Goal: Task Accomplishment & Management: Manage account settings

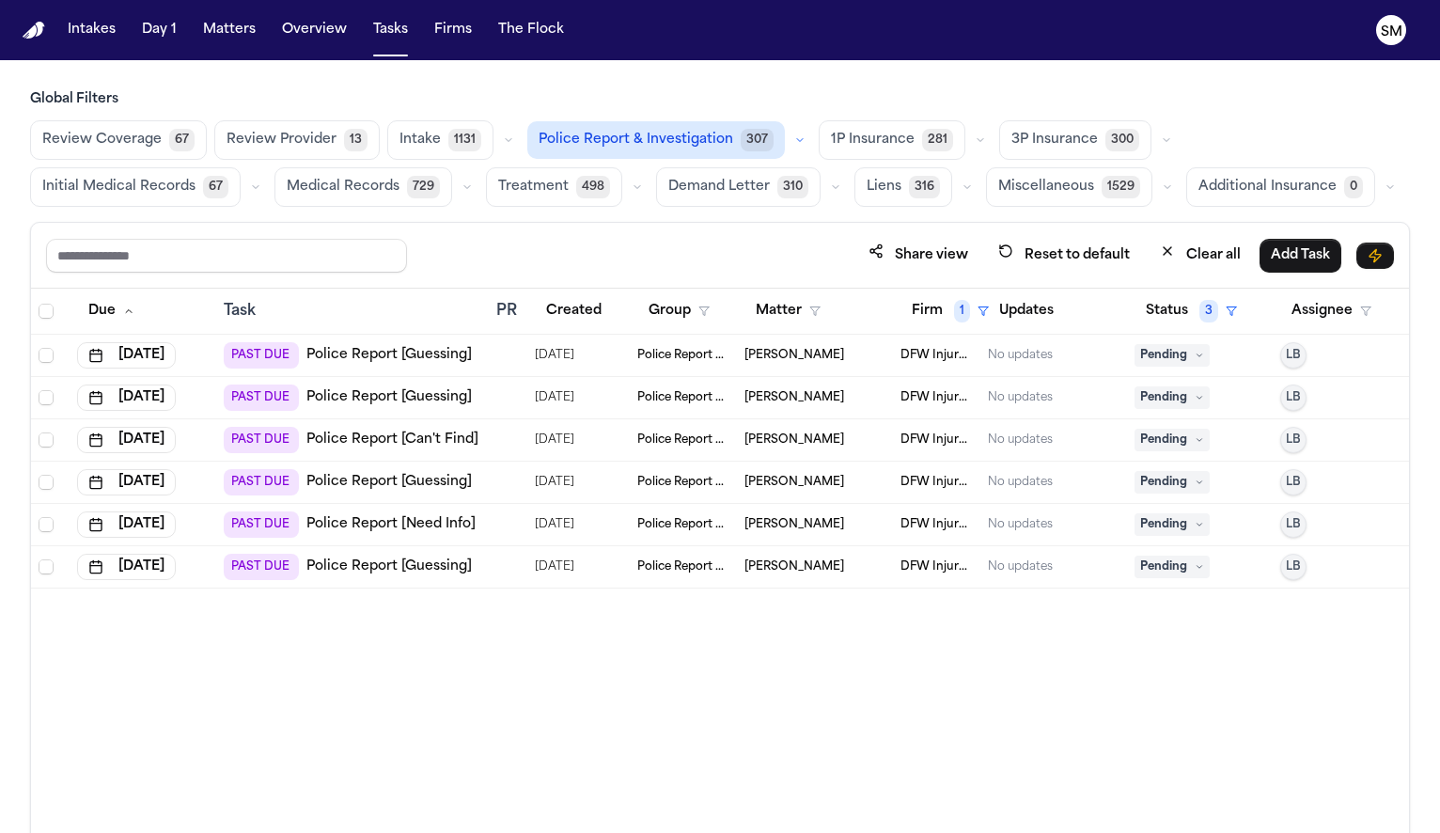
click at [387, 573] on link "Police Report [Guessing]" at bounding box center [388, 566] width 165 height 19
click at [926, 310] on button "Firm 1" at bounding box center [950, 311] width 100 height 34
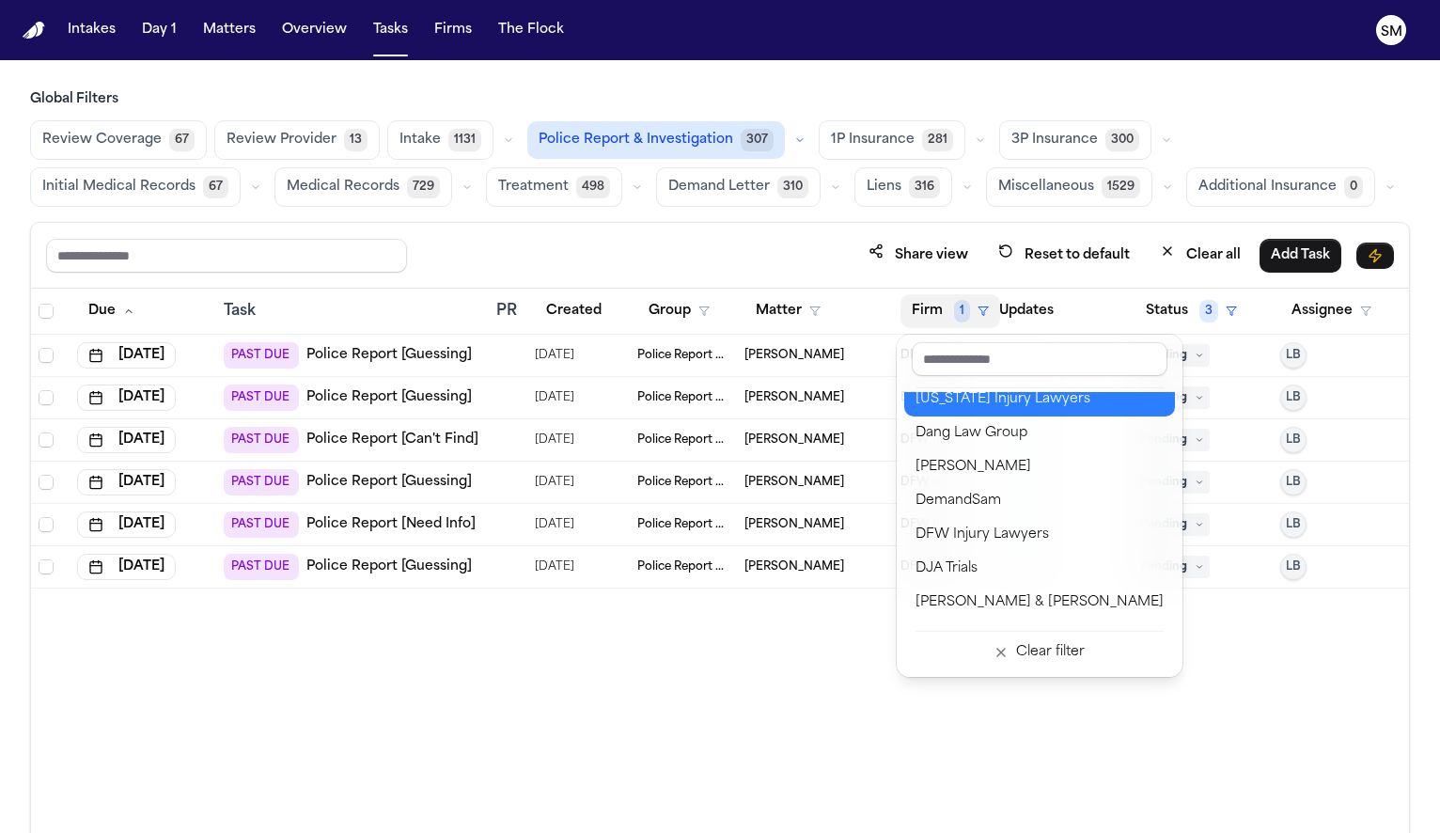
scroll to position [485, 0]
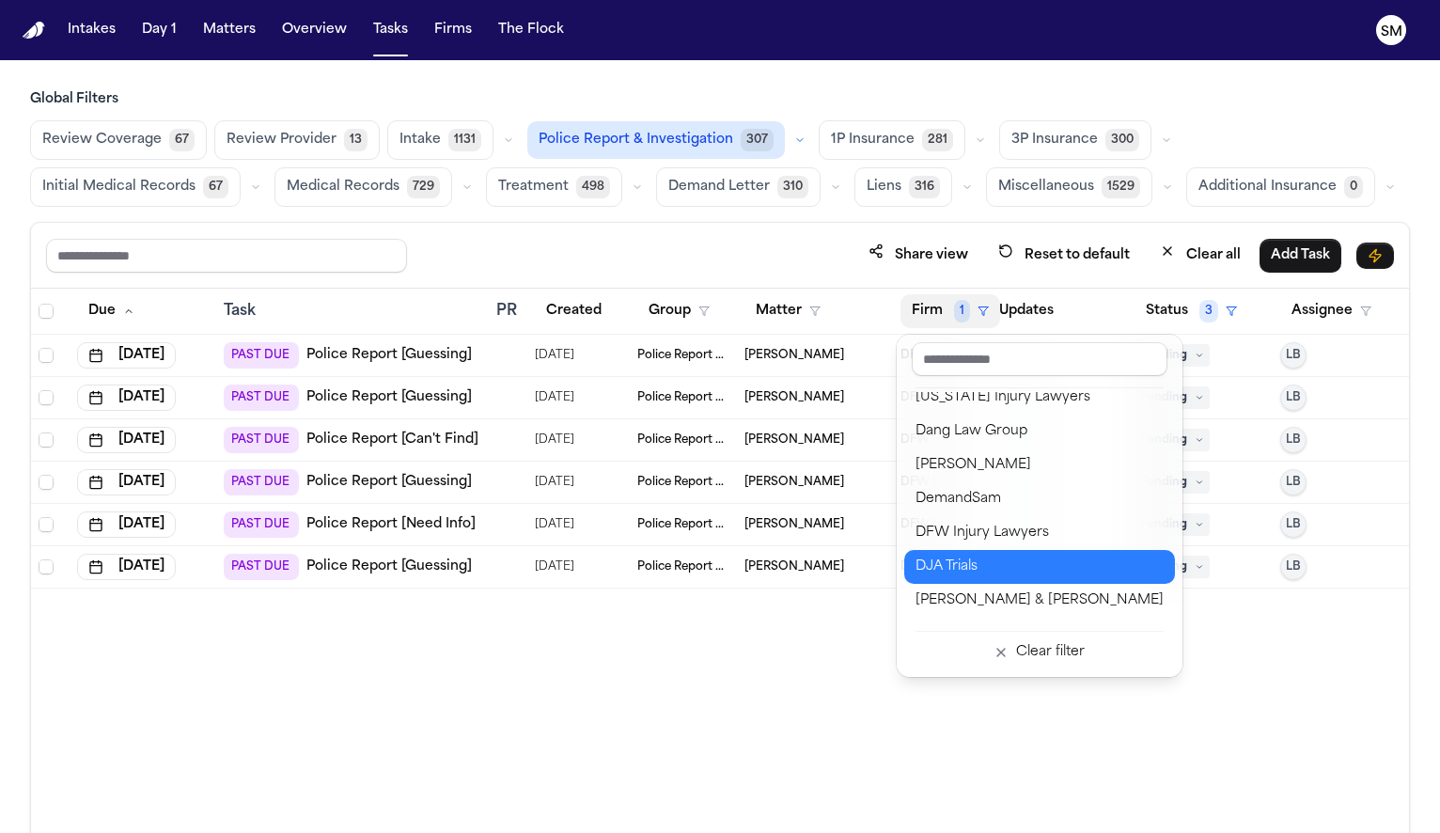
click at [978, 563] on div "DJA Trials" at bounding box center [1040, 567] width 248 height 23
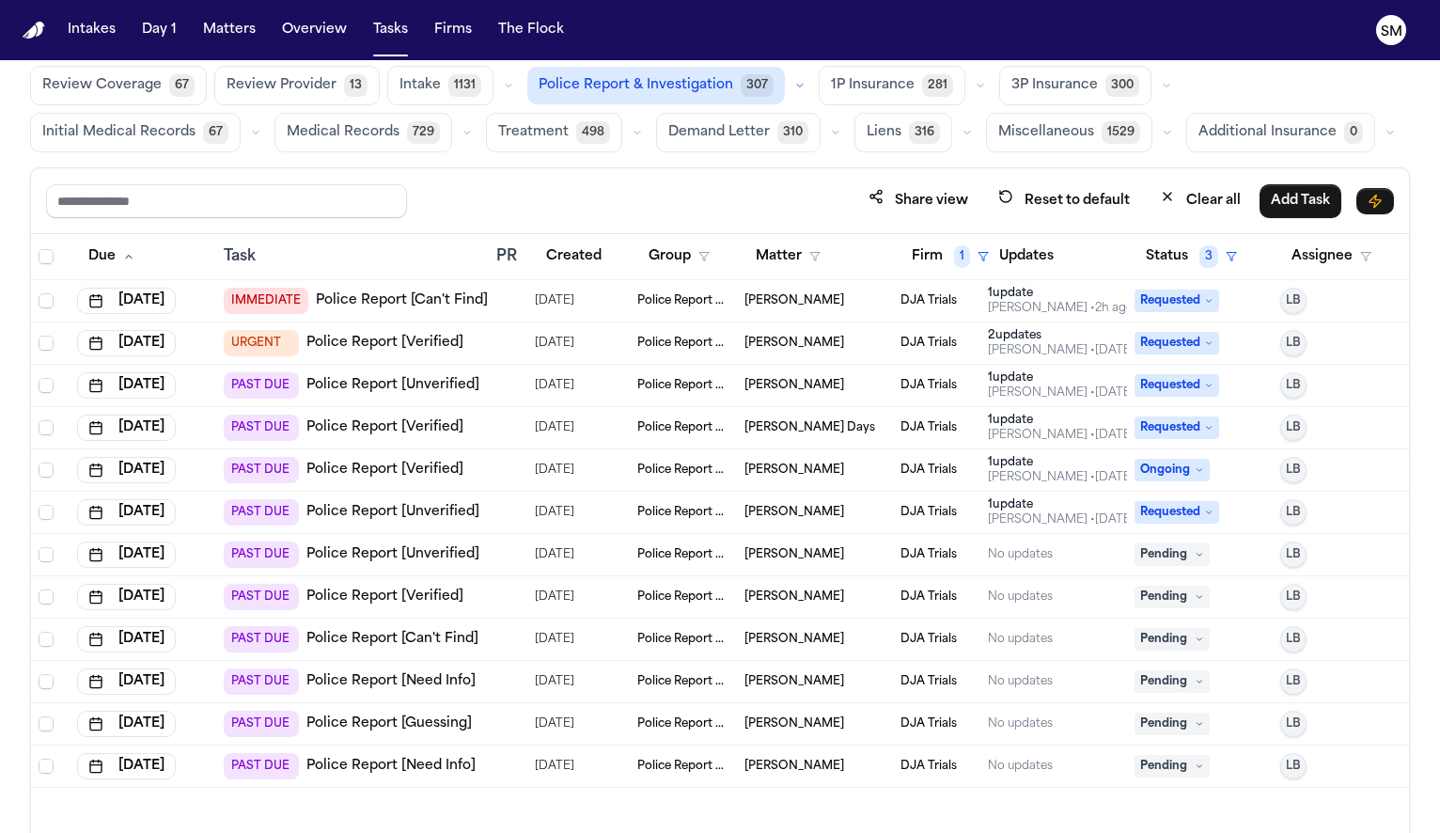
scroll to position [112, 0]
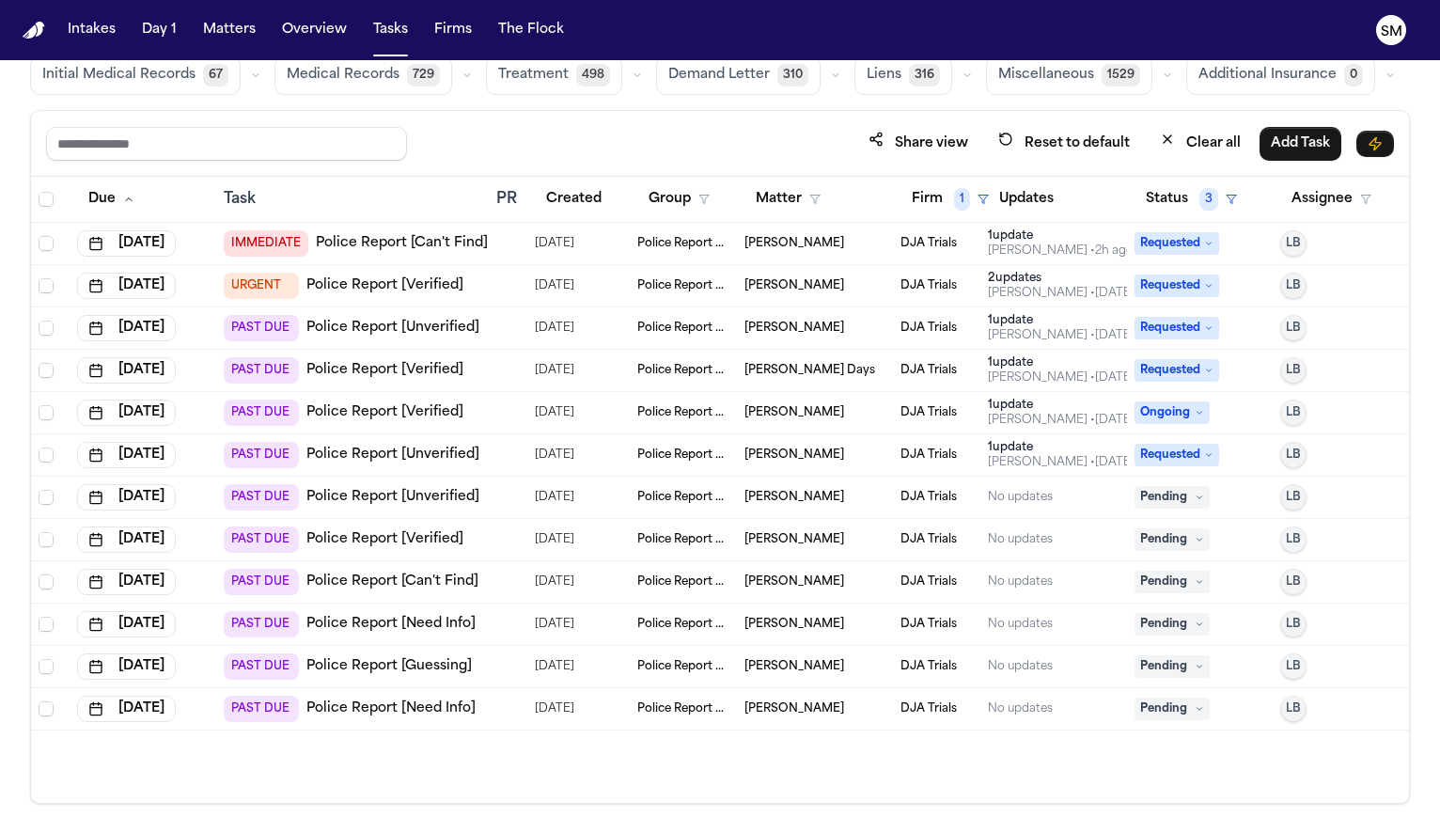
click at [364, 707] on link "Police Report [Need Info]" at bounding box center [390, 708] width 169 height 19
click at [366, 629] on link "Police Report [Need Info]" at bounding box center [390, 624] width 169 height 19
click at [430, 409] on link "Police Report [Verified]" at bounding box center [384, 412] width 157 height 19
click at [406, 370] on link "Police Report [Verified]" at bounding box center [384, 370] width 157 height 19
click at [944, 194] on button "Firm 1" at bounding box center [950, 199] width 100 height 34
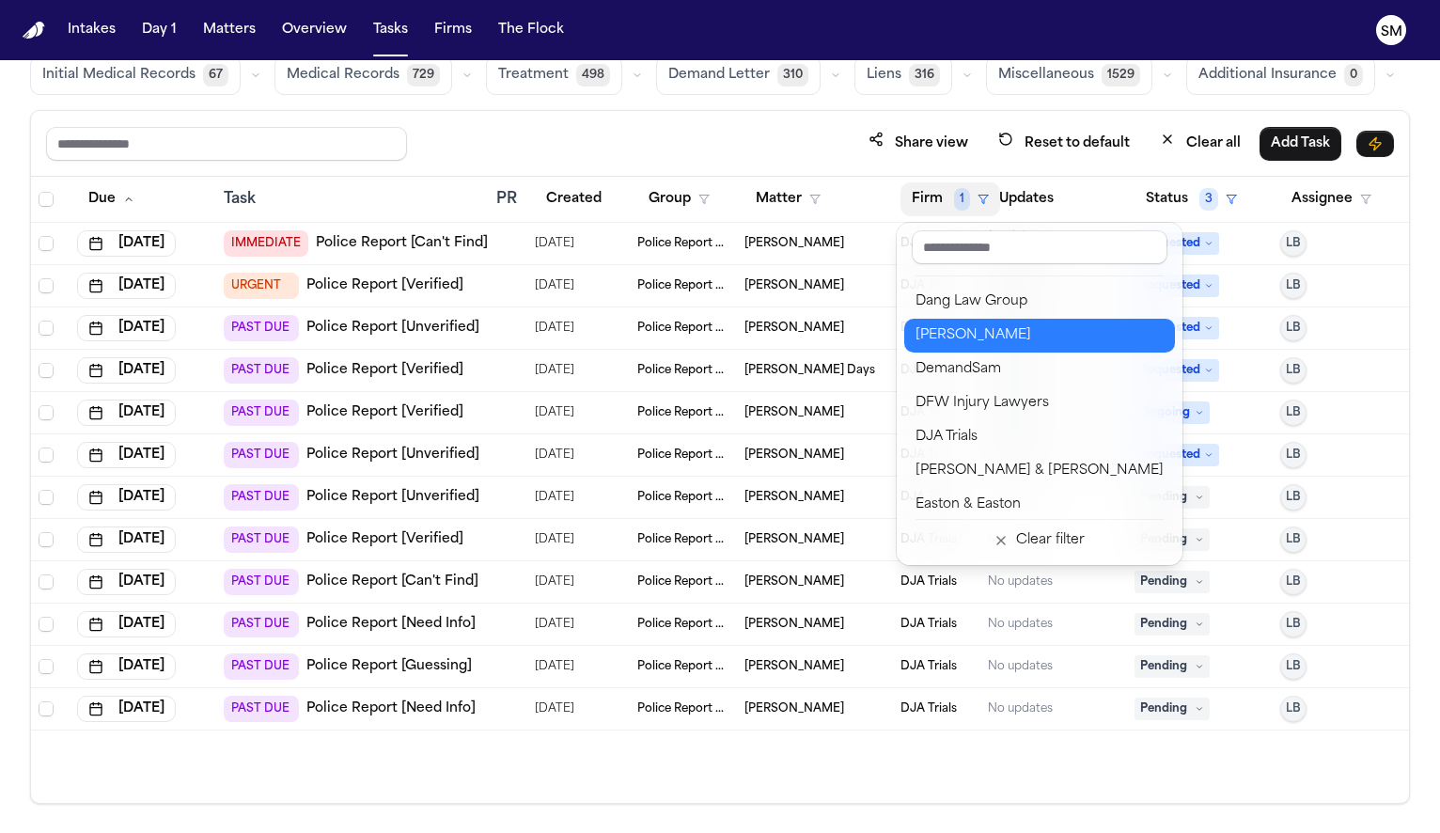
scroll to position [531, 0]
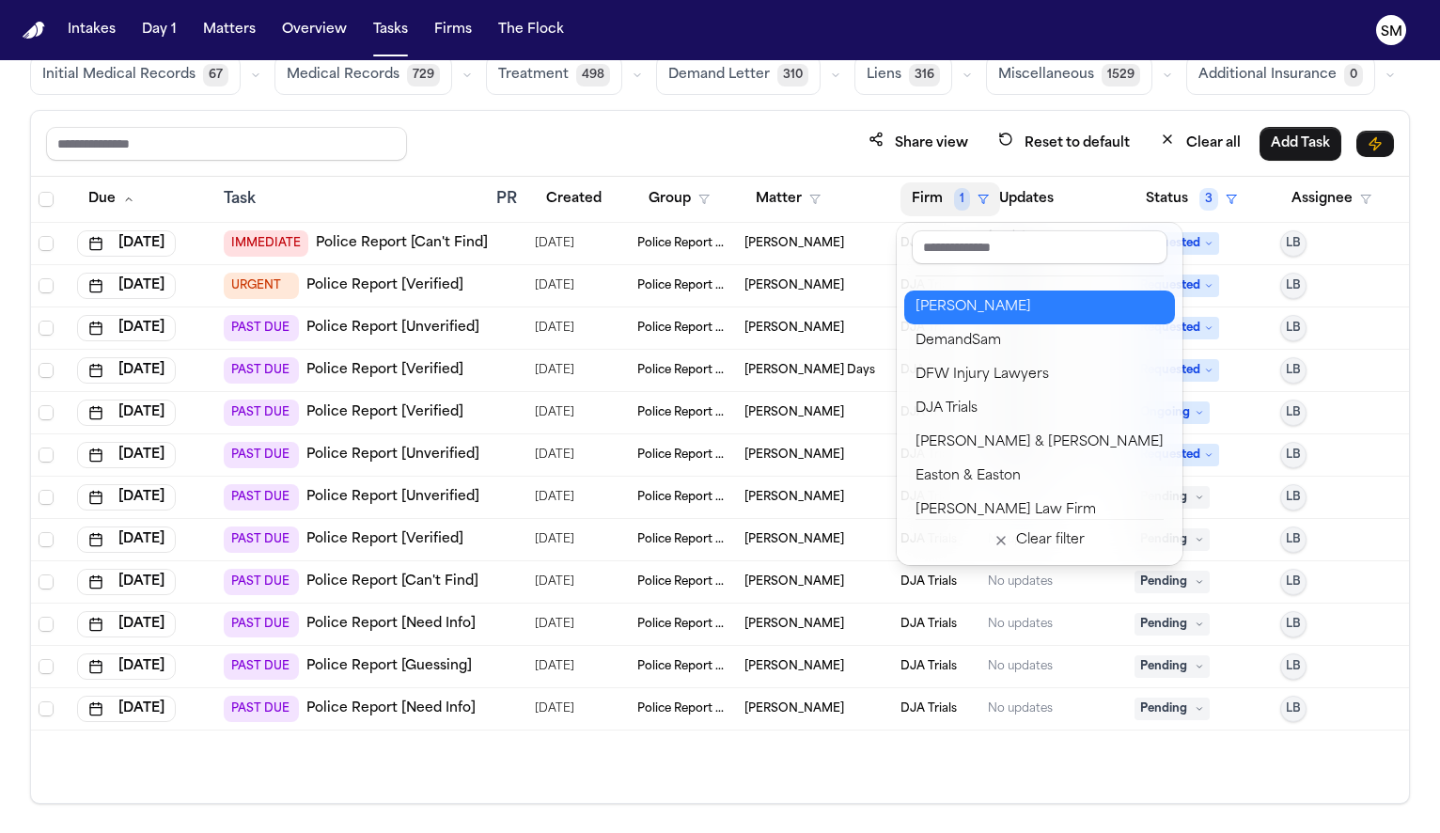
click at [941, 313] on div "David Lopez" at bounding box center [1040, 307] width 248 height 23
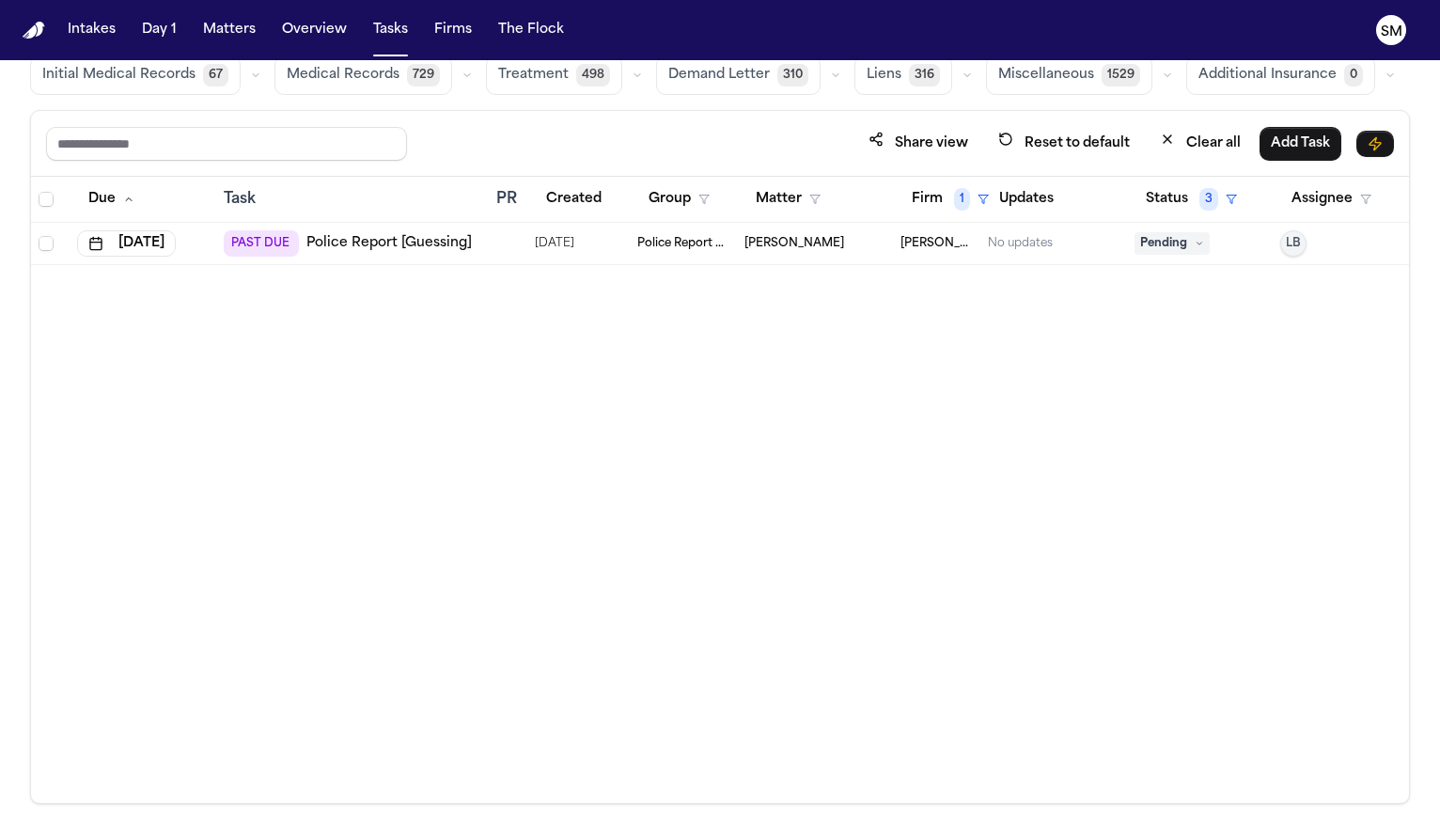
click at [427, 243] on link "Police Report [Guessing]" at bounding box center [388, 243] width 165 height 19
click at [932, 188] on button "Firm 1" at bounding box center [950, 199] width 100 height 34
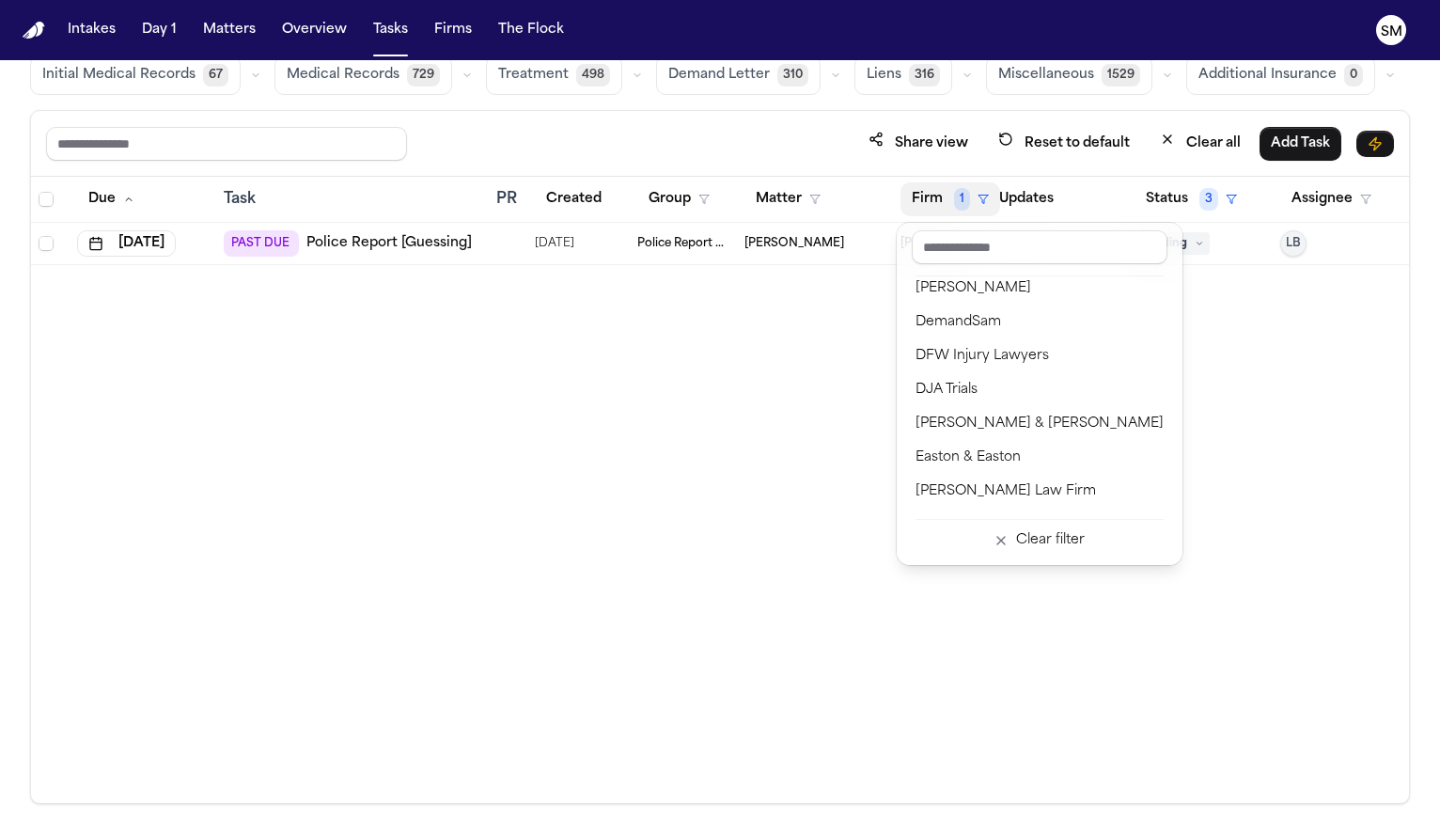
scroll to position [559, 0]
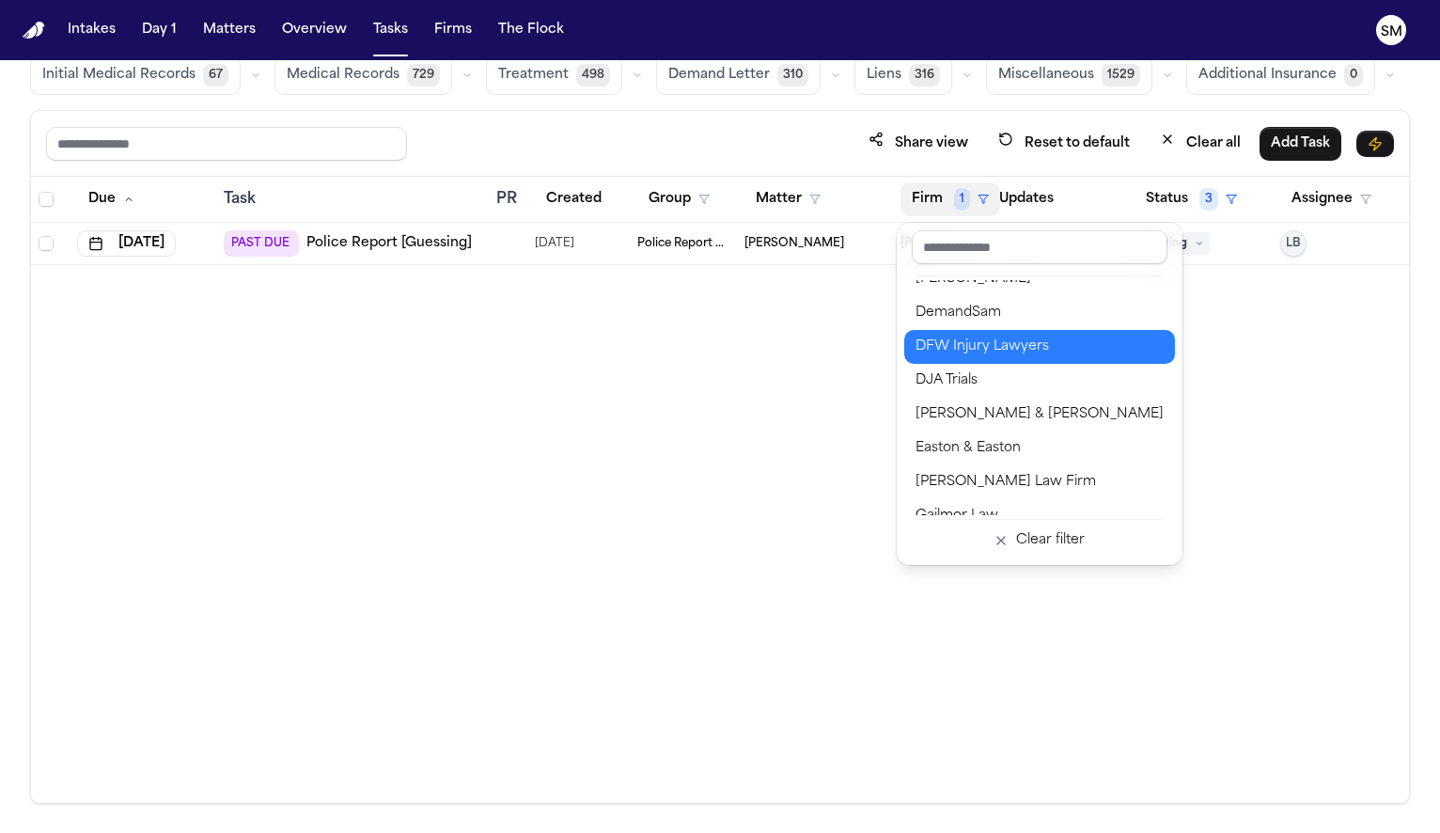
click at [971, 352] on div "DFW Injury Lawyers" at bounding box center [1040, 347] width 248 height 23
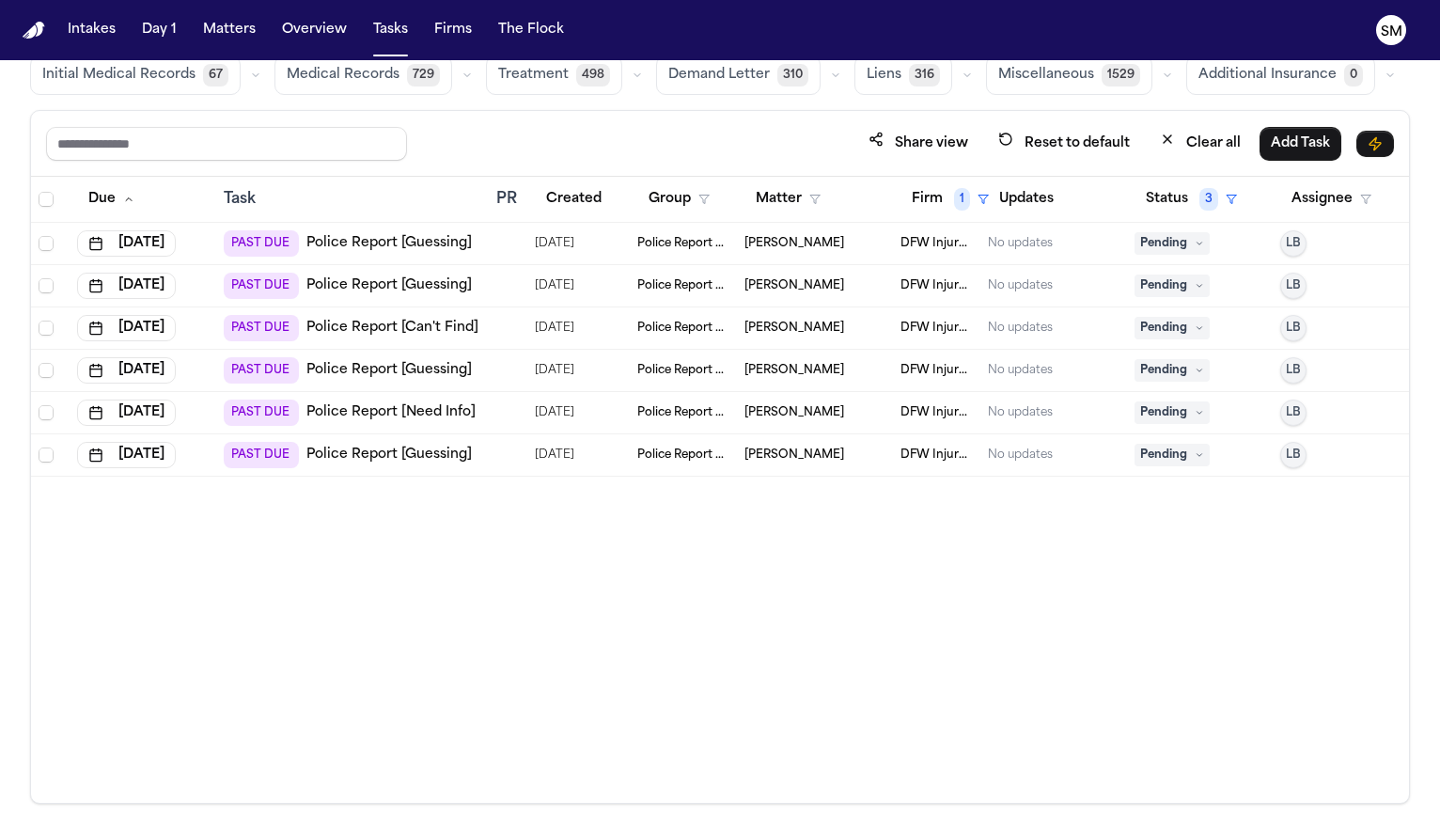
click at [384, 455] on link "Police Report [Guessing]" at bounding box center [388, 455] width 165 height 19
click at [346, 415] on link "Police Report [Need Info]" at bounding box center [390, 412] width 169 height 19
click at [334, 368] on link "Police Report [Guessing]" at bounding box center [388, 370] width 165 height 19
click at [450, 334] on link "Police Report [Can't Find]" at bounding box center [392, 328] width 172 height 19
click at [340, 292] on link "Police Report [Guessing]" at bounding box center [388, 285] width 165 height 19
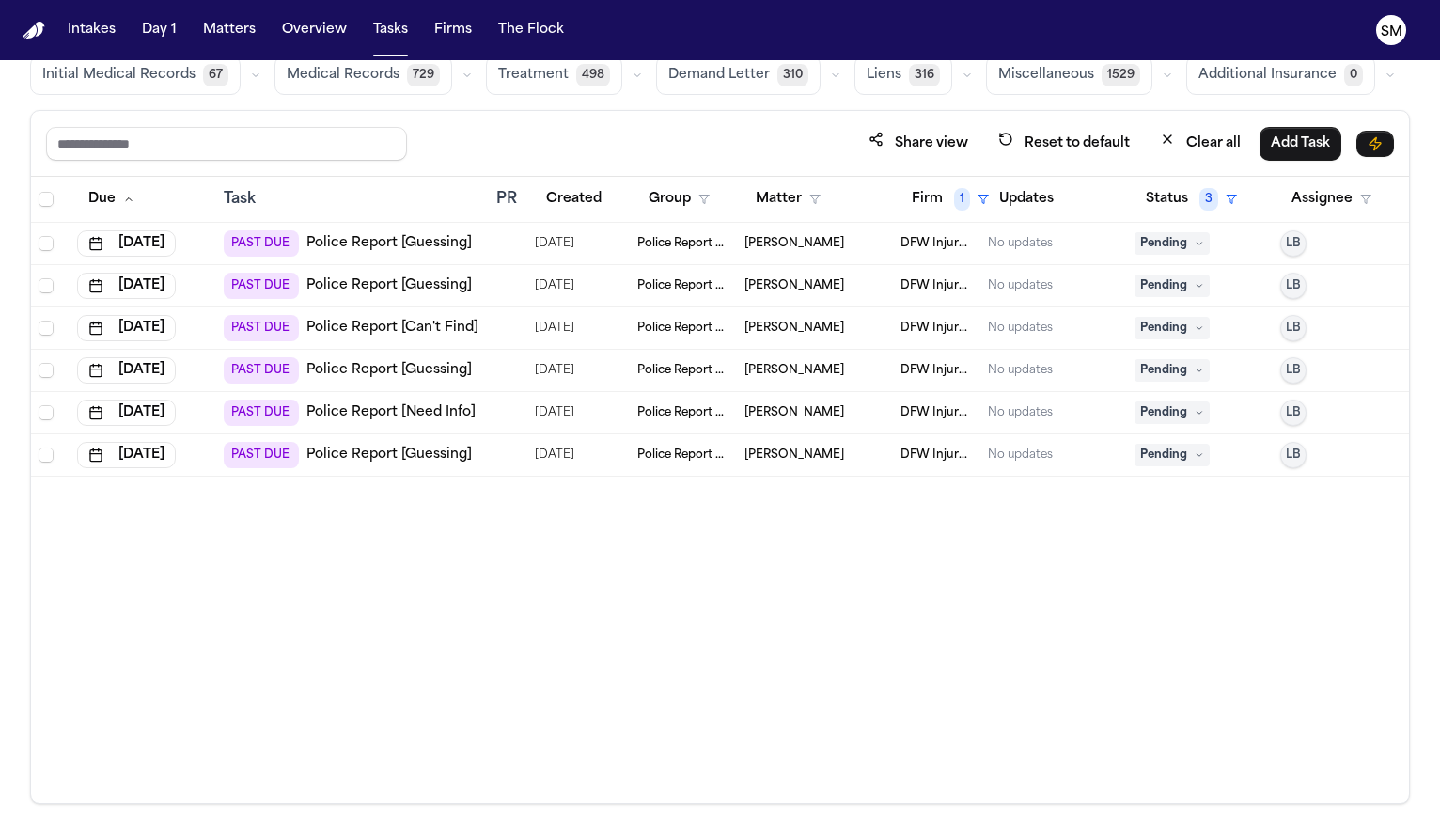
click at [421, 249] on link "Police Report [Guessing]" at bounding box center [388, 243] width 165 height 19
click at [931, 196] on button "Firm 1" at bounding box center [950, 199] width 100 height 34
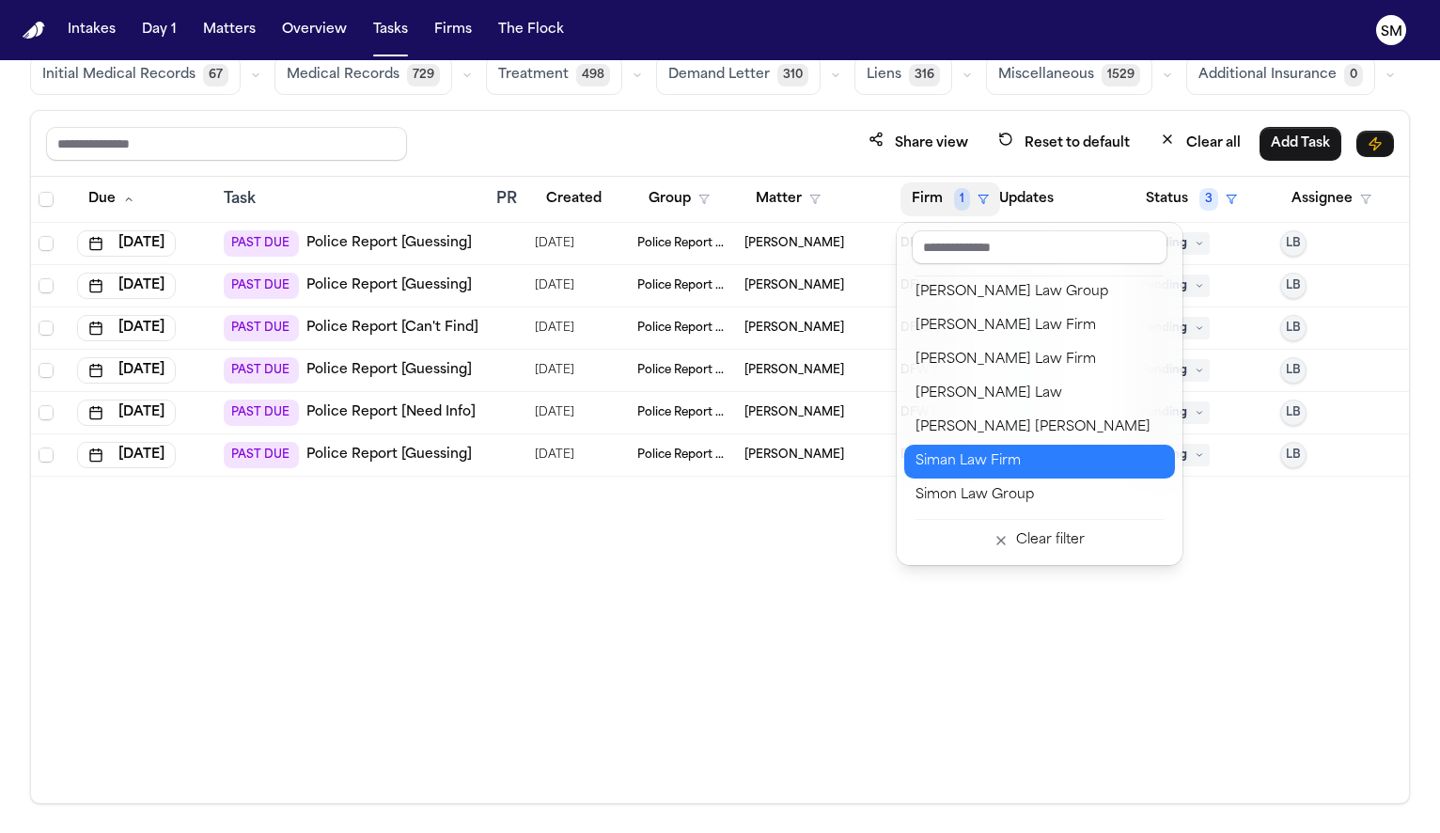
scroll to position [2134, 0]
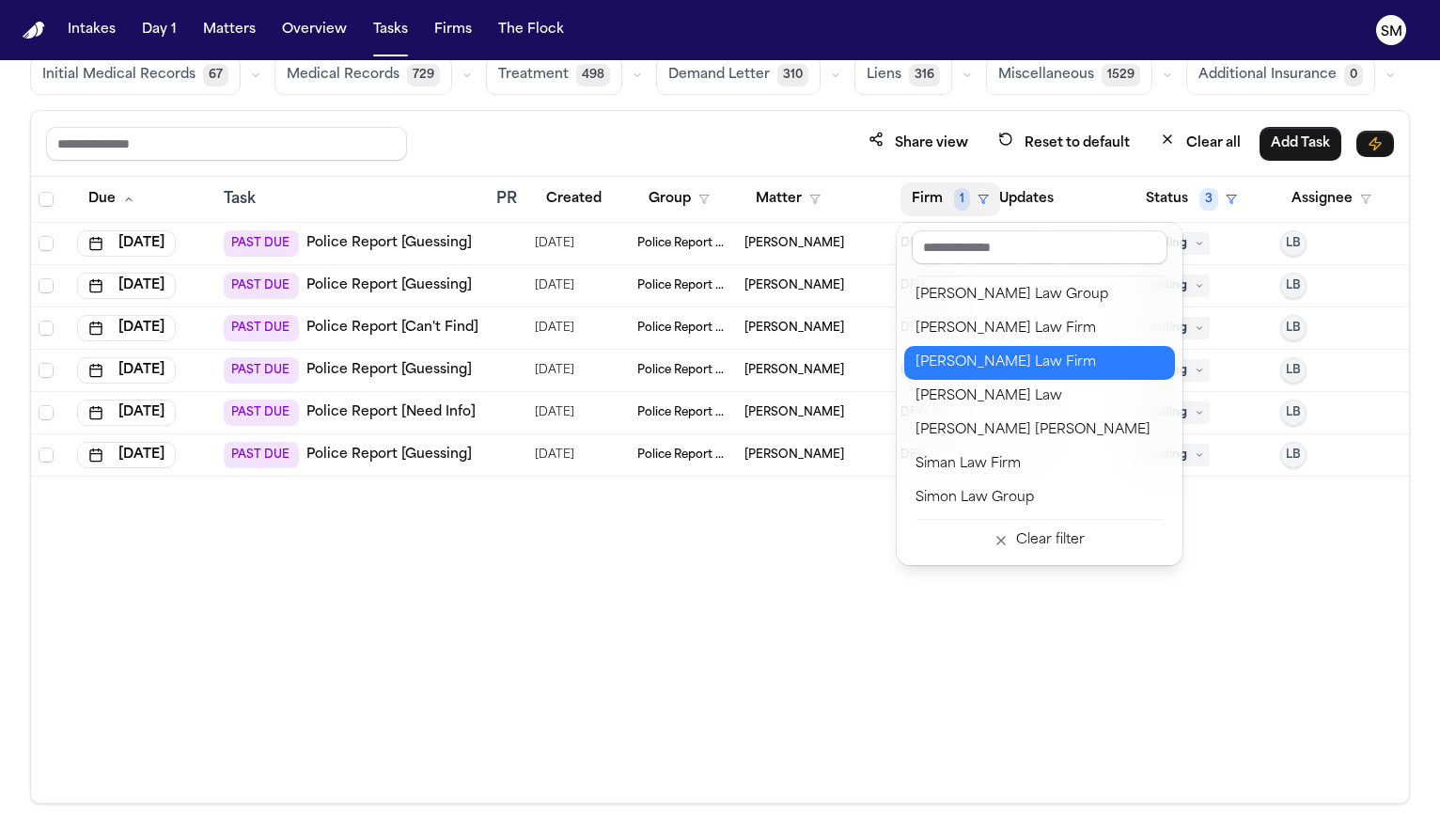
click at [961, 375] on button "Ruy Mireles Law Firm" at bounding box center [1039, 363] width 271 height 34
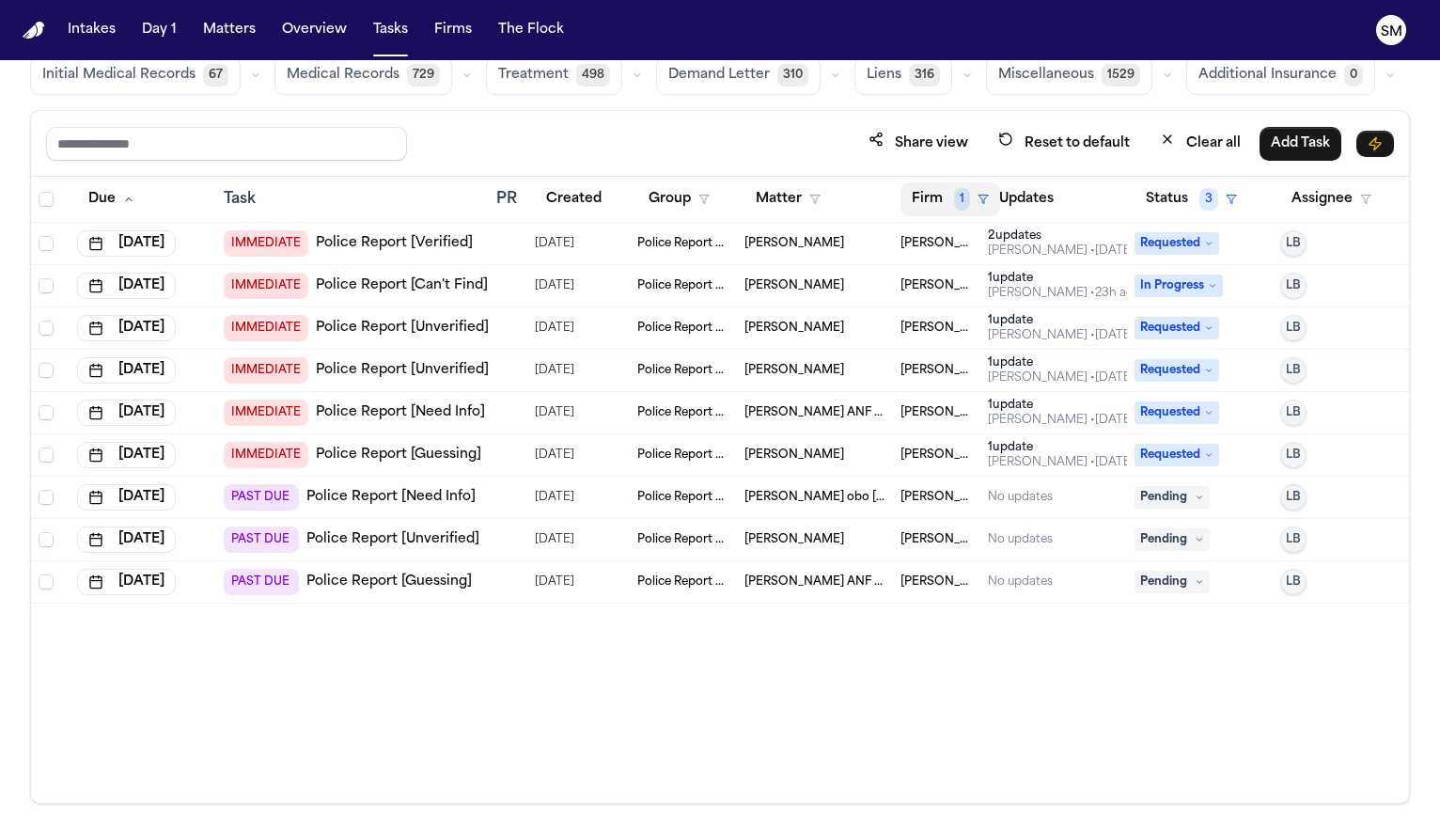
click at [940, 191] on button "Firm 1" at bounding box center [950, 199] width 100 height 34
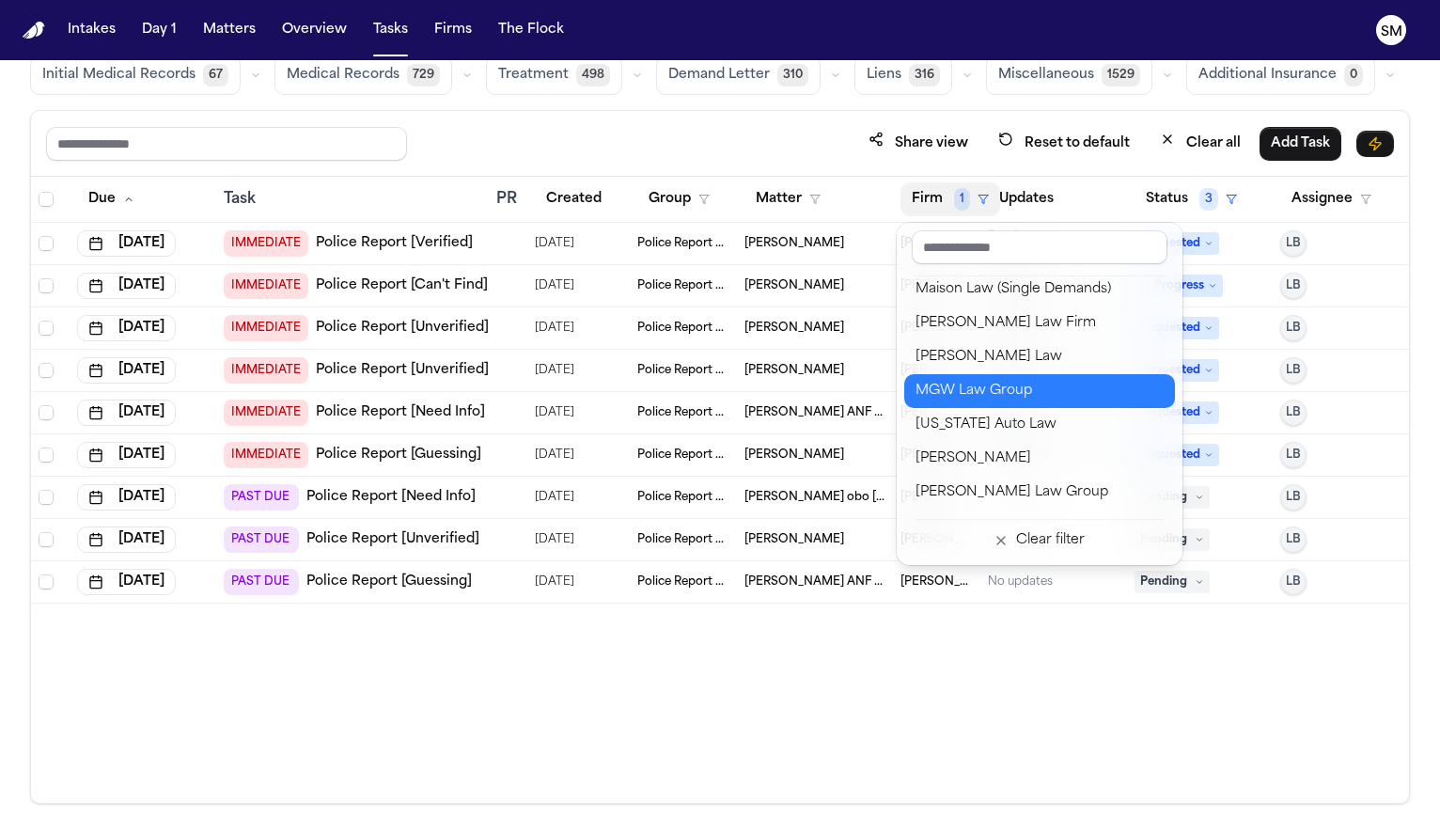
scroll to position [1700, 0]
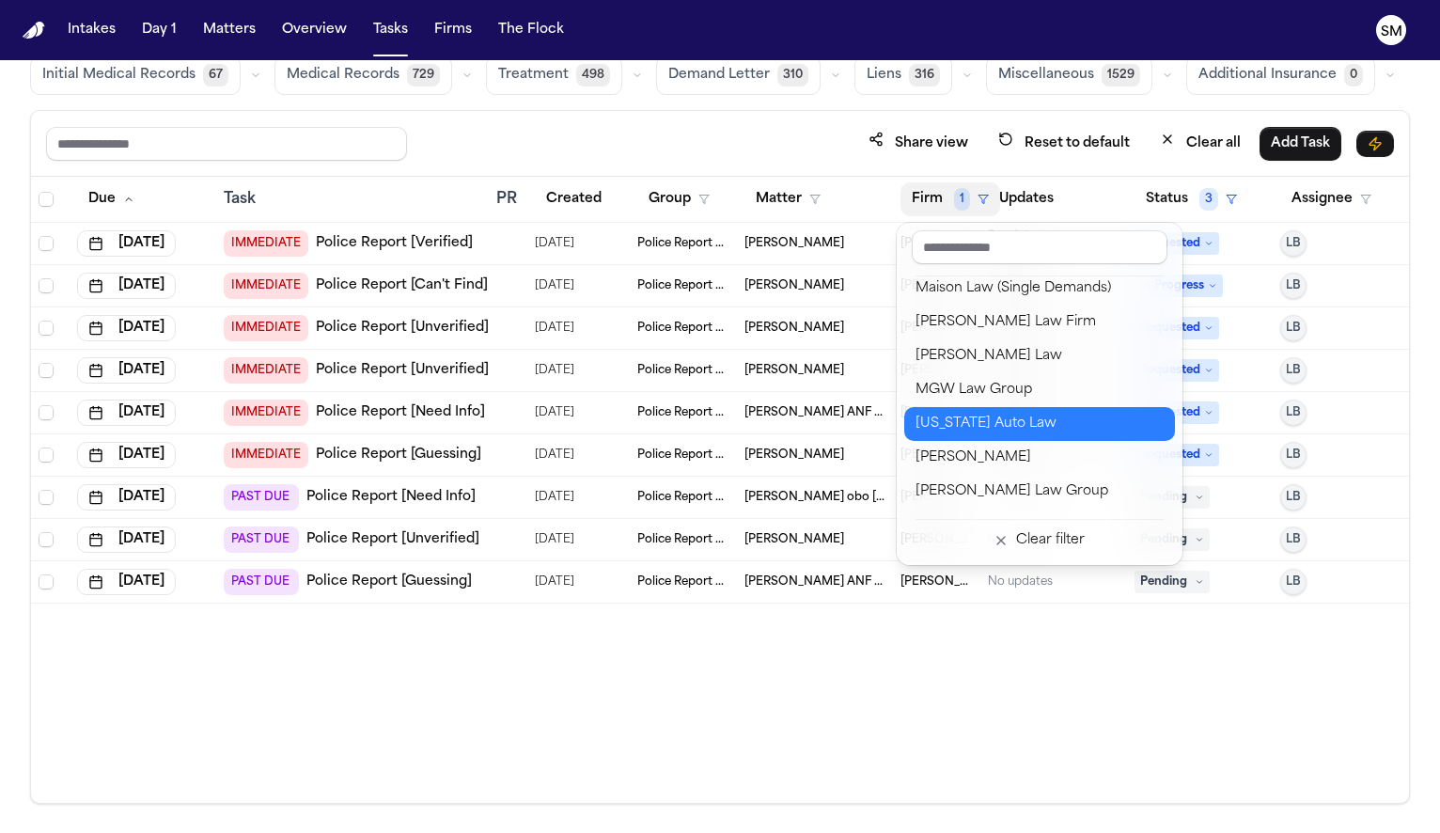
click at [996, 428] on div "Michigan Auto Law" at bounding box center [1040, 424] width 248 height 23
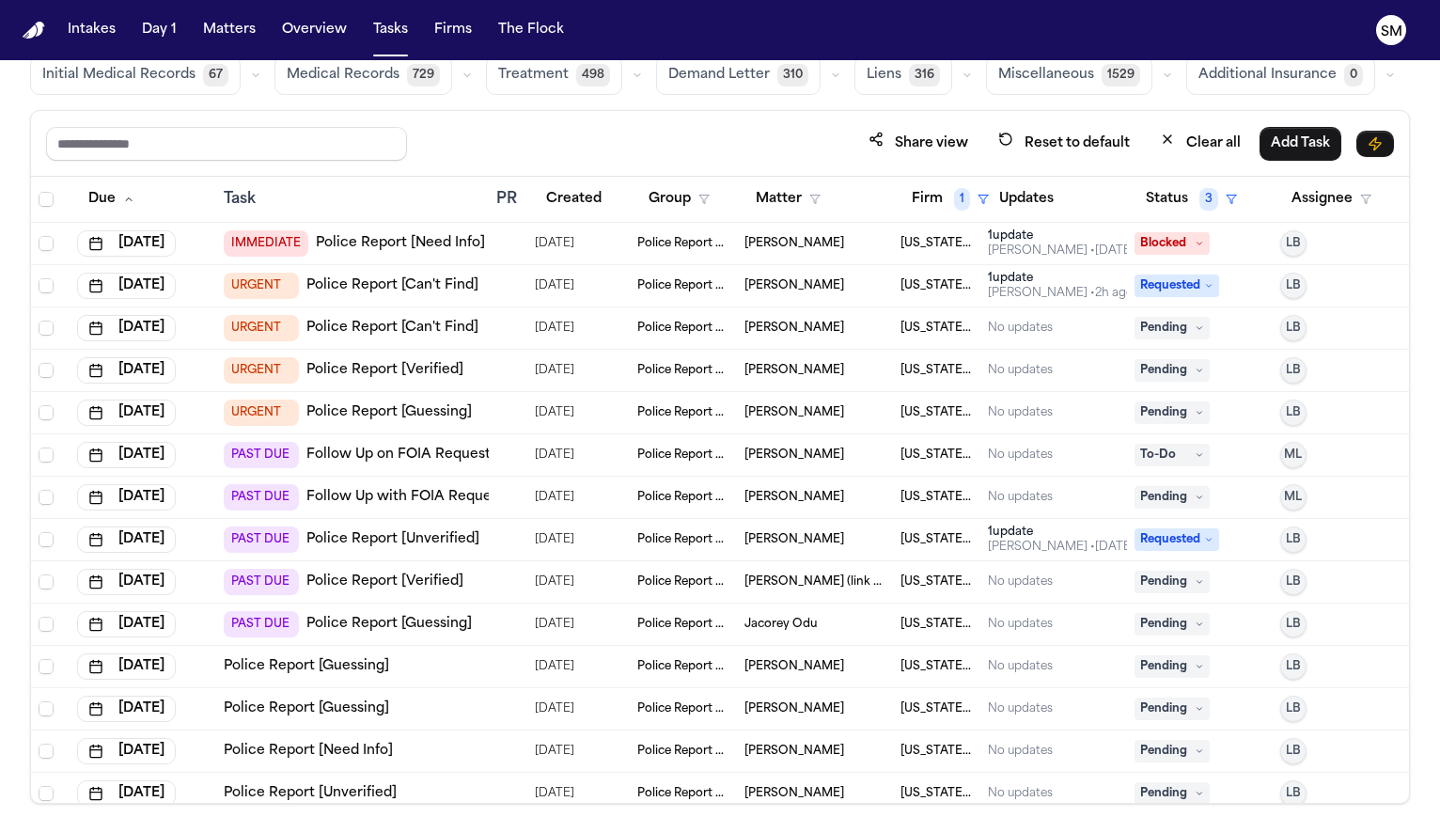
click at [384, 458] on link "Follow Up on FOIA Request" at bounding box center [398, 455] width 184 height 19
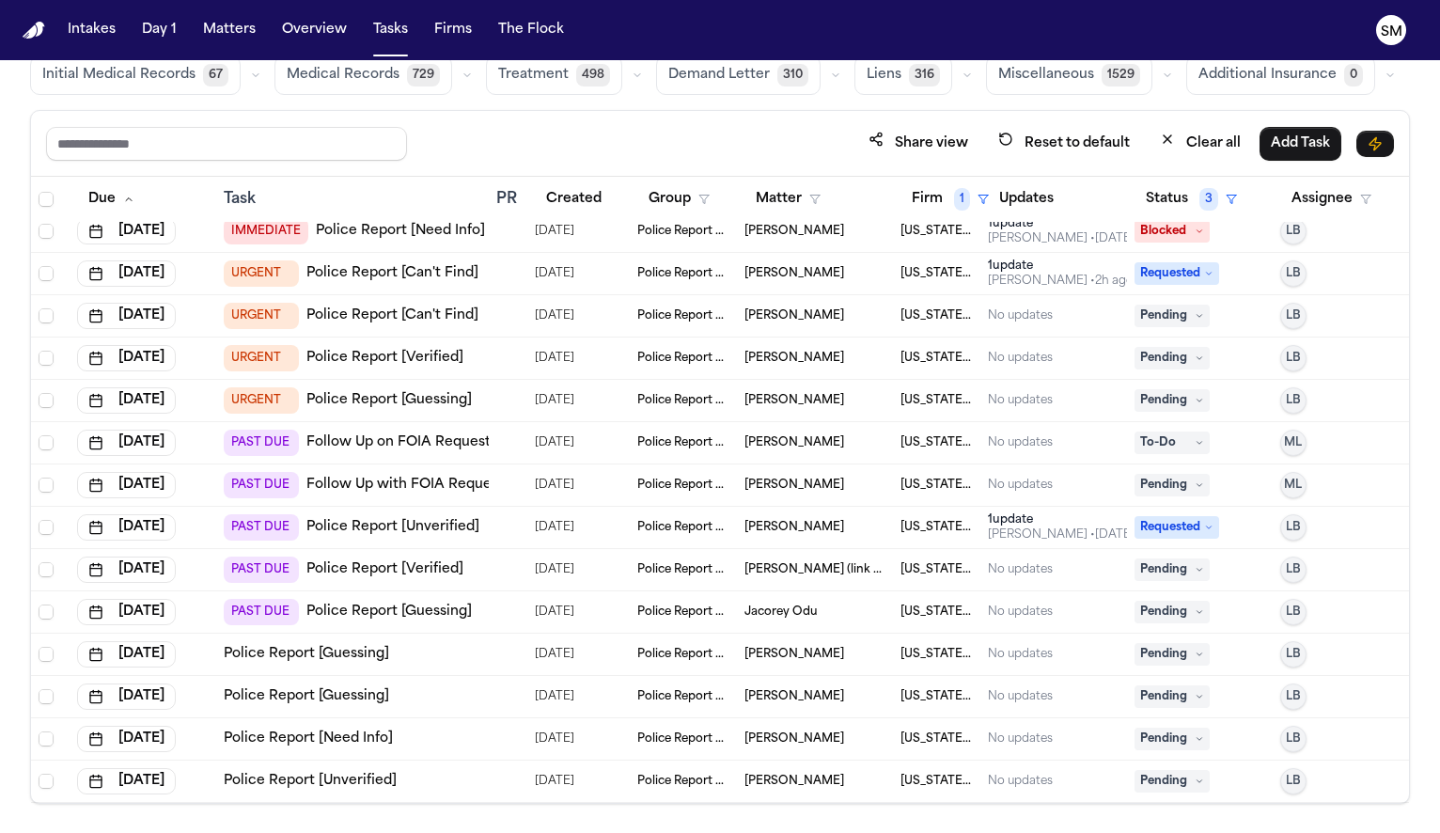
click at [420, 477] on link "Follow Up with FOIA Request" at bounding box center [404, 485] width 197 height 19
click at [415, 527] on link "Police Report [Unverified]" at bounding box center [392, 527] width 173 height 19
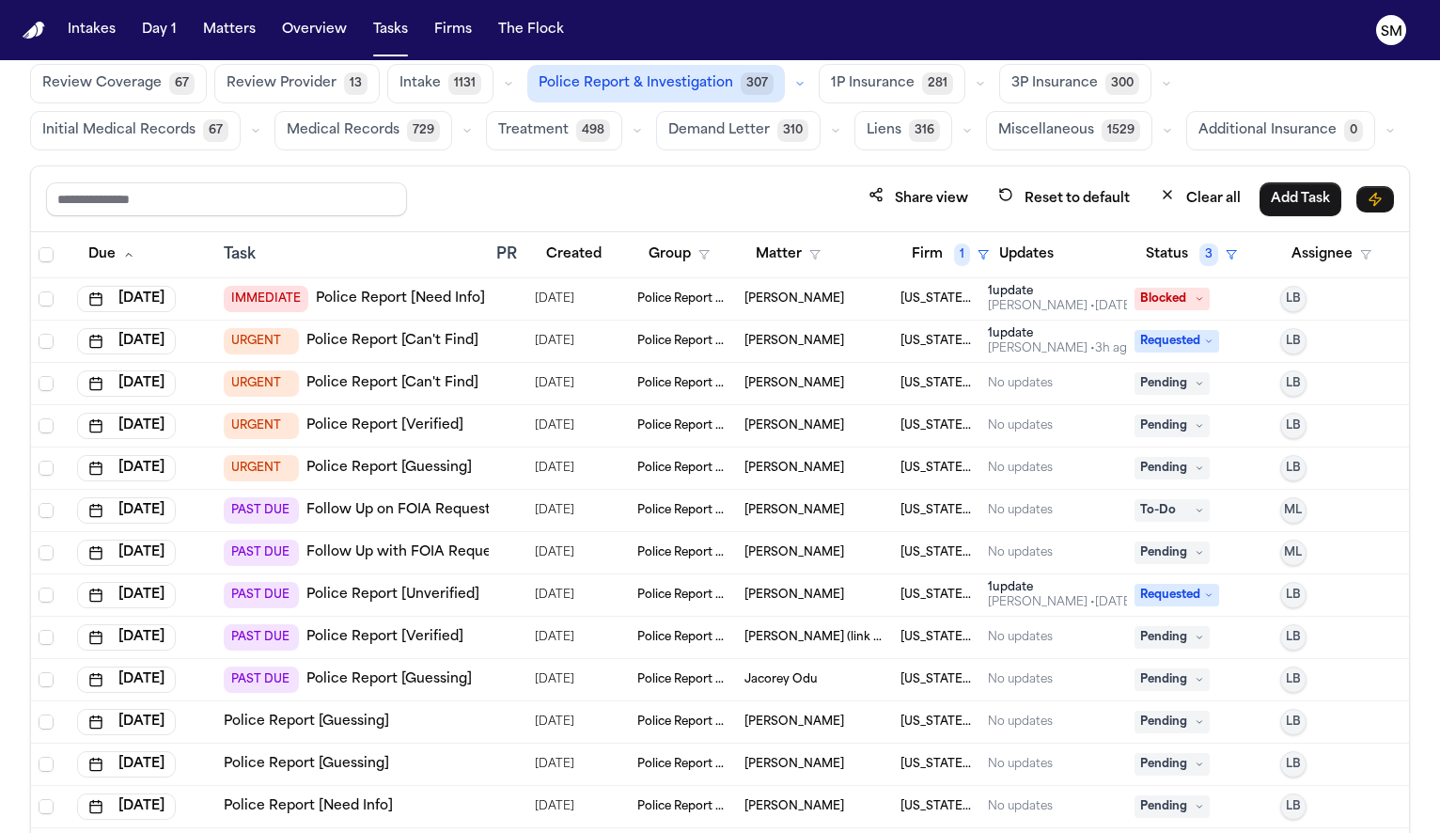
scroll to position [0, 0]
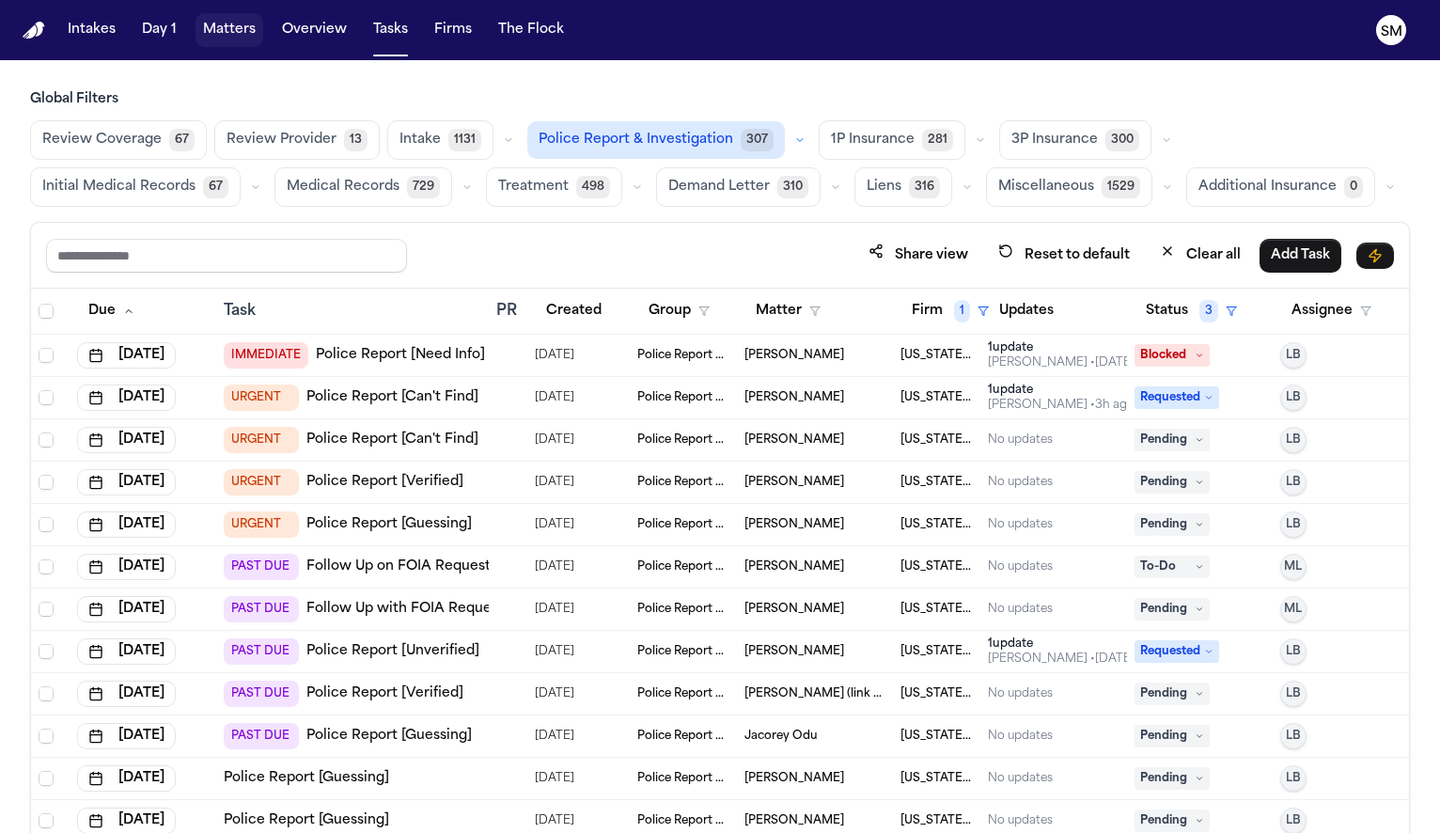
click at [231, 31] on button "Matters" at bounding box center [230, 30] width 68 height 34
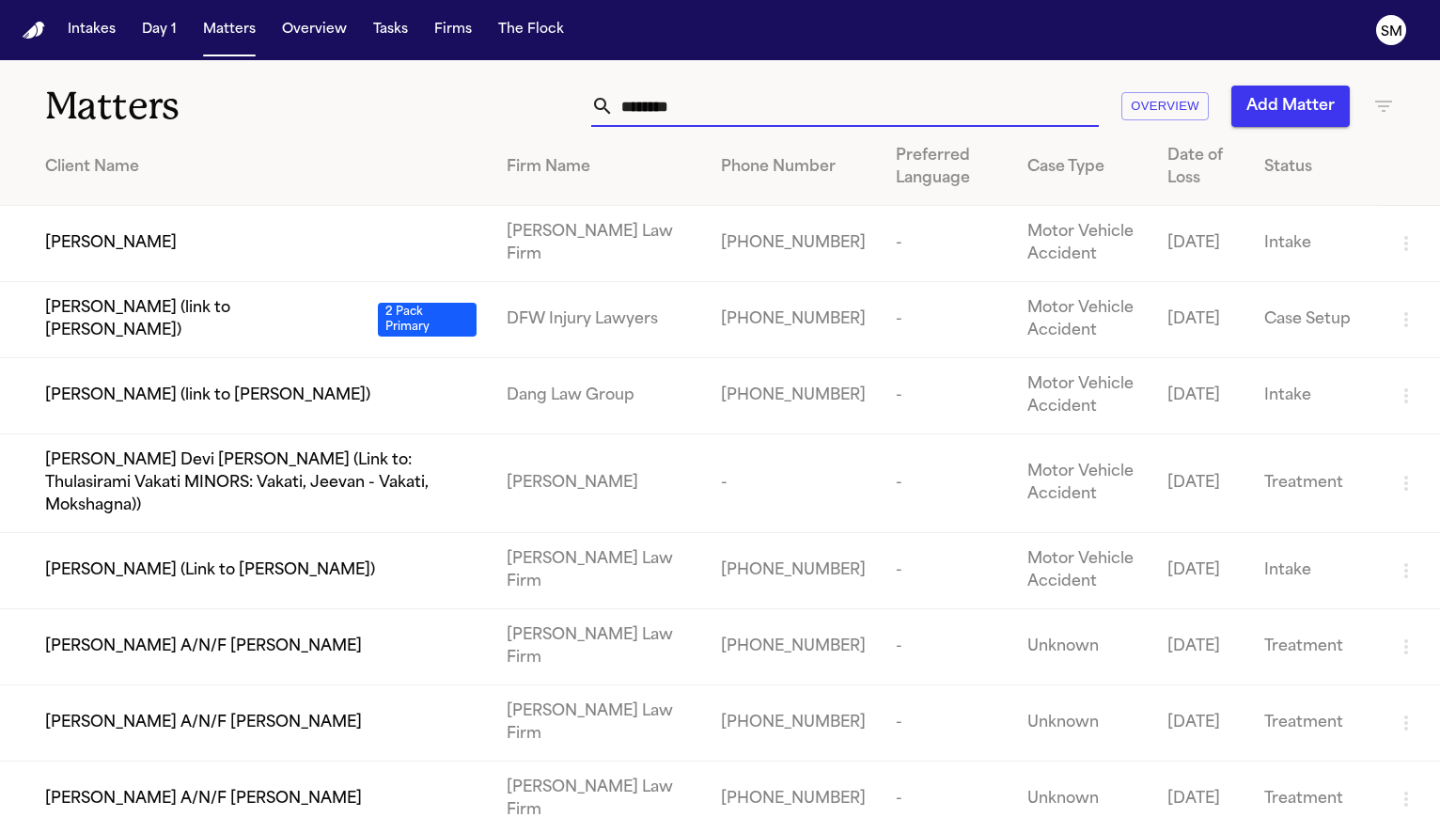
drag, startPoint x: 728, startPoint y: 108, endPoint x: 500, endPoint y: 102, distance: 227.5
click at [501, 102] on div "******* Overview Add Matter" at bounding box center [909, 106] width 972 height 41
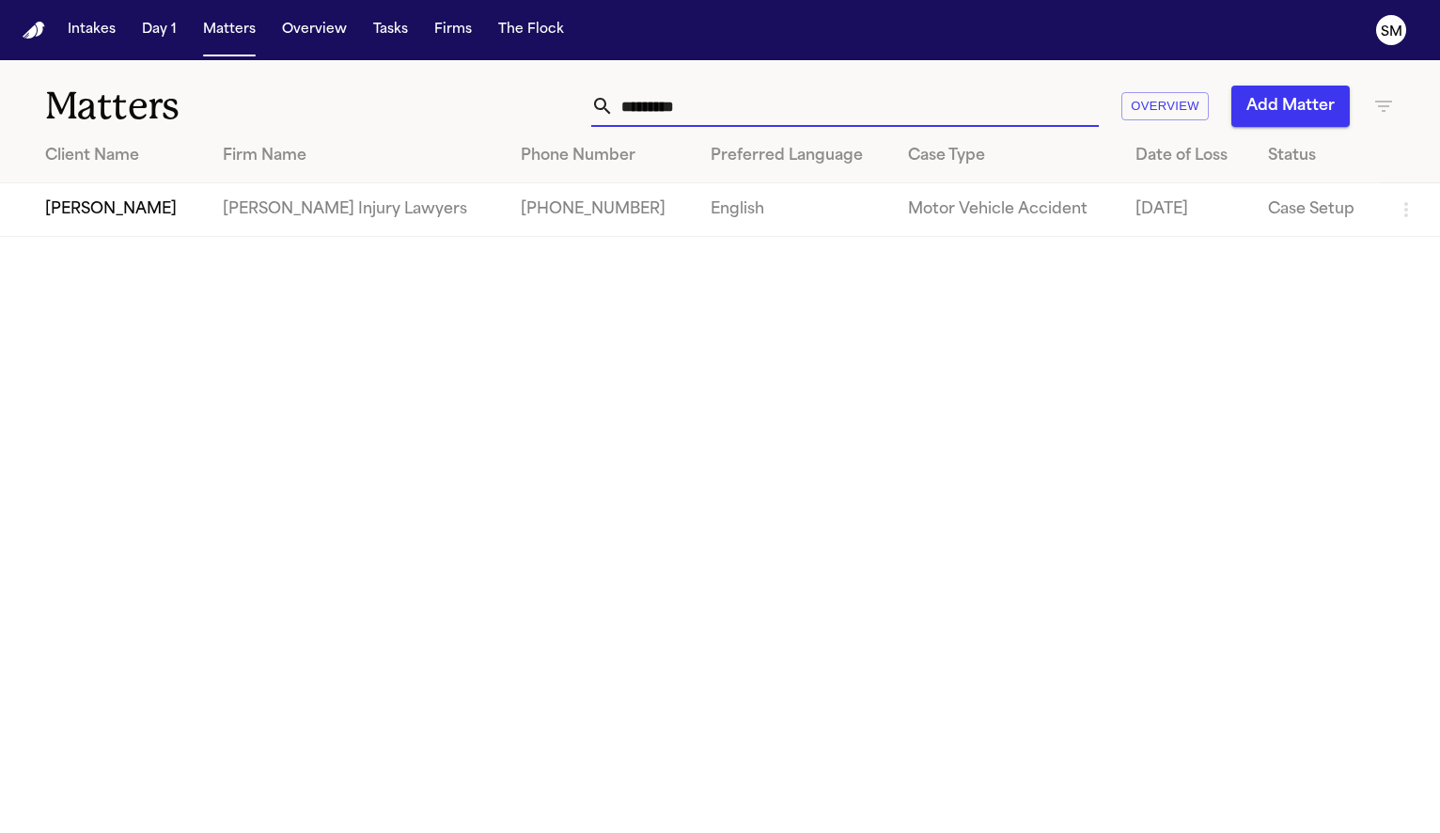
type input "*********"
click at [111, 217] on span "David Whatley" at bounding box center [111, 209] width 132 height 23
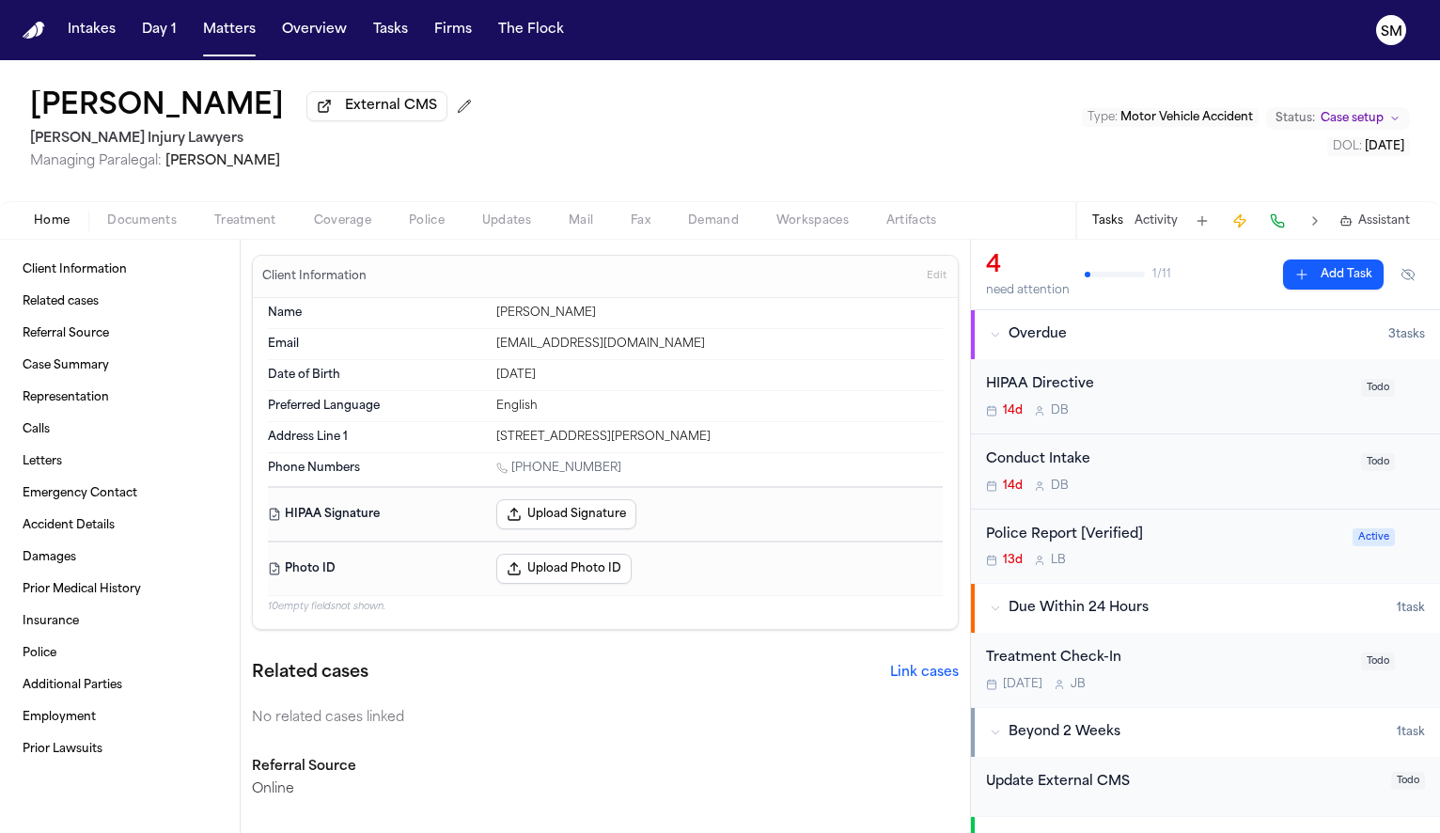
click at [132, 228] on span "Documents" at bounding box center [142, 220] width 70 height 15
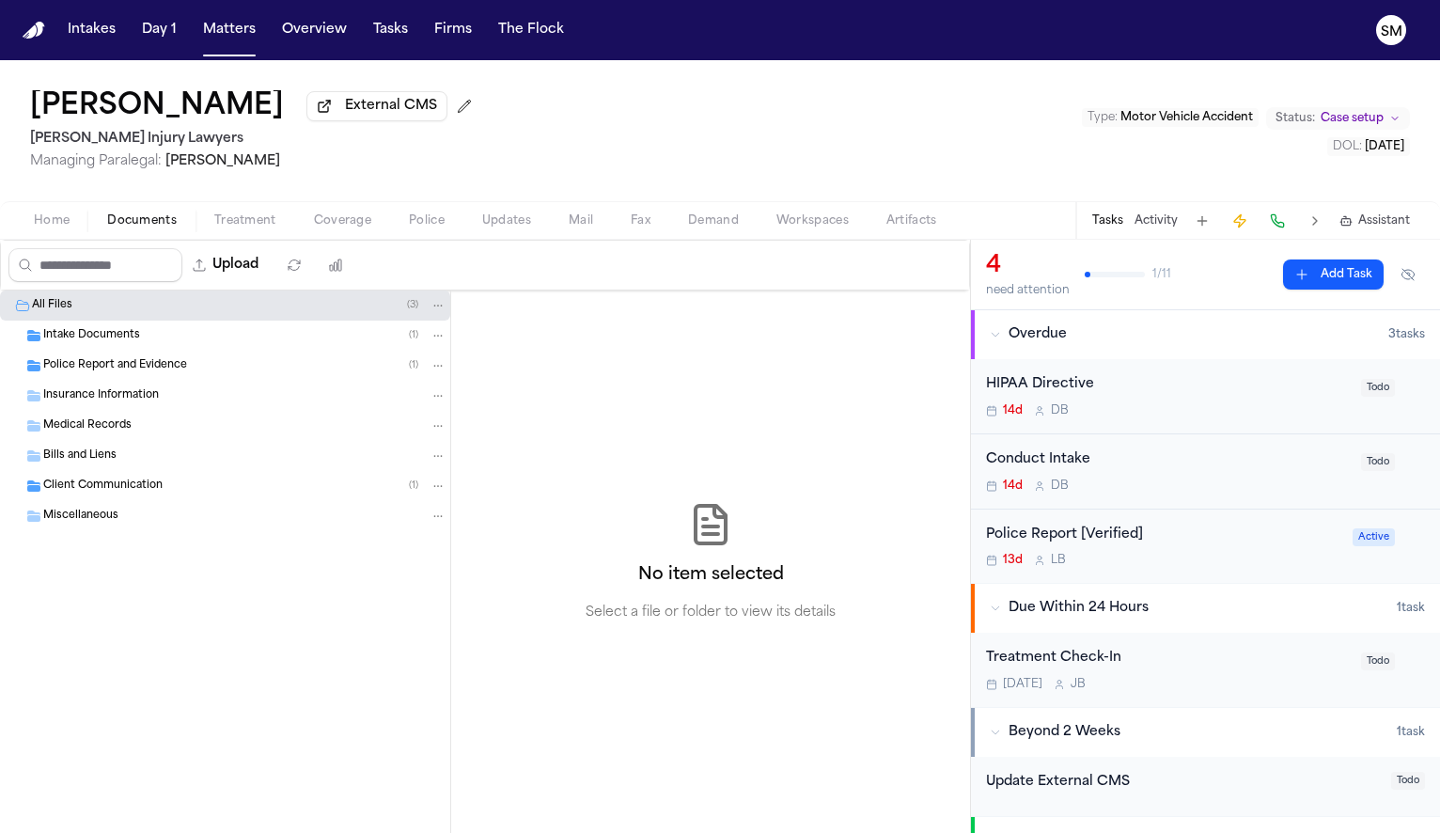
click at [135, 381] on div "Police Report and Evidence ( 1 )" at bounding box center [225, 366] width 450 height 30
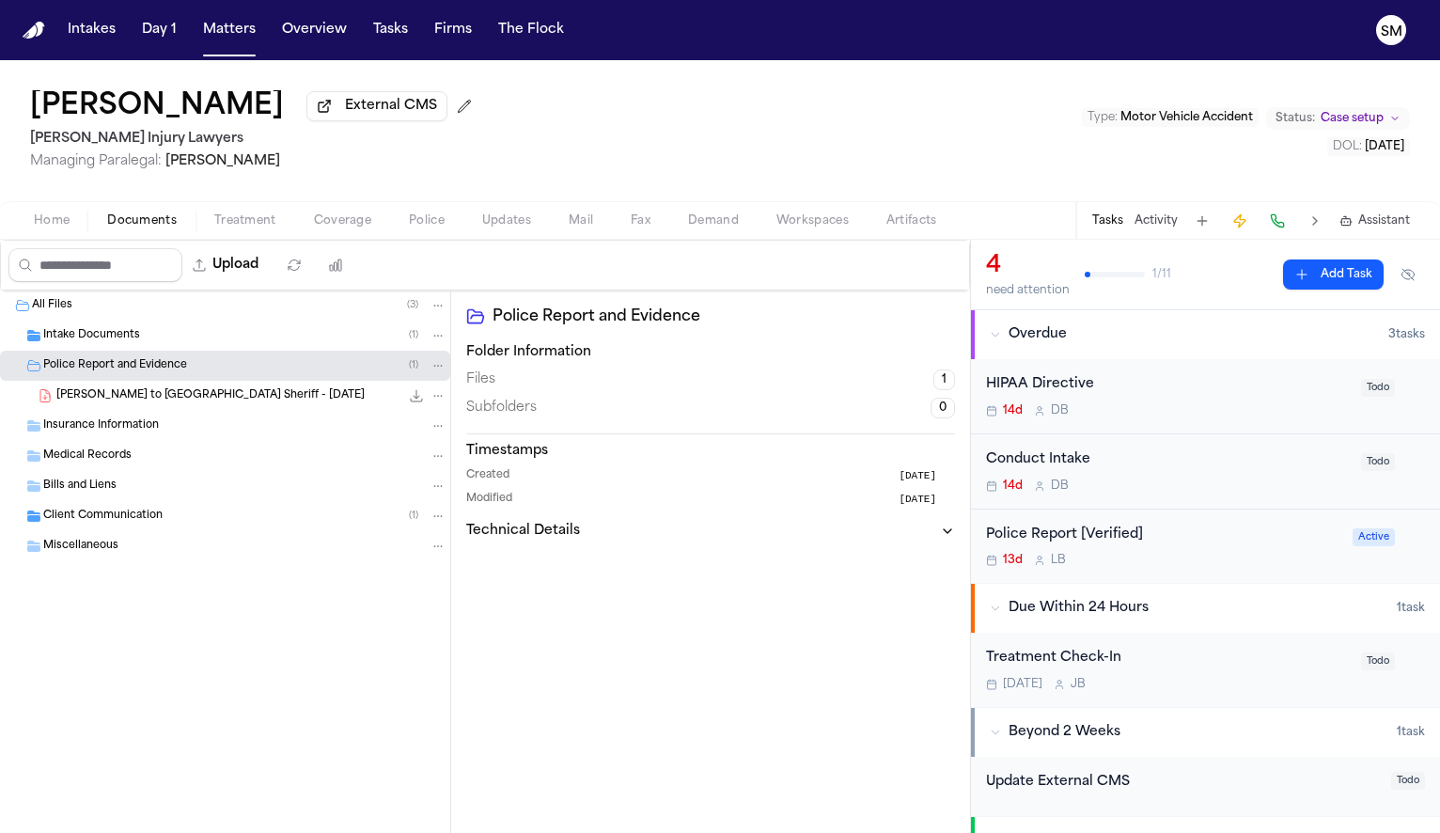
click at [415, 227] on span "Police" at bounding box center [427, 220] width 36 height 15
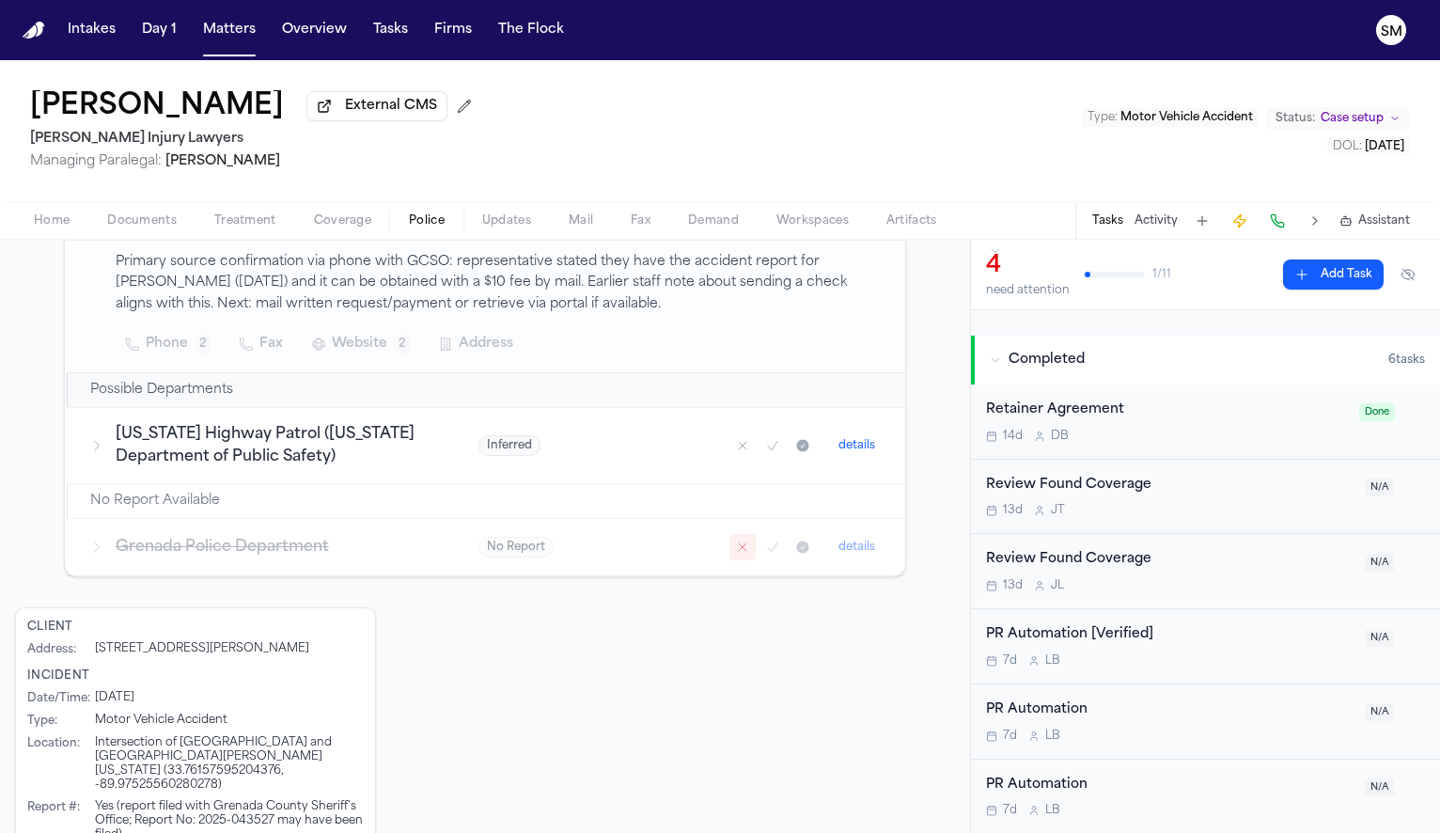
scroll to position [475, 0]
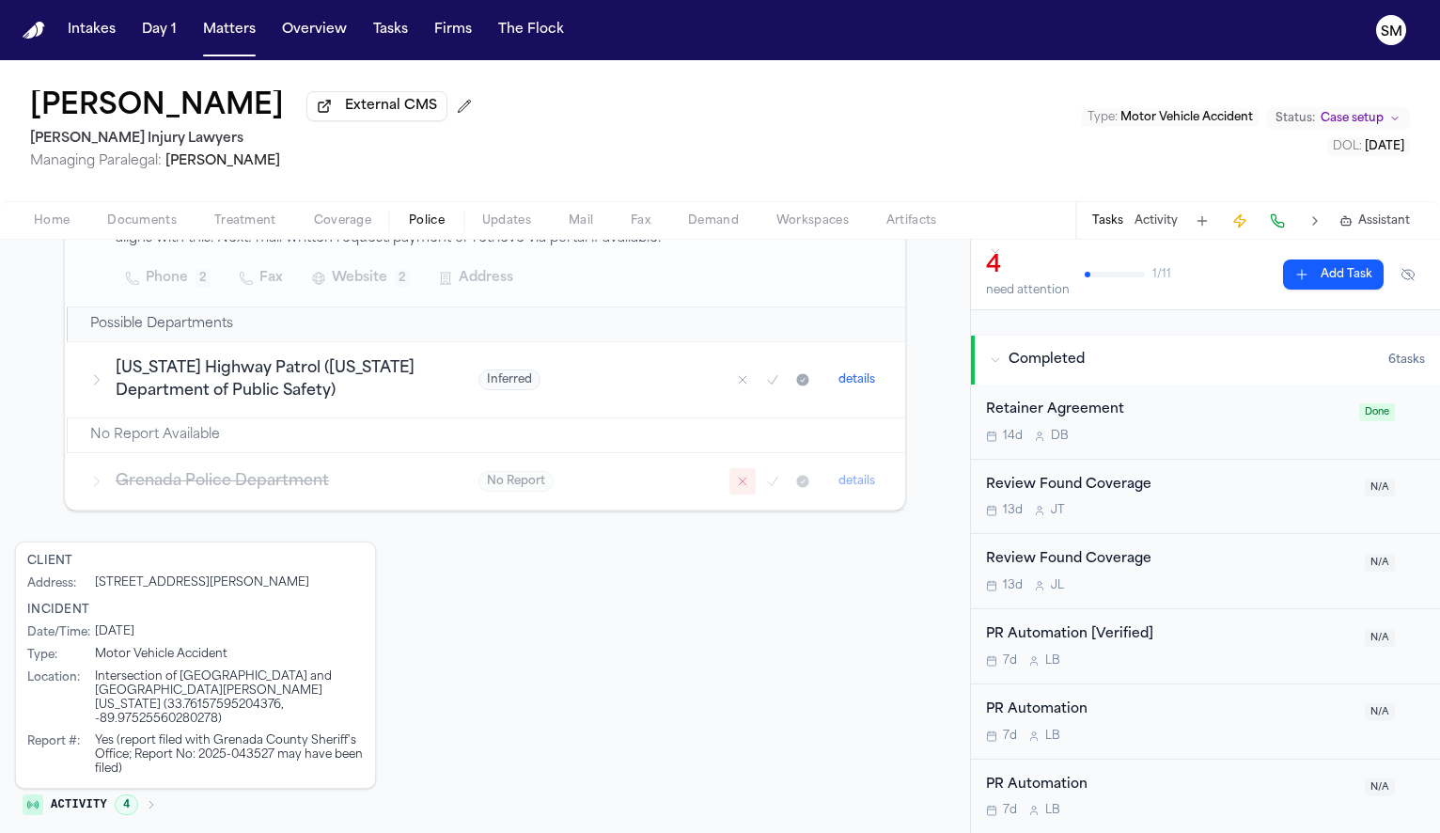
click at [157, 214] on button "Documents" at bounding box center [141, 221] width 107 height 23
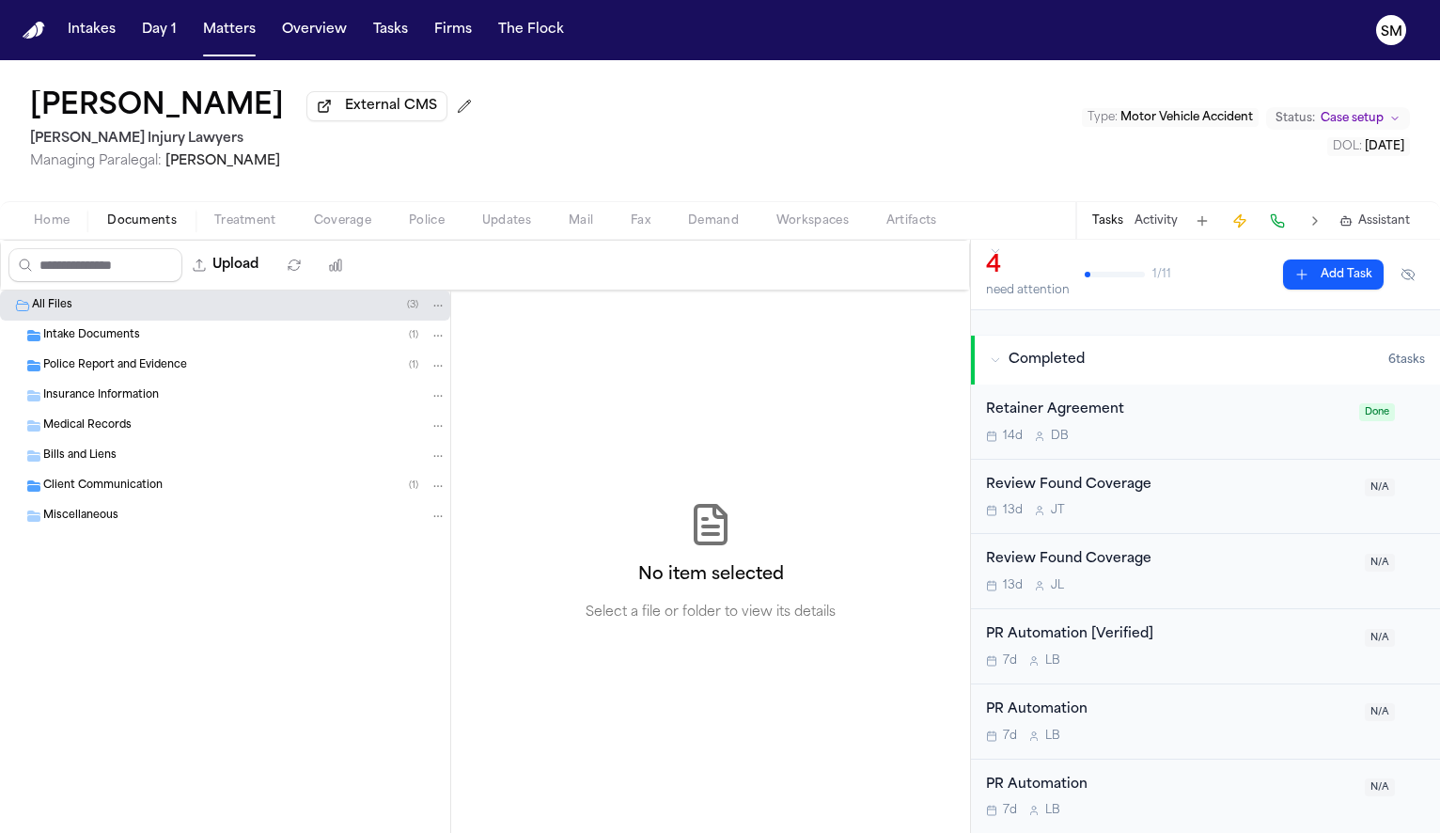
click at [172, 372] on span "Police Report and Evidence" at bounding box center [115, 366] width 144 height 16
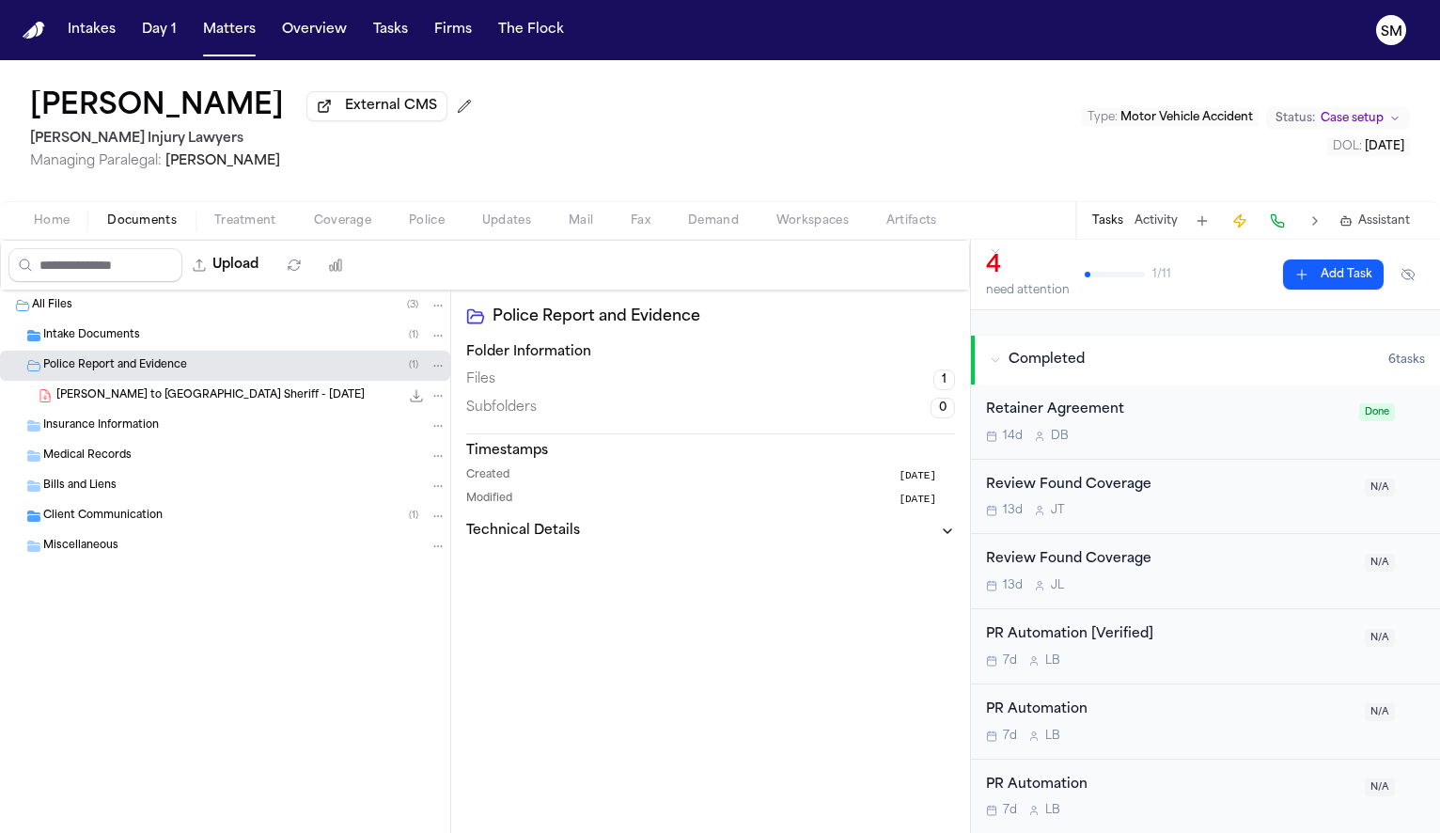
click at [241, 403] on span "D. Whatley - LOR to Grenada Sheriff - 10.7.25" at bounding box center [210, 396] width 308 height 16
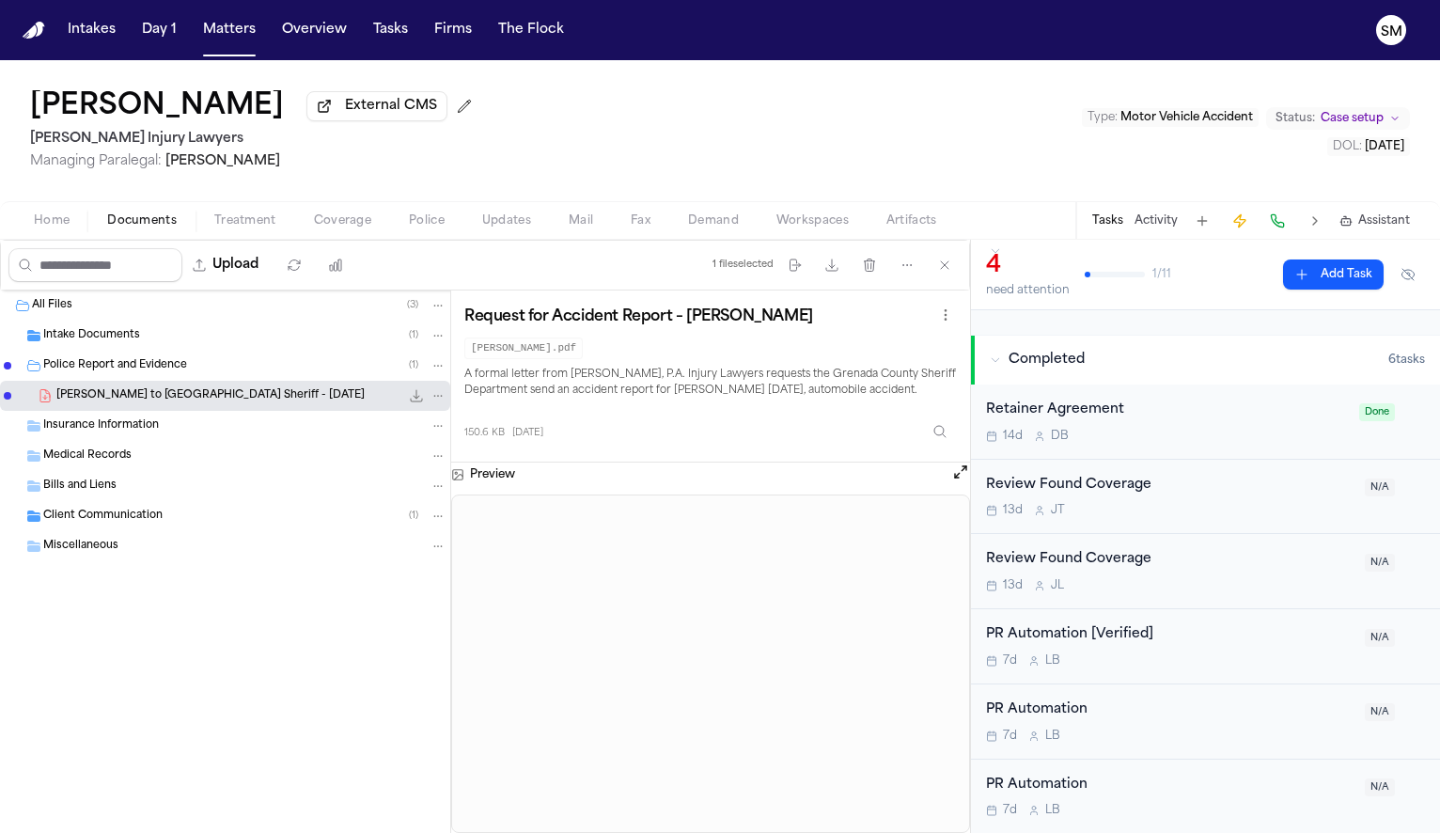
click at [194, 368] on div "Police Report and Evidence ( 1 )" at bounding box center [244, 365] width 403 height 17
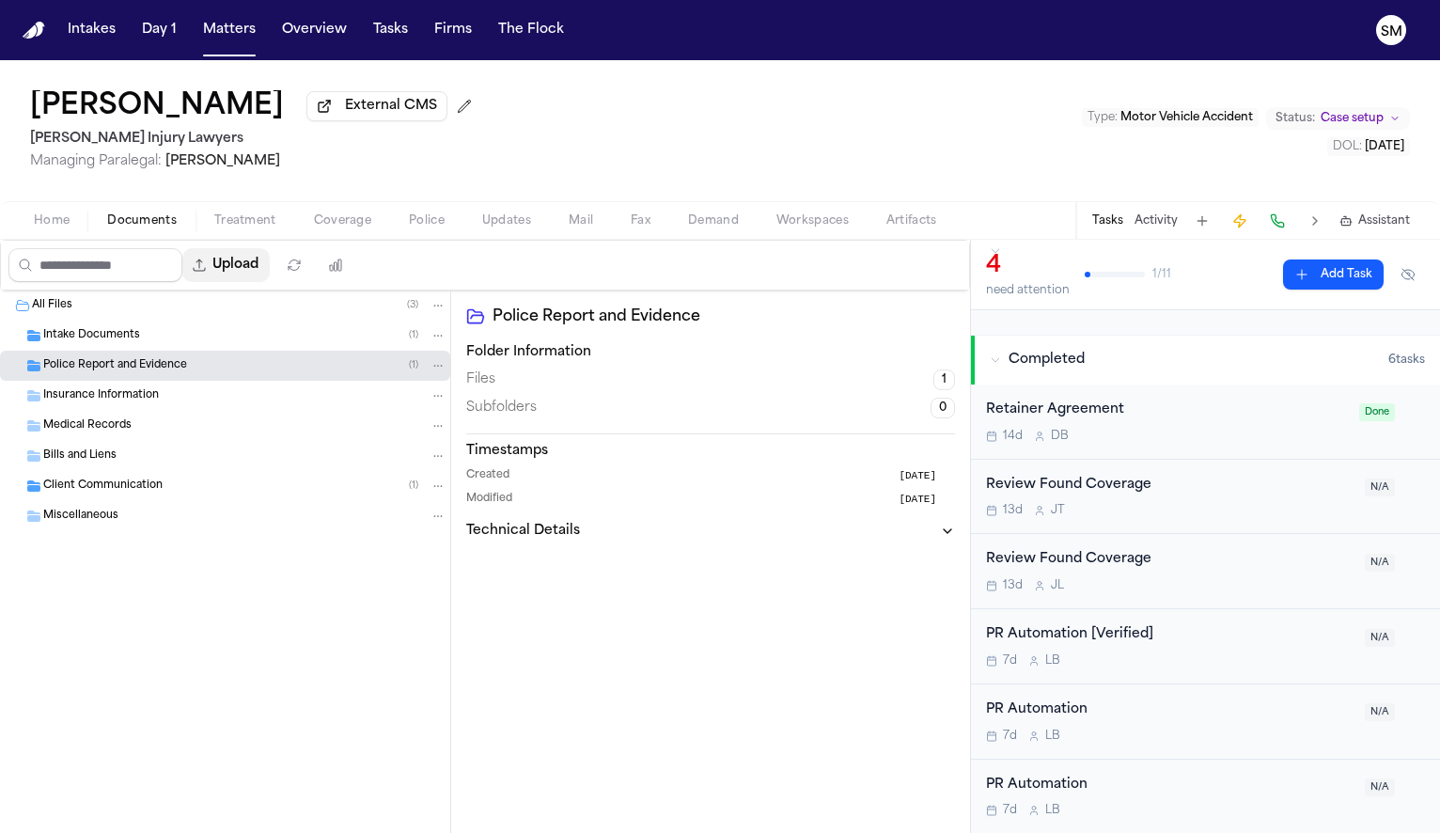
click at [242, 272] on button "Upload" at bounding box center [225, 265] width 87 height 34
select select "**********"
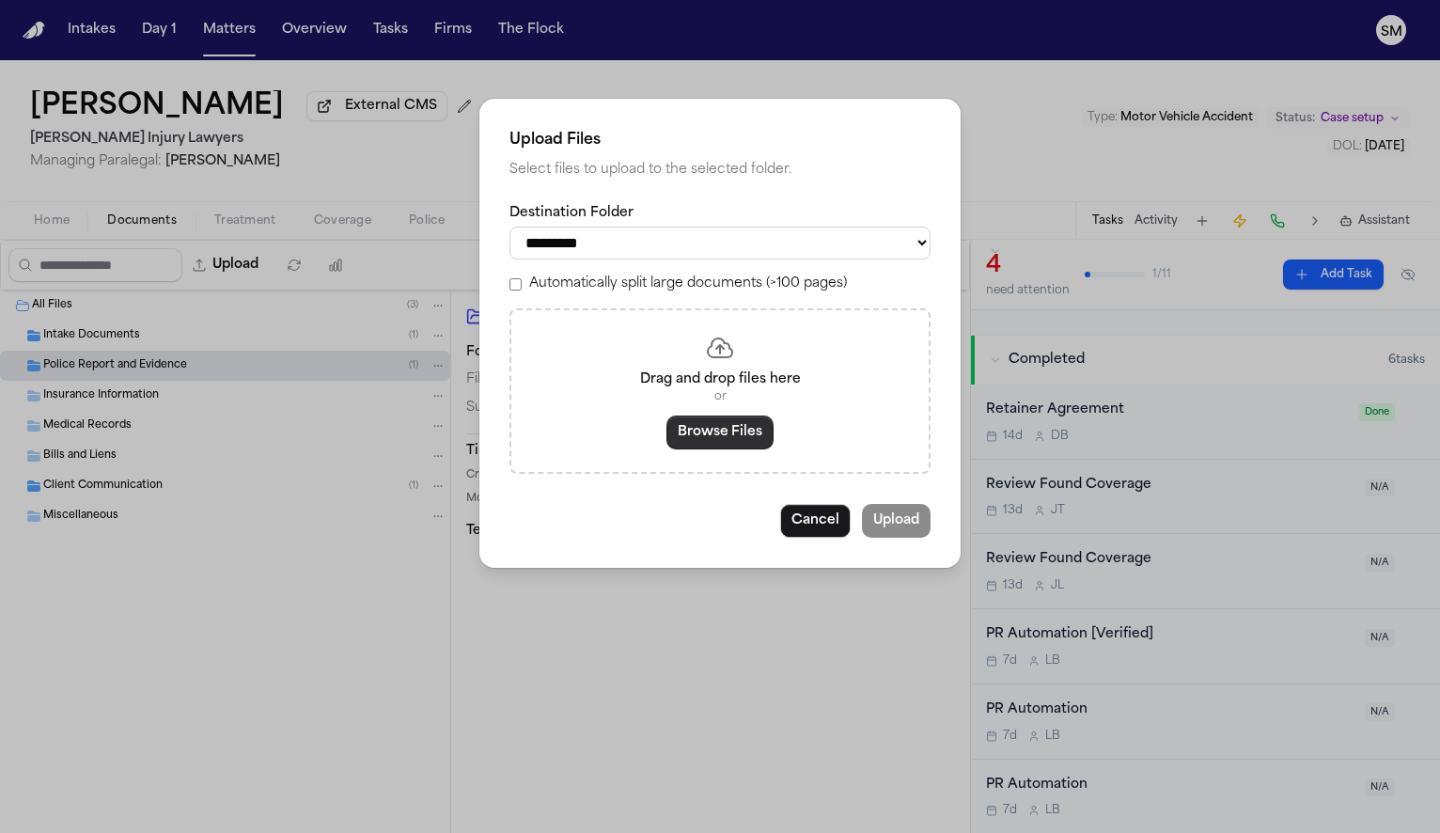
click at [709, 436] on button "Browse Files" at bounding box center [719, 432] width 107 height 34
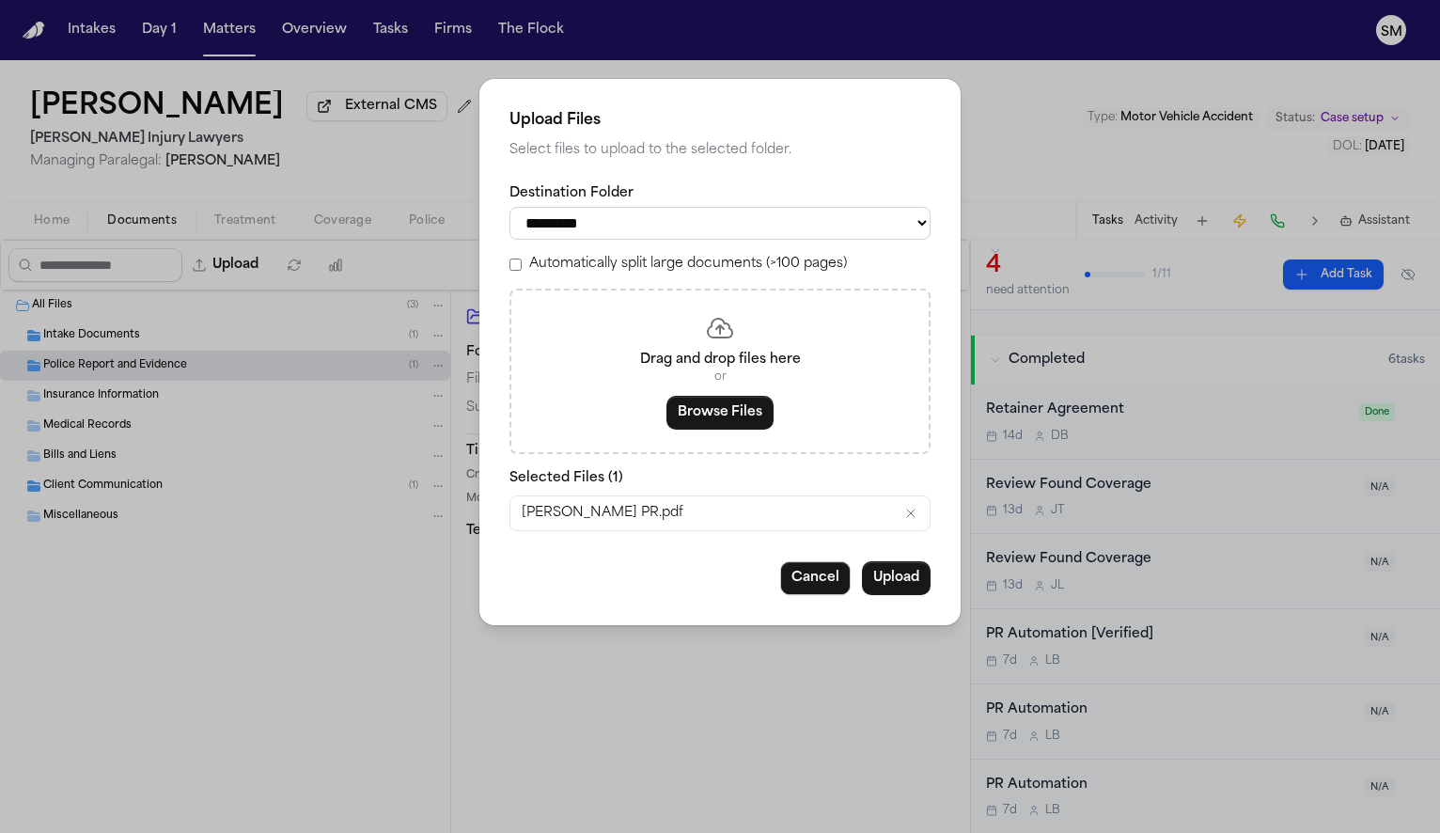
click at [925, 604] on div "**********" at bounding box center [719, 352] width 481 height 546
click at [900, 580] on button "Upload" at bounding box center [896, 578] width 69 height 34
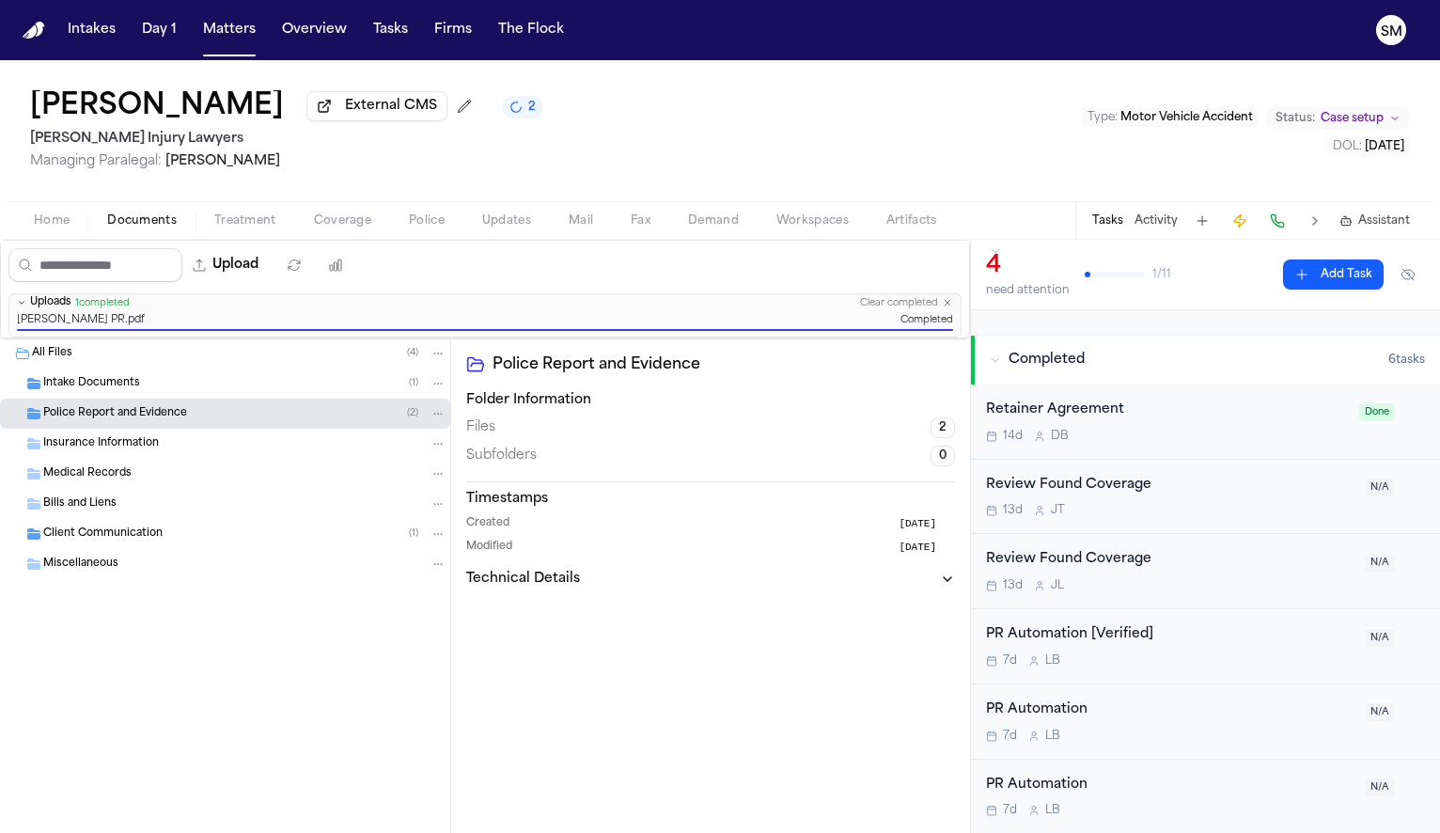
click at [1272, 653] on div "7d L B" at bounding box center [1170, 660] width 368 height 15
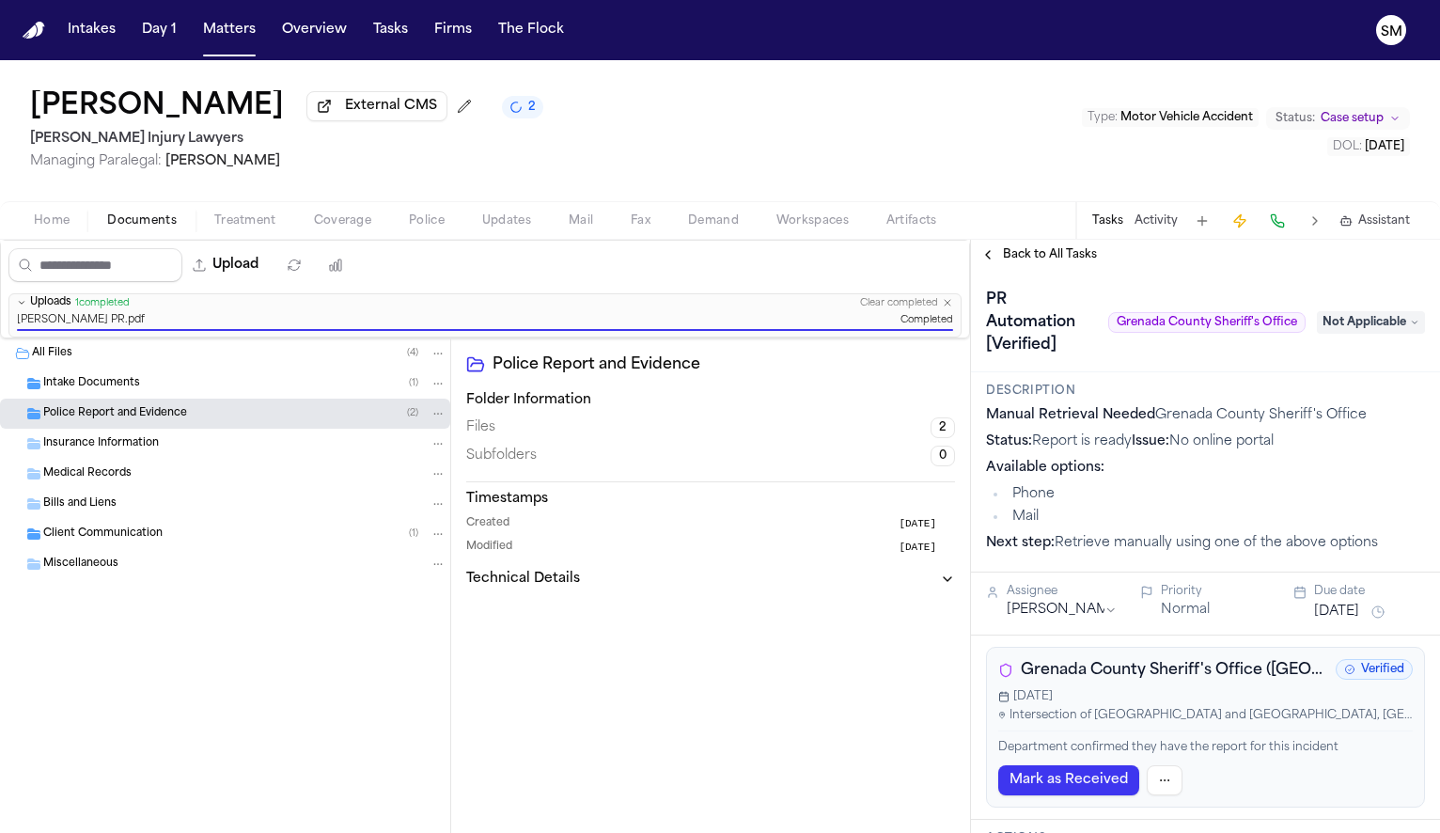
click at [1345, 327] on span "Not Applicable" at bounding box center [1371, 322] width 108 height 23
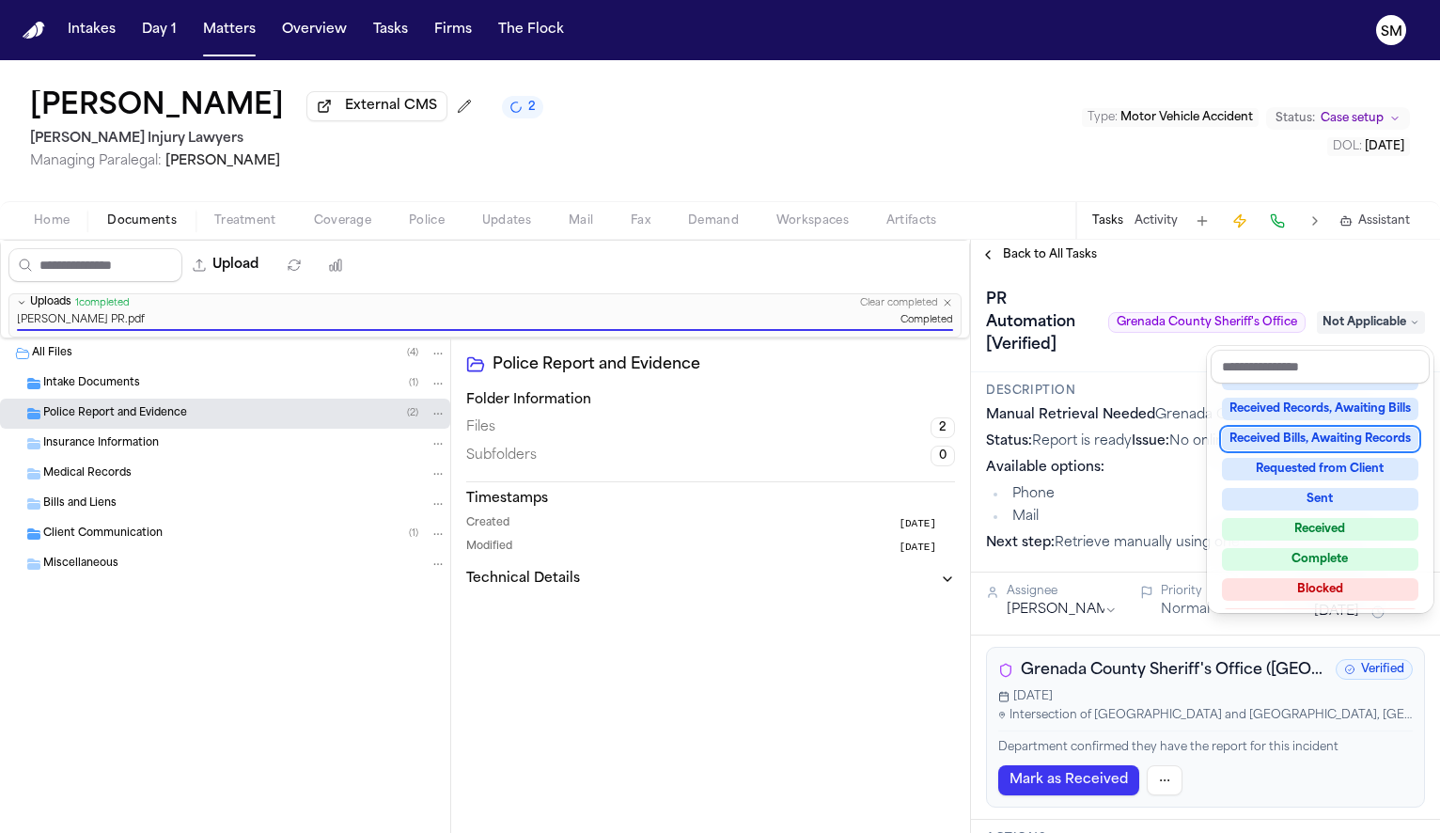
scroll to position [293, 0]
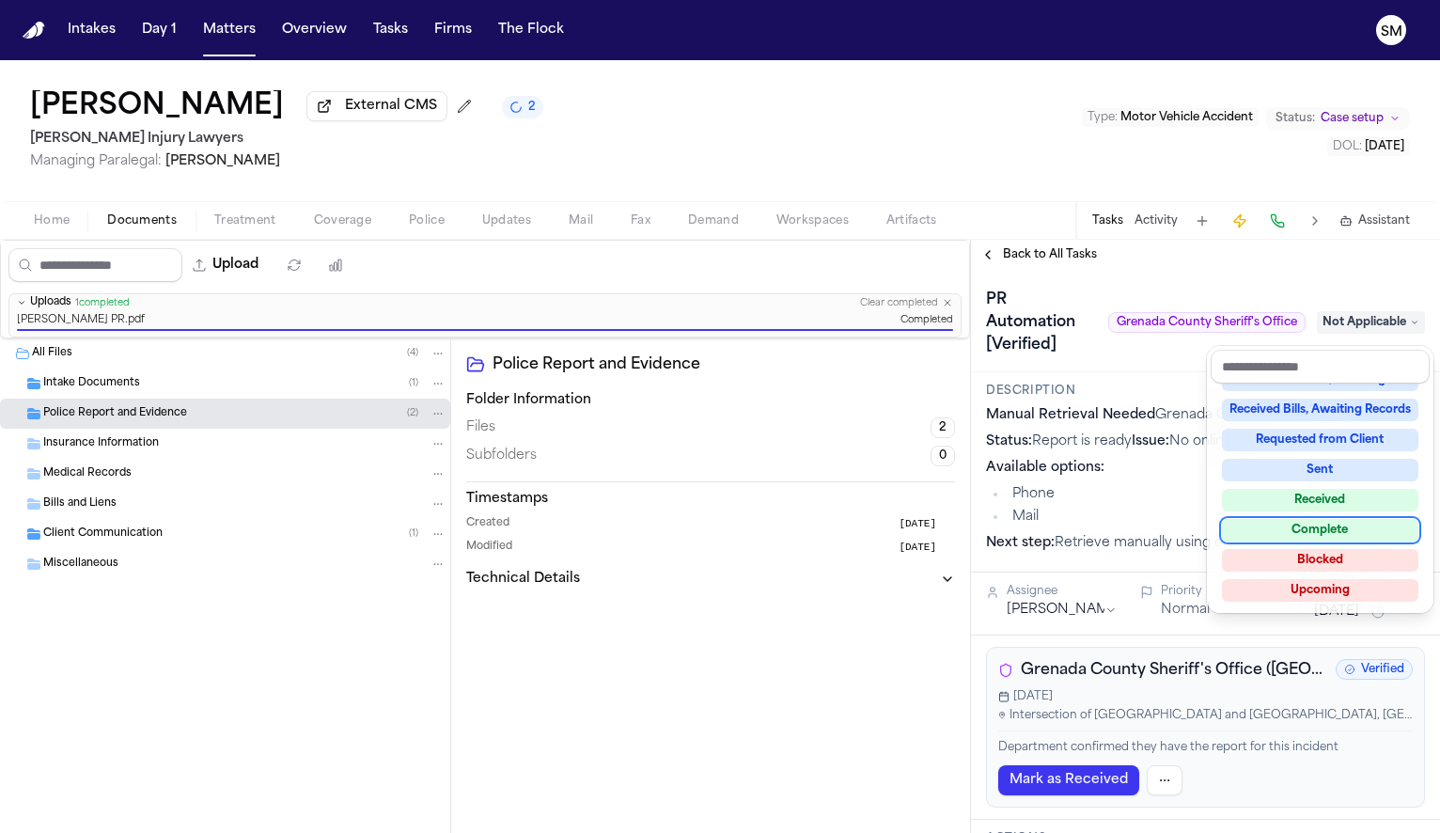
click at [1318, 529] on div "Complete" at bounding box center [1320, 530] width 196 height 23
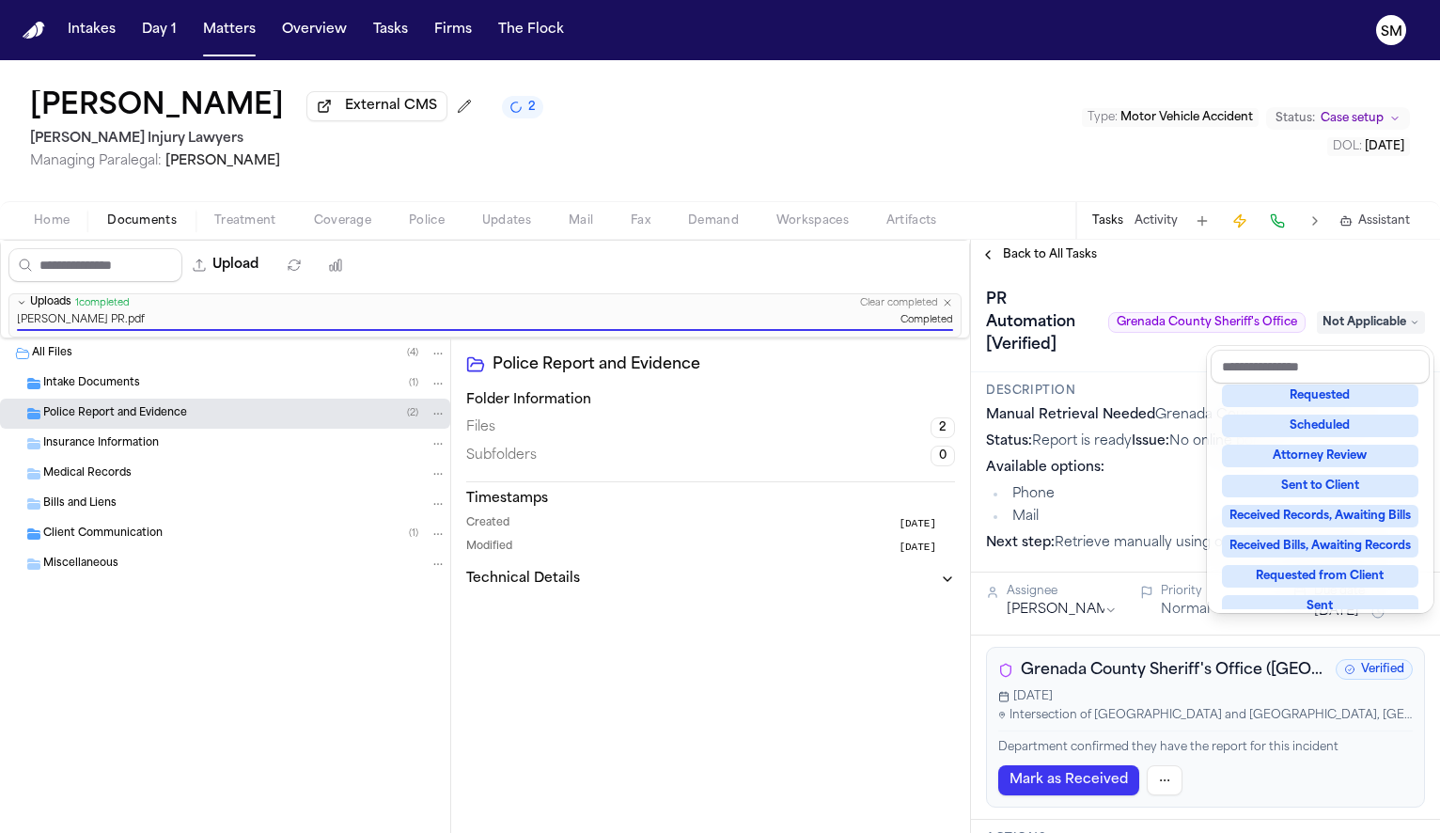
scroll to position [8, 0]
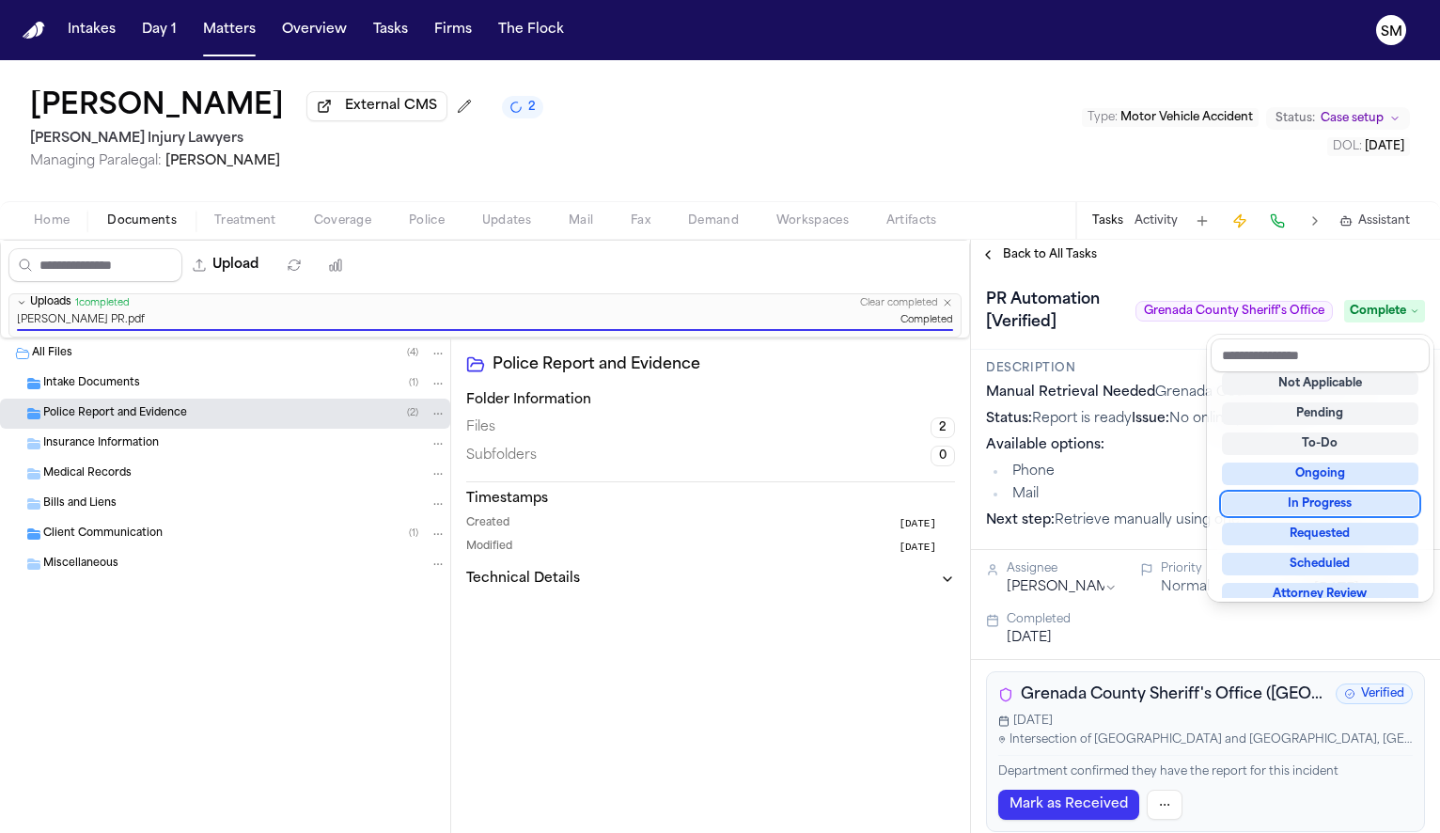
click at [443, 234] on div "David Whatley External CMS 2 George Sink Injury Lawyers Managing Paralegal: Jes…" at bounding box center [720, 446] width 1440 height 773
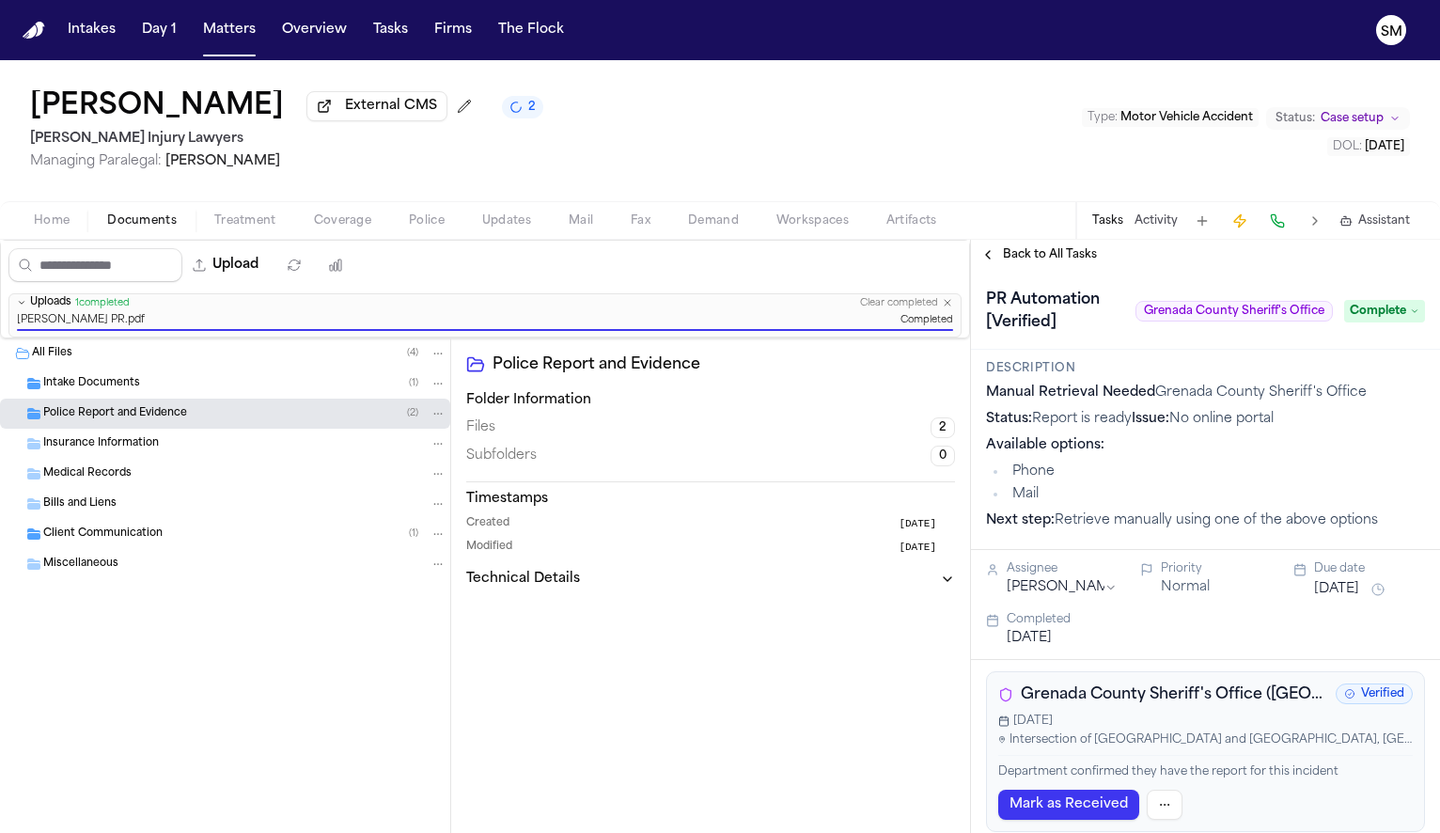
click at [435, 228] on span "Police" at bounding box center [427, 220] width 36 height 15
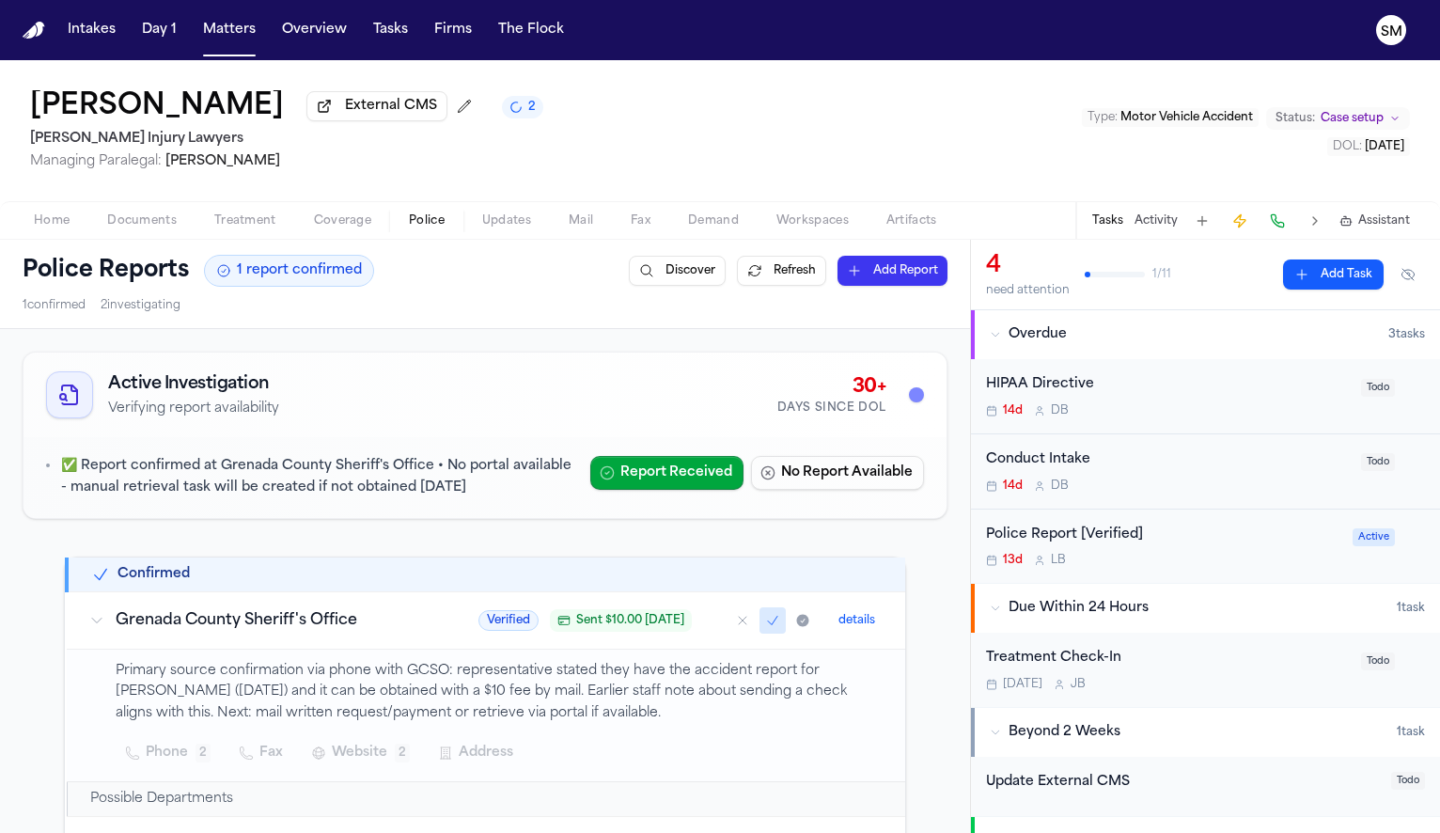
click at [1247, 561] on div "13d L B" at bounding box center [1163, 560] width 355 height 15
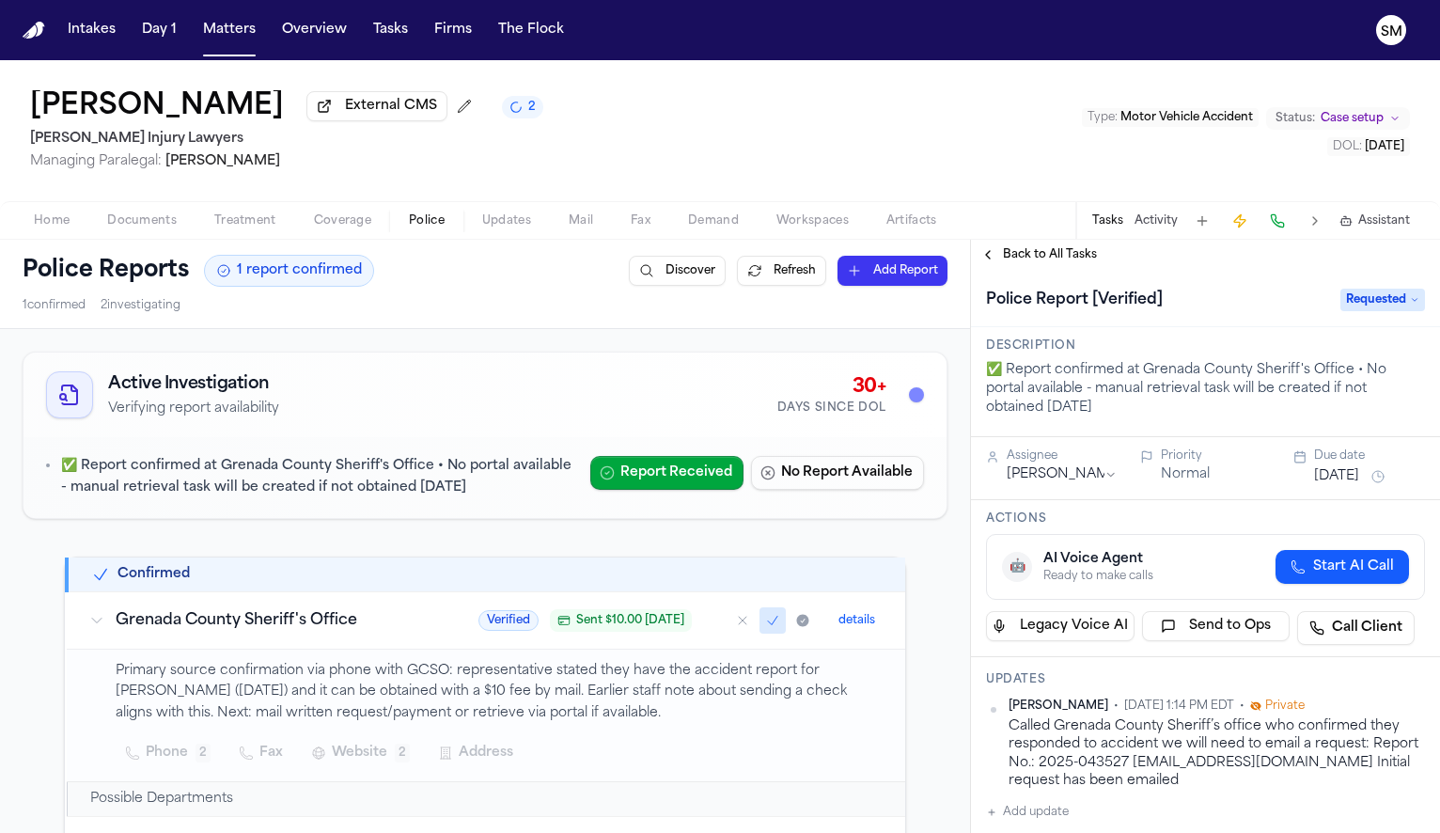
click at [1363, 302] on span "Requested" at bounding box center [1382, 300] width 85 height 23
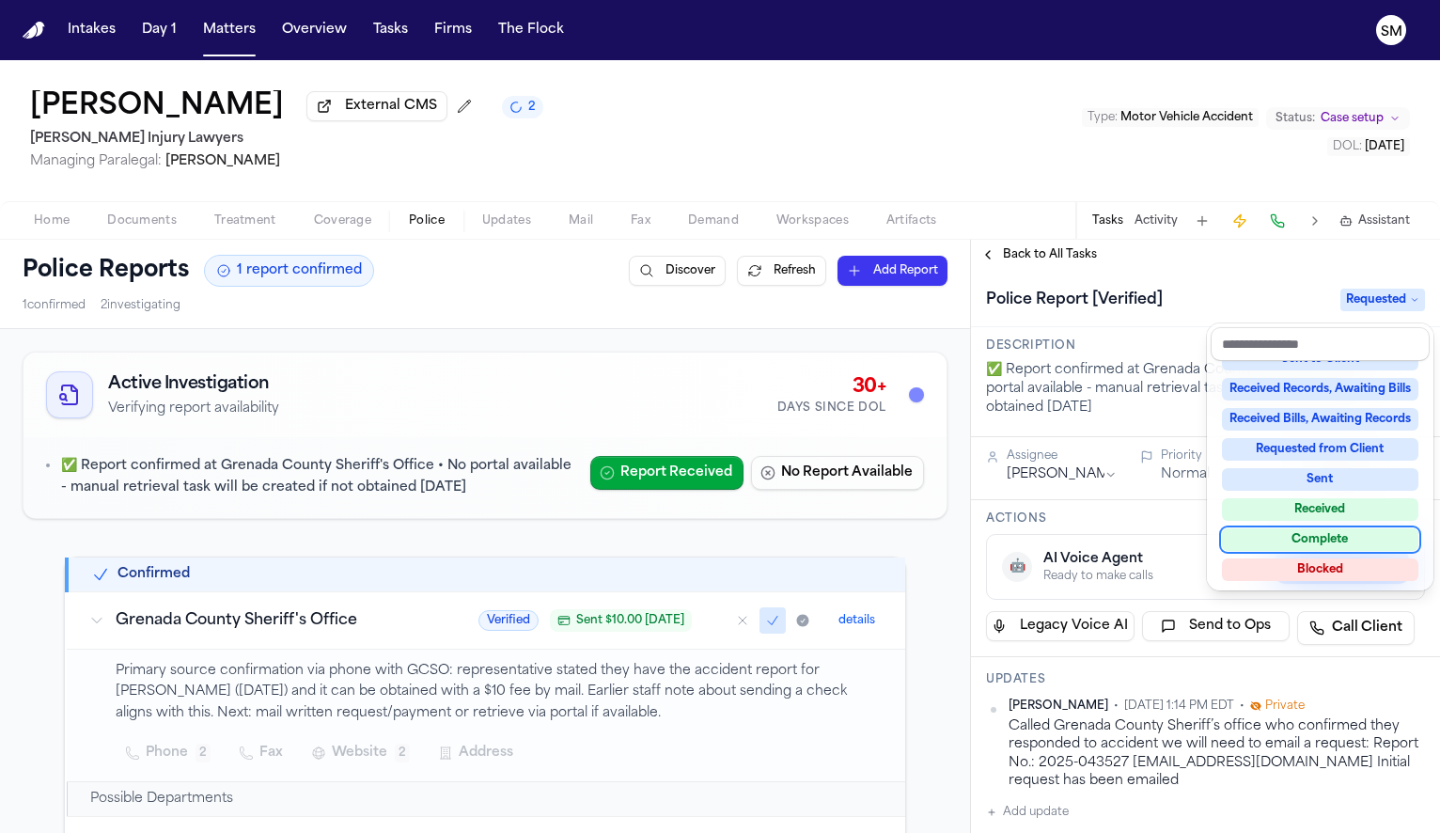
click at [1295, 546] on div "Complete" at bounding box center [1320, 539] width 196 height 23
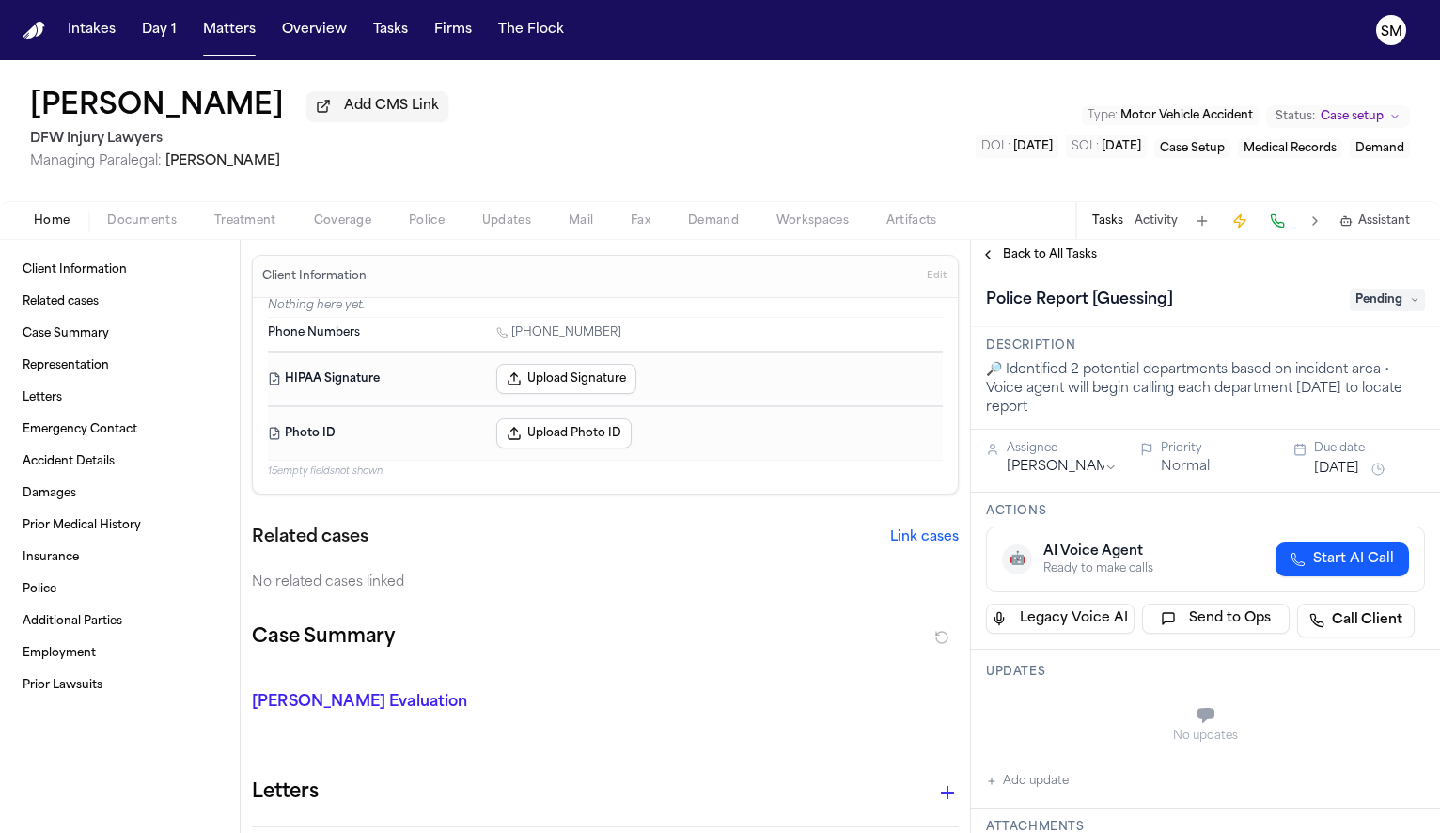
click at [367, 201] on div "[PERSON_NAME] Add CMS Link DFW Injury Lawyers Managing Paralegal: [PERSON_NAME]…" at bounding box center [720, 130] width 1440 height 141
click at [446, 211] on div "Home Documents Treatment Coverage Police Updates Mail Fax Demand Workspaces Art…" at bounding box center [720, 220] width 1440 height 38
click at [412, 221] on span "Police" at bounding box center [427, 220] width 36 height 15
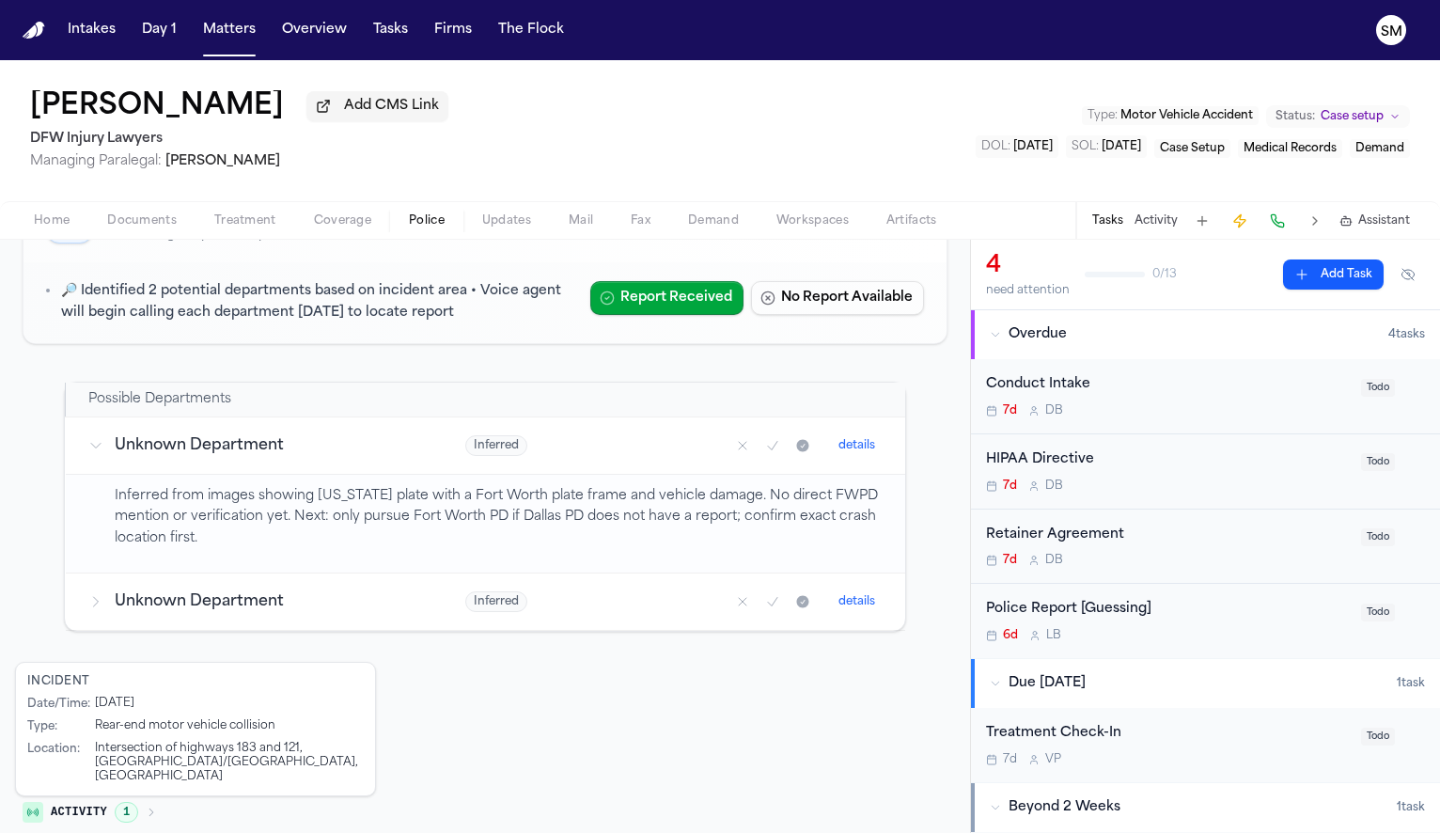
scroll to position [178, 0]
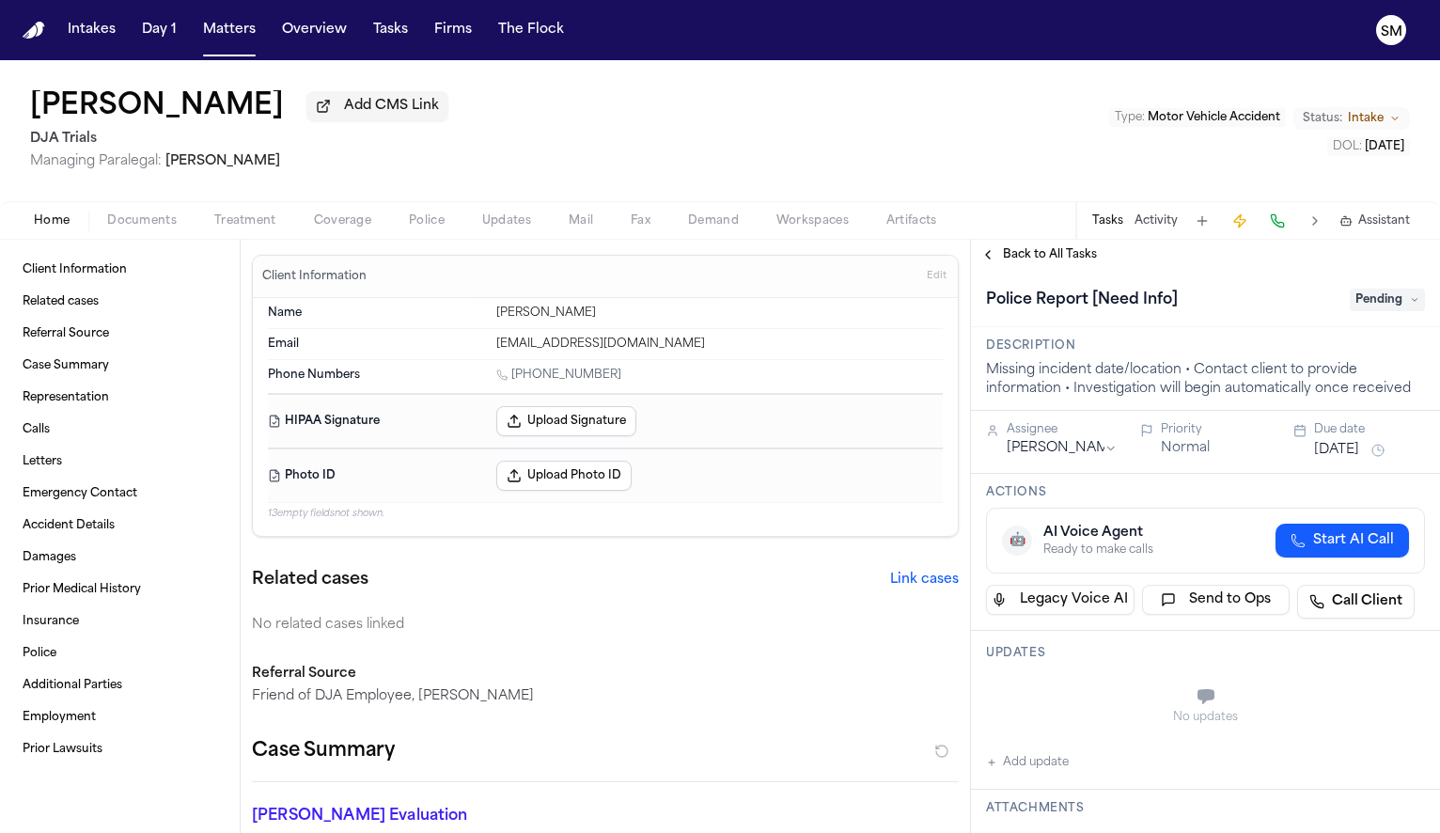
click at [437, 216] on span "Police" at bounding box center [427, 220] width 36 height 15
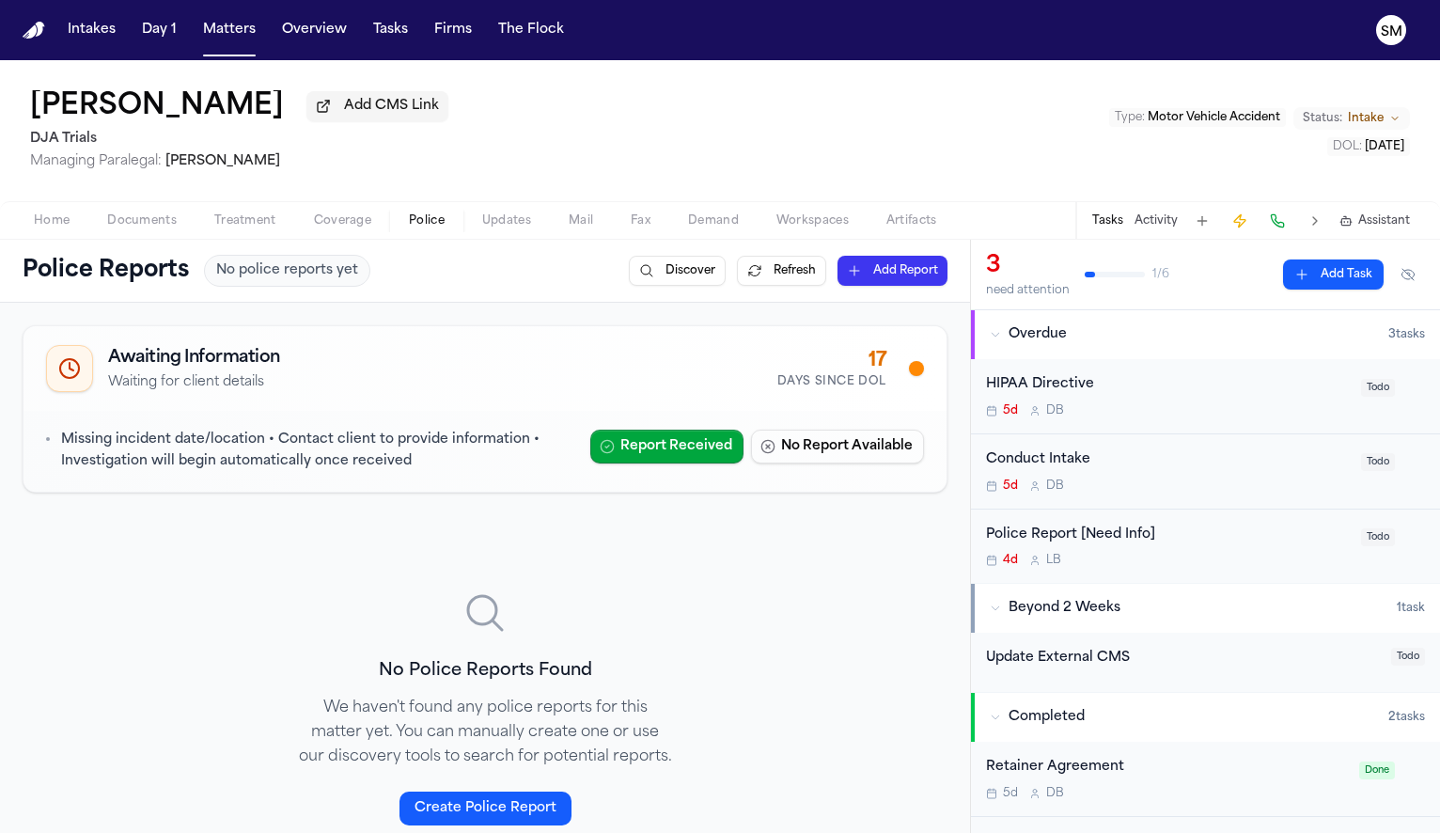
click at [139, 232] on span "button" at bounding box center [142, 231] width 92 height 2
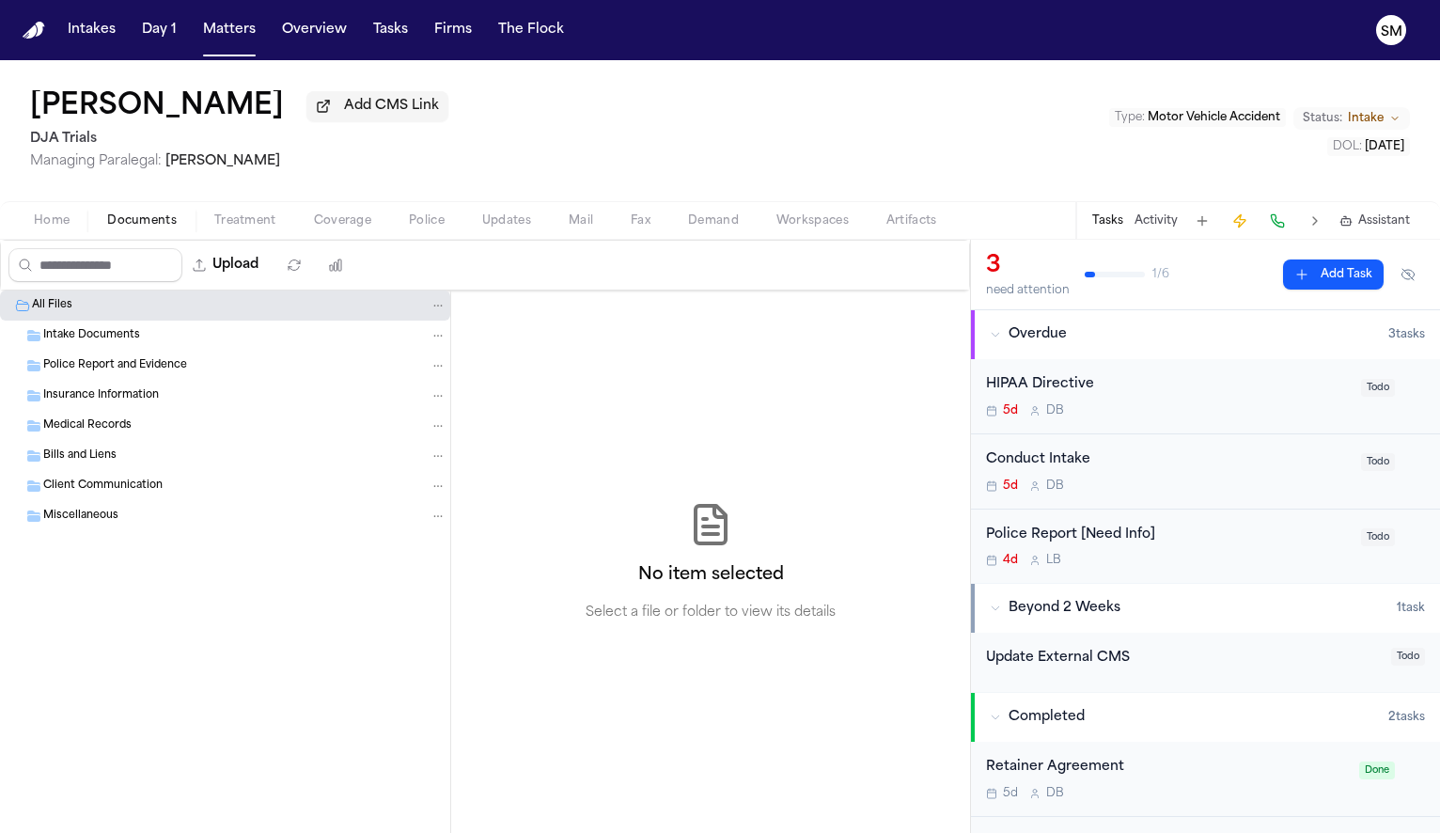
click at [412, 222] on span "Police" at bounding box center [427, 220] width 36 height 15
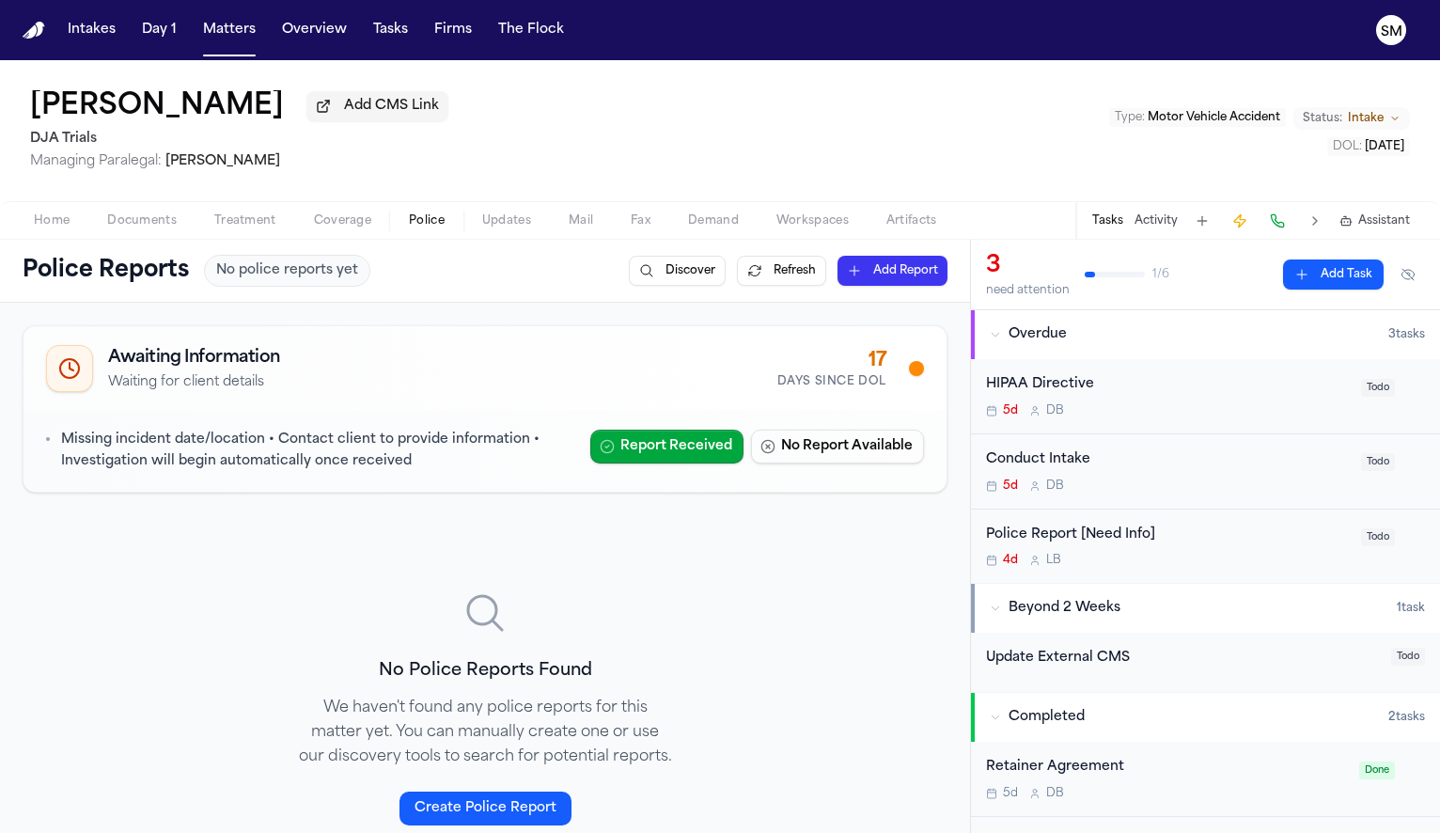
click at [141, 236] on div "Home Documents Treatment Coverage Police Updates Mail Fax Demand Workspaces Art…" at bounding box center [720, 220] width 1440 height 38
click at [139, 219] on span "Documents" at bounding box center [142, 220] width 70 height 15
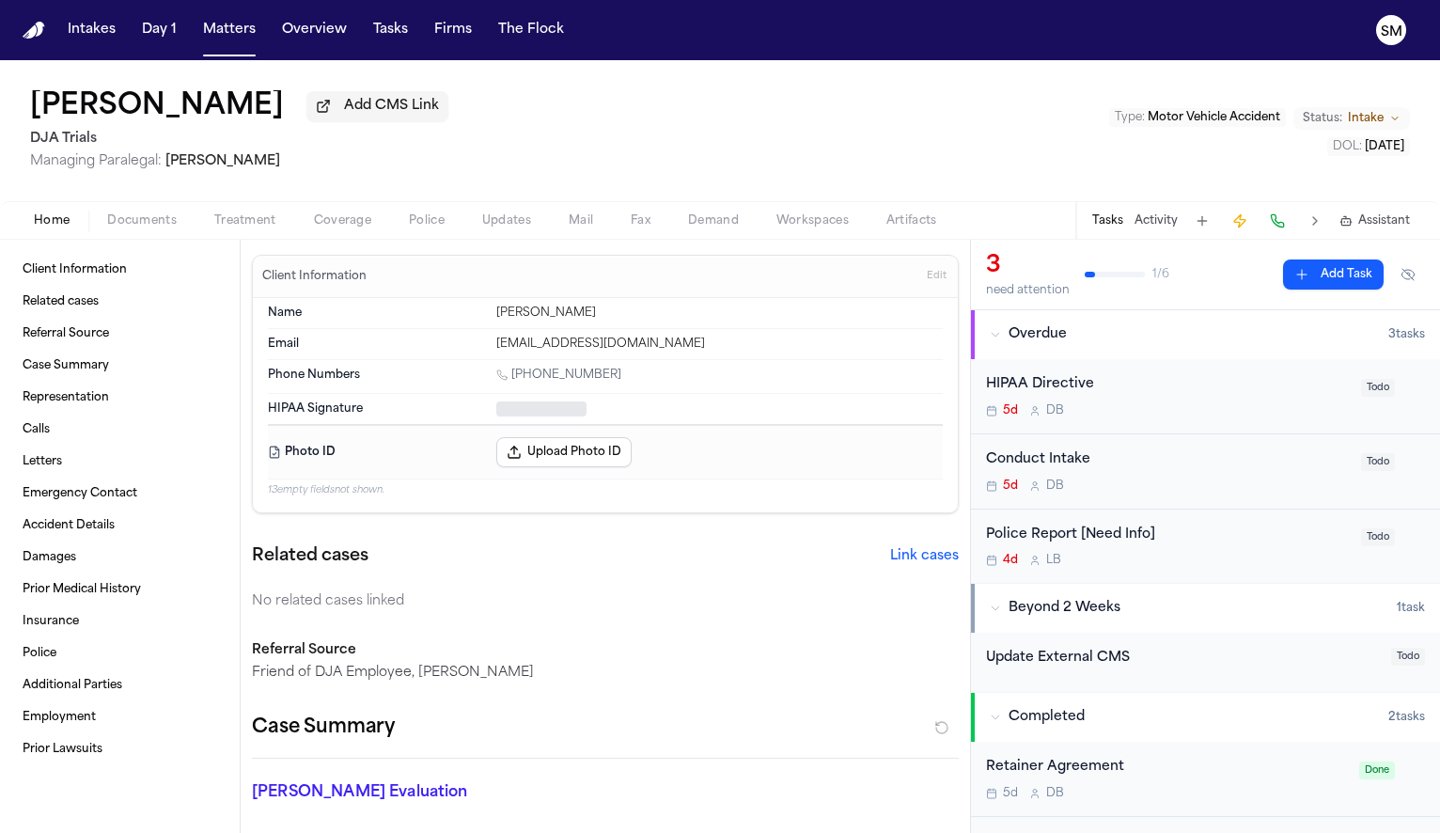
click at [56, 225] on span "Home" at bounding box center [52, 220] width 36 height 15
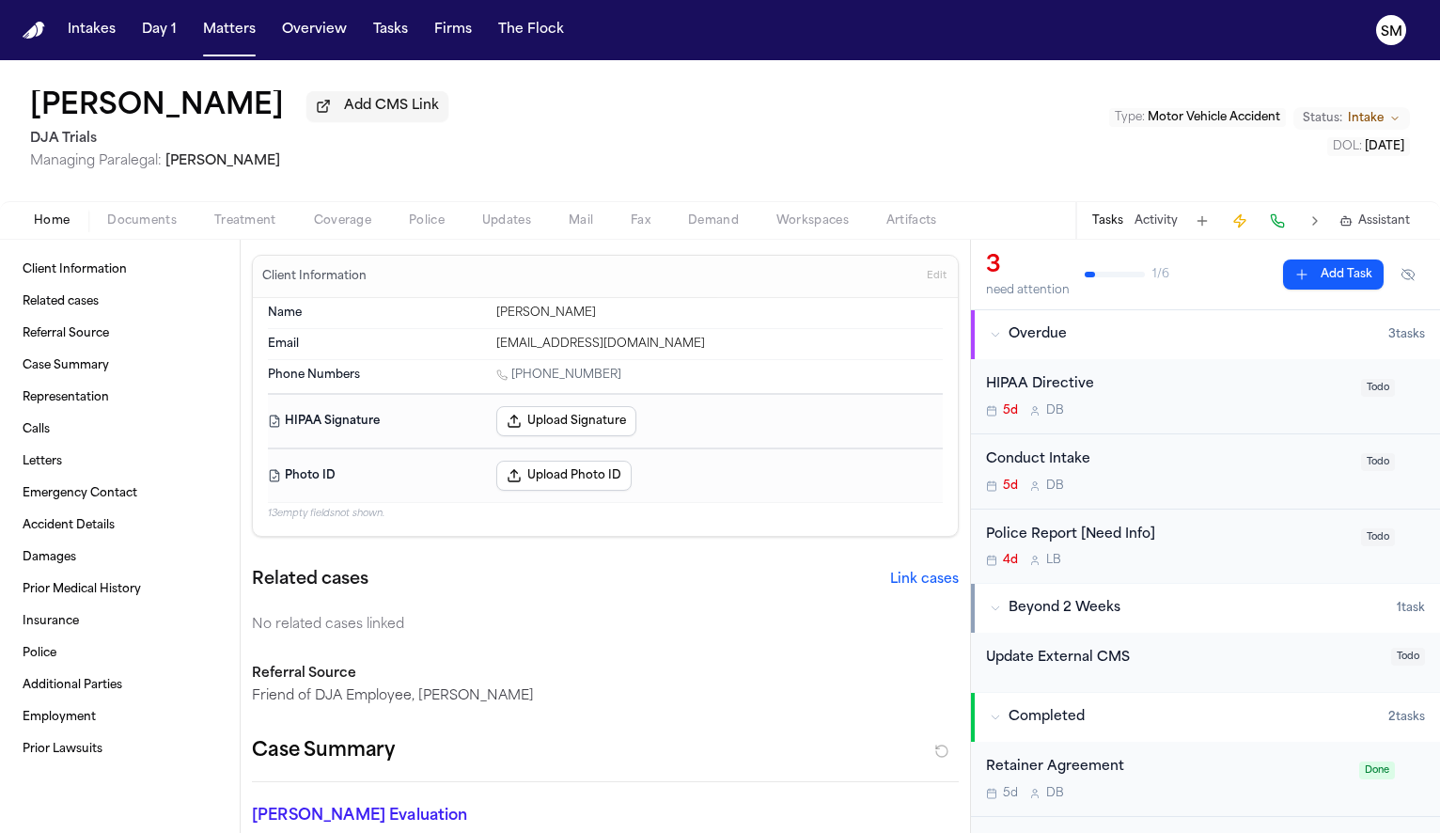
click at [157, 237] on div "Home Documents Treatment Coverage Police Updates Mail Fax Demand Workspaces Art…" at bounding box center [720, 220] width 1440 height 38
click at [126, 194] on div "Luis Hernandez Add CMS Link DJA Trials Managing Paralegal: Michelle Landazabal …" at bounding box center [720, 130] width 1440 height 141
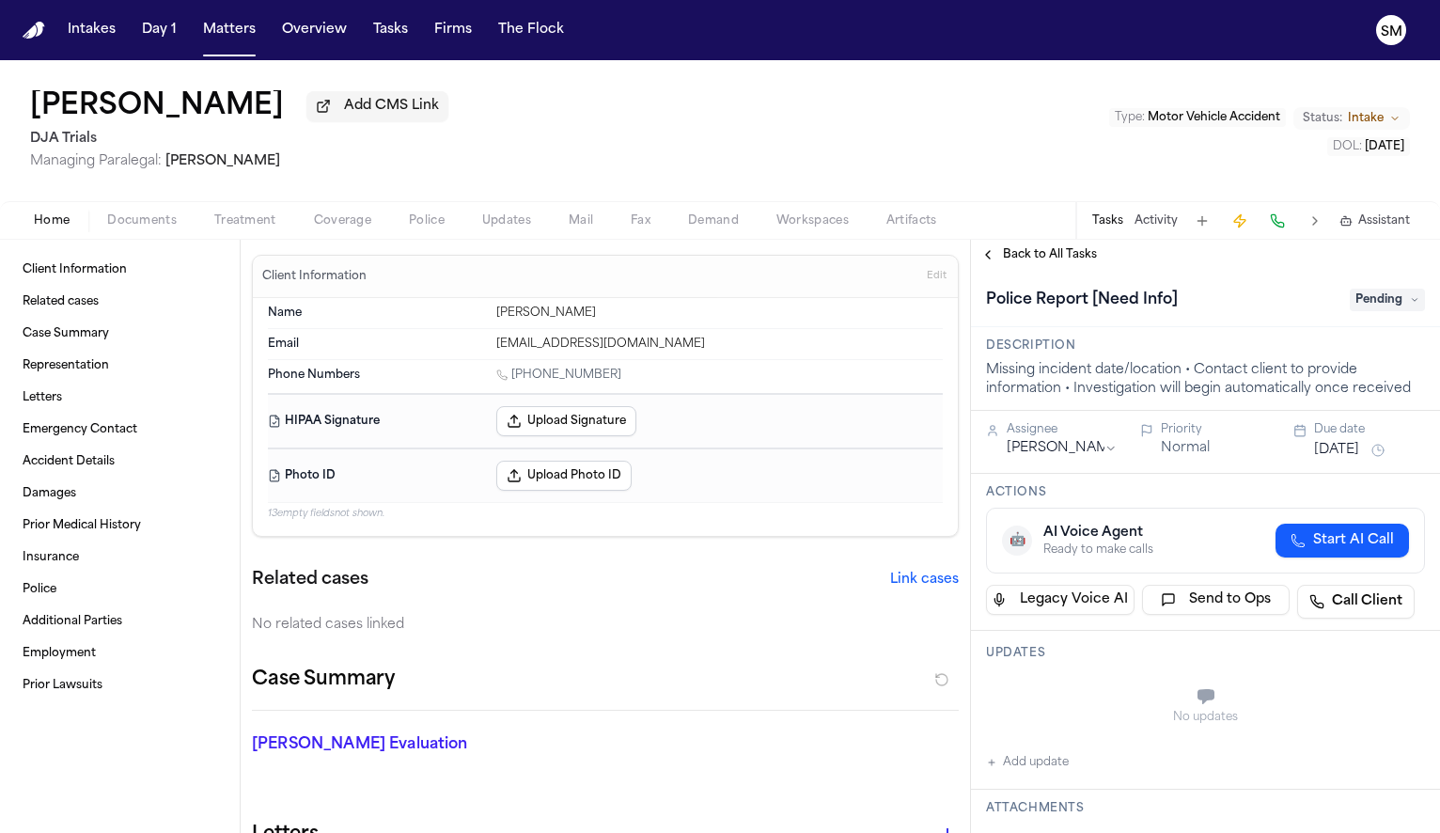
click at [144, 228] on span "Documents" at bounding box center [142, 220] width 70 height 15
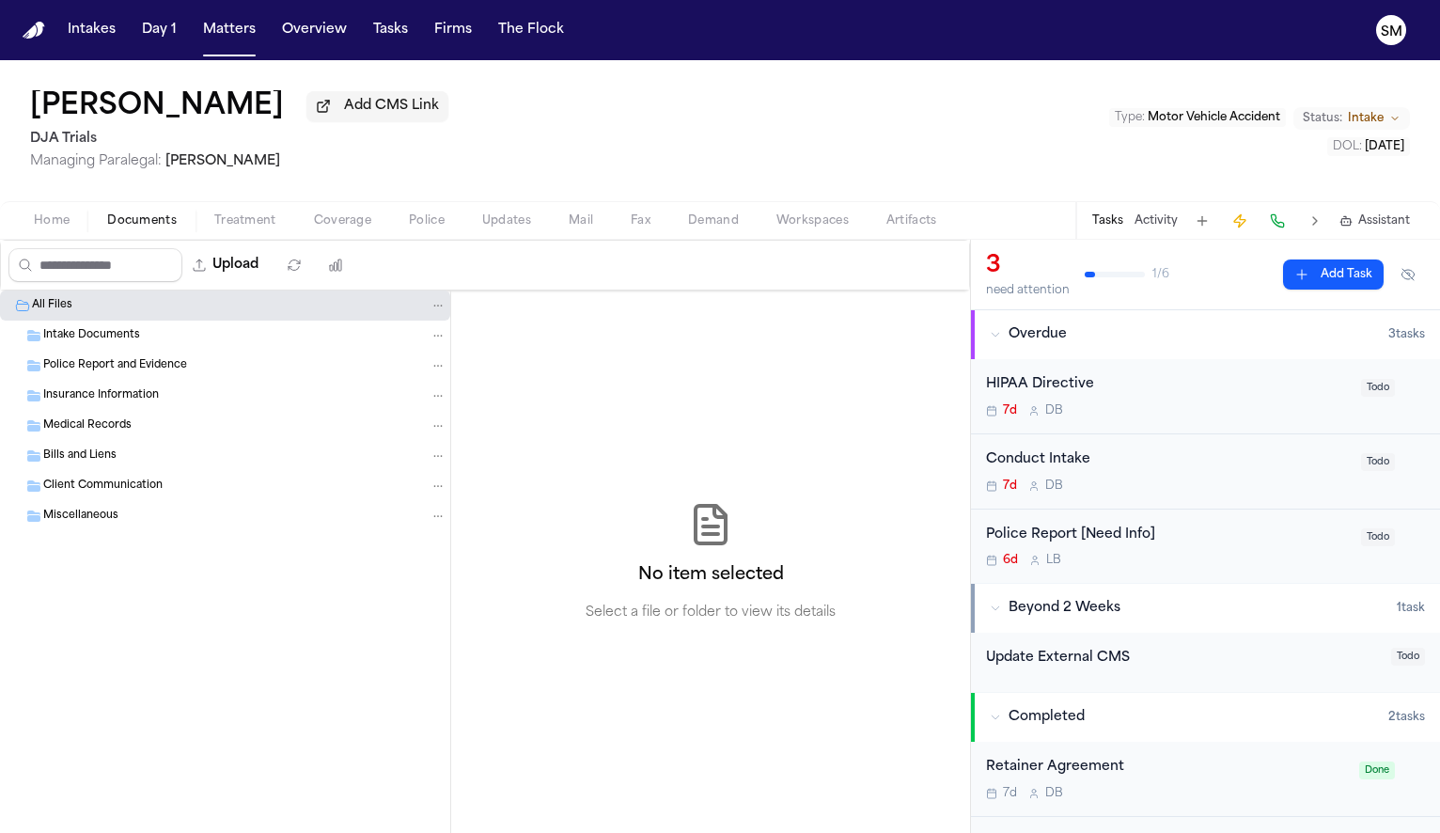
click at [233, 228] on span "Treatment" at bounding box center [245, 220] width 62 height 15
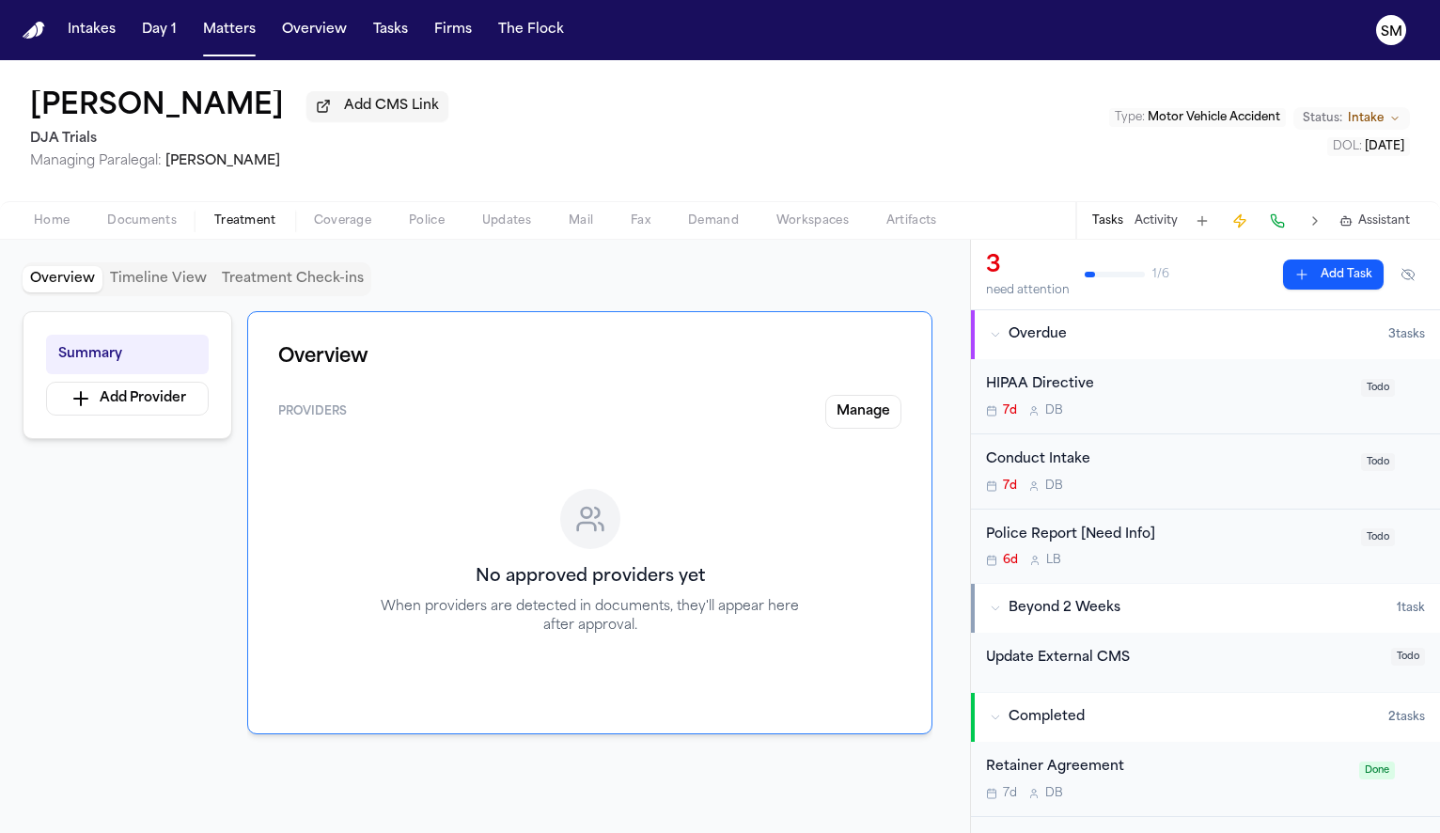
click at [337, 227] on span "Coverage" at bounding box center [342, 220] width 57 height 15
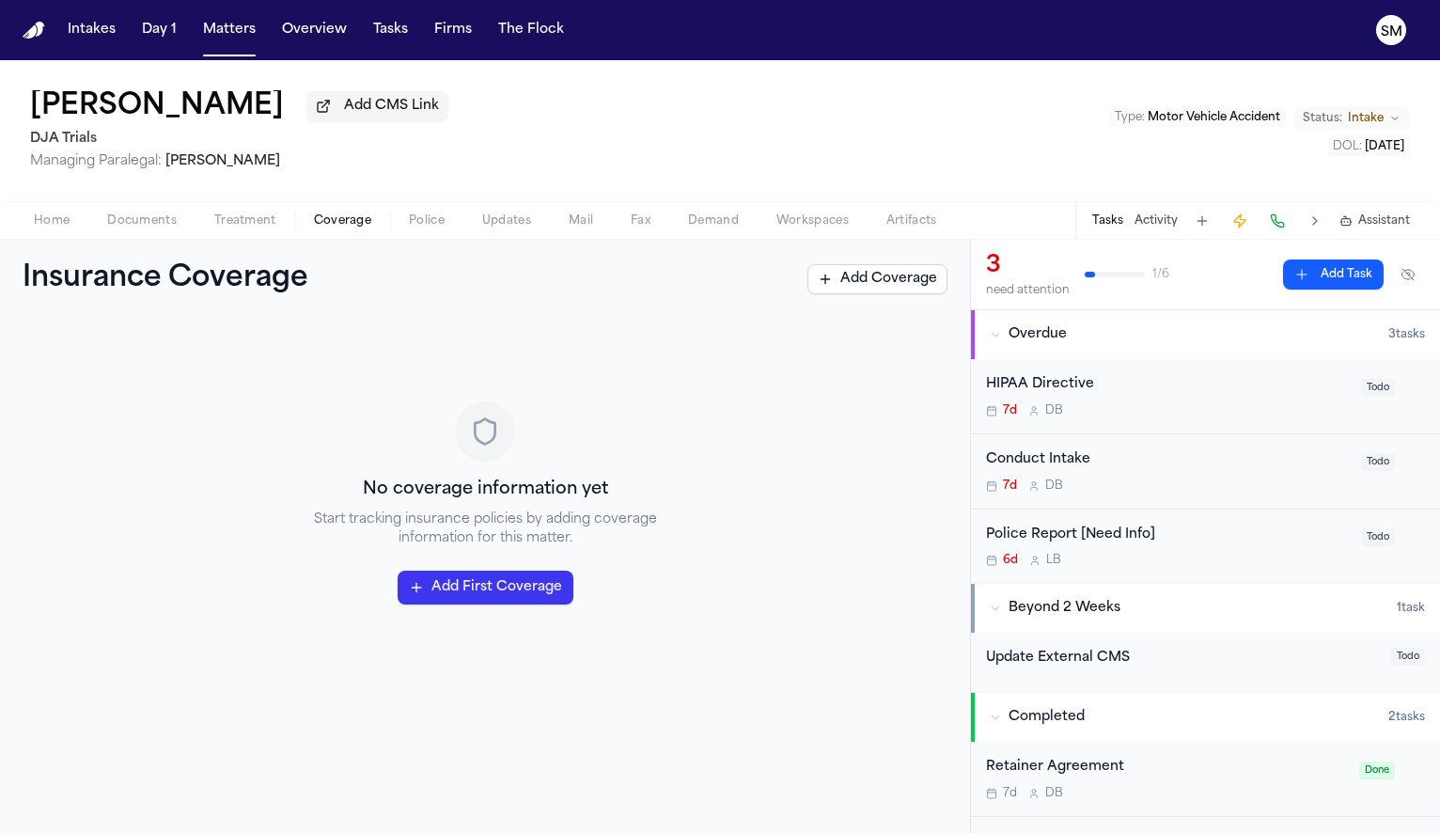
click at [435, 226] on span "Police" at bounding box center [427, 220] width 36 height 15
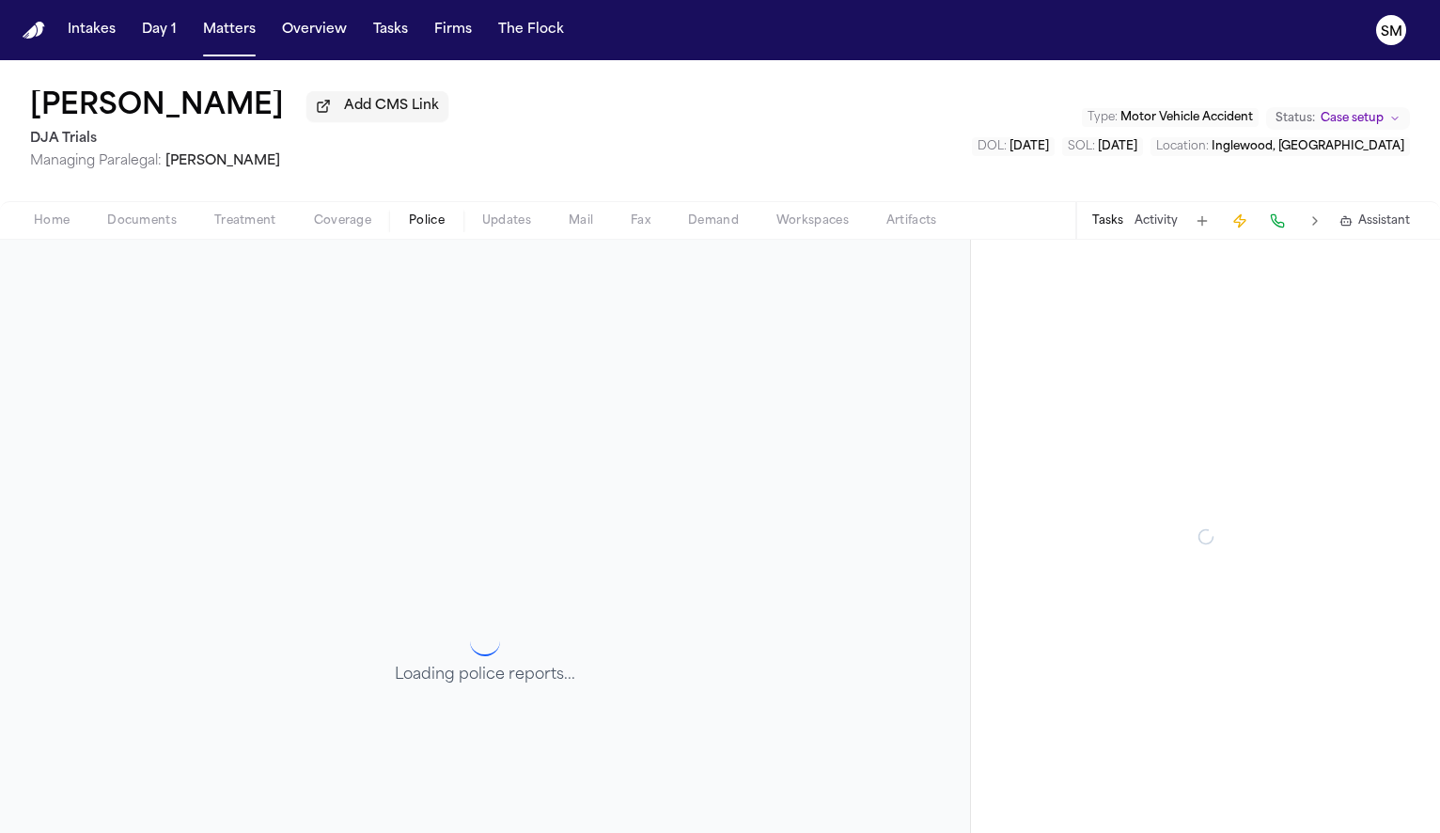
click at [442, 228] on span "Police" at bounding box center [427, 220] width 36 height 15
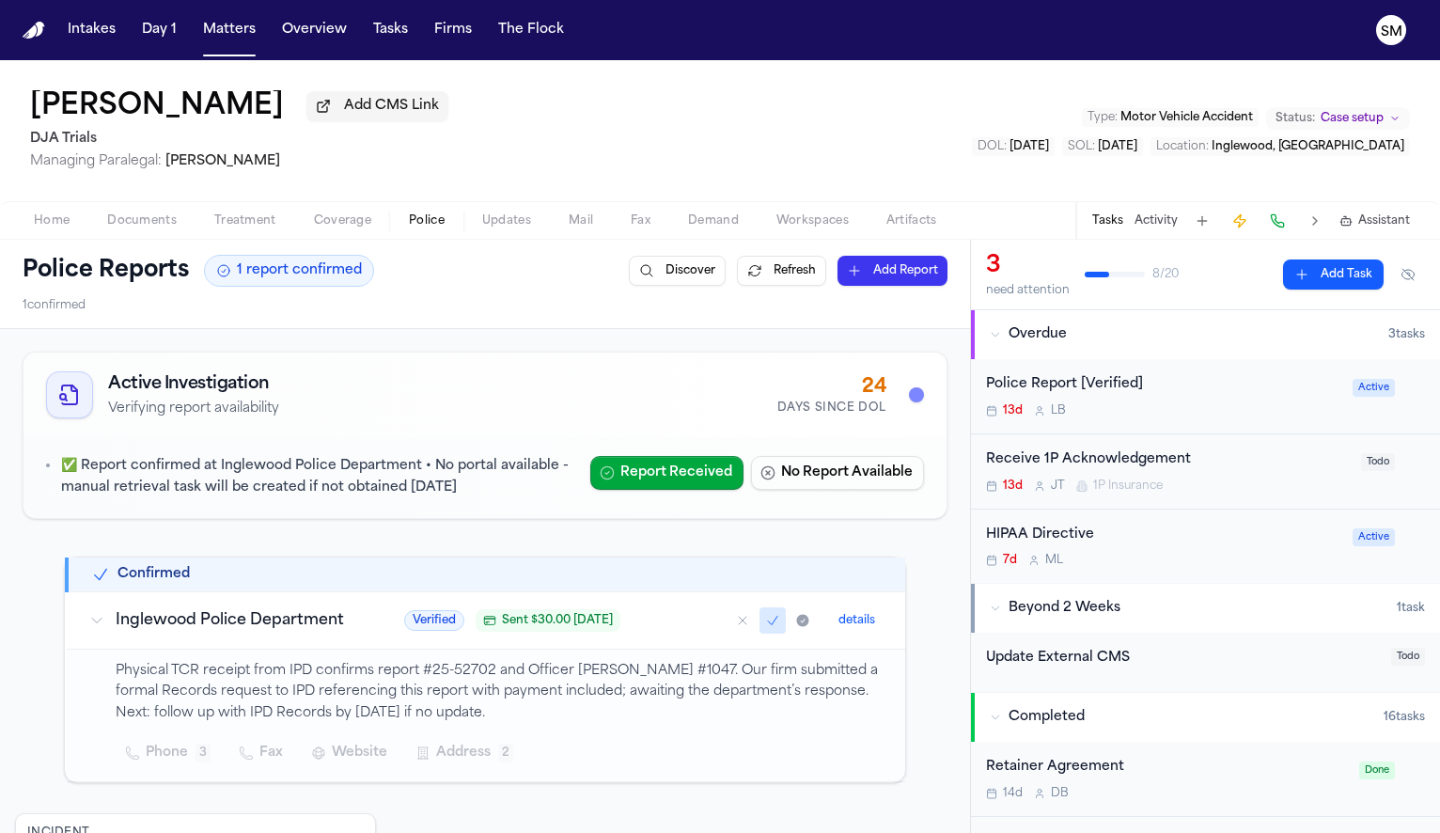
click at [66, 228] on span "Home" at bounding box center [52, 220] width 36 height 15
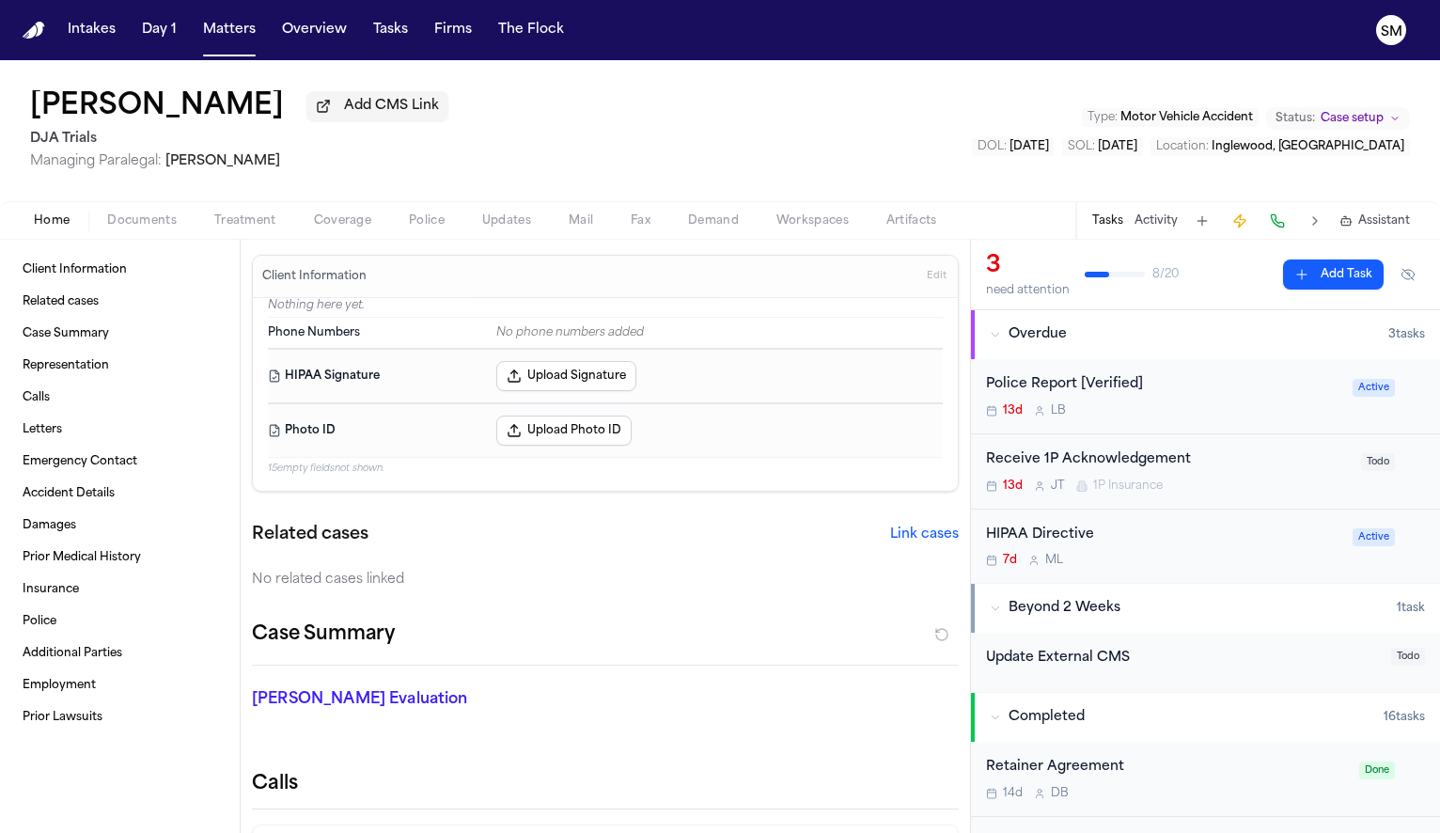
click at [127, 227] on span "Documents" at bounding box center [142, 220] width 70 height 15
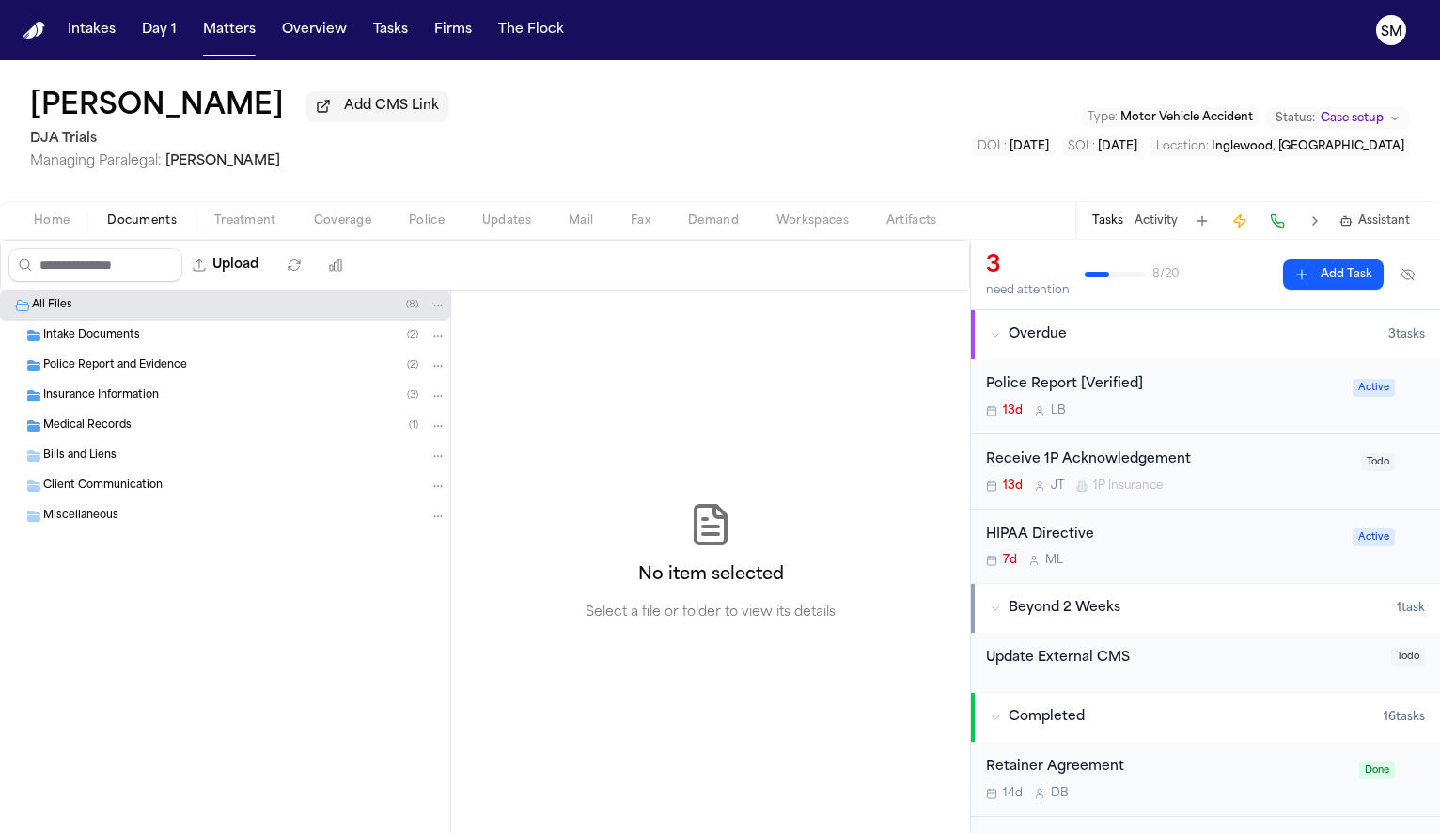
click at [106, 359] on div "Police Report and Evidence ( 2 )" at bounding box center [225, 366] width 450 height 30
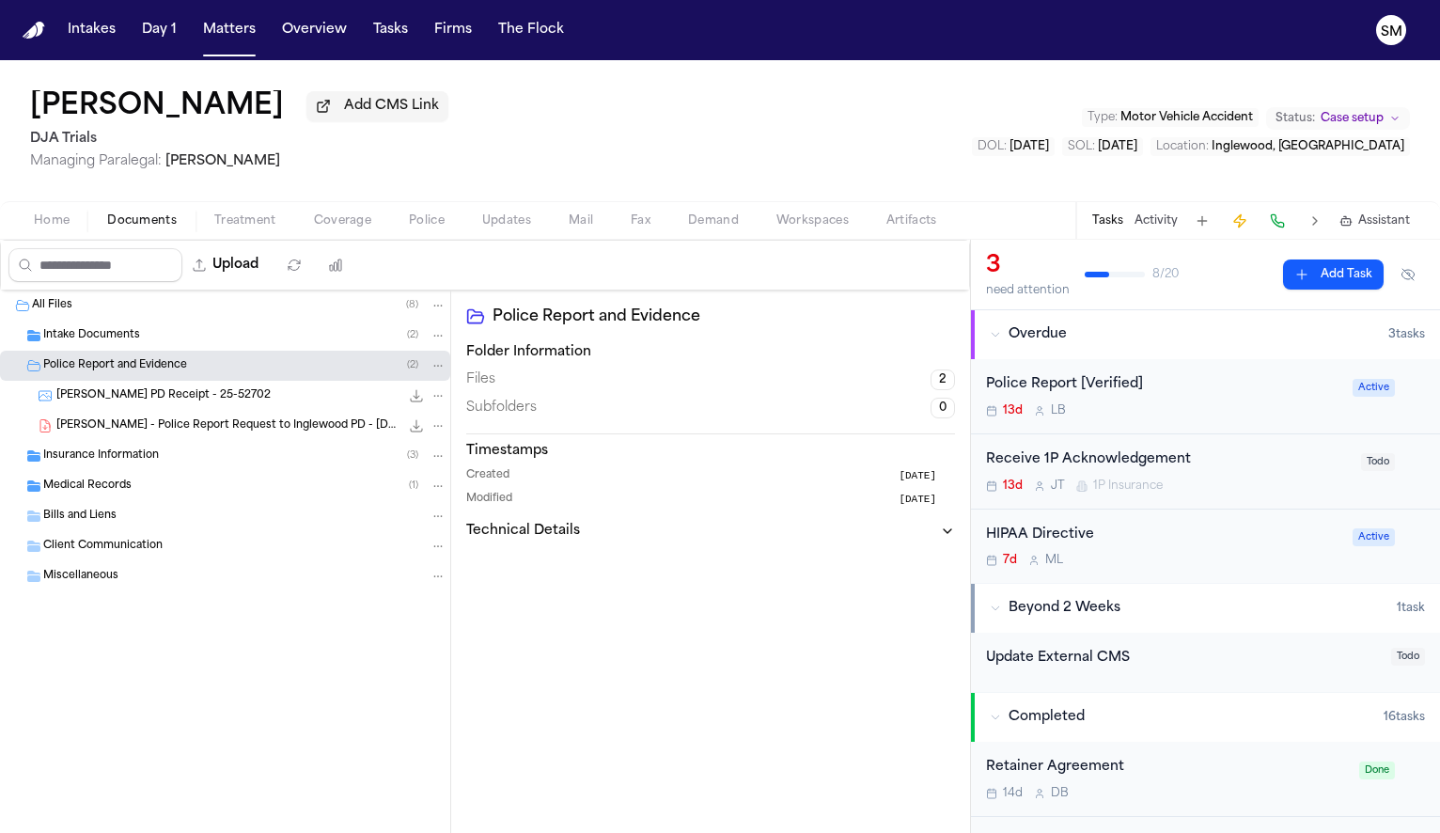
click at [128, 397] on span "A. Velasco - Inglewood PD Receipt - 25-52702" at bounding box center [163, 396] width 214 height 16
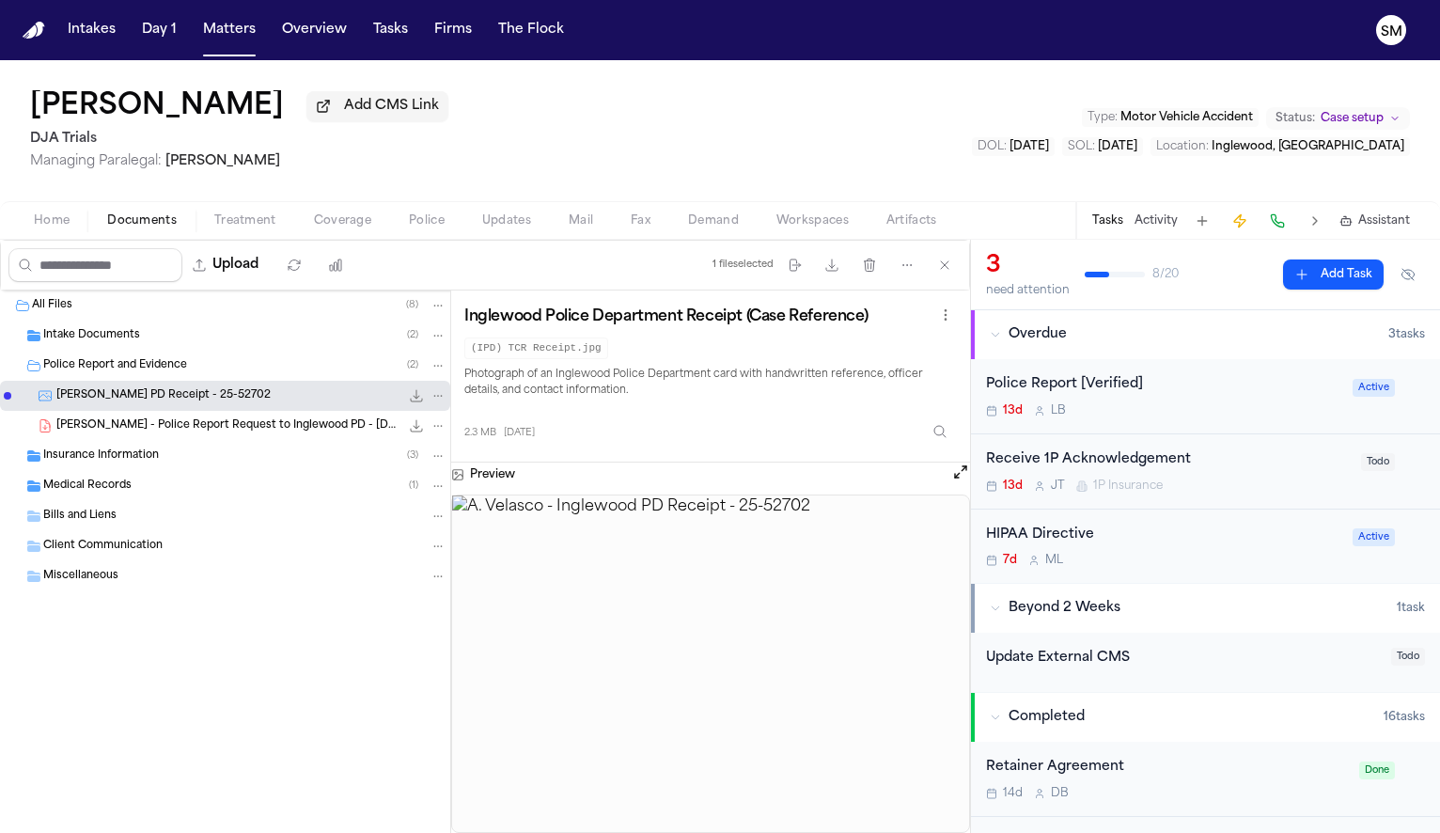
click at [199, 435] on div "A. Velasco - Police Report Request to Inglewood PD - 10.10.25 180.3 KB • PDF" at bounding box center [251, 425] width 390 height 19
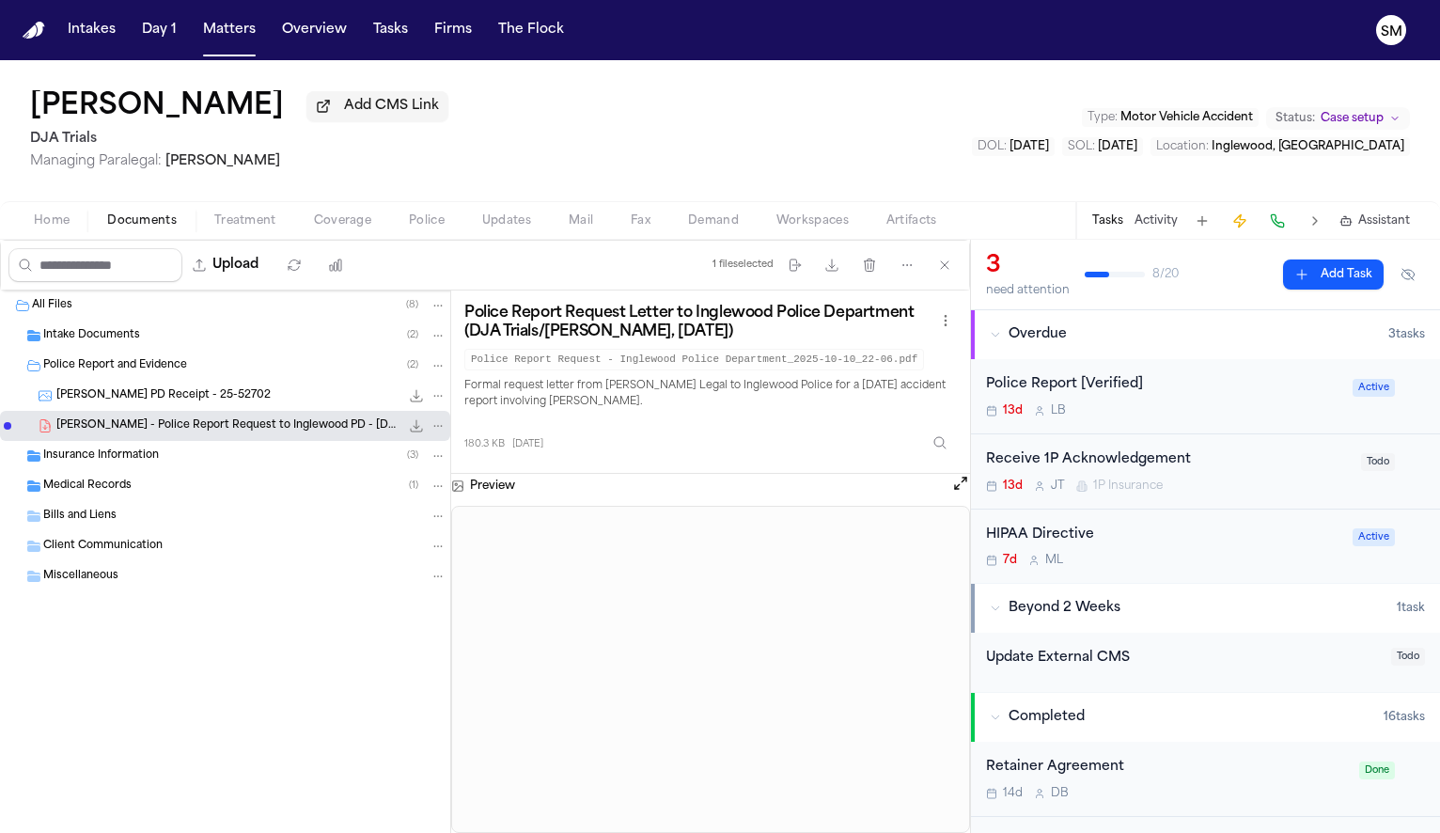
click at [119, 338] on span "Intake Documents" at bounding box center [91, 336] width 97 height 16
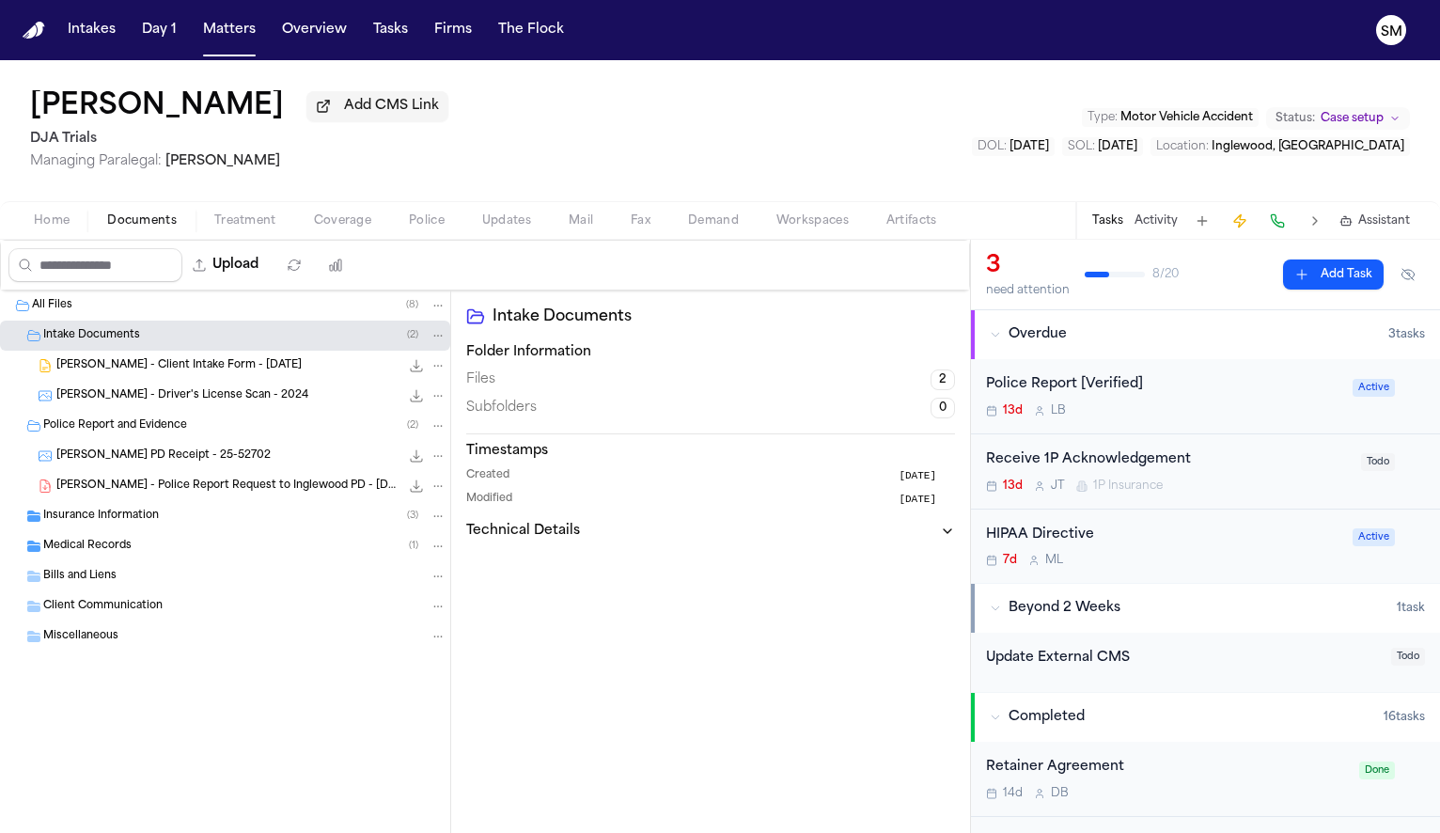
click at [167, 370] on span "A. Velasco - Client Intake Form - 9.24.25" at bounding box center [178, 366] width 245 height 16
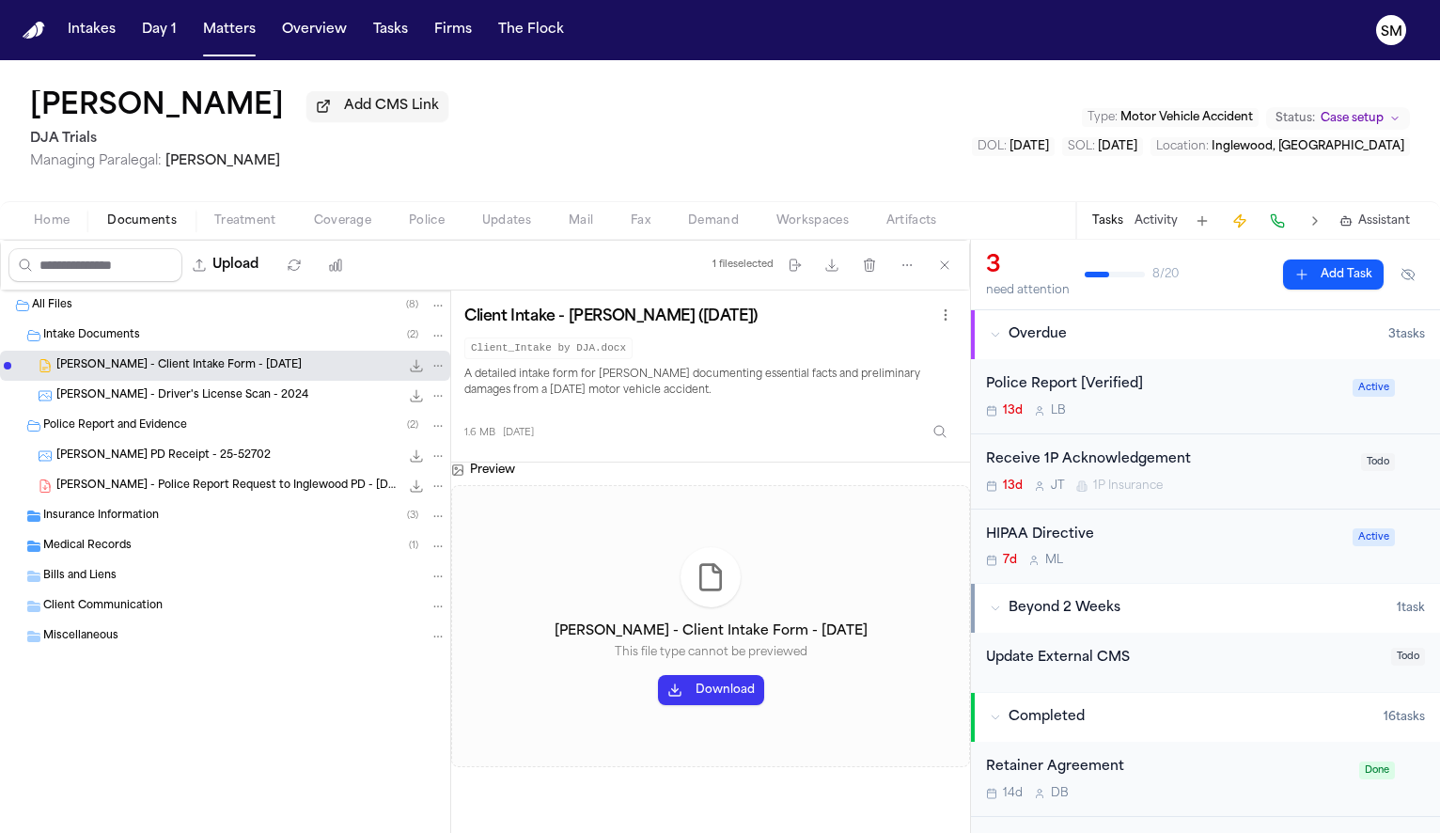
click at [168, 397] on span "A. Velasco - Driver's License Scan - 2024" at bounding box center [182, 396] width 252 height 16
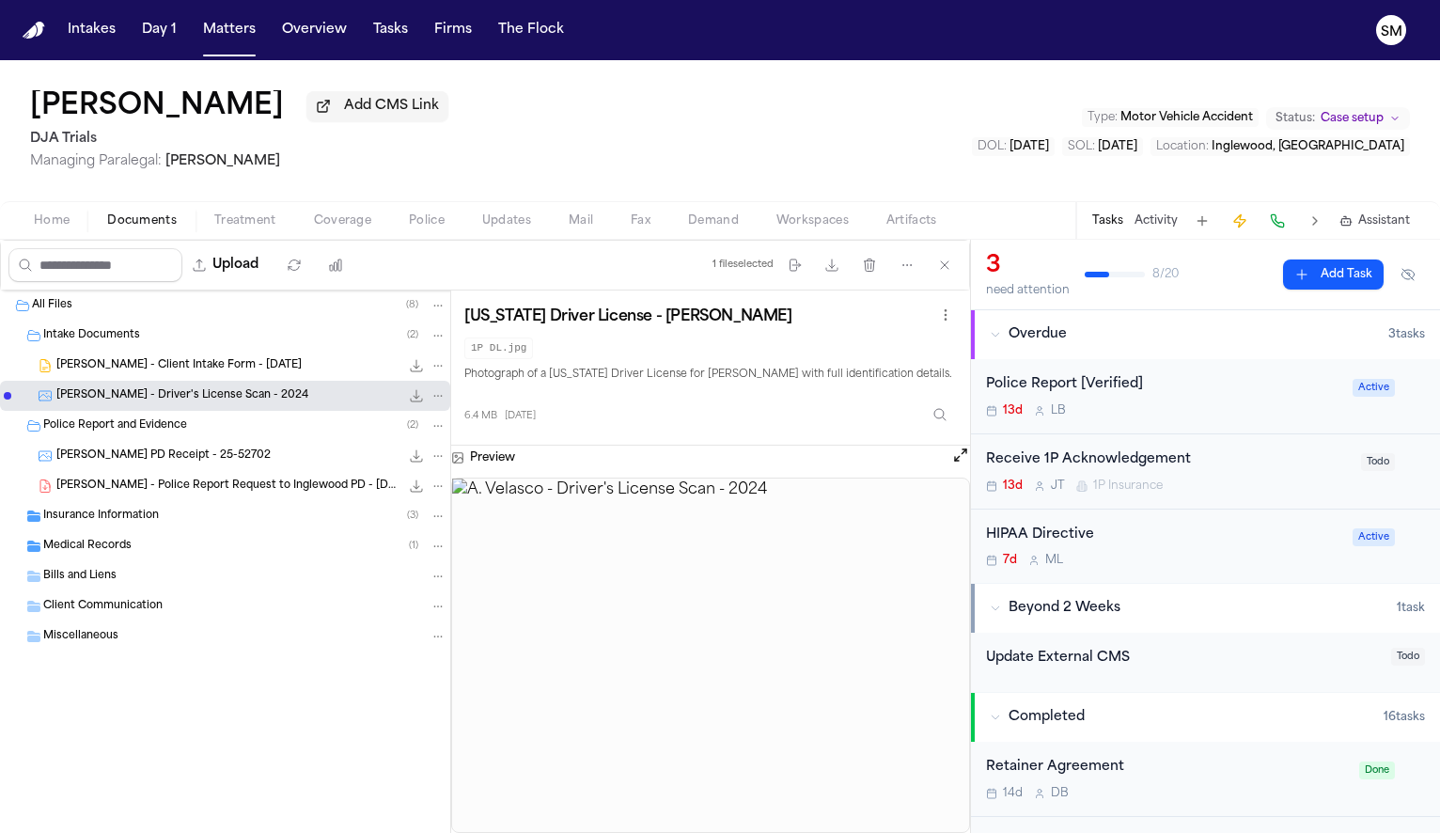
click at [111, 334] on span "Intake Documents" at bounding box center [91, 336] width 97 height 16
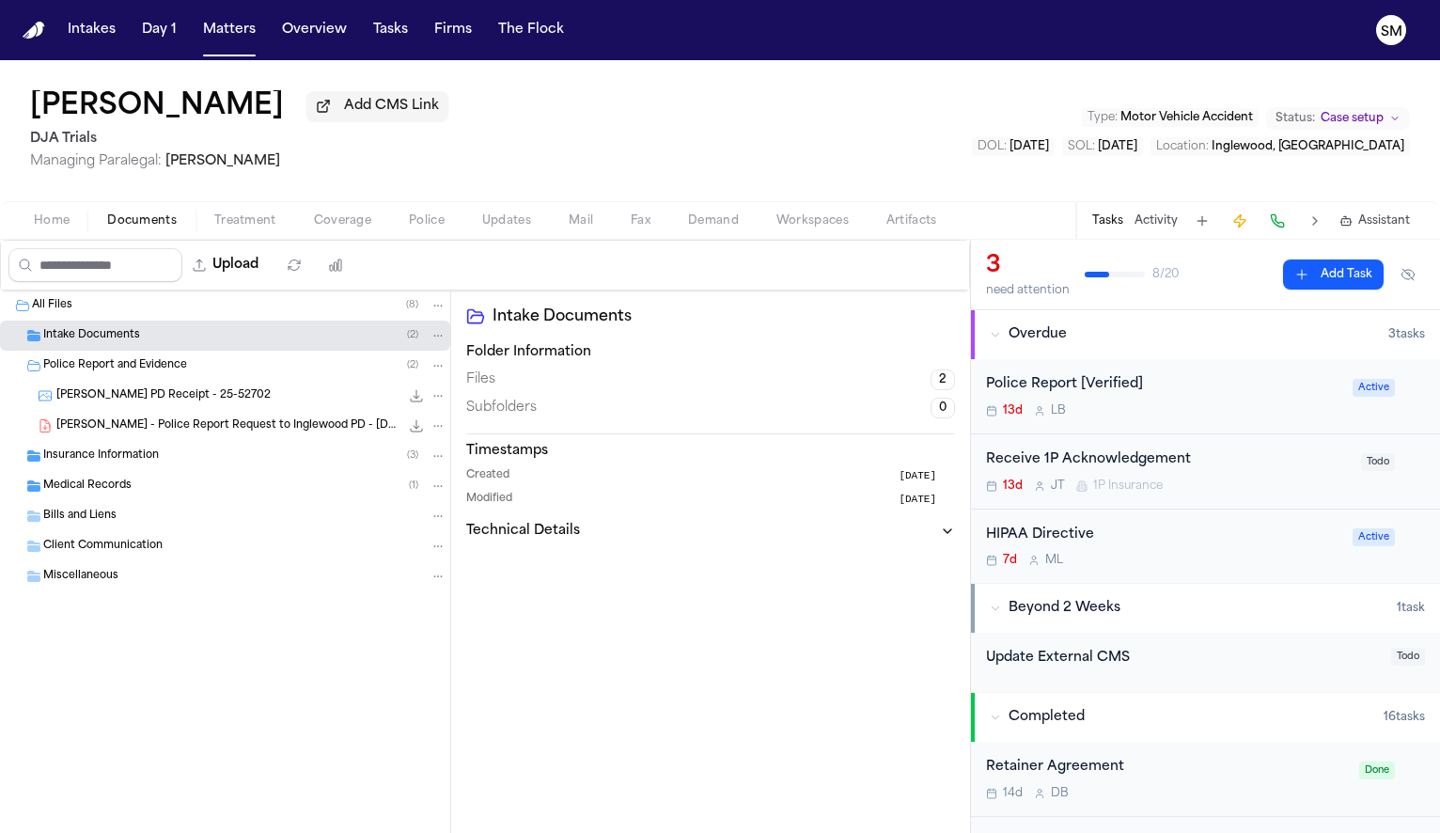
click at [68, 223] on span "Home" at bounding box center [52, 220] width 36 height 15
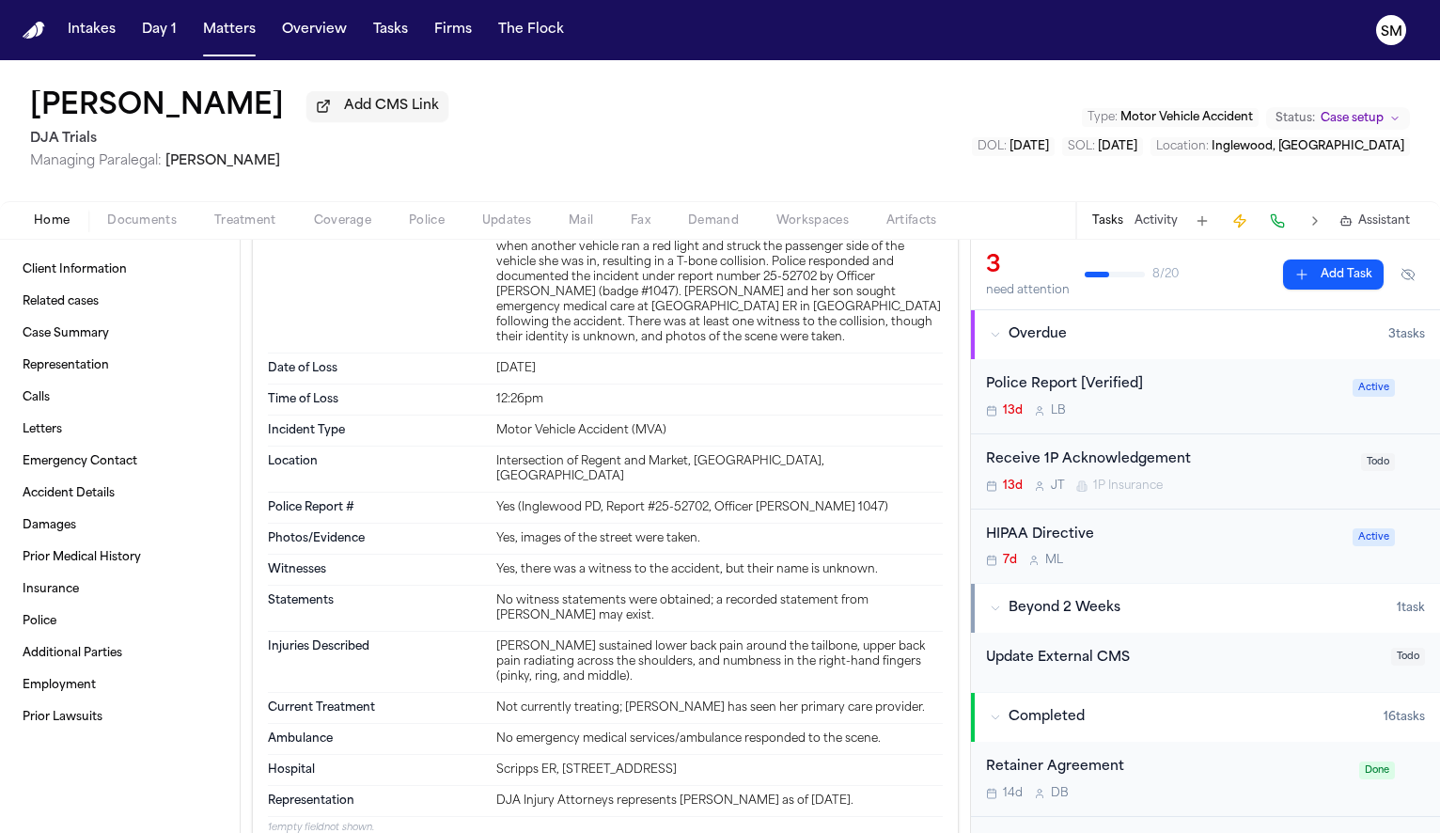
scroll to position [1356, 0]
click at [140, 224] on span "Documents" at bounding box center [142, 220] width 70 height 15
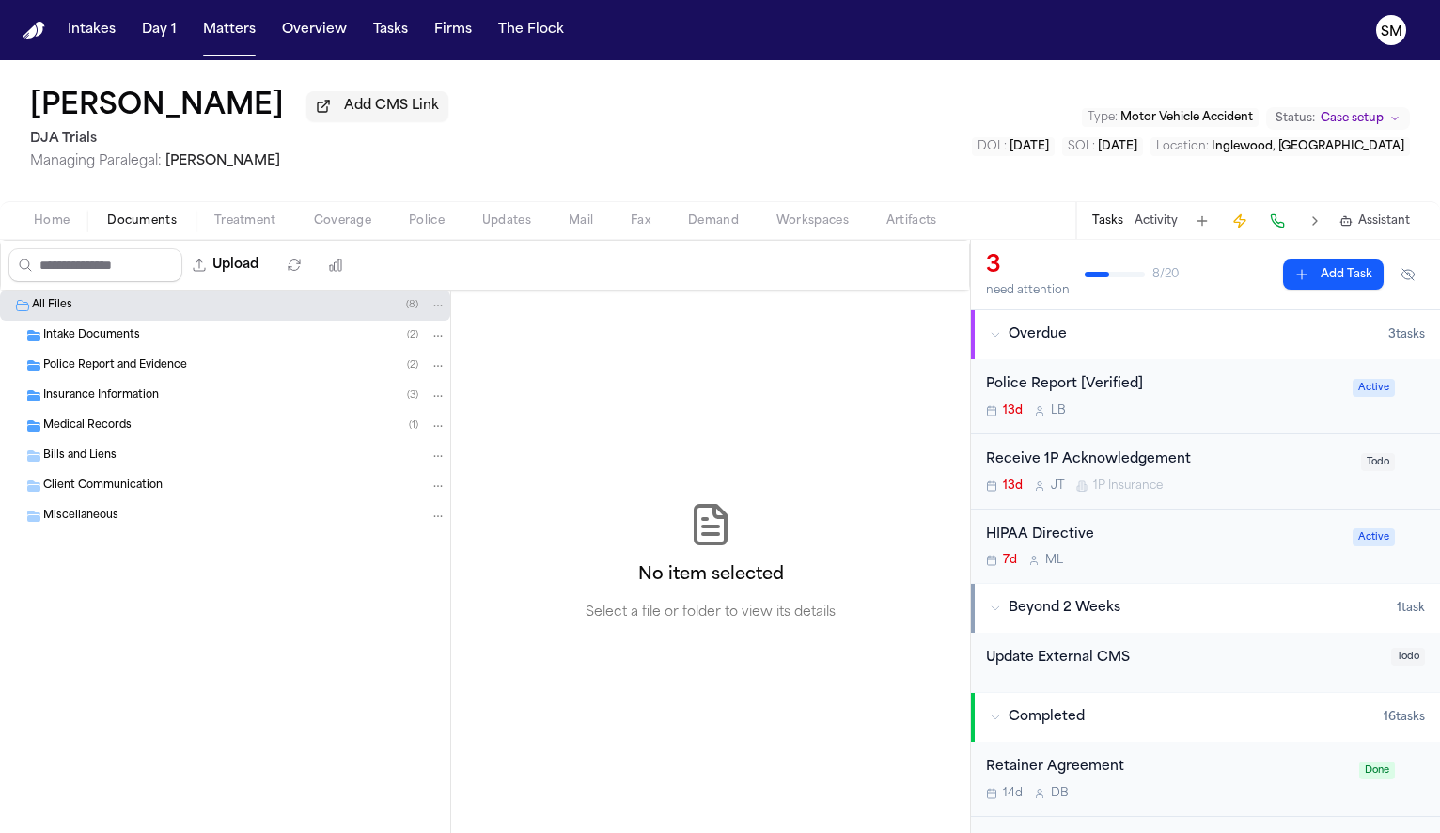
click at [104, 348] on div "Intake Documents ( 2 )" at bounding box center [225, 336] width 450 height 30
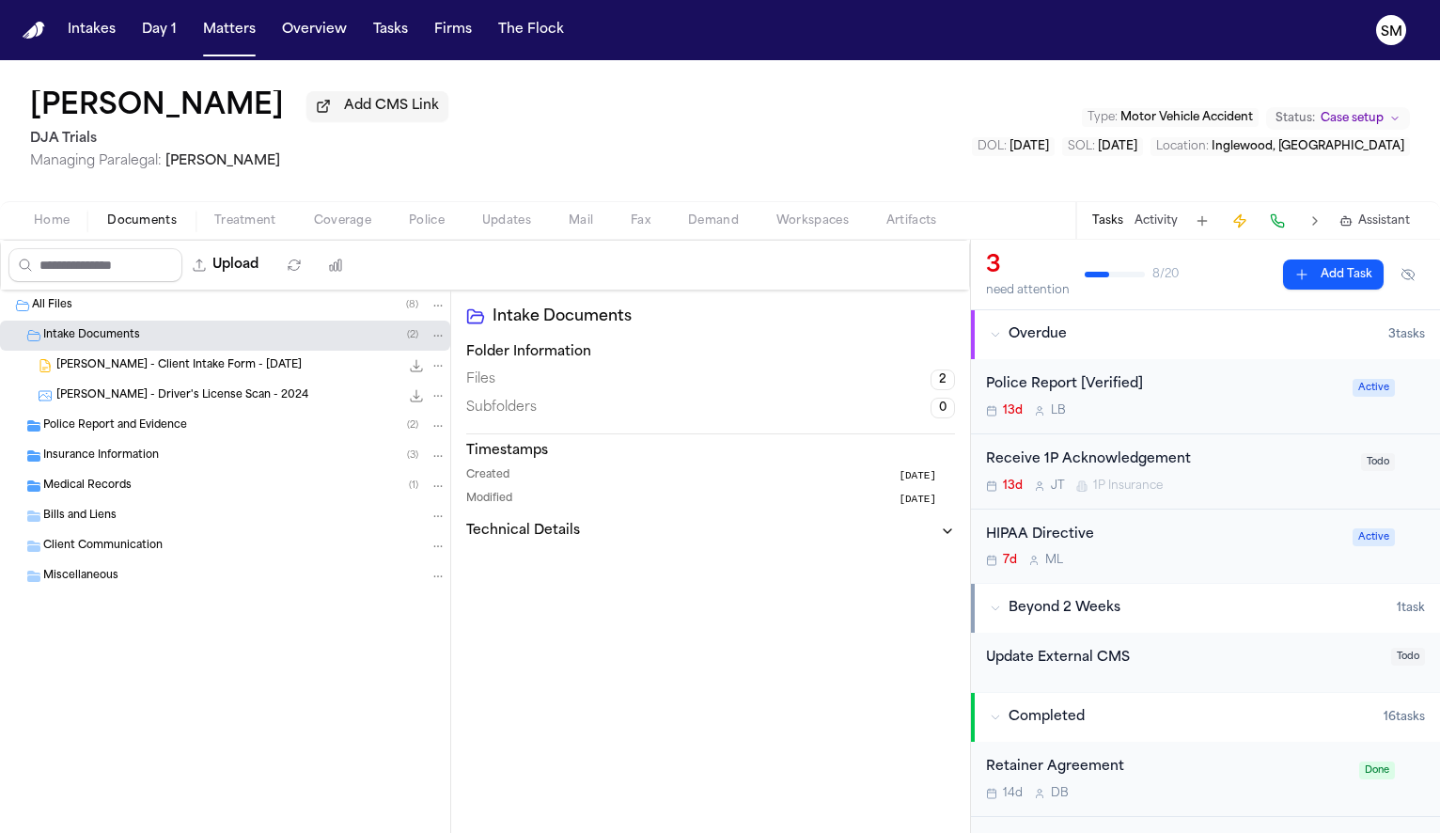
click at [142, 398] on span "A. Velasco - Driver's License Scan - 2024" at bounding box center [182, 396] width 252 height 16
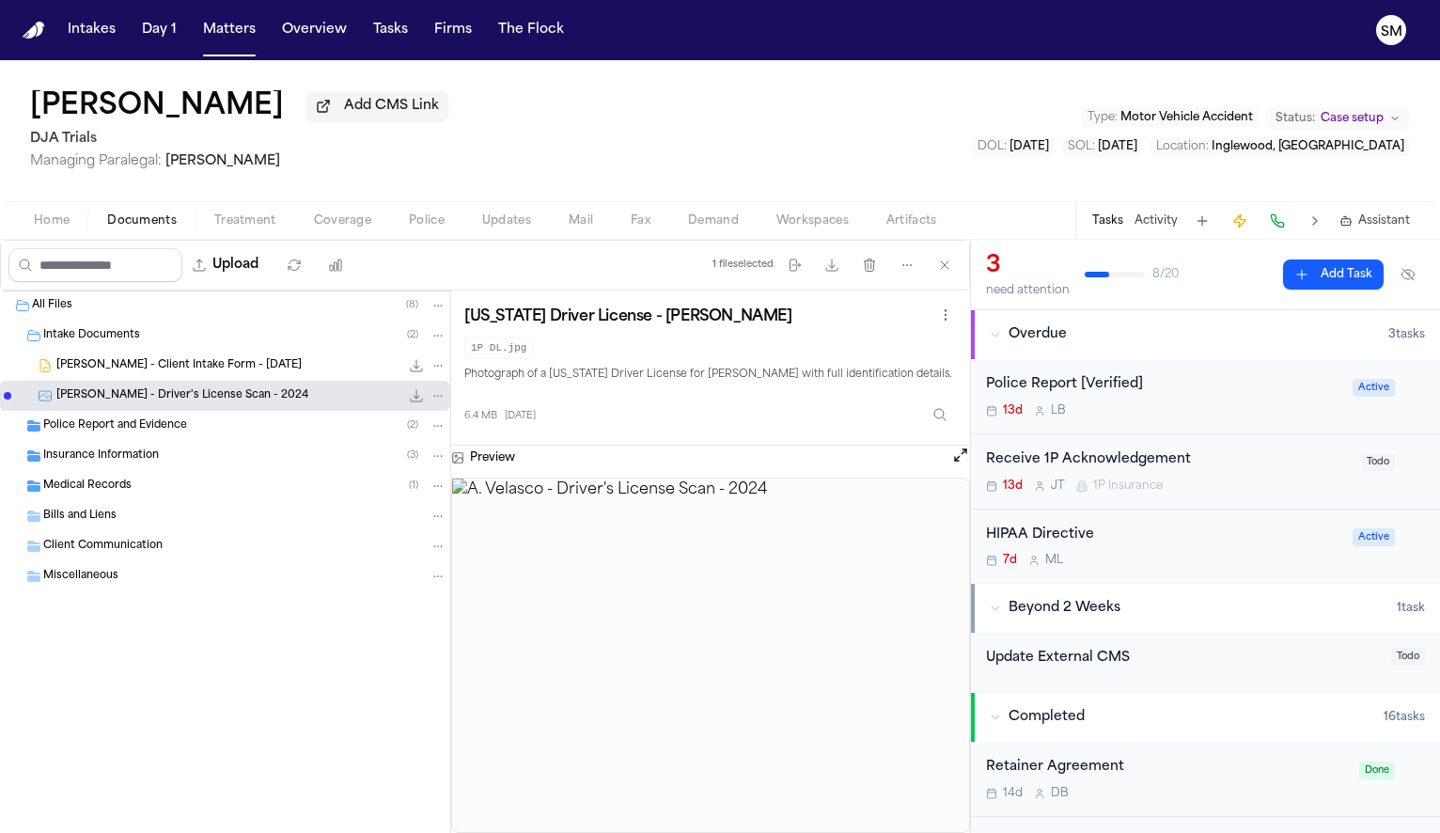
click at [126, 455] on span "Insurance Information" at bounding box center [101, 456] width 116 height 16
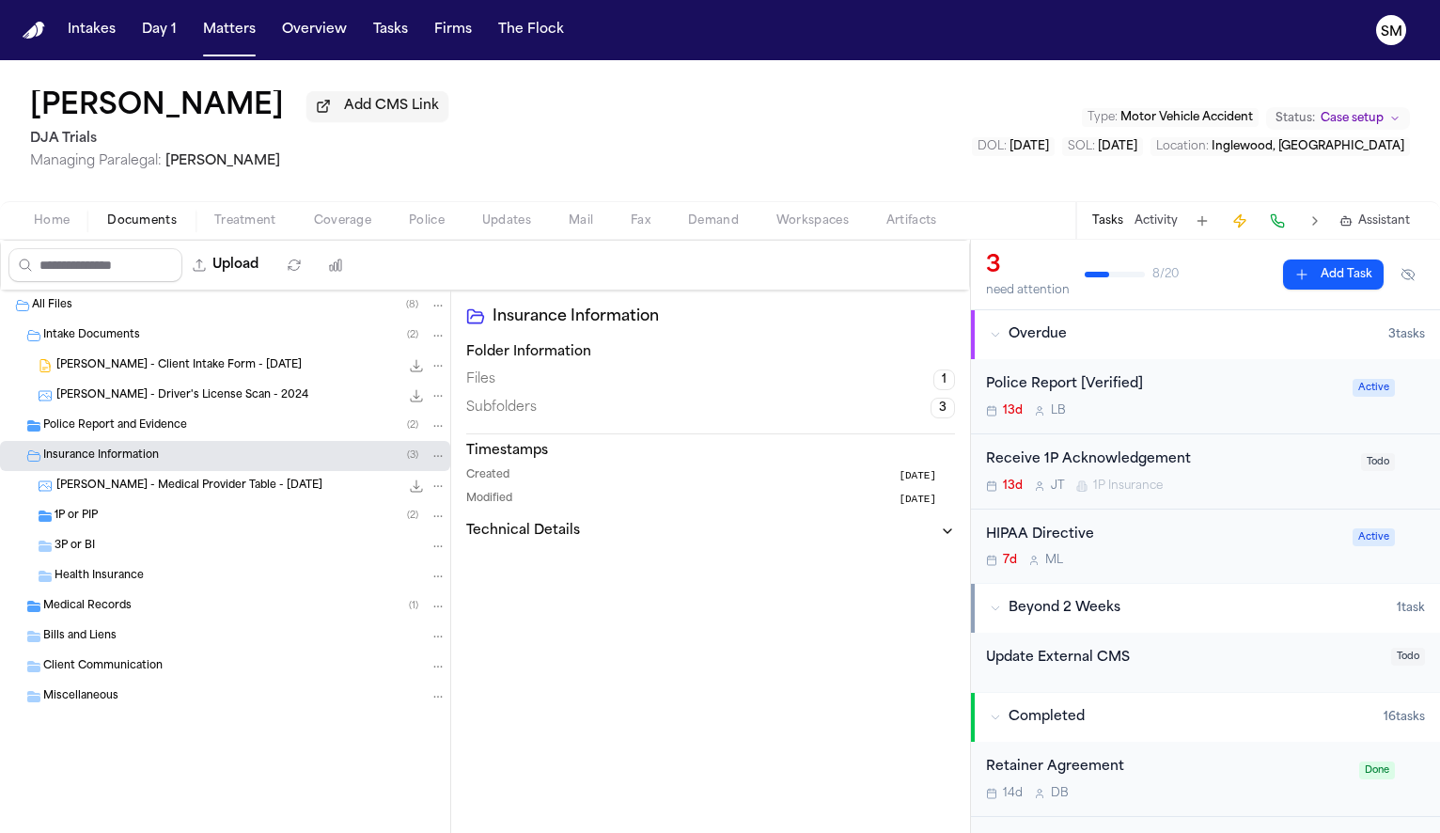
click at [134, 494] on span "A. Velasco - Medical Provider Table - 9.21.25" at bounding box center [189, 486] width 266 height 16
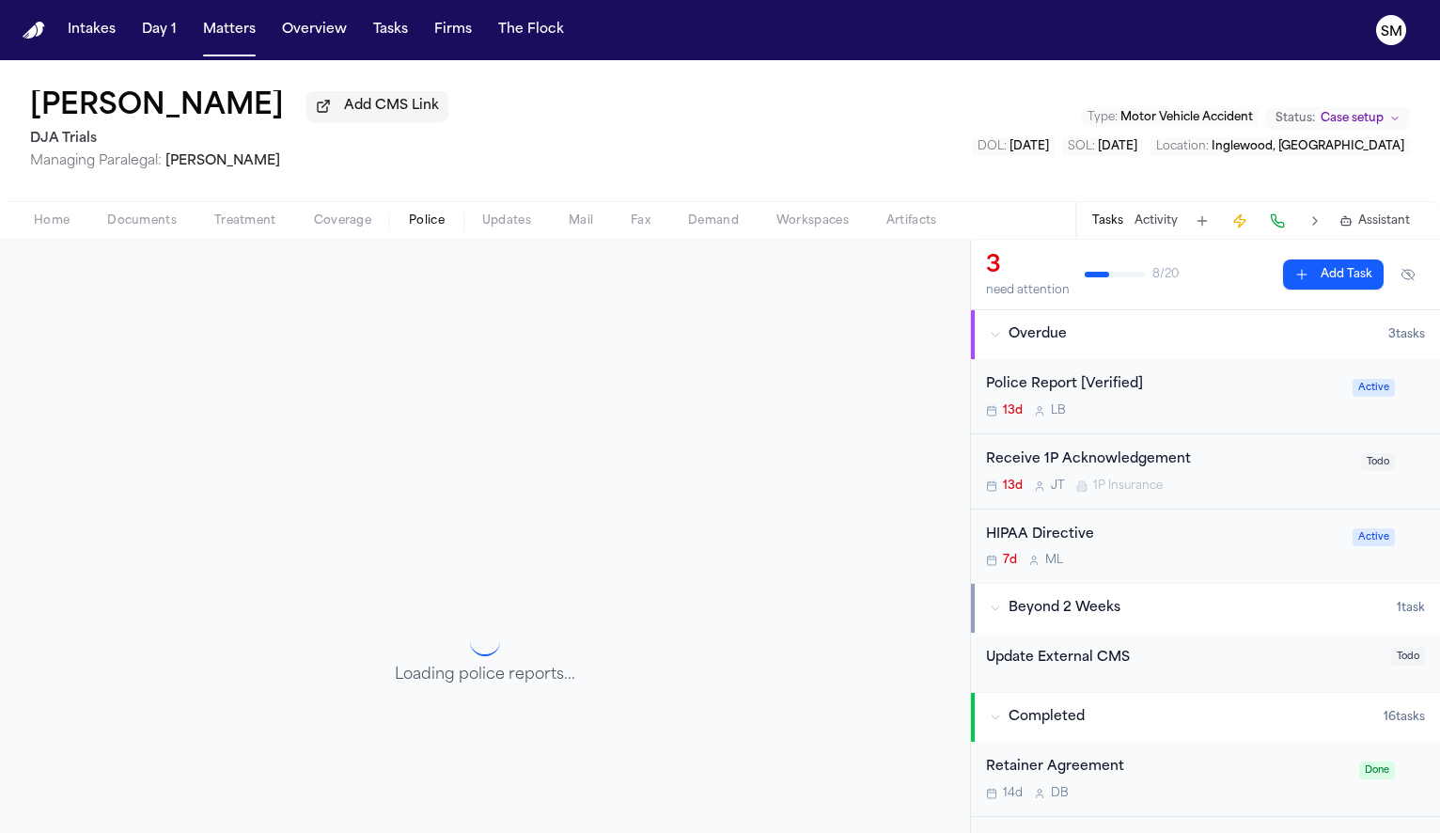
click at [416, 219] on span "Police" at bounding box center [427, 220] width 36 height 15
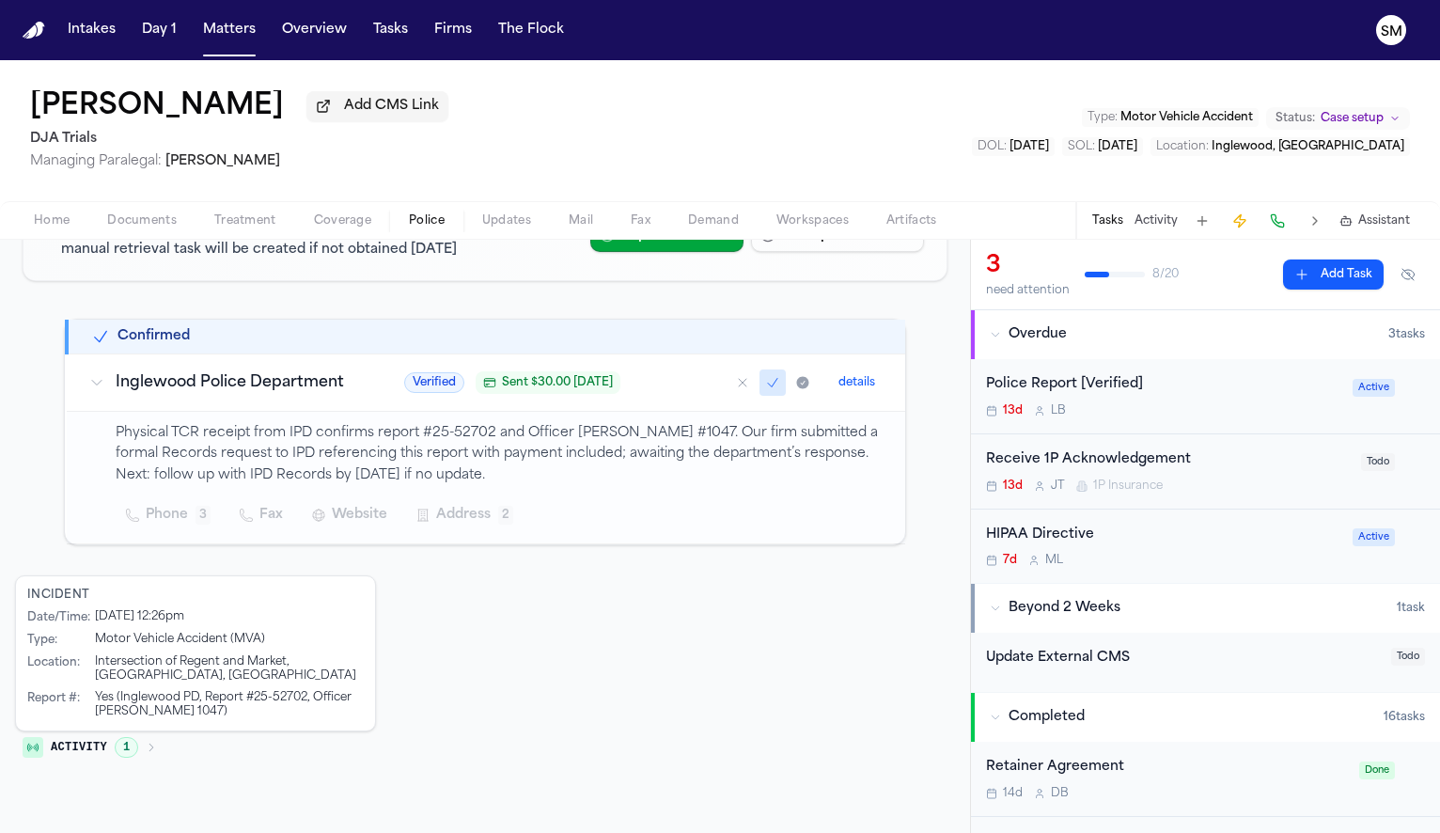
scroll to position [243, 0]
click at [1108, 396] on div "Police Report [Verified]" at bounding box center [1163, 385] width 355 height 22
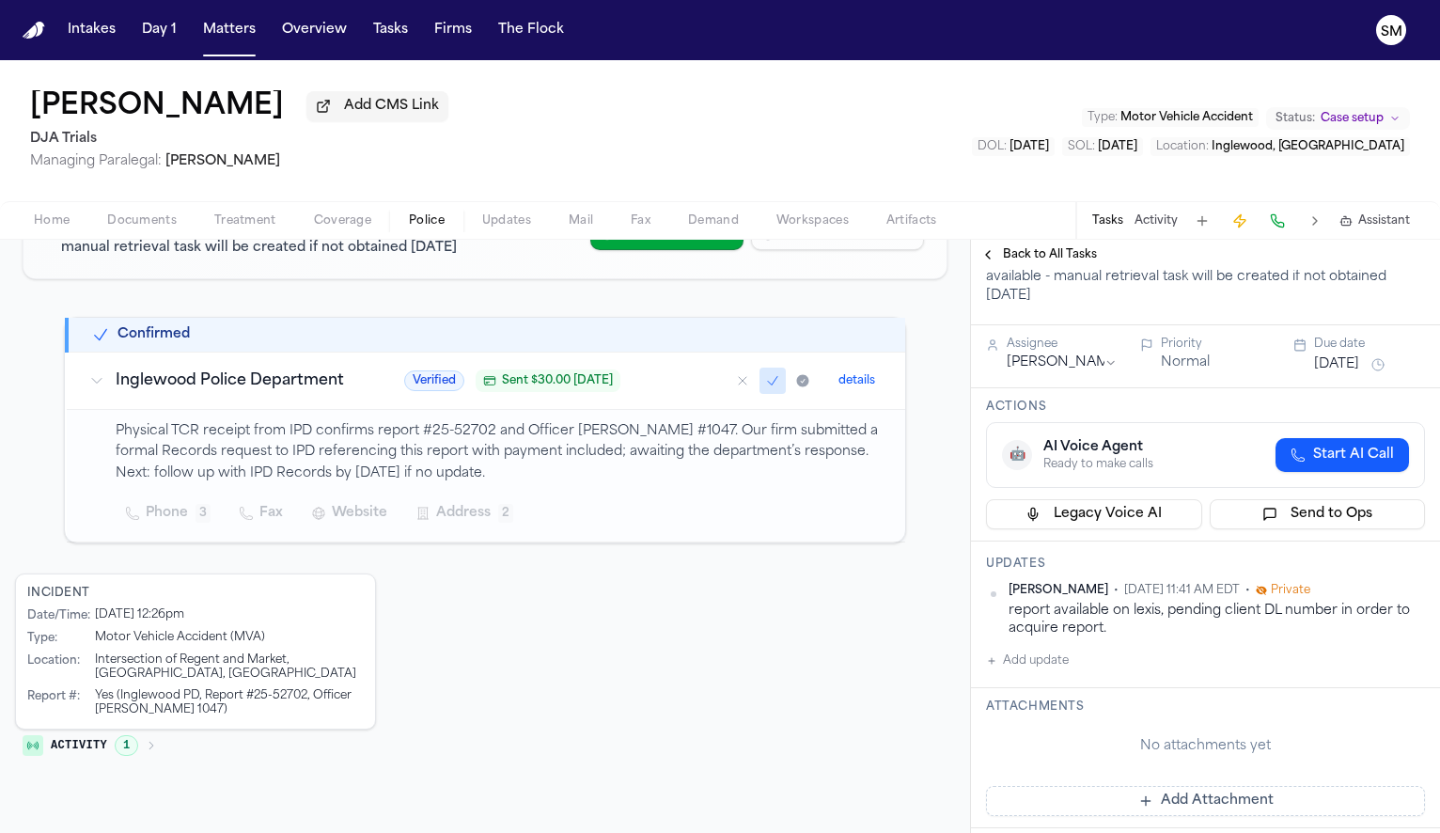
scroll to position [113, 0]
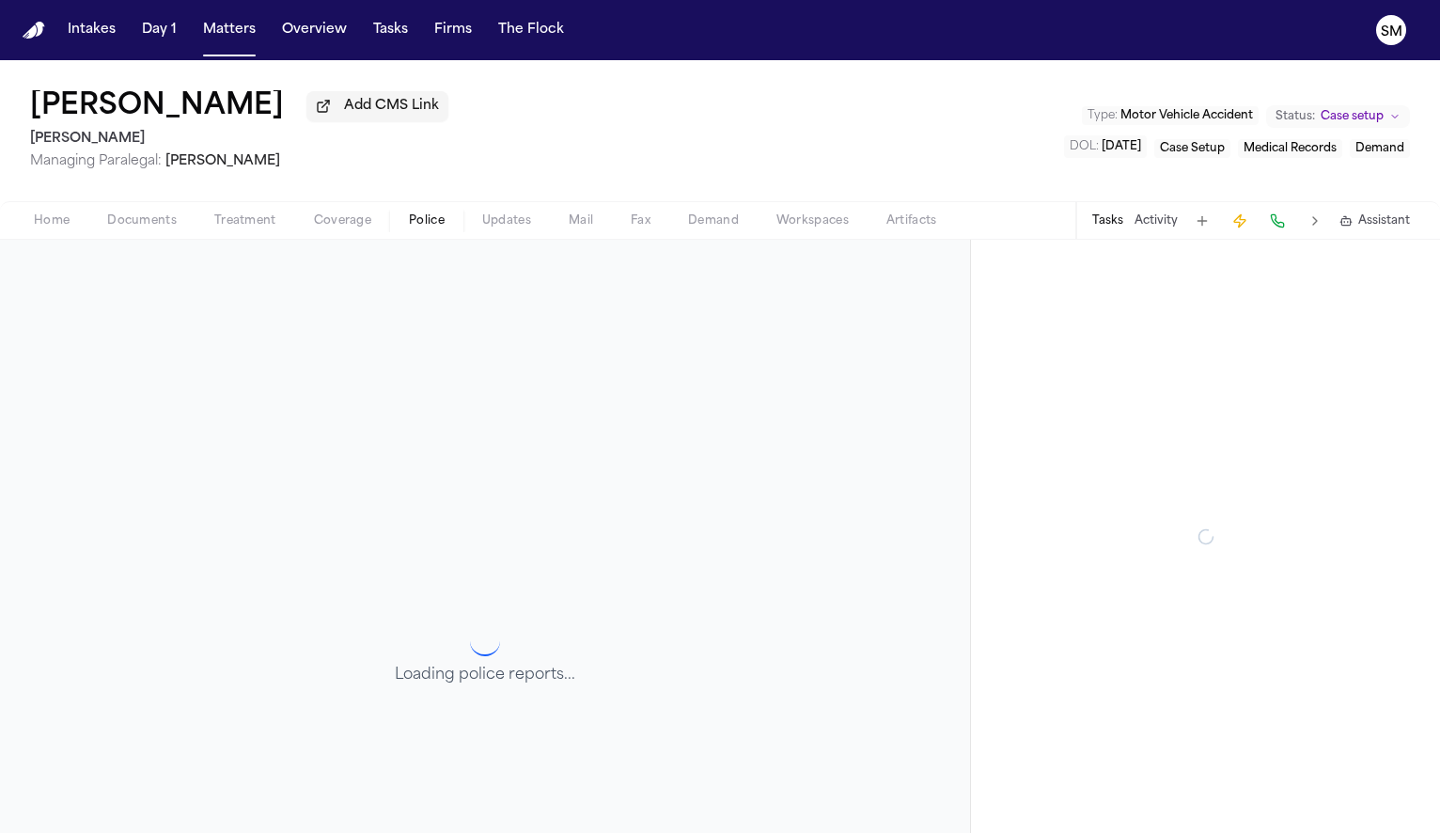
click at [431, 232] on span "button" at bounding box center [427, 231] width 58 height 2
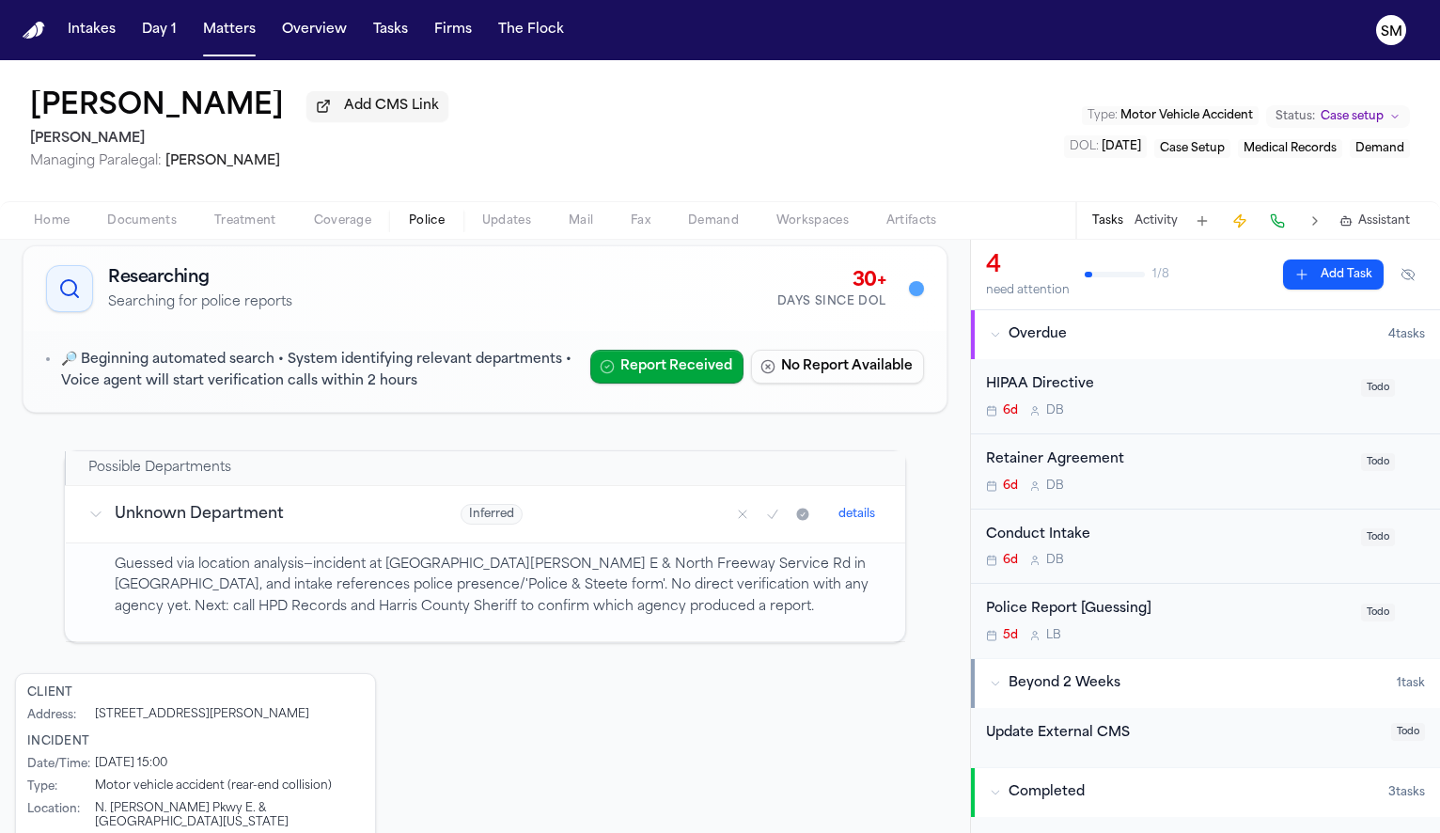
scroll to position [109, 0]
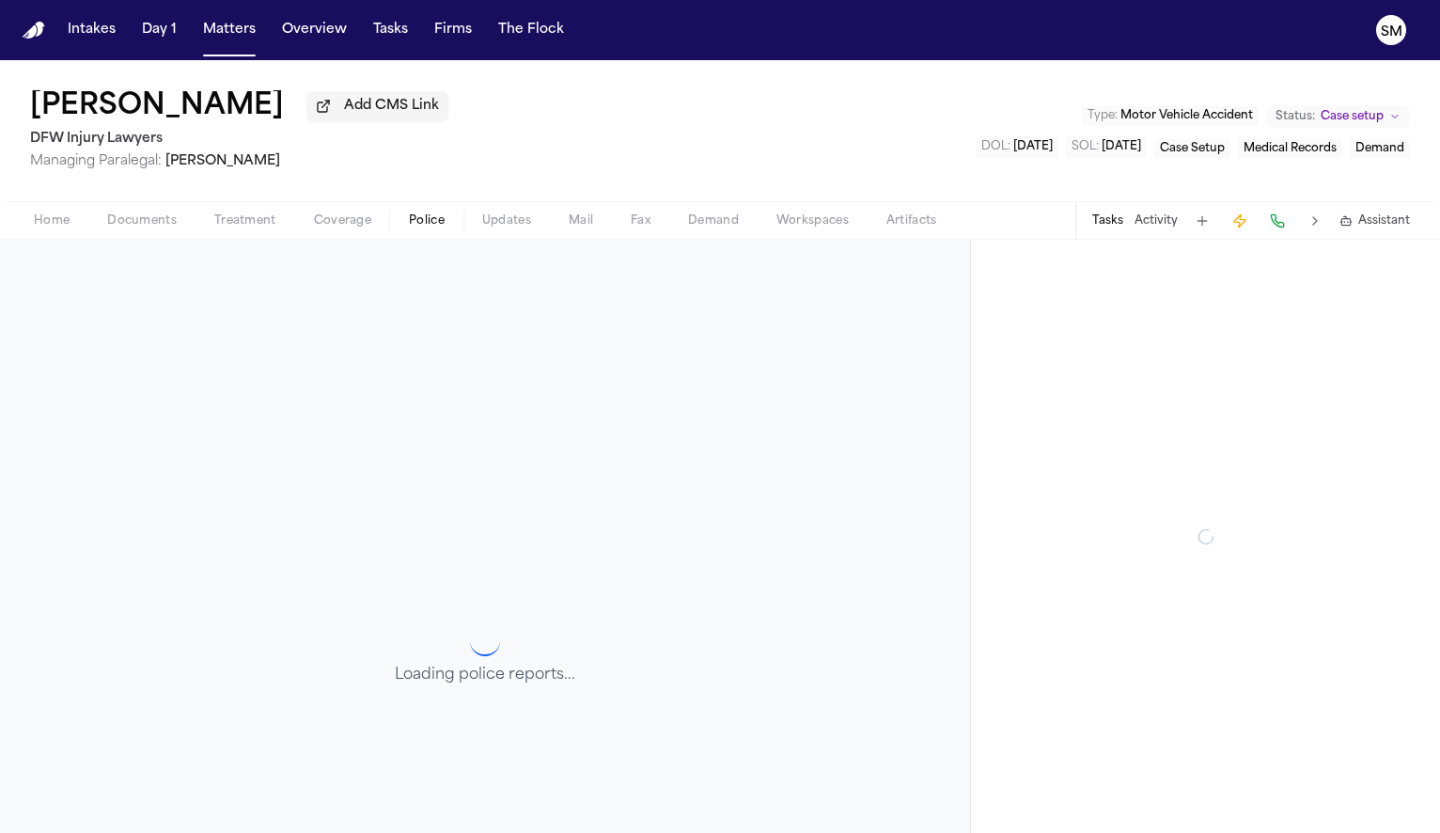
click at [430, 223] on span "Police" at bounding box center [427, 220] width 36 height 15
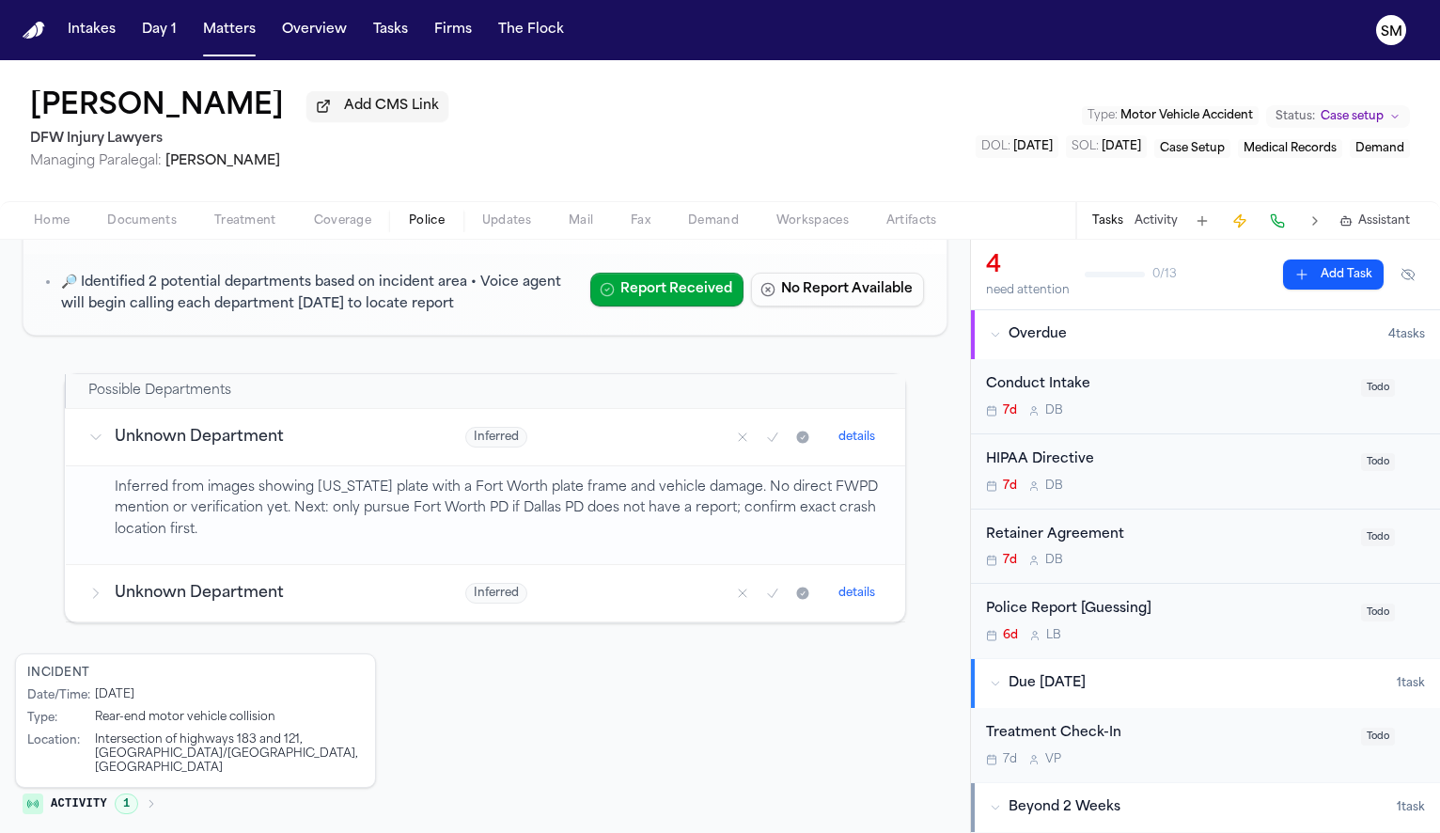
scroll to position [181, 0]
click at [152, 223] on span "Documents" at bounding box center [142, 220] width 70 height 15
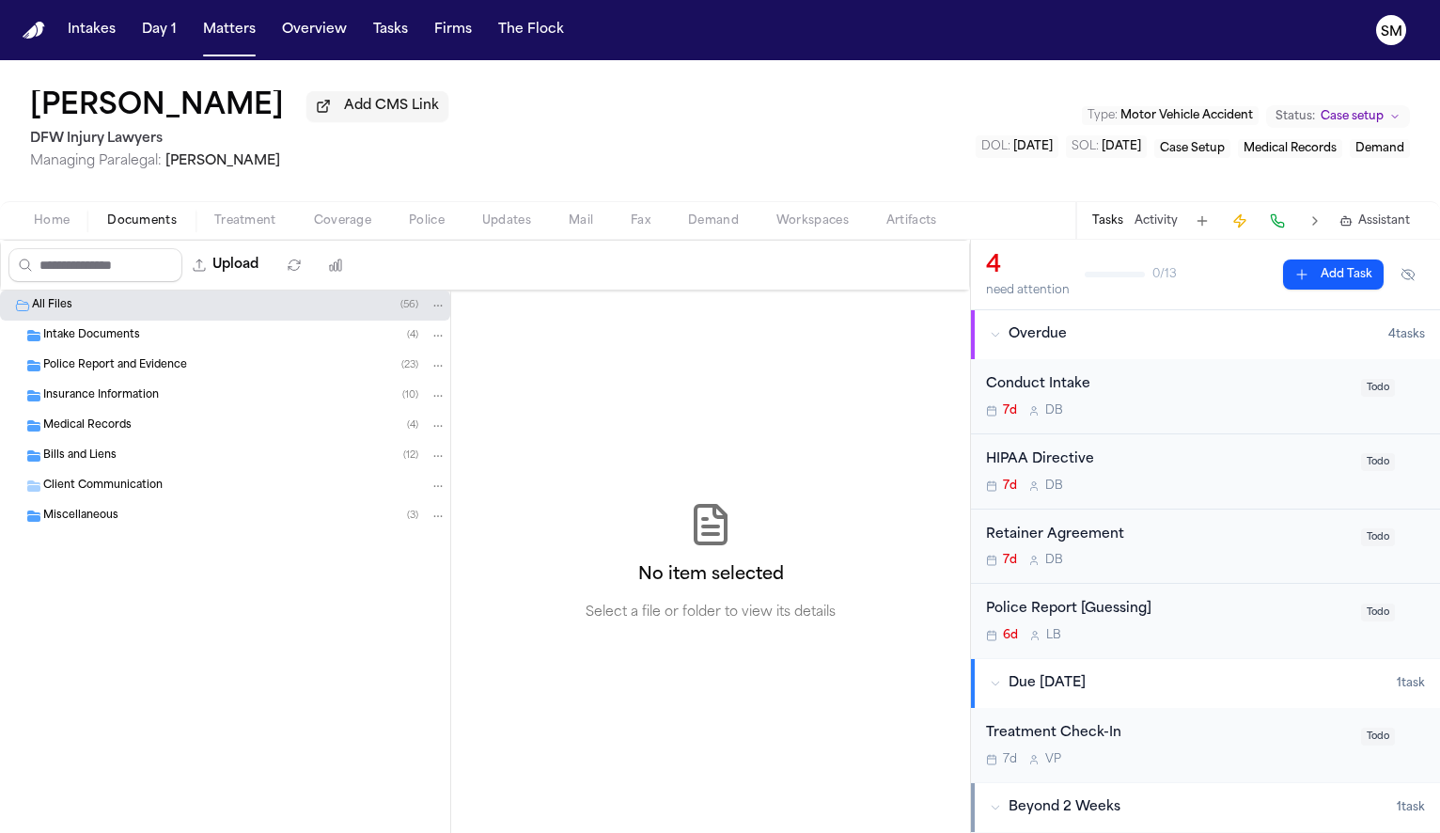
click at [106, 365] on span "Police Report and Evidence" at bounding box center [115, 366] width 144 height 16
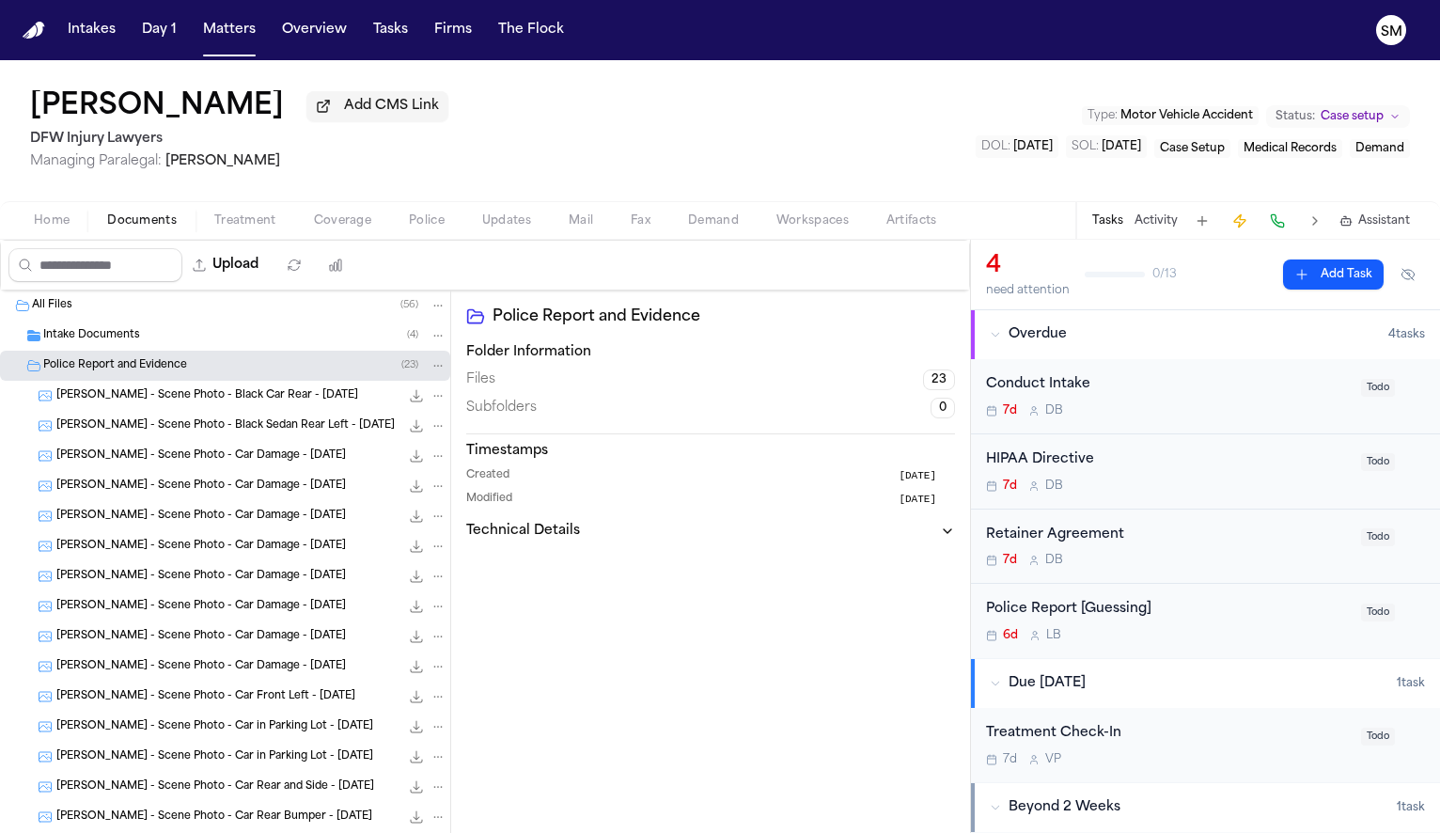
click at [109, 397] on span "R. Montes - Scene Photo - Black Car Rear - 8.25.25" at bounding box center [207, 396] width 302 height 16
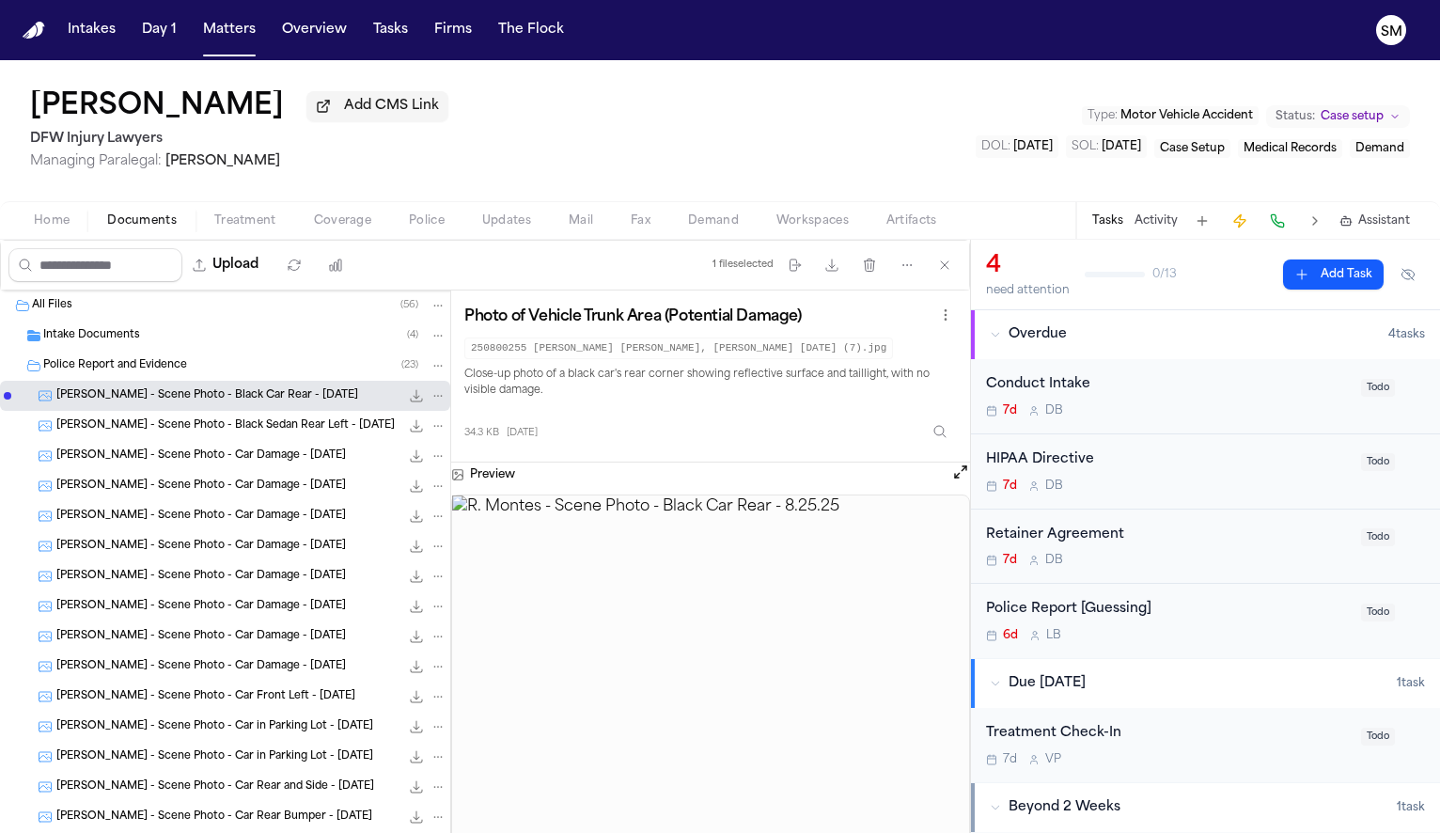
click at [114, 433] on span "R. Montes - Scene Photo - Black Sedan Rear Left - 8.22.25" at bounding box center [225, 426] width 338 height 16
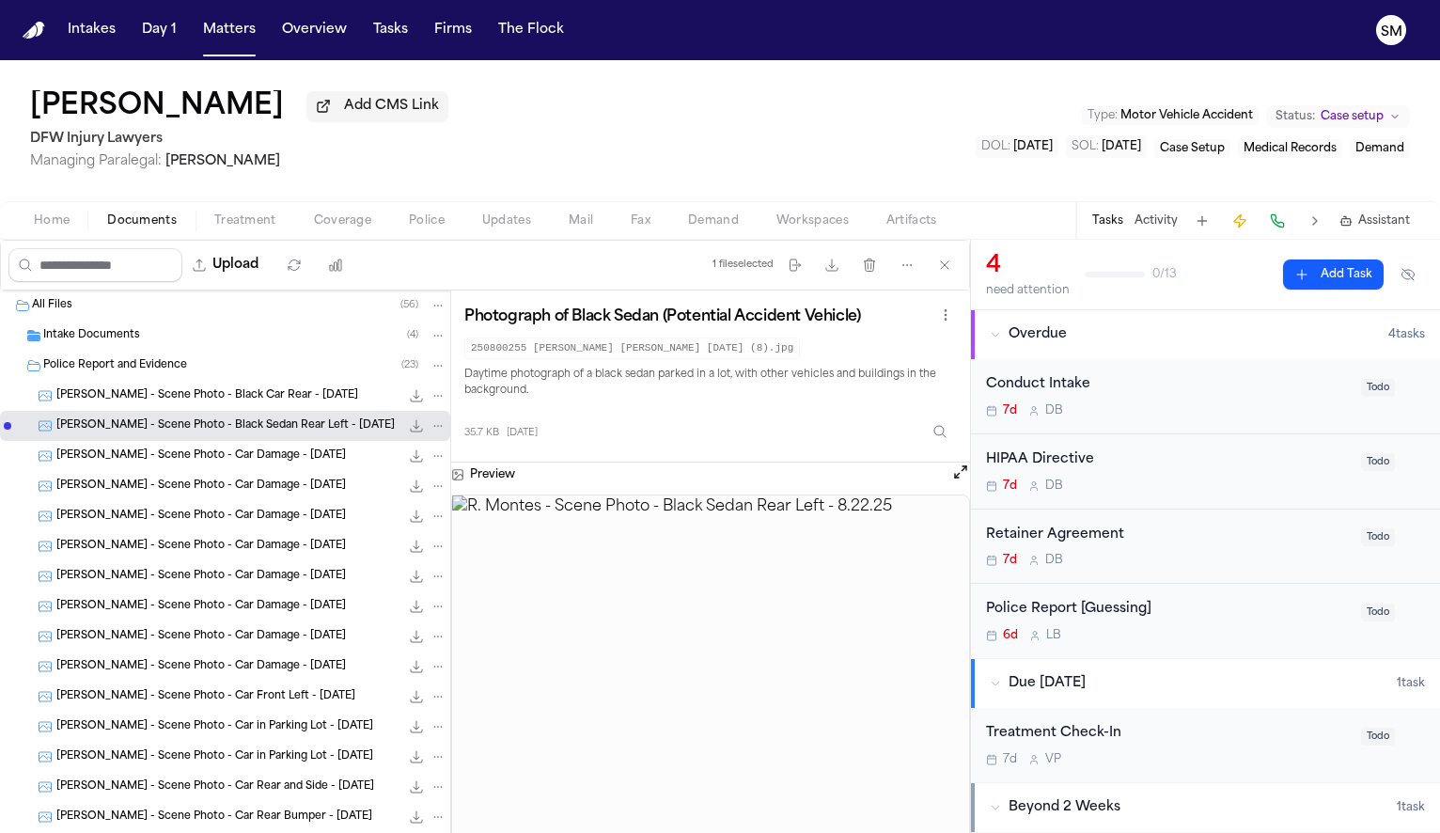
click at [119, 471] on div "R. Montes - Scene Photo - Car Damage - 8.25.25 33.2 KB • JPG" at bounding box center [225, 456] width 450 height 30
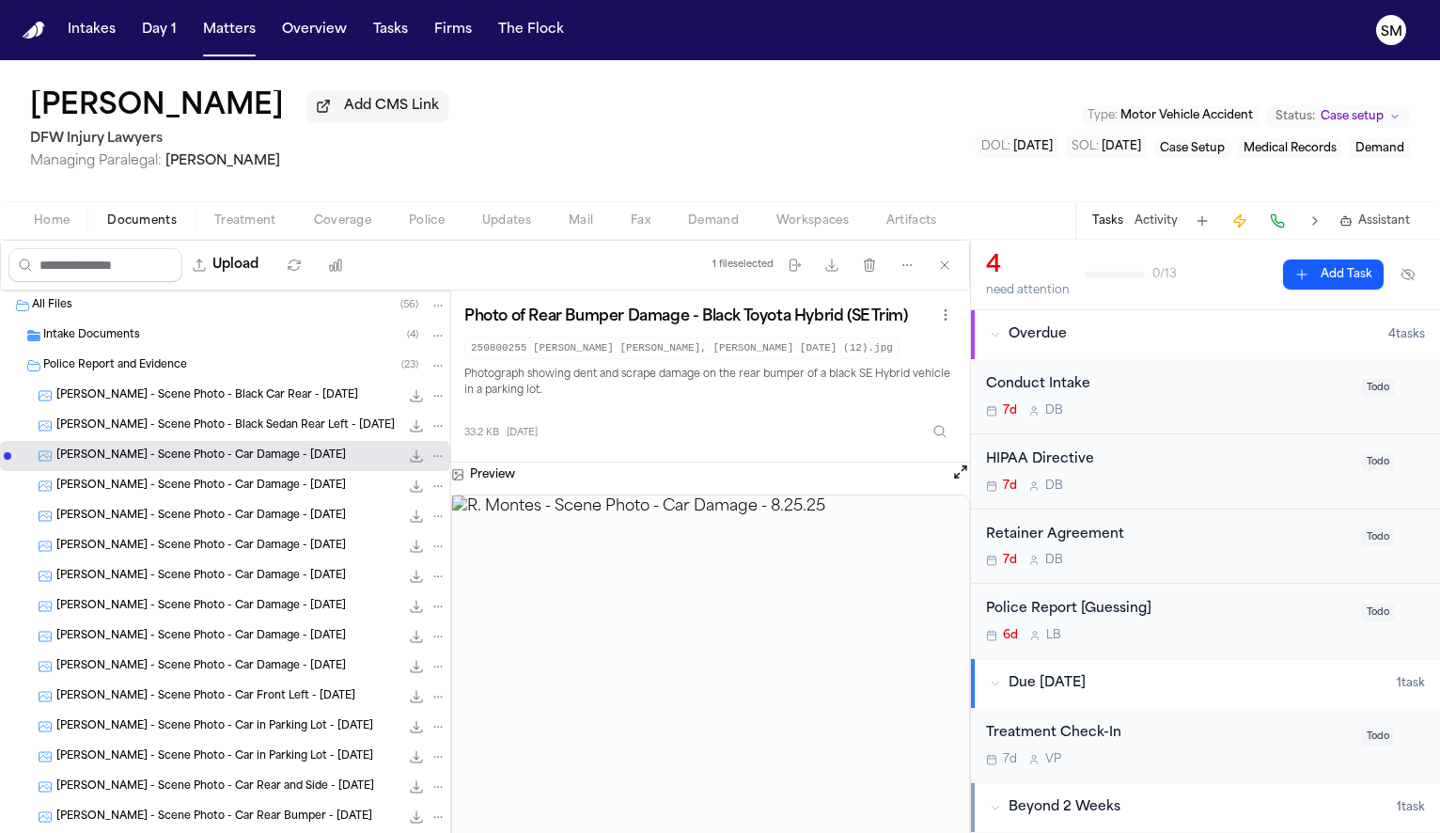
click at [123, 509] on div "R. Montes - Scene Photo - Car Damage - 8.25.25 63.1 KB • JPG" at bounding box center [225, 516] width 450 height 30
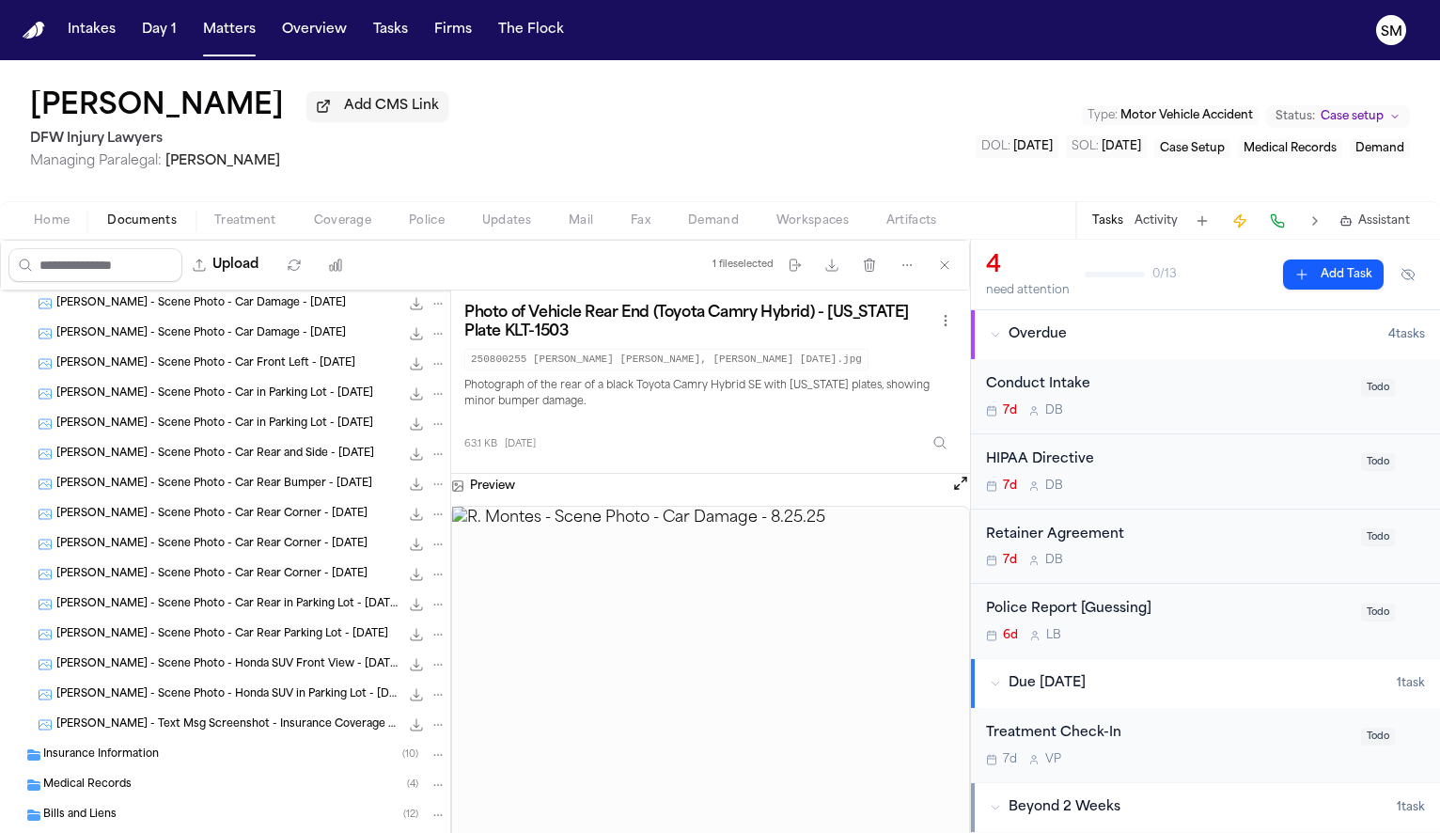
scroll to position [368, 0]
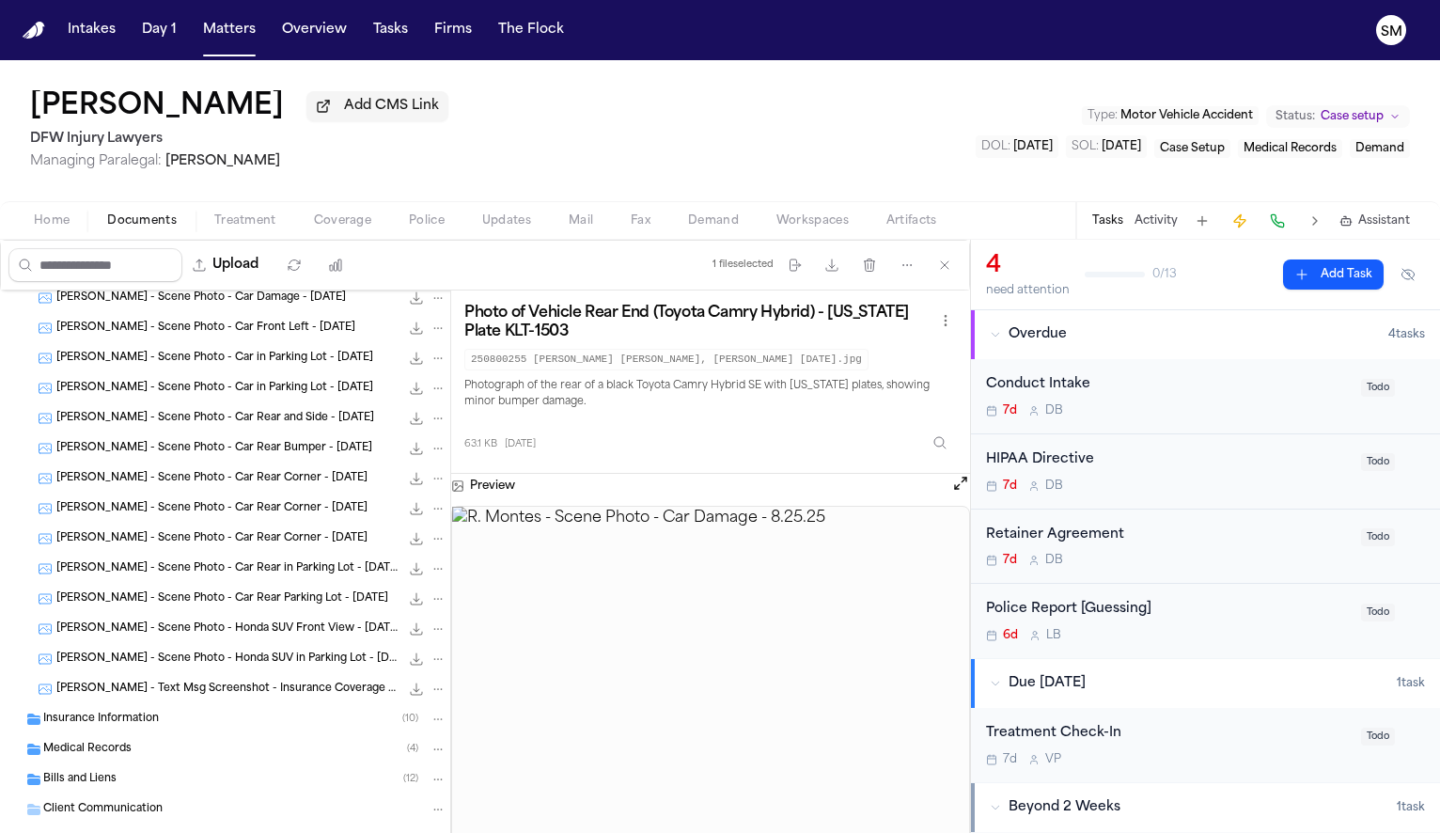
click at [132, 560] on div "R. Montes - Scene Photo - Car Rear in Parking Lot - 8.22.25 32.1 KB • JPG" at bounding box center [225, 569] width 450 height 30
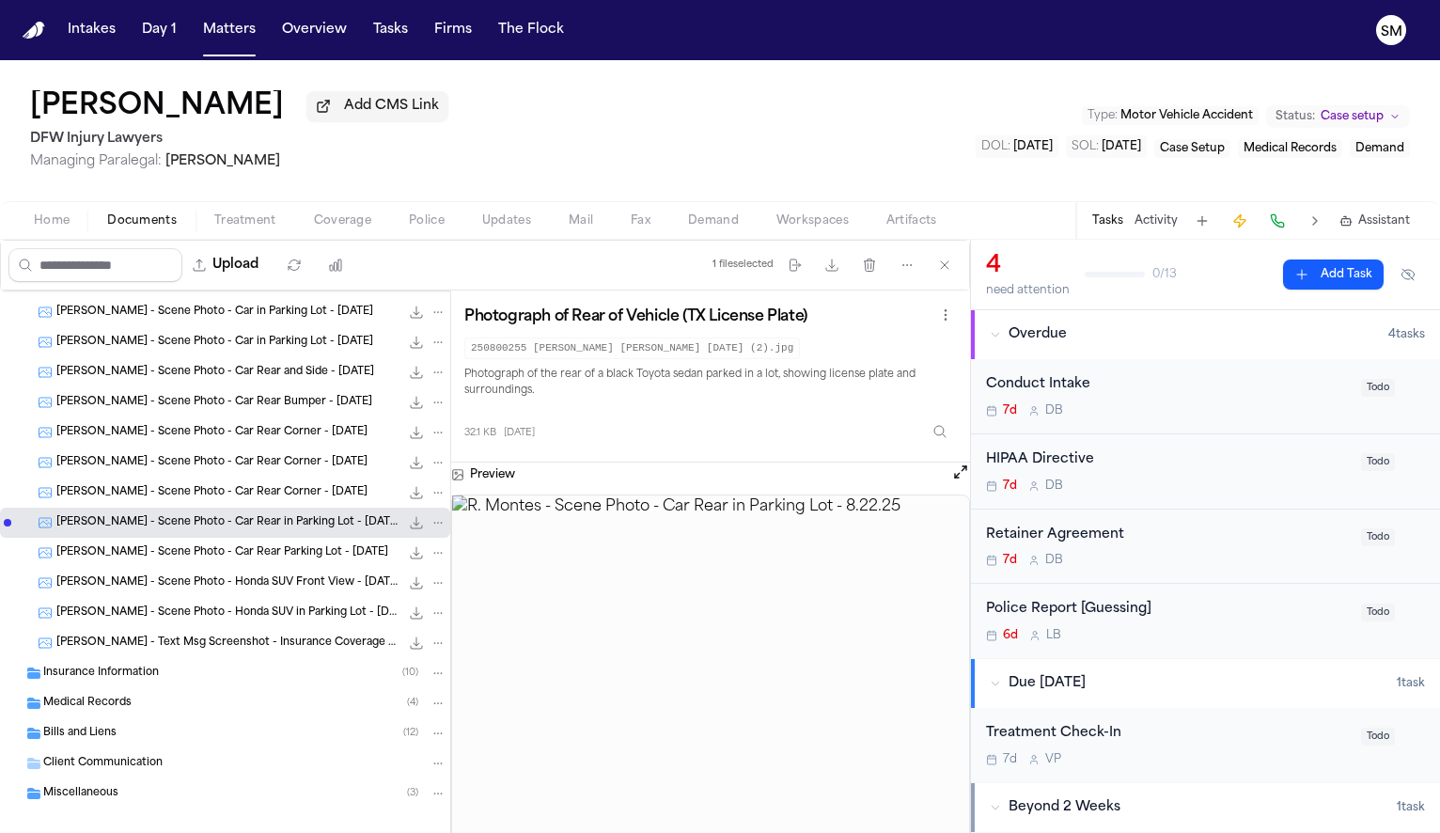
scroll to position [437, 0]
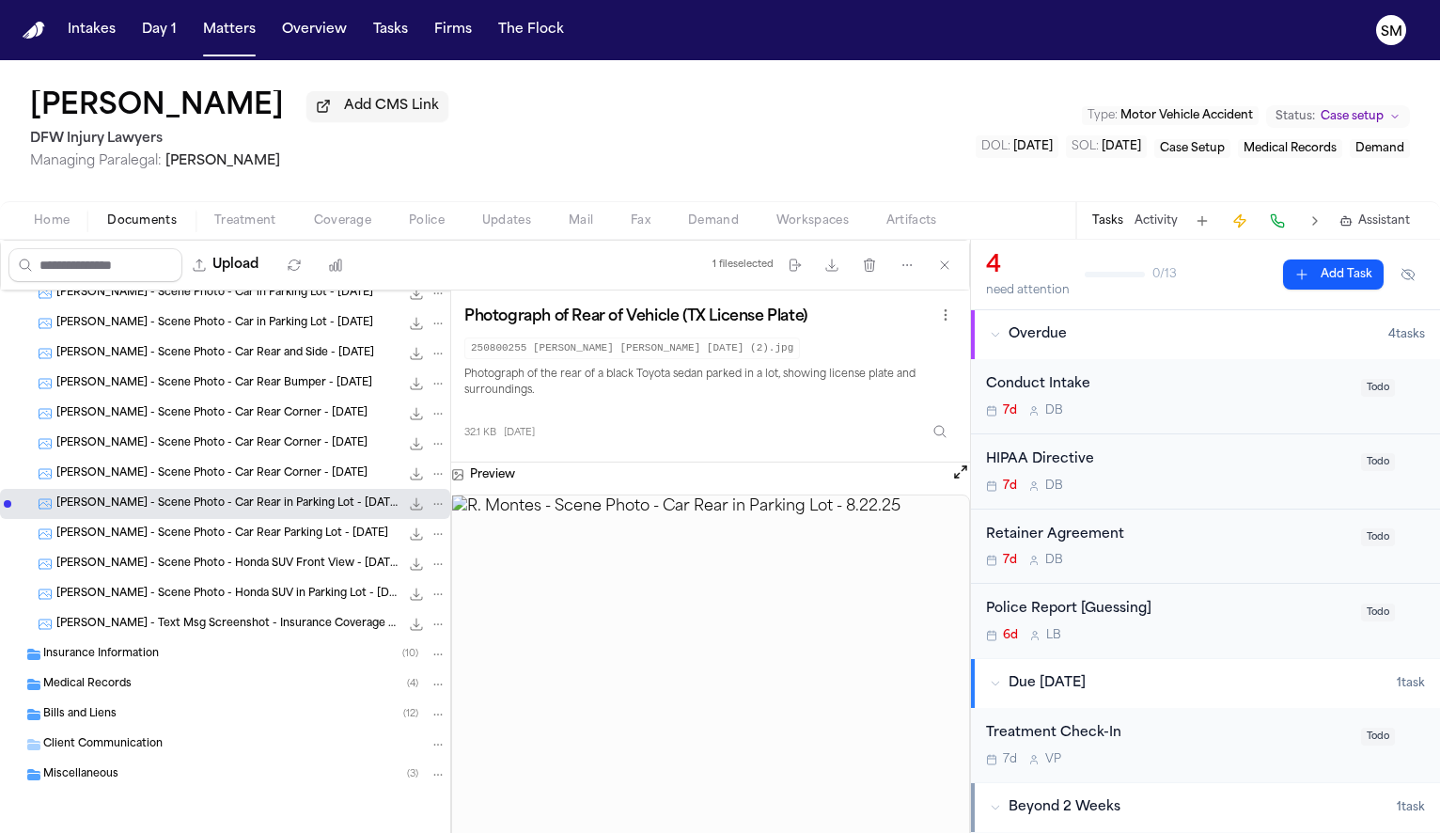
click at [127, 624] on span "R. Montes - Text Msg Screenshot - Insurance Coverage Discussion - 9.3.25" at bounding box center [227, 625] width 343 height 16
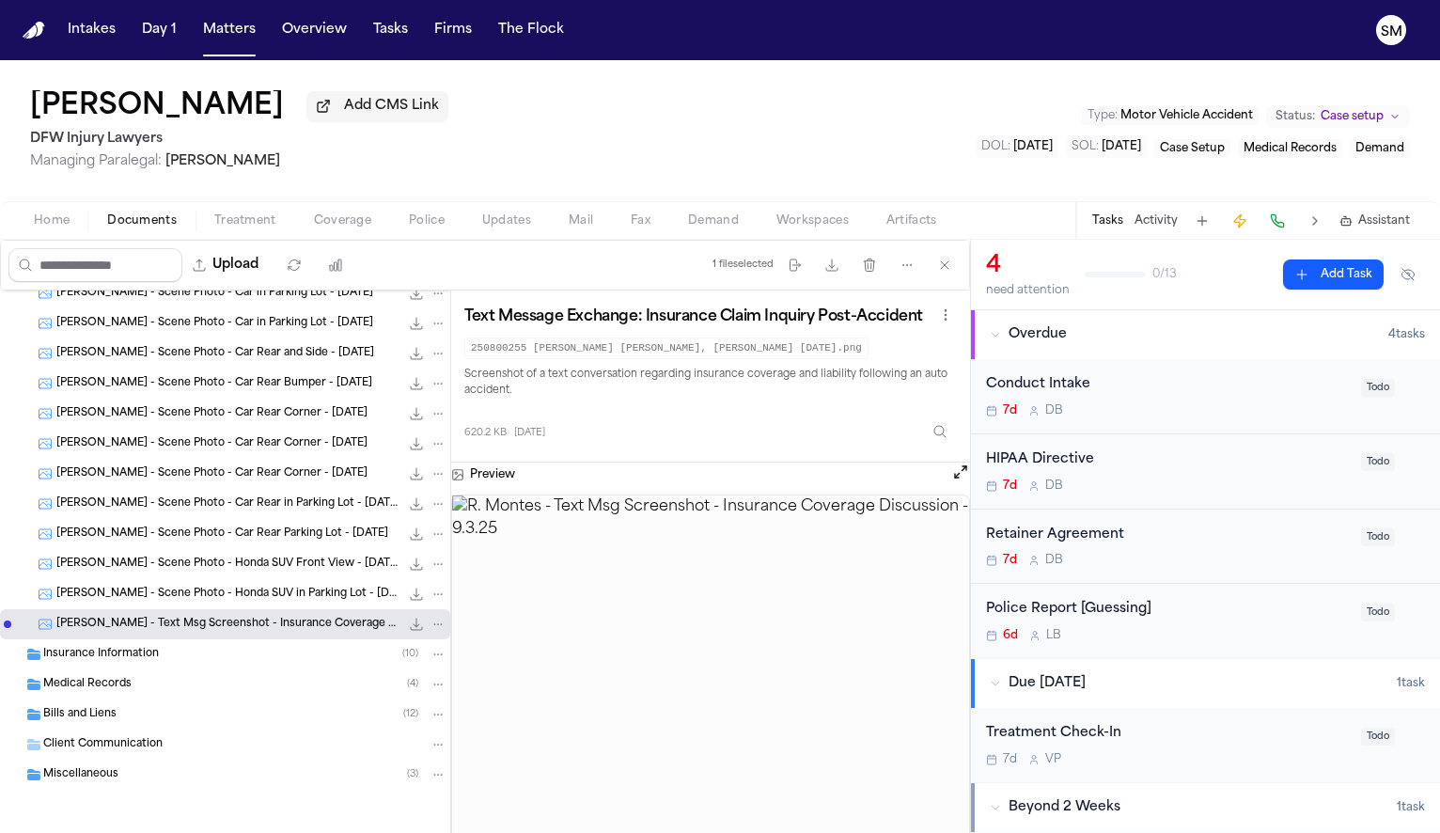
click at [192, 598] on span "R. Montes - Scene Photo - Honda SUV in Parking Lot - 8.22.25" at bounding box center [227, 595] width 343 height 16
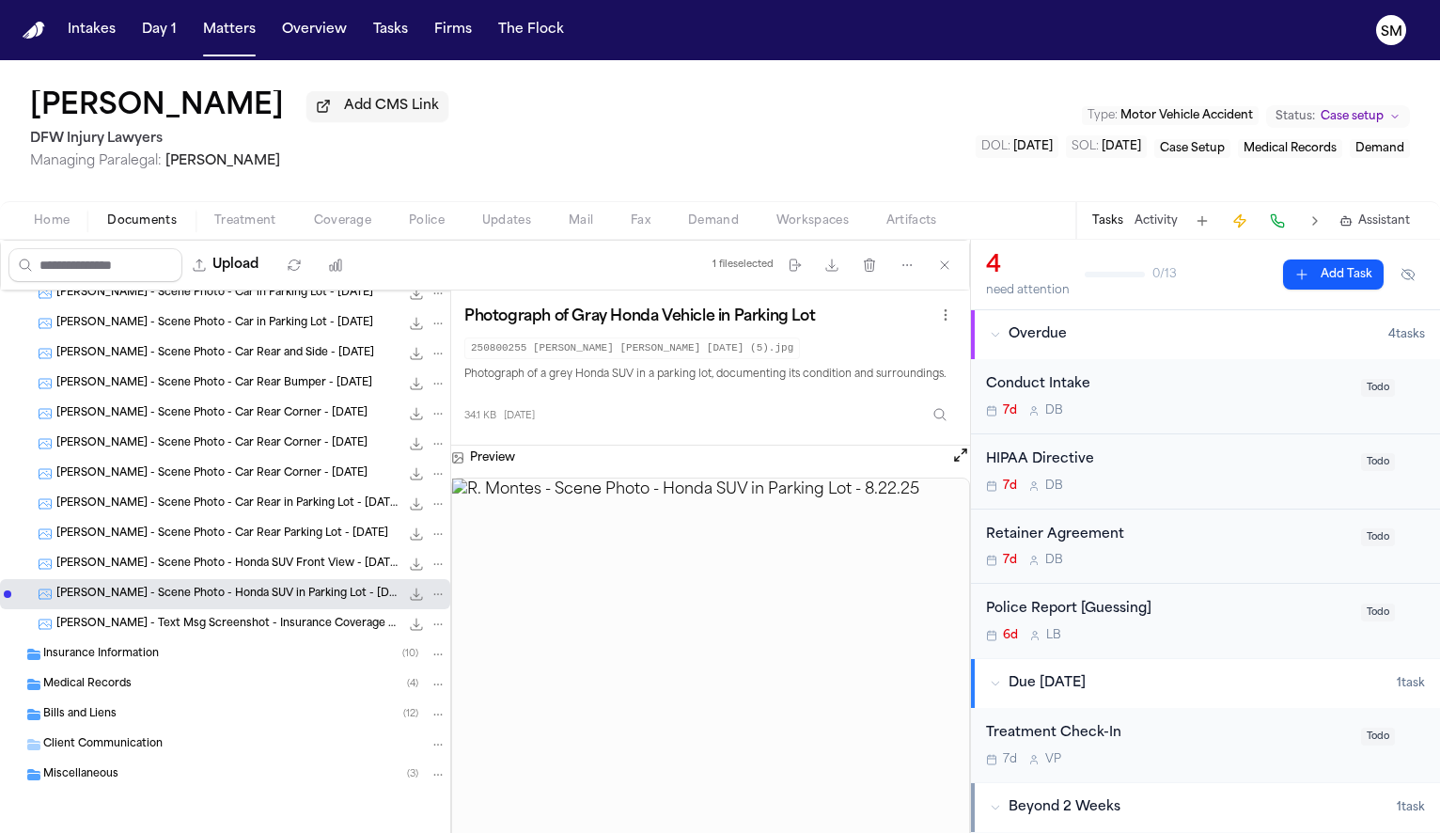
click at [136, 649] on span "Insurance Information" at bounding box center [101, 655] width 116 height 16
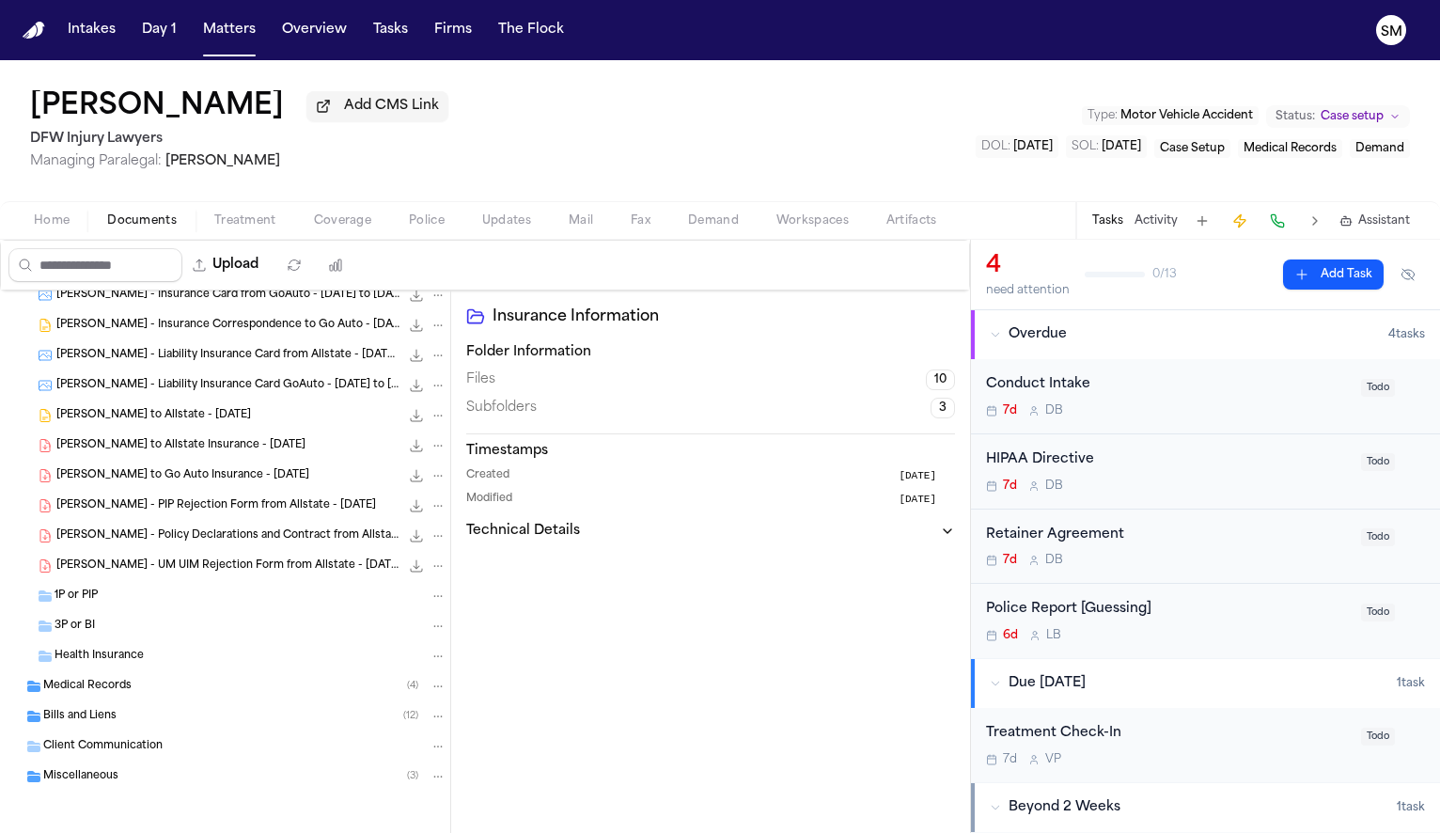
scroll to position [828, 0]
click at [91, 772] on span "Miscellaneous" at bounding box center [80, 775] width 75 height 16
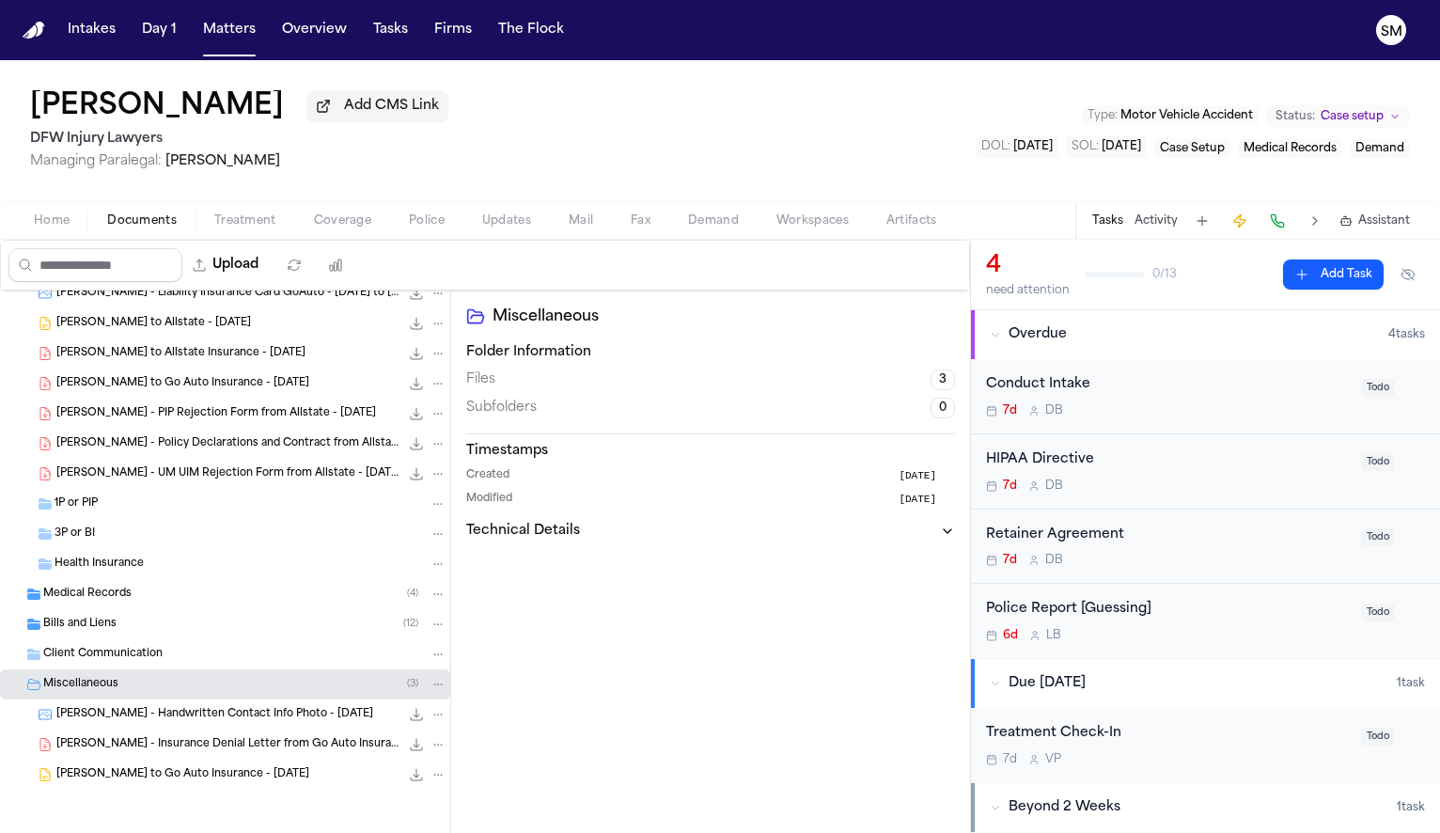
scroll to position [918, 0]
click at [114, 720] on span "R. Montes - Handwritten Contact Info Photo - 8.22.25" at bounding box center [214, 715] width 317 height 16
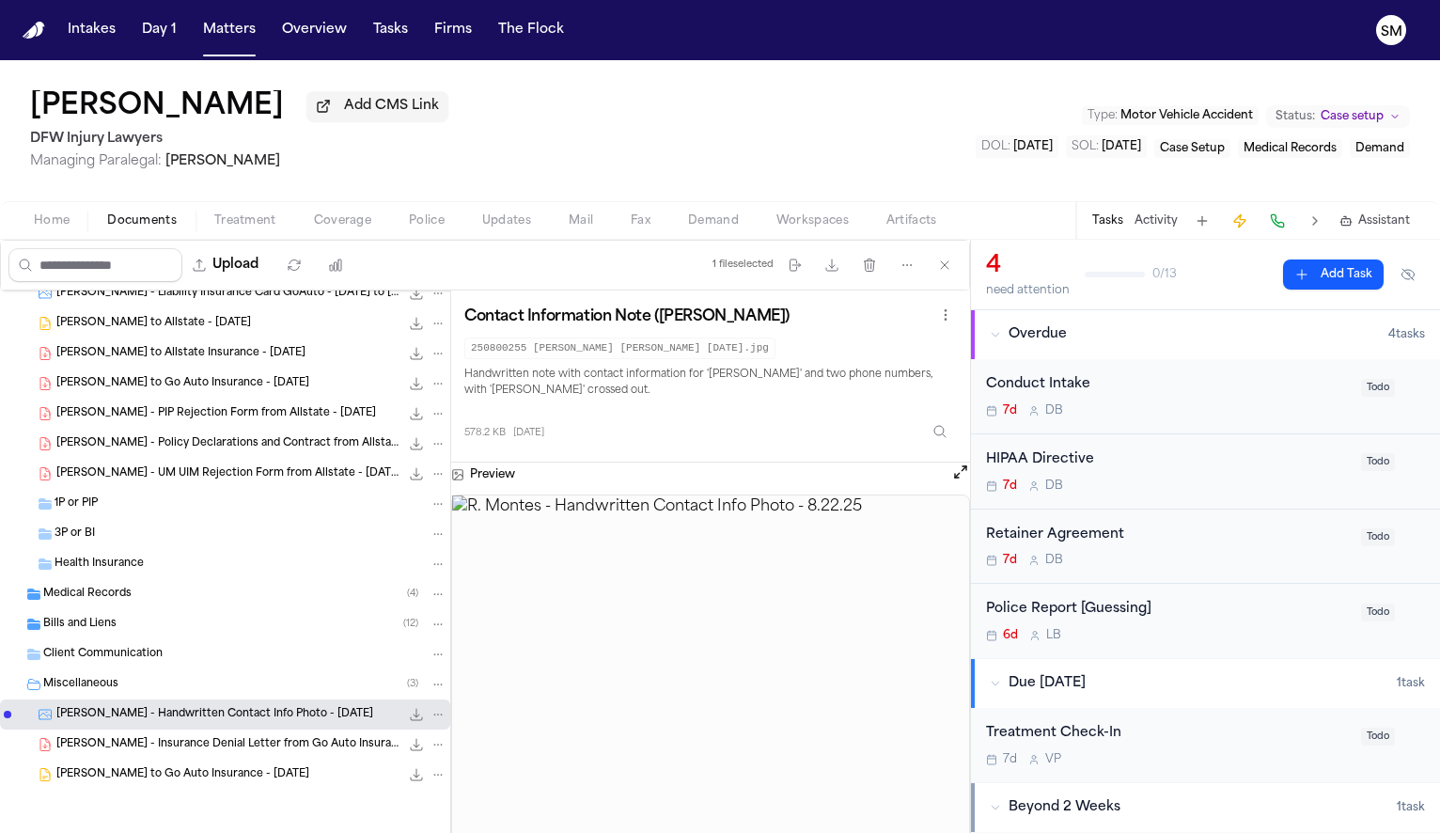
click at [125, 739] on span "R. Montes - Insurance Denial Letter from Go Auto Insurance - 9.2.25" at bounding box center [227, 745] width 343 height 16
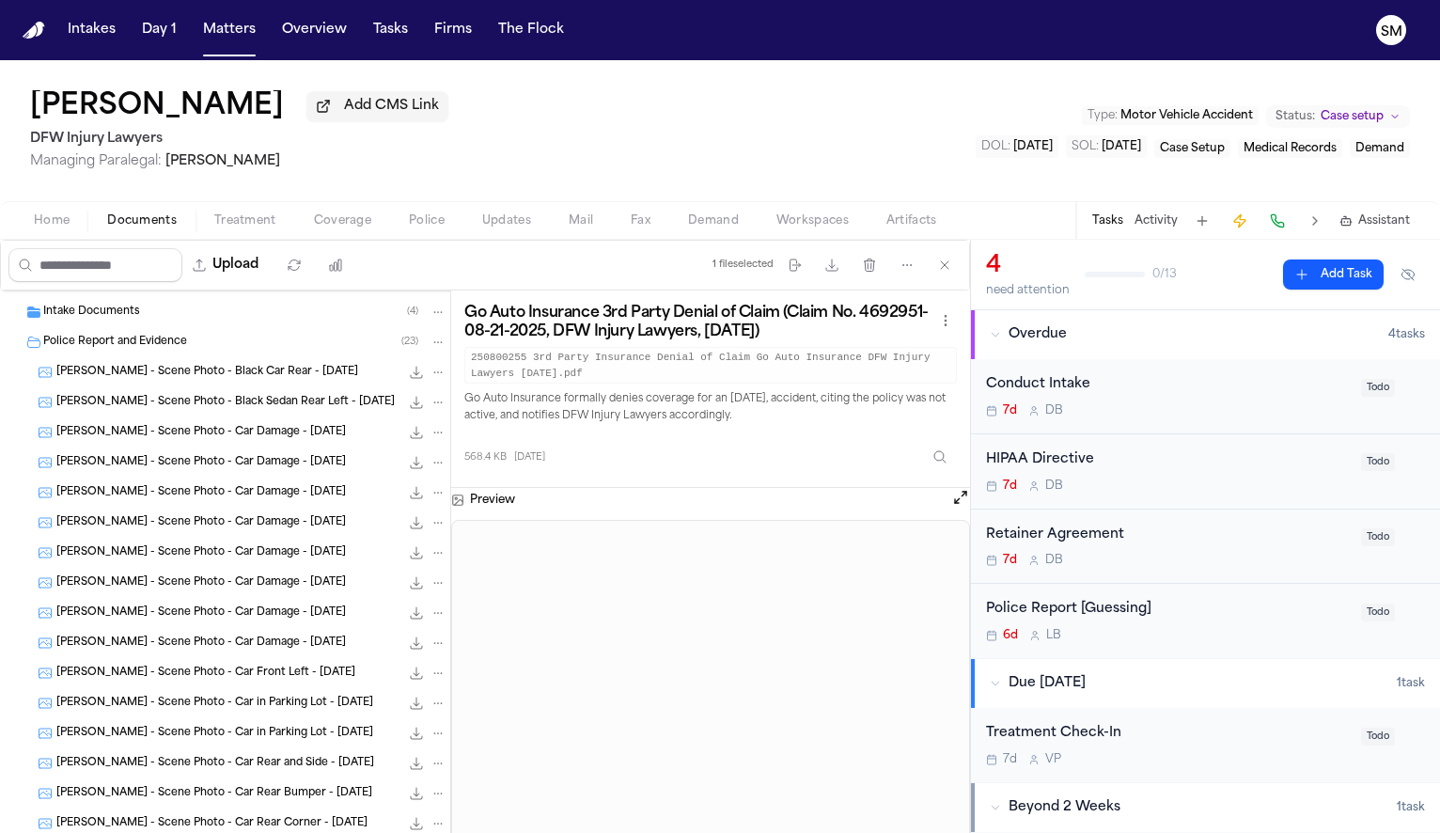
scroll to position [0, 0]
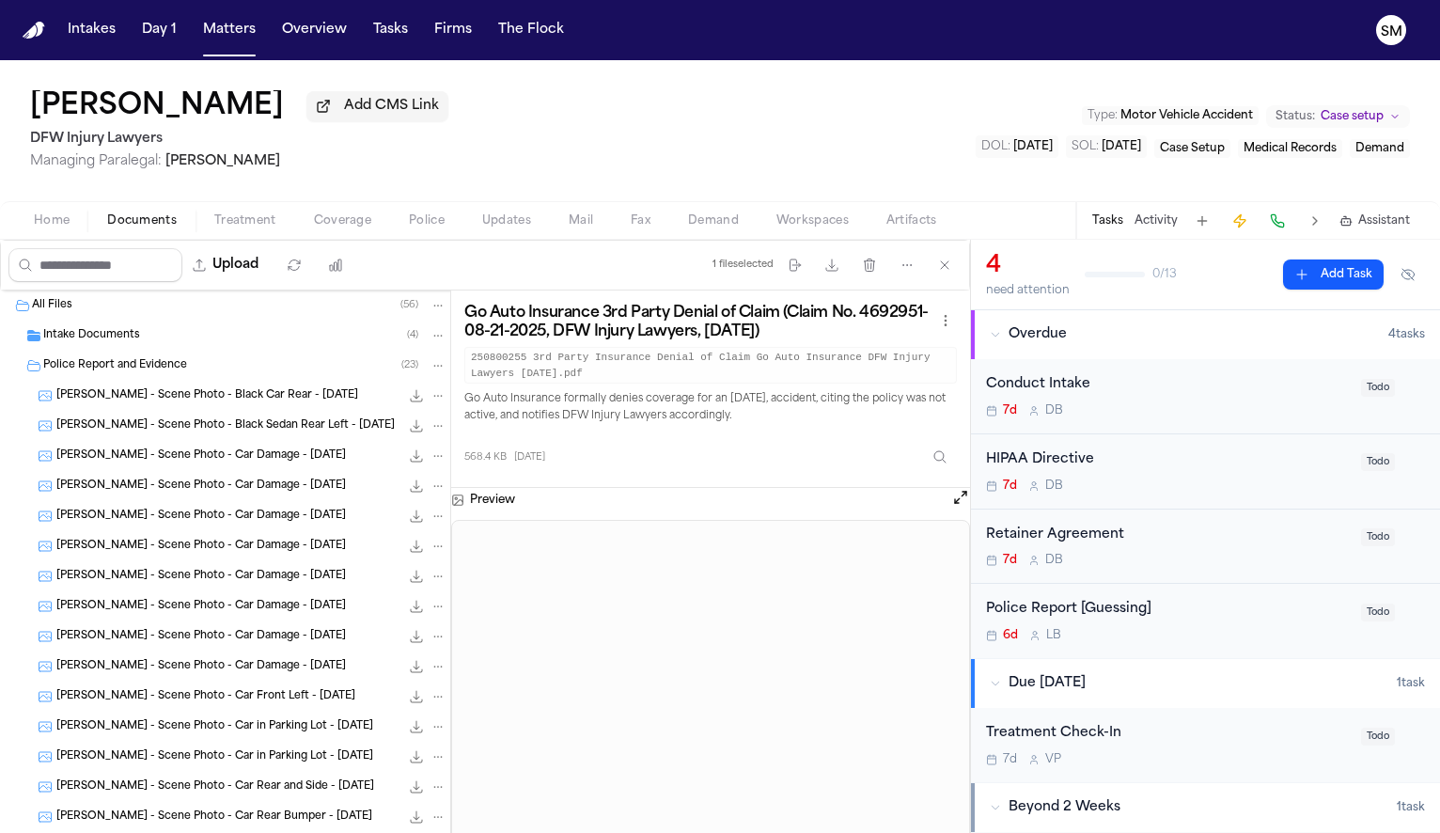
click at [113, 342] on span "Intake Documents" at bounding box center [91, 336] width 97 height 16
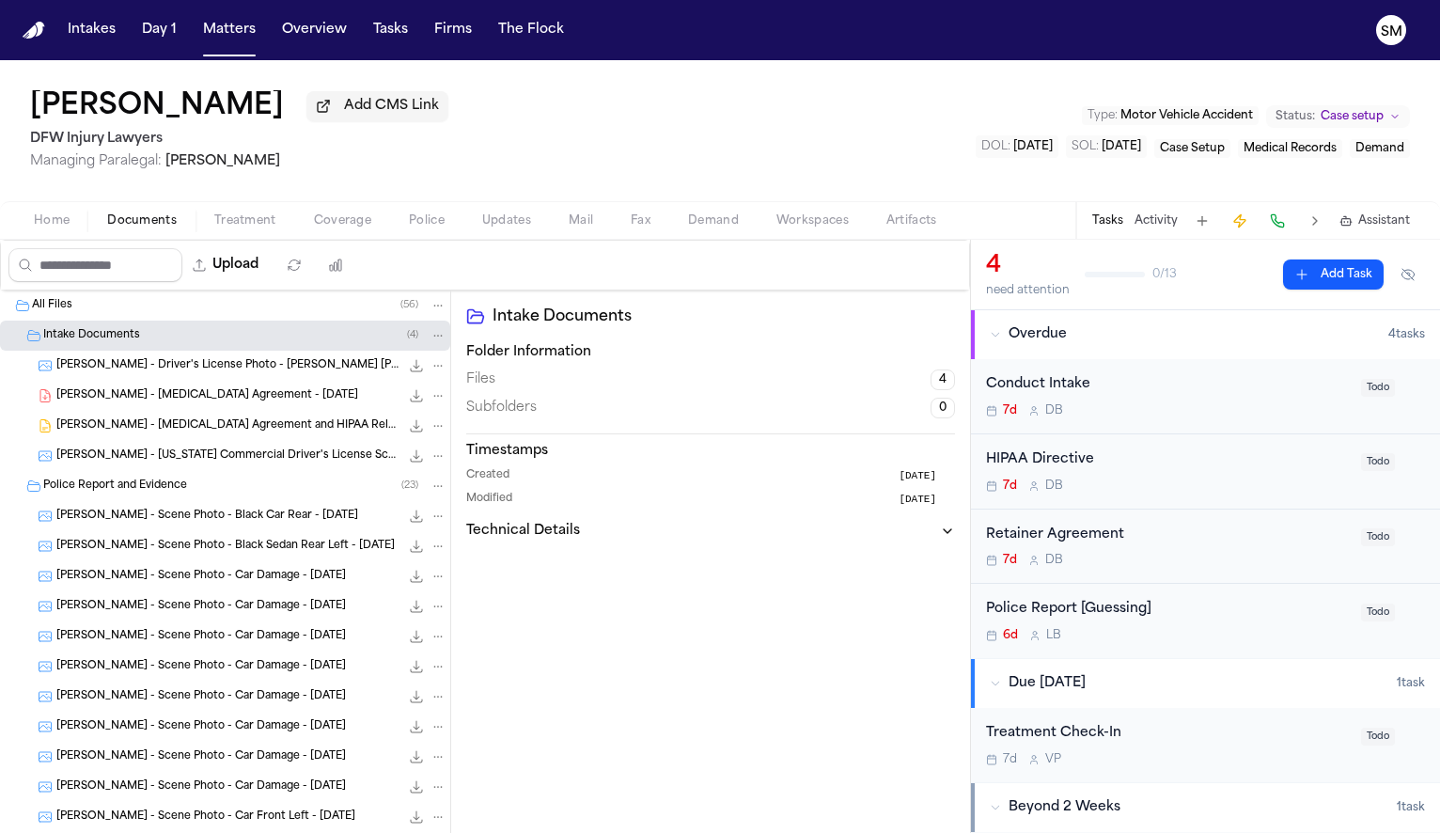
click at [118, 368] on span "R. Montes - Driver's License Photo - Janae Monet Jones" at bounding box center [227, 366] width 343 height 16
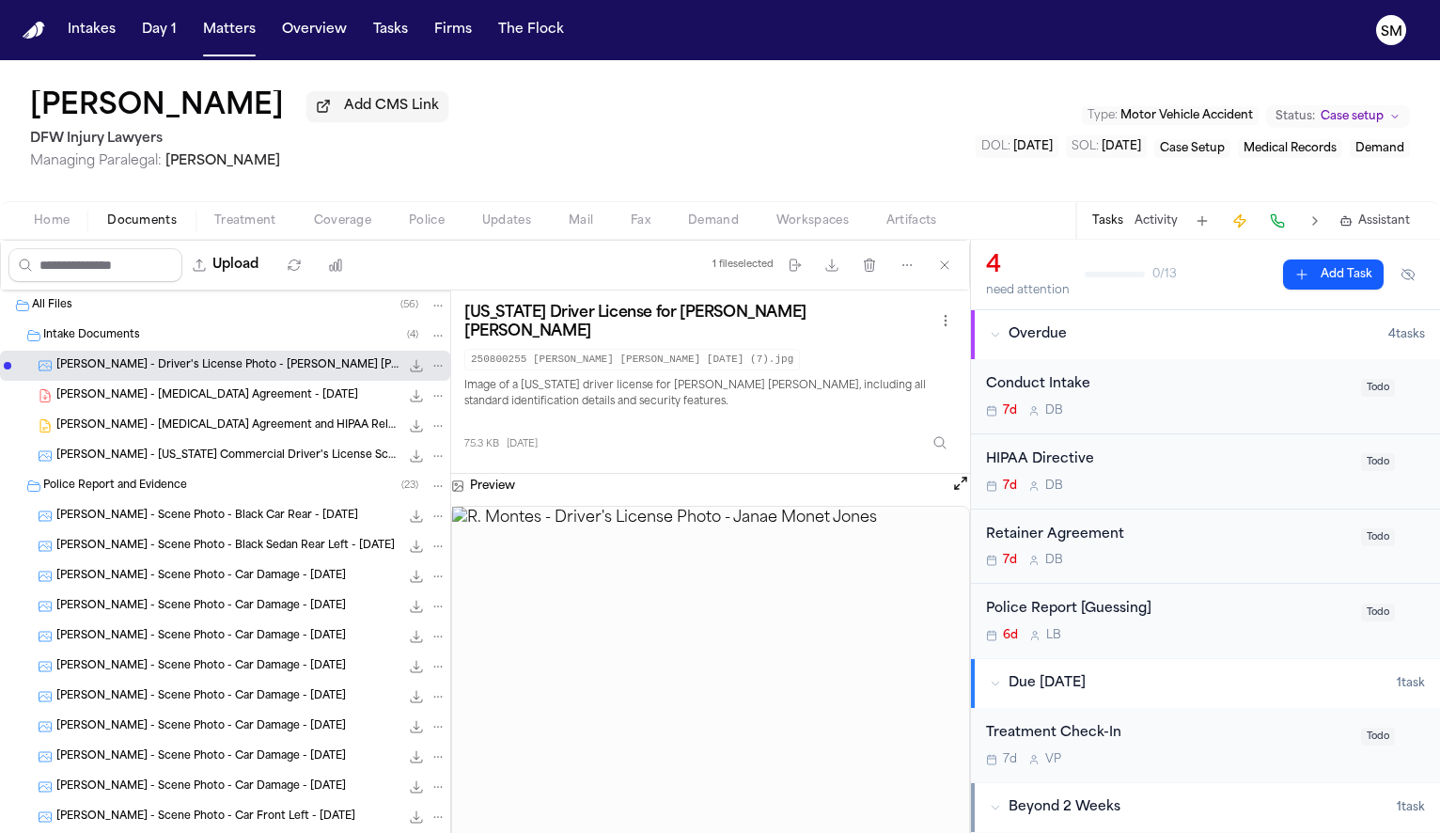
click at [252, 463] on span "R. Montes - Texas Commercial Driver's License Scan - 2024" at bounding box center [227, 456] width 343 height 16
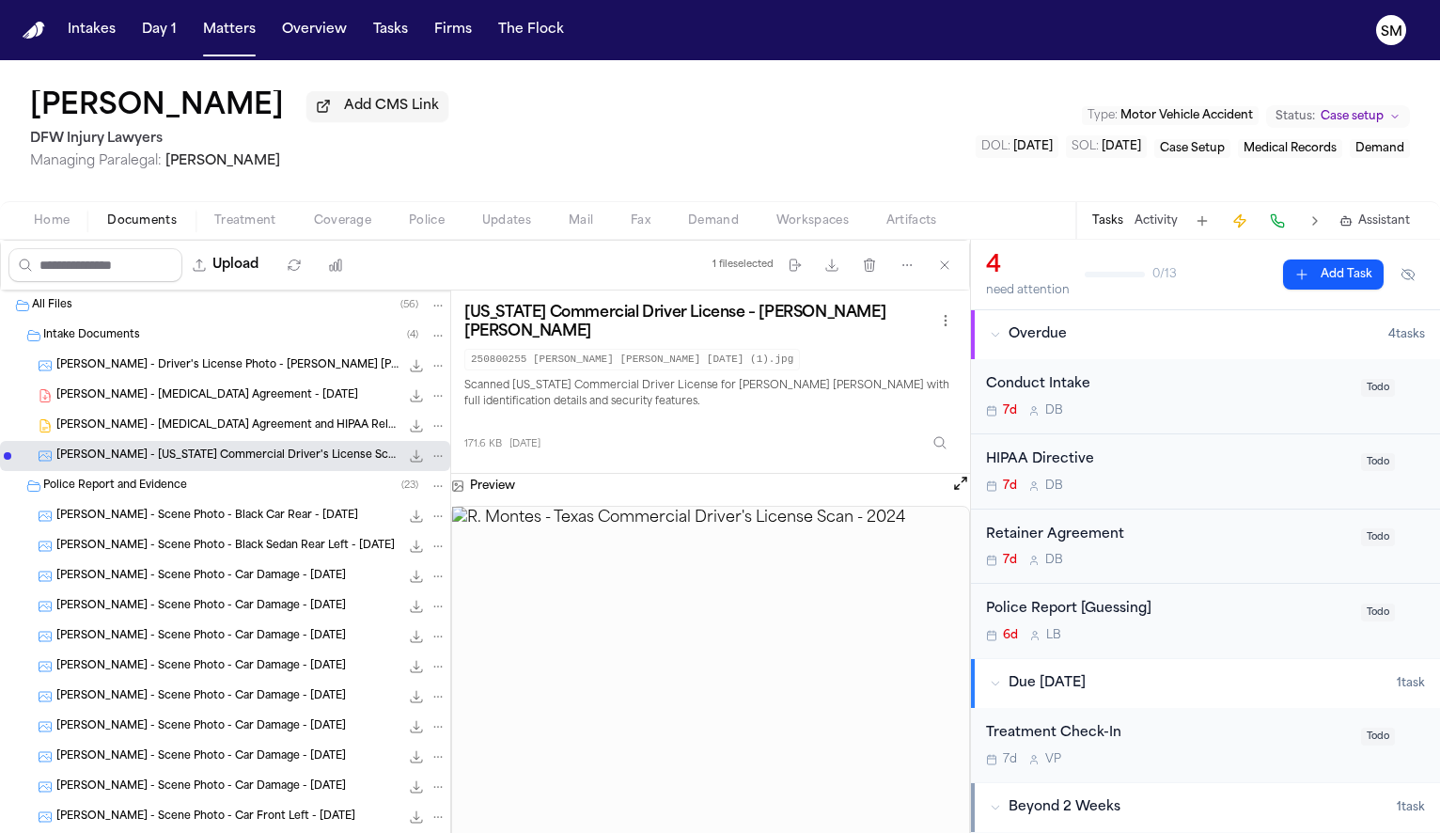
click at [231, 433] on span "R. Montes - Retainer Agreement and HIPAA Release - 8.22.25" at bounding box center [227, 426] width 343 height 16
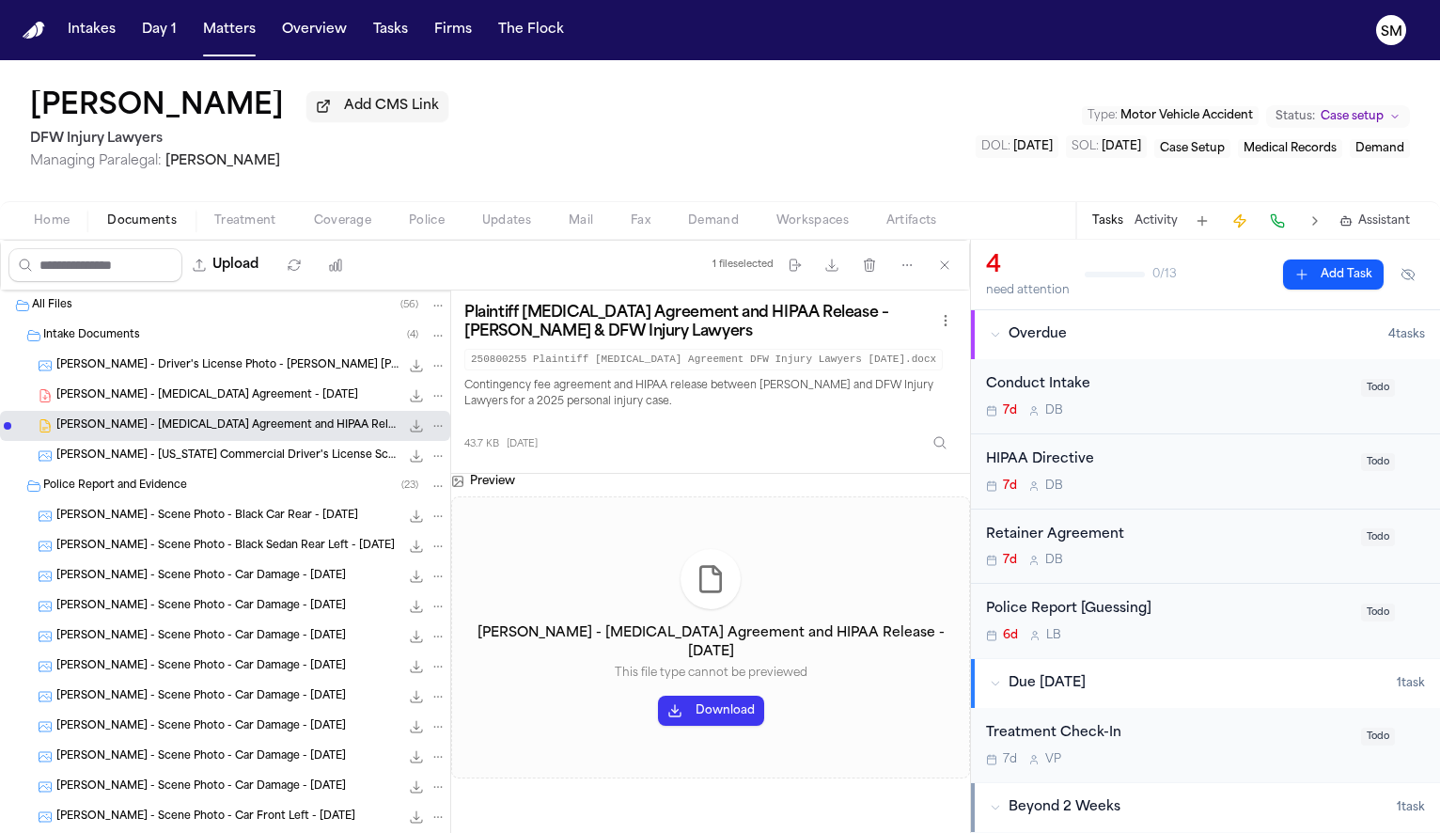
click at [214, 410] on div "R. Montes - Retainer Agreement - 8.22.25 280.5 KB • PDF" at bounding box center [225, 396] width 450 height 30
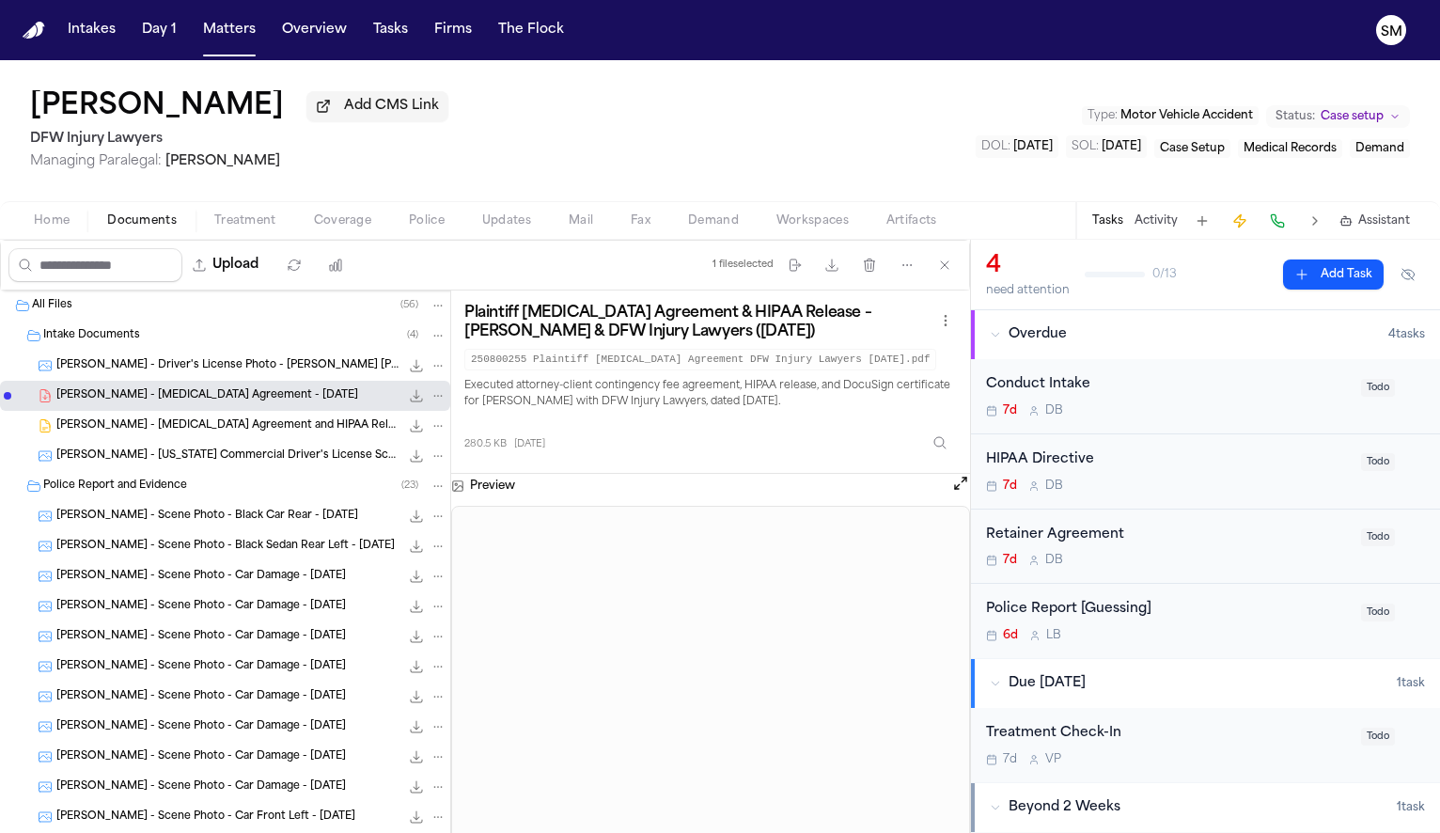
click at [217, 380] on div "R. Montes - Driver's License Photo - Janae Monet Jones 75.3 KB • JPG" at bounding box center [225, 366] width 450 height 30
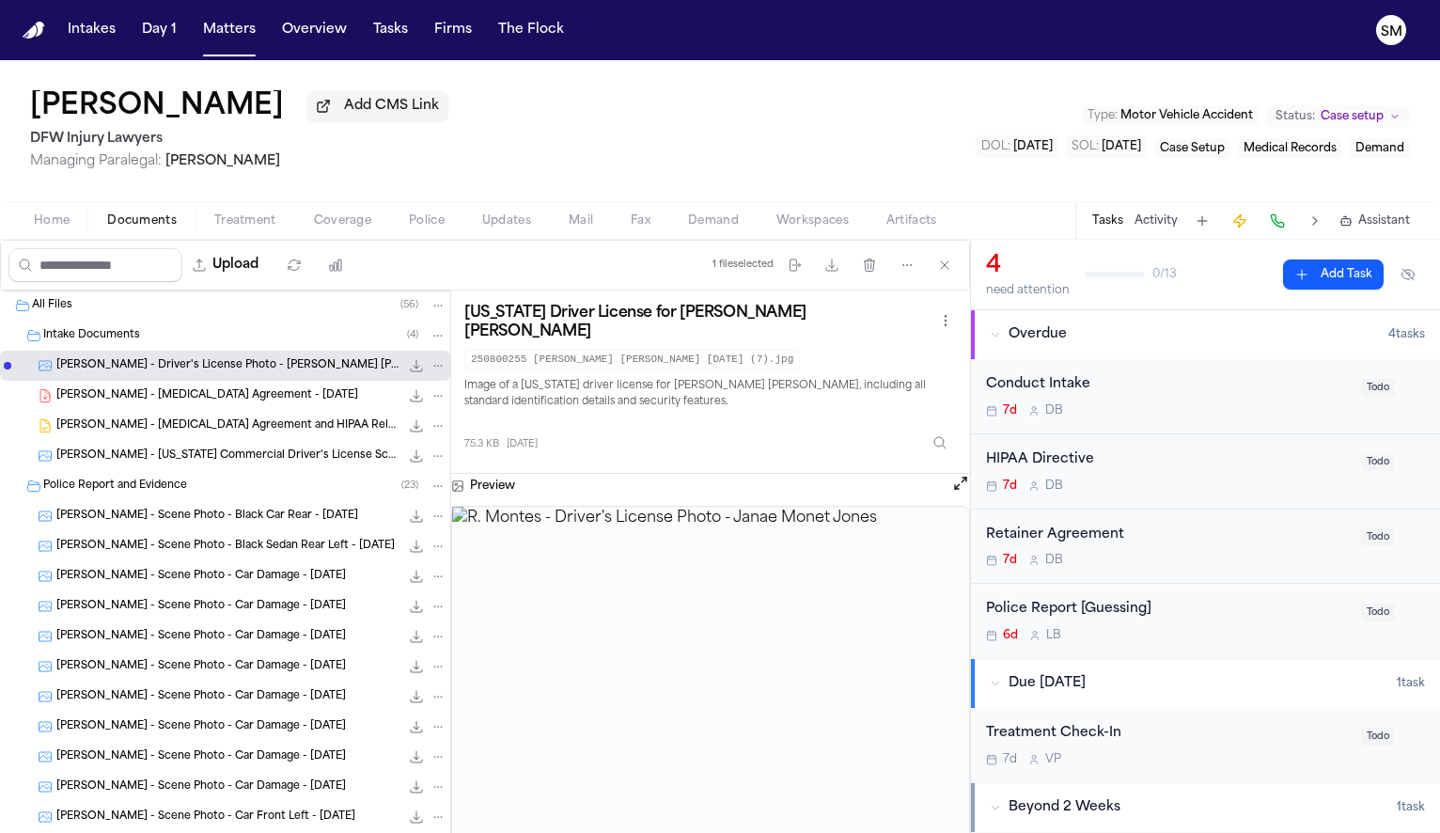
click at [423, 223] on span "Police" at bounding box center [427, 220] width 36 height 15
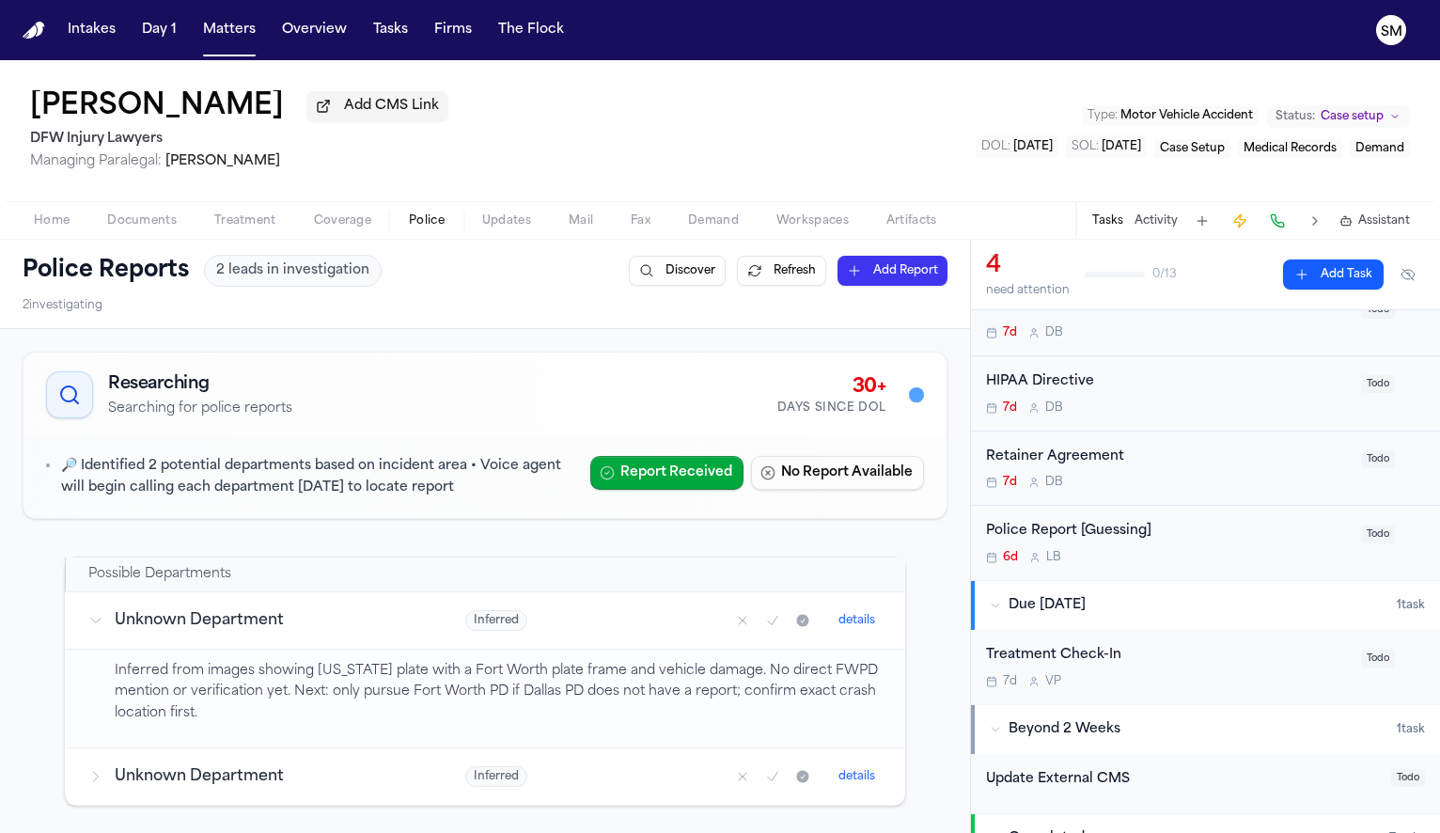
scroll to position [81, 0]
click at [1173, 533] on div "Police Report [Guessing]" at bounding box center [1168, 529] width 364 height 22
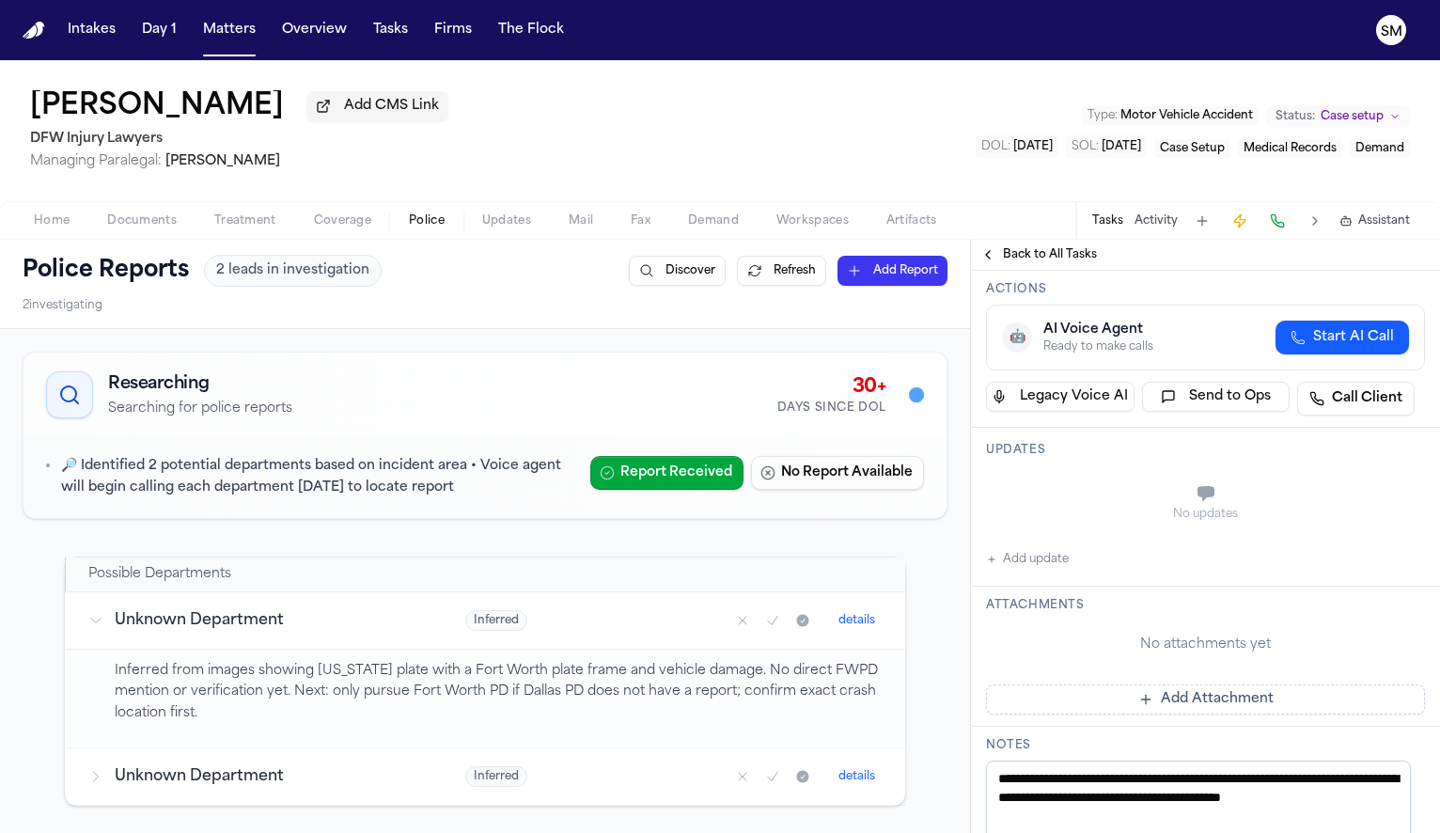
scroll to position [224, 0]
click at [1059, 555] on button "Add update" at bounding box center [1027, 557] width 83 height 23
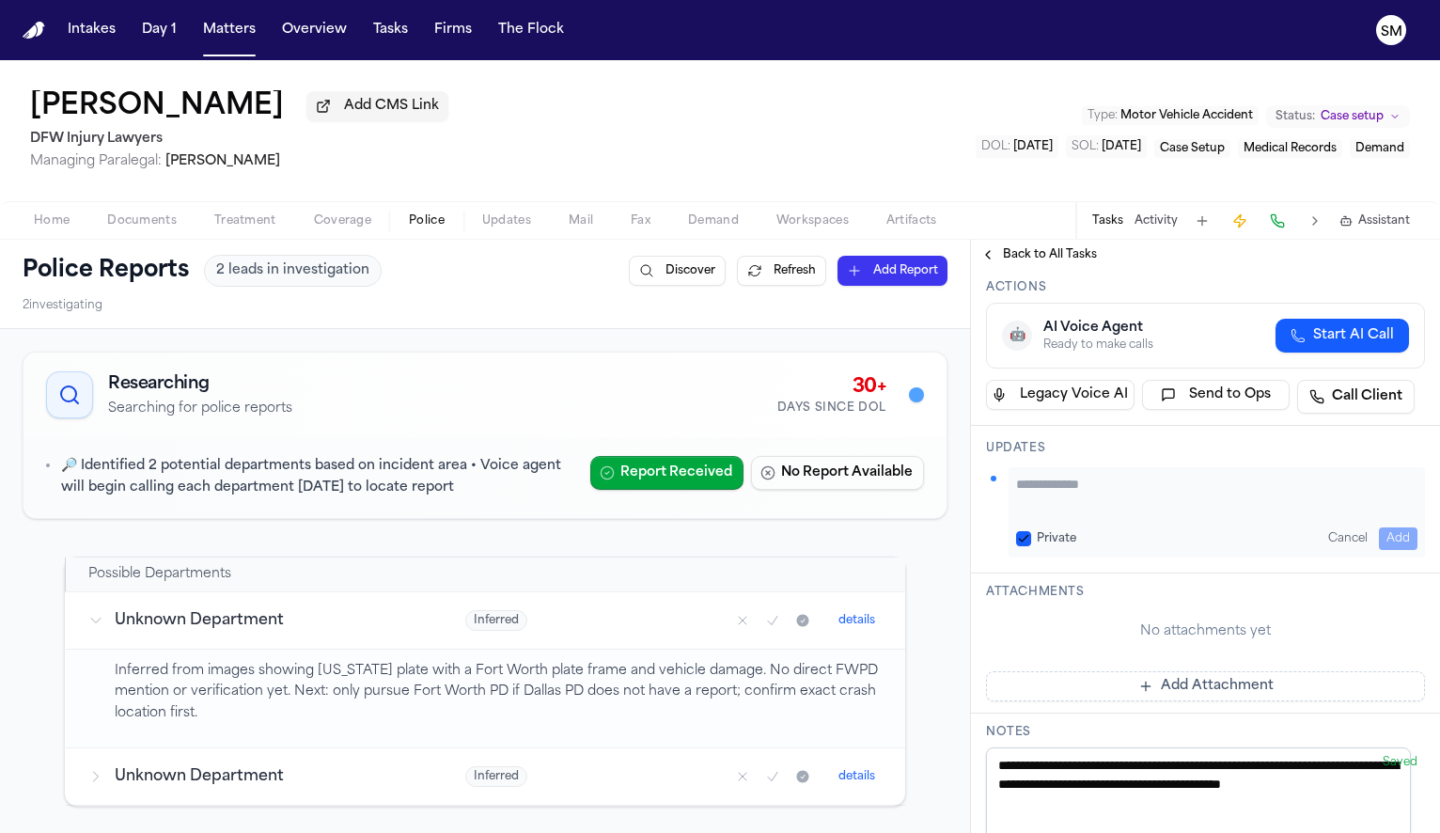
click at [1064, 479] on textarea "Add your update" at bounding box center [1216, 494] width 401 height 38
type textarea "**********"
click at [1383, 540] on button "Add" at bounding box center [1398, 538] width 39 height 23
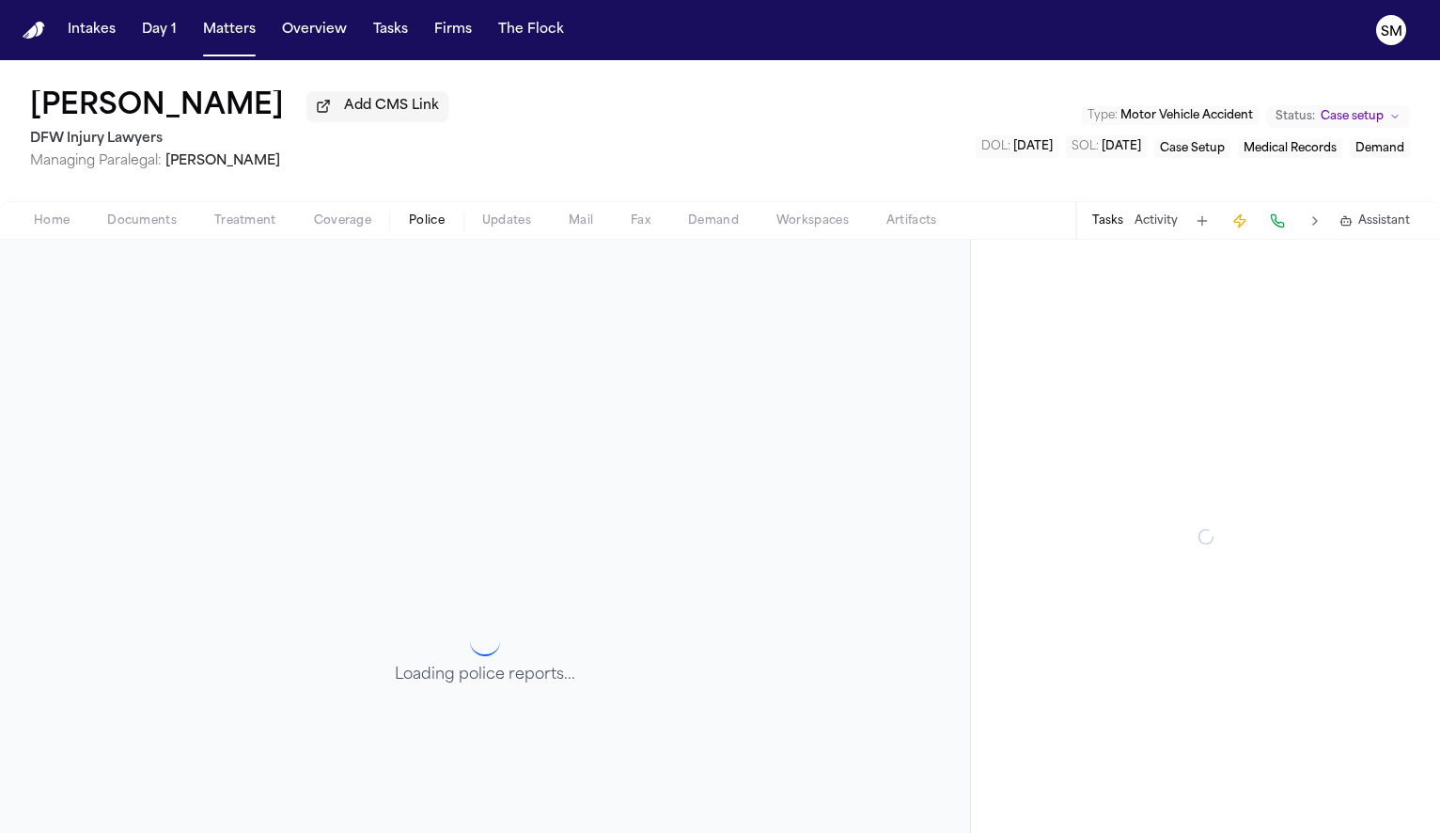
click at [423, 227] on span "Police" at bounding box center [427, 220] width 36 height 15
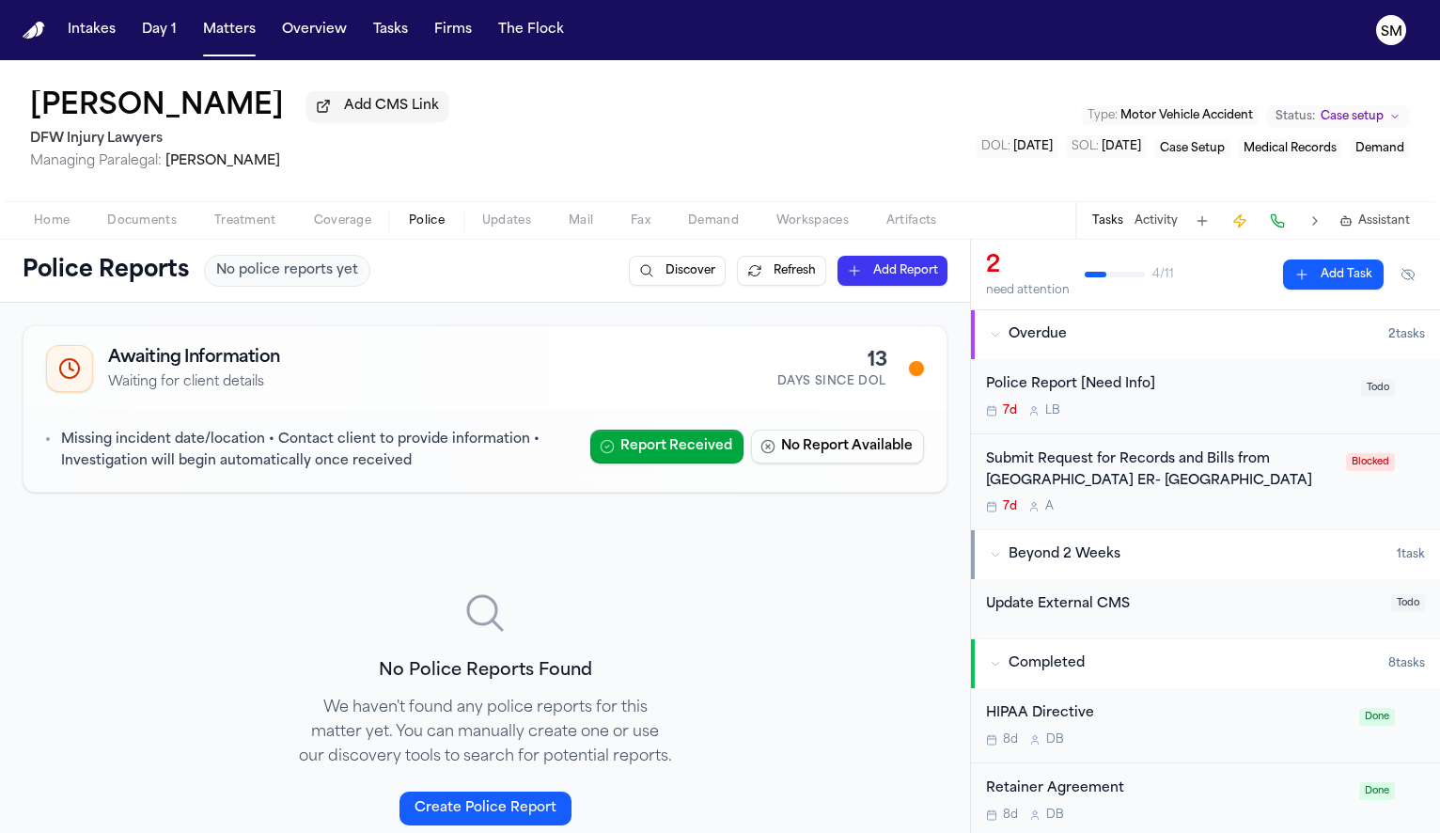
click at [1163, 382] on div "Police Report [Need Info]" at bounding box center [1168, 385] width 364 height 22
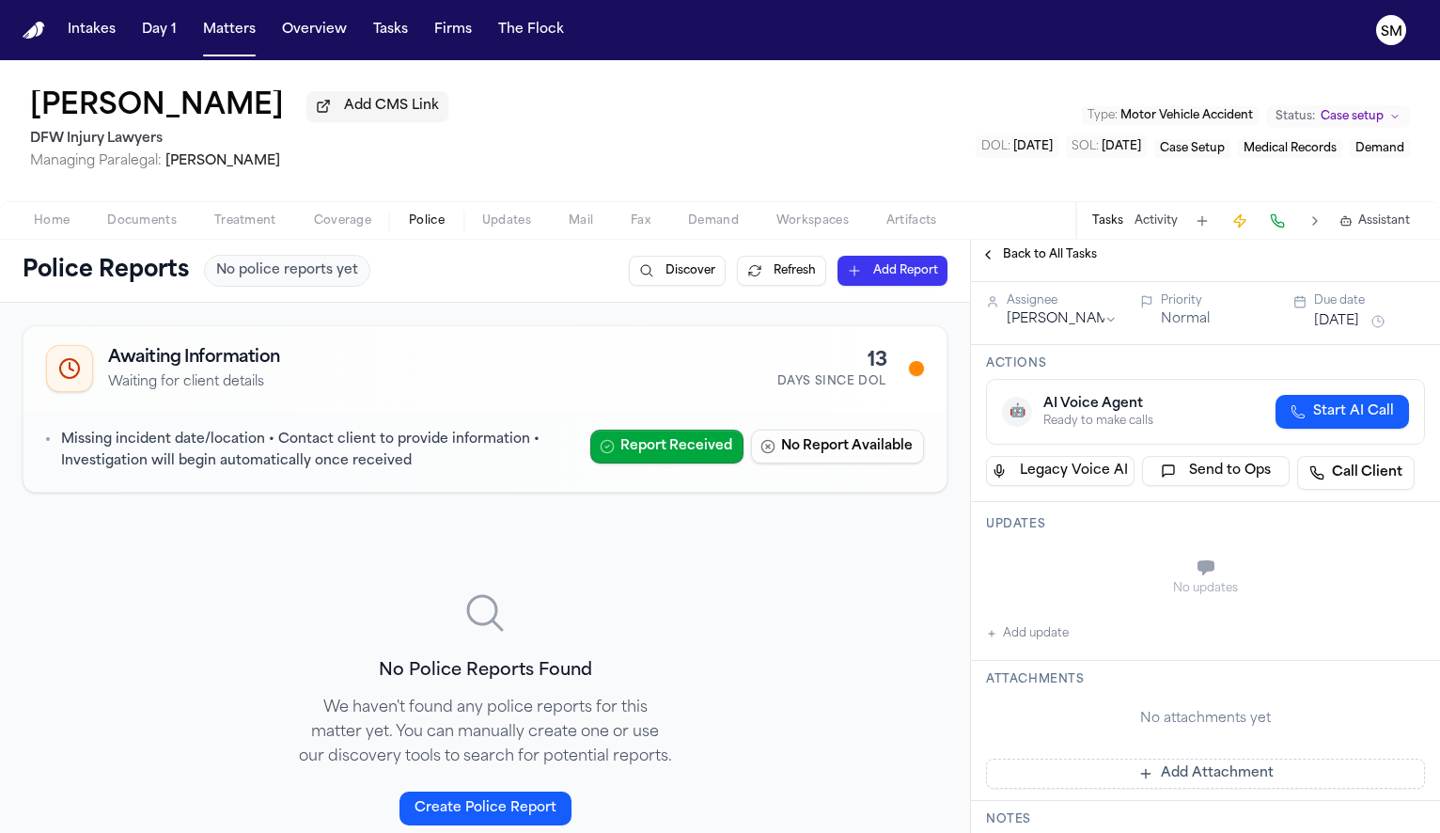
scroll to position [133, 0]
click at [1012, 649] on div "Updates No updates Add update" at bounding box center [1205, 577] width 469 height 159
click at [1012, 638] on button "Add update" at bounding box center [1027, 629] width 83 height 23
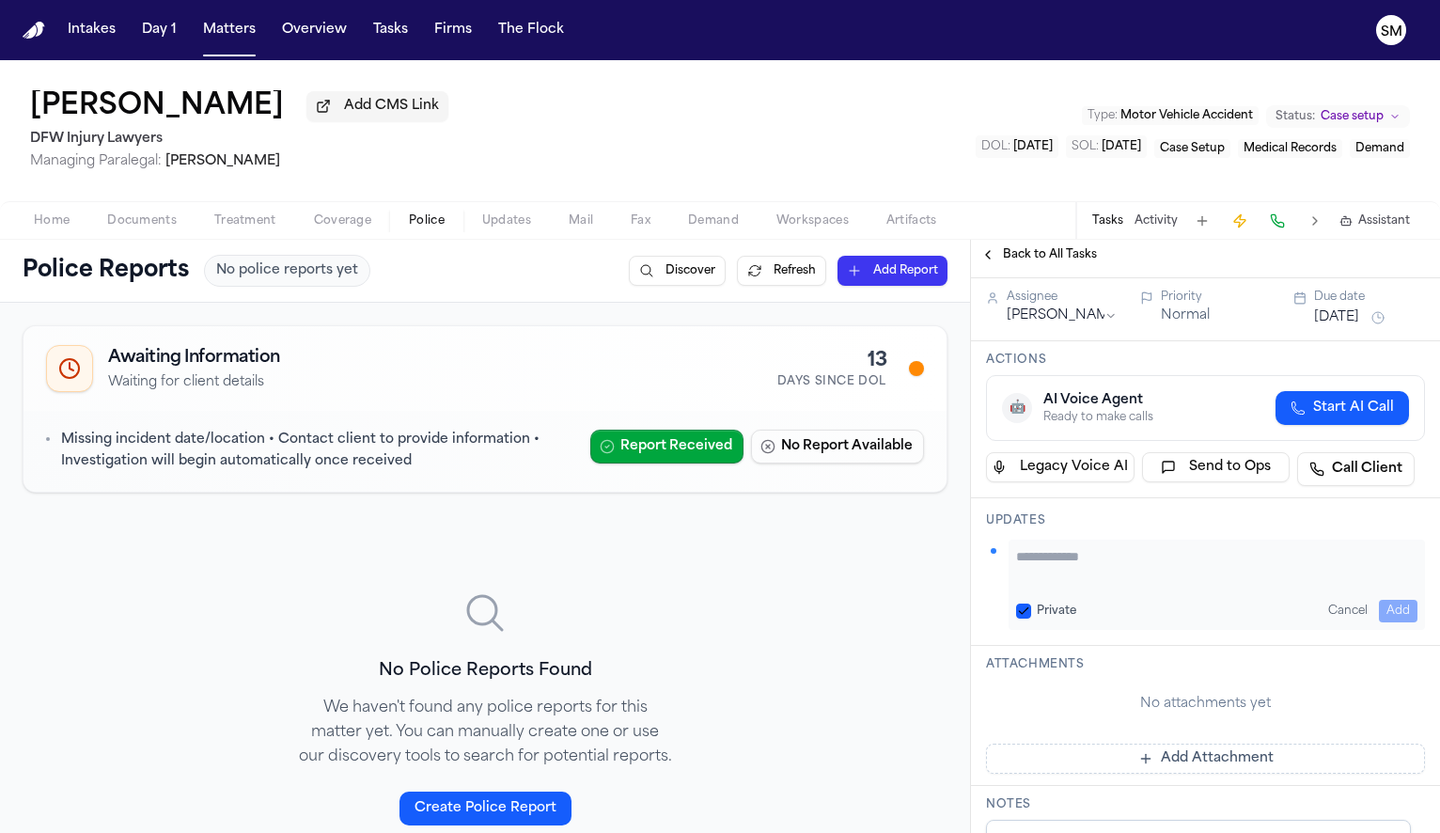
click at [1059, 584] on textarea "Add your update" at bounding box center [1216, 566] width 401 height 38
type textarea "**********"
click at [1379, 618] on button "Add" at bounding box center [1398, 611] width 39 height 23
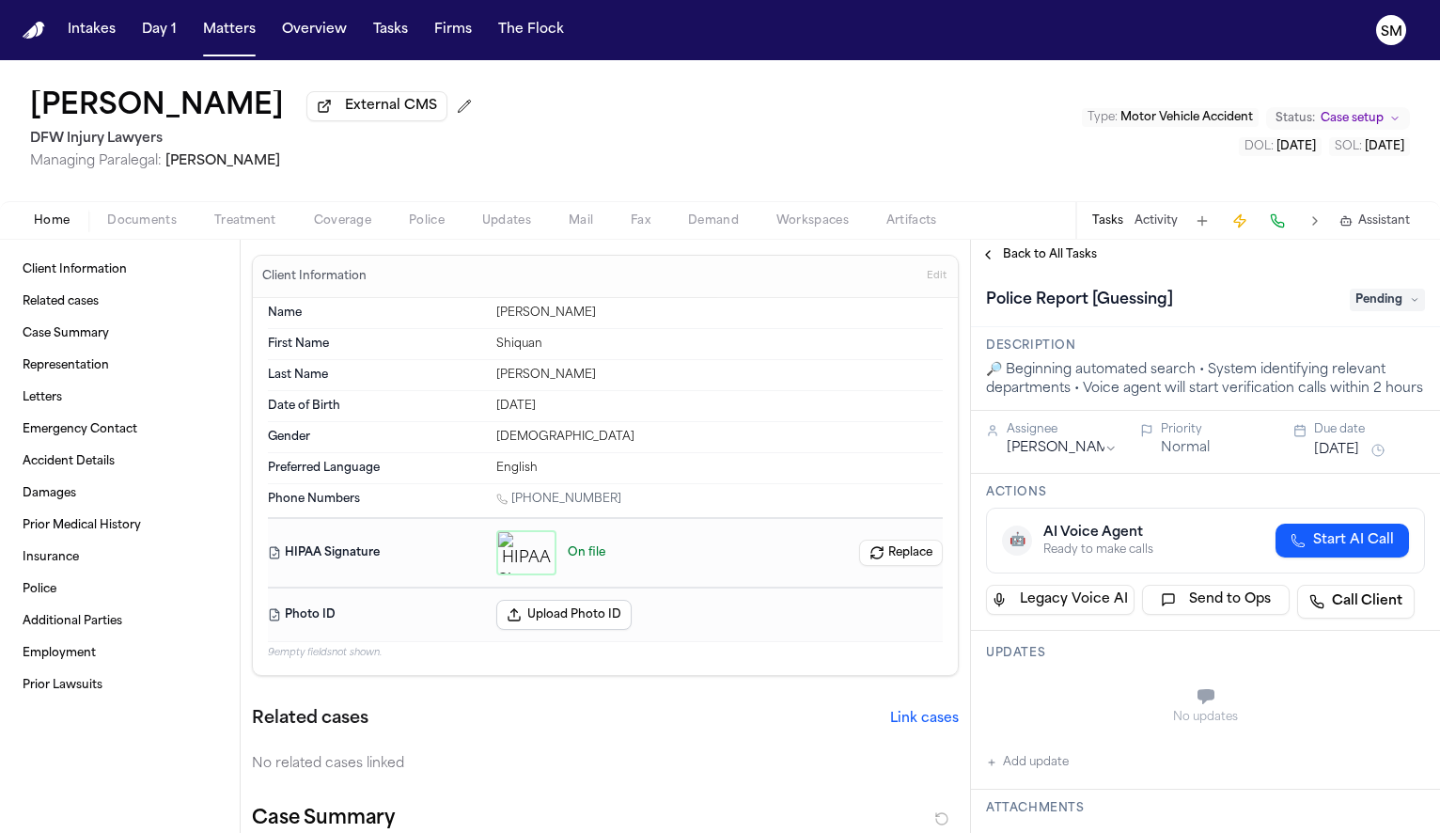
click at [431, 228] on span "Police" at bounding box center [427, 220] width 36 height 15
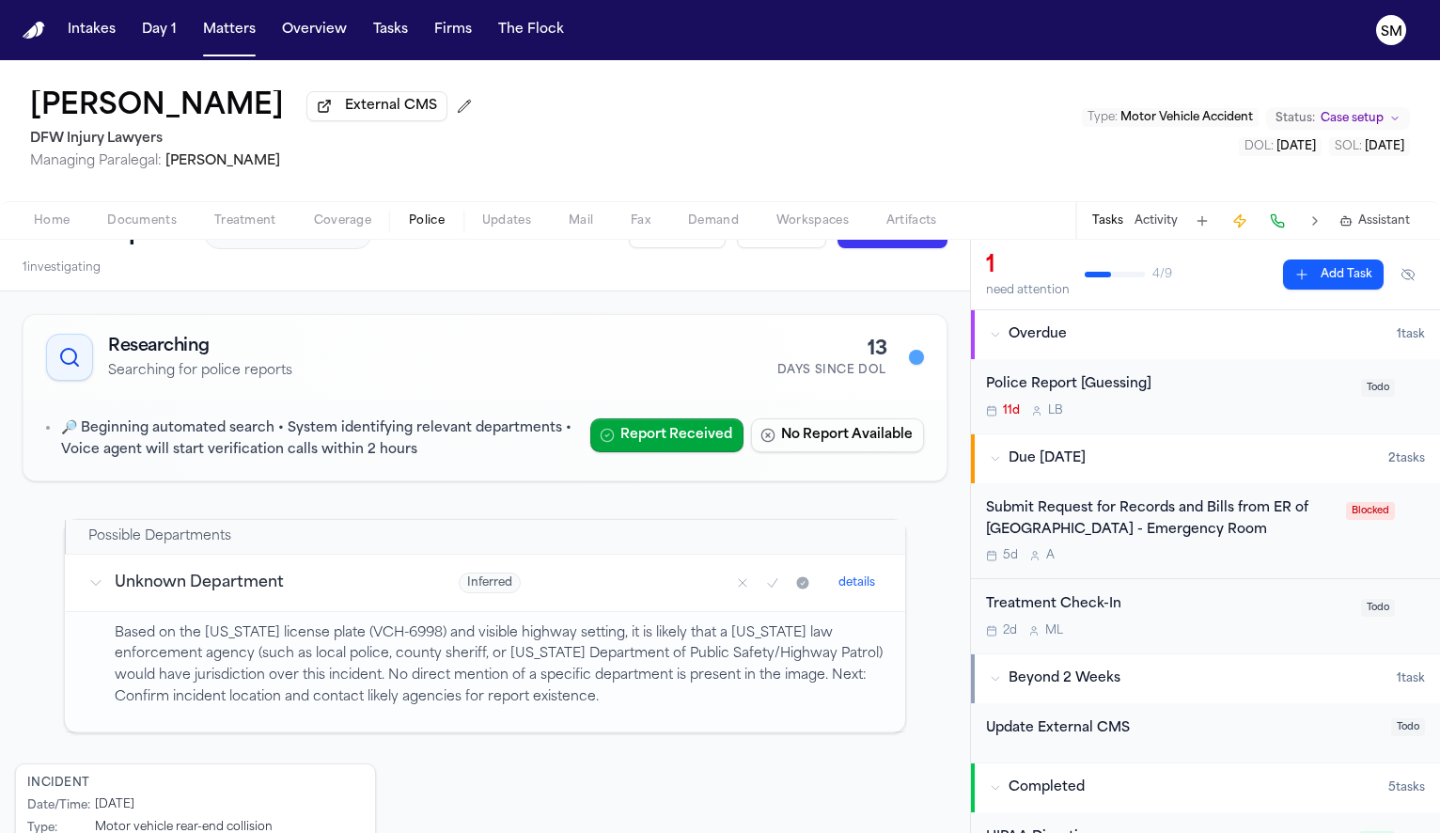
scroll to position [35, 0]
click at [1199, 408] on div "11d L B" at bounding box center [1168, 410] width 364 height 15
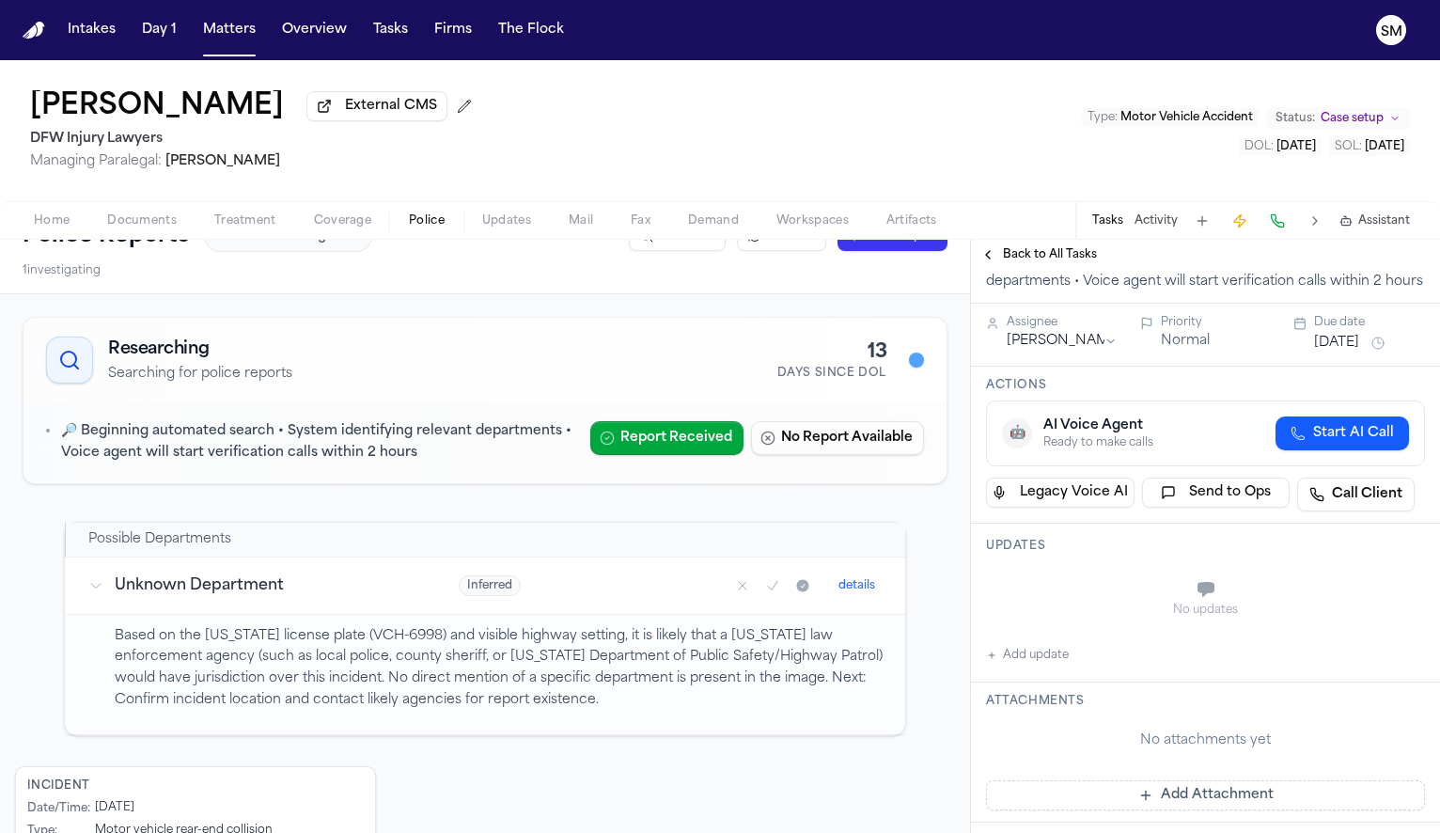
scroll to position [134, 0]
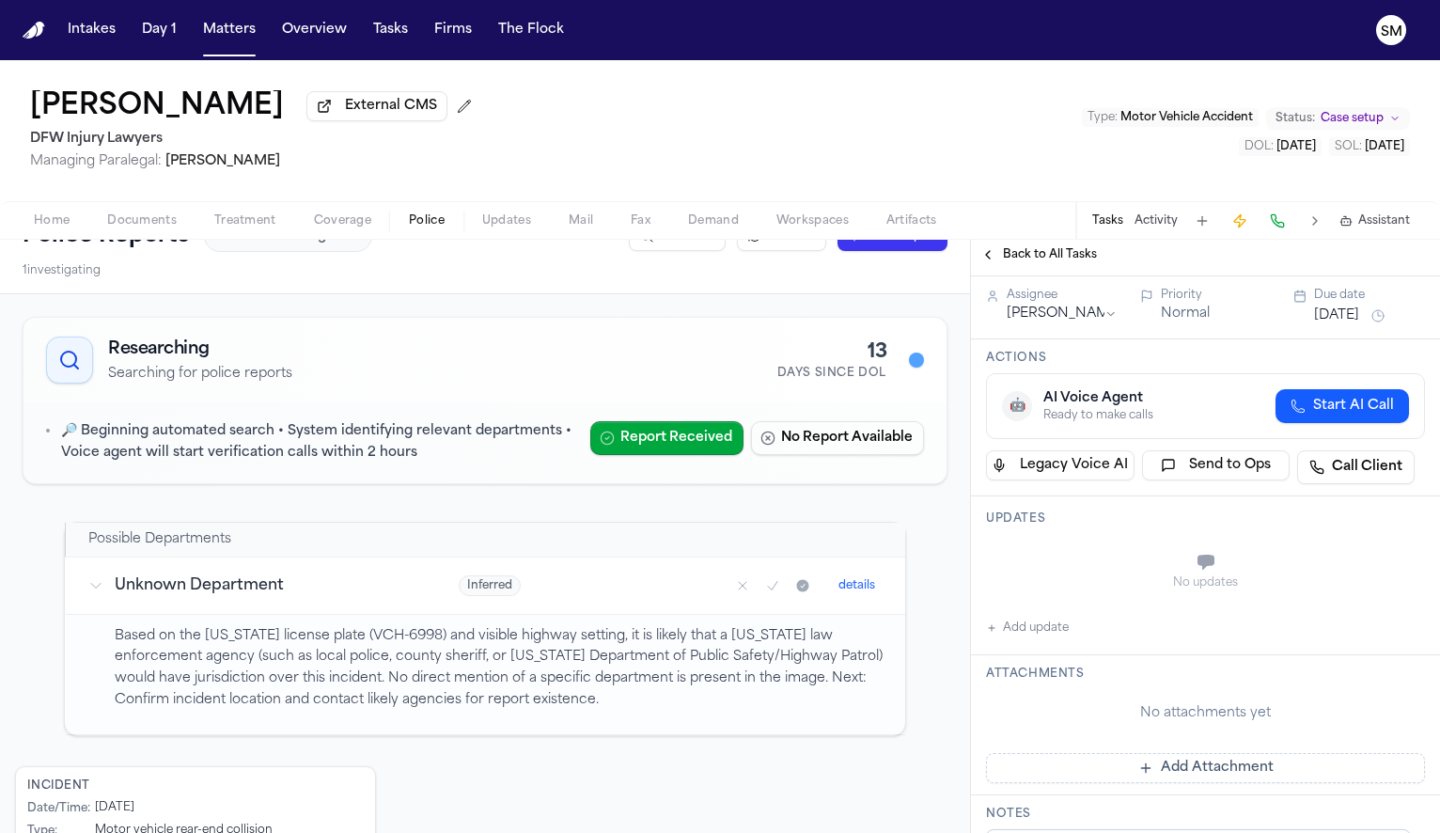
click at [1021, 639] on button "Add update" at bounding box center [1027, 628] width 83 height 23
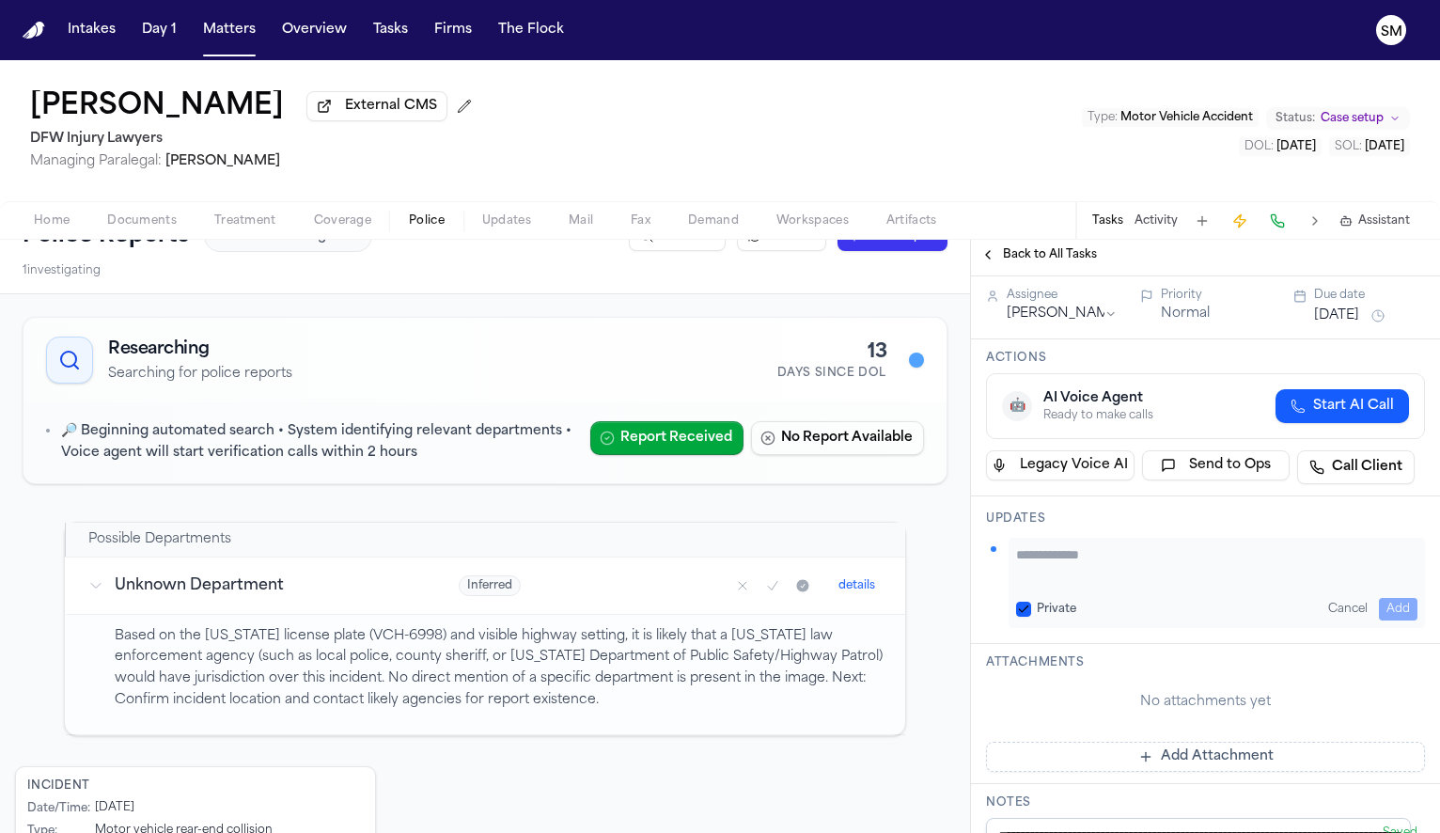
click at [1047, 583] on textarea "Add your update" at bounding box center [1216, 564] width 401 height 38
type textarea "**********"
click at [1387, 620] on button "Add" at bounding box center [1398, 609] width 39 height 23
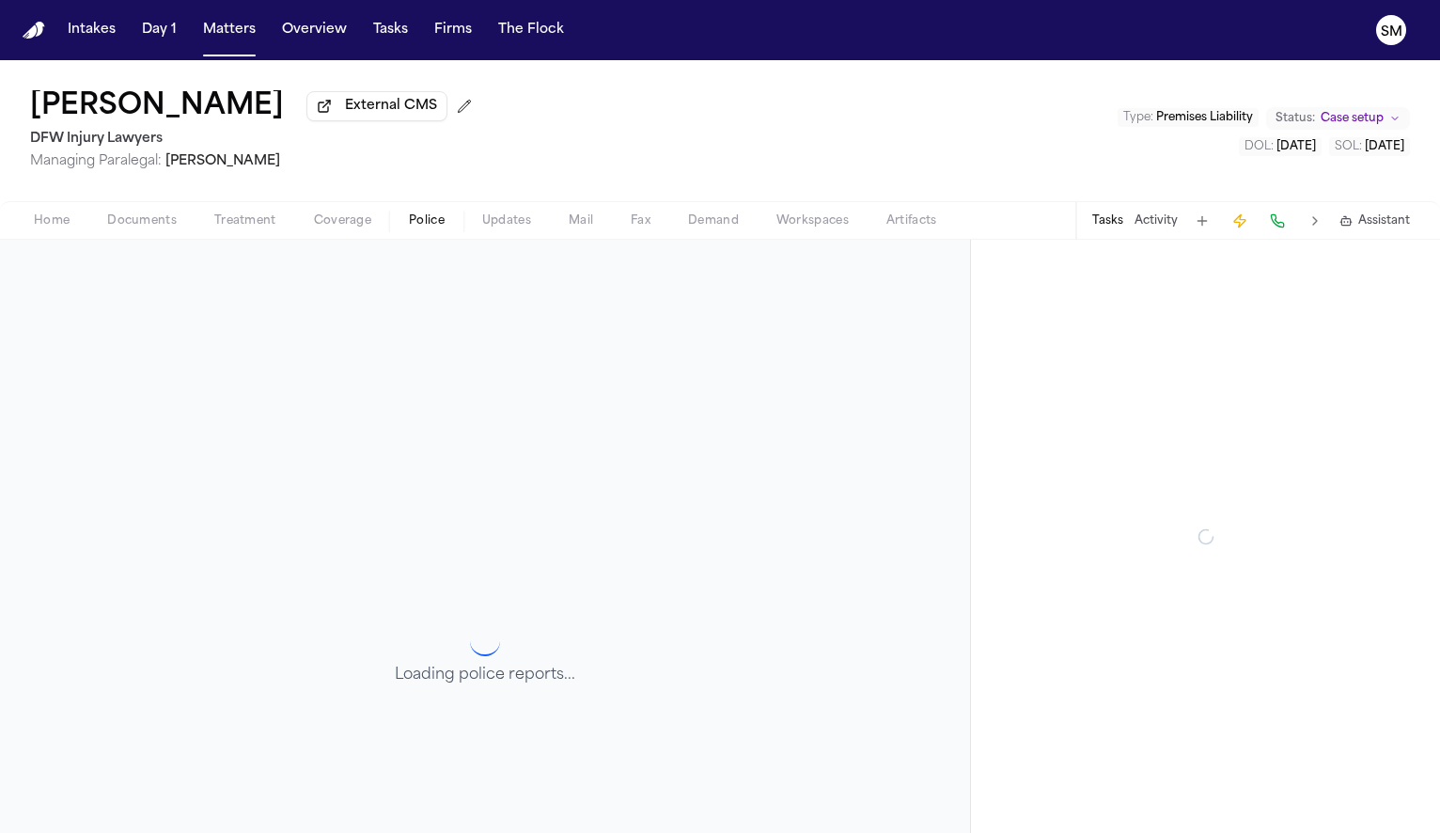
click at [423, 227] on span "Police" at bounding box center [427, 220] width 36 height 15
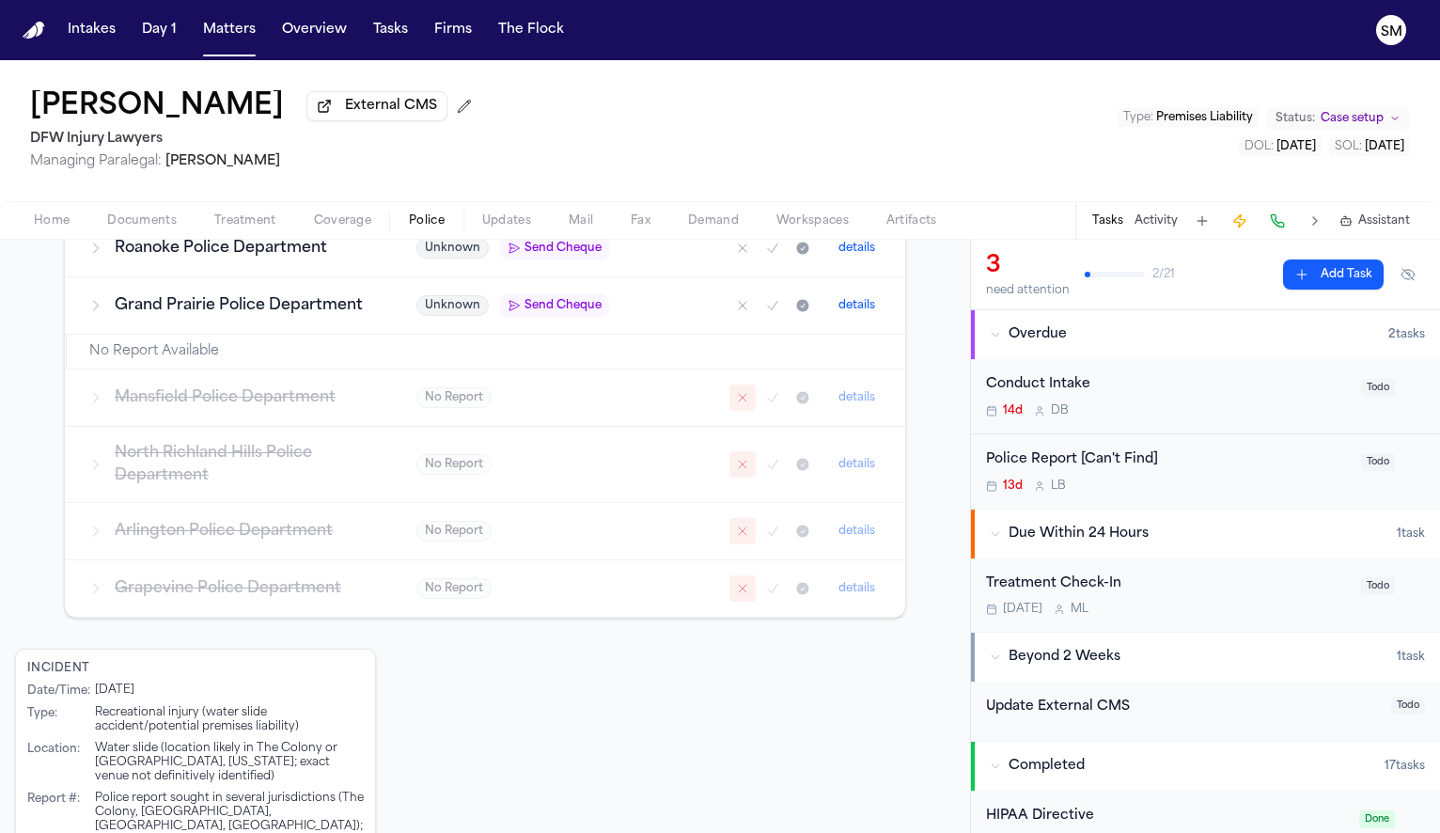
scroll to position [741, 0]
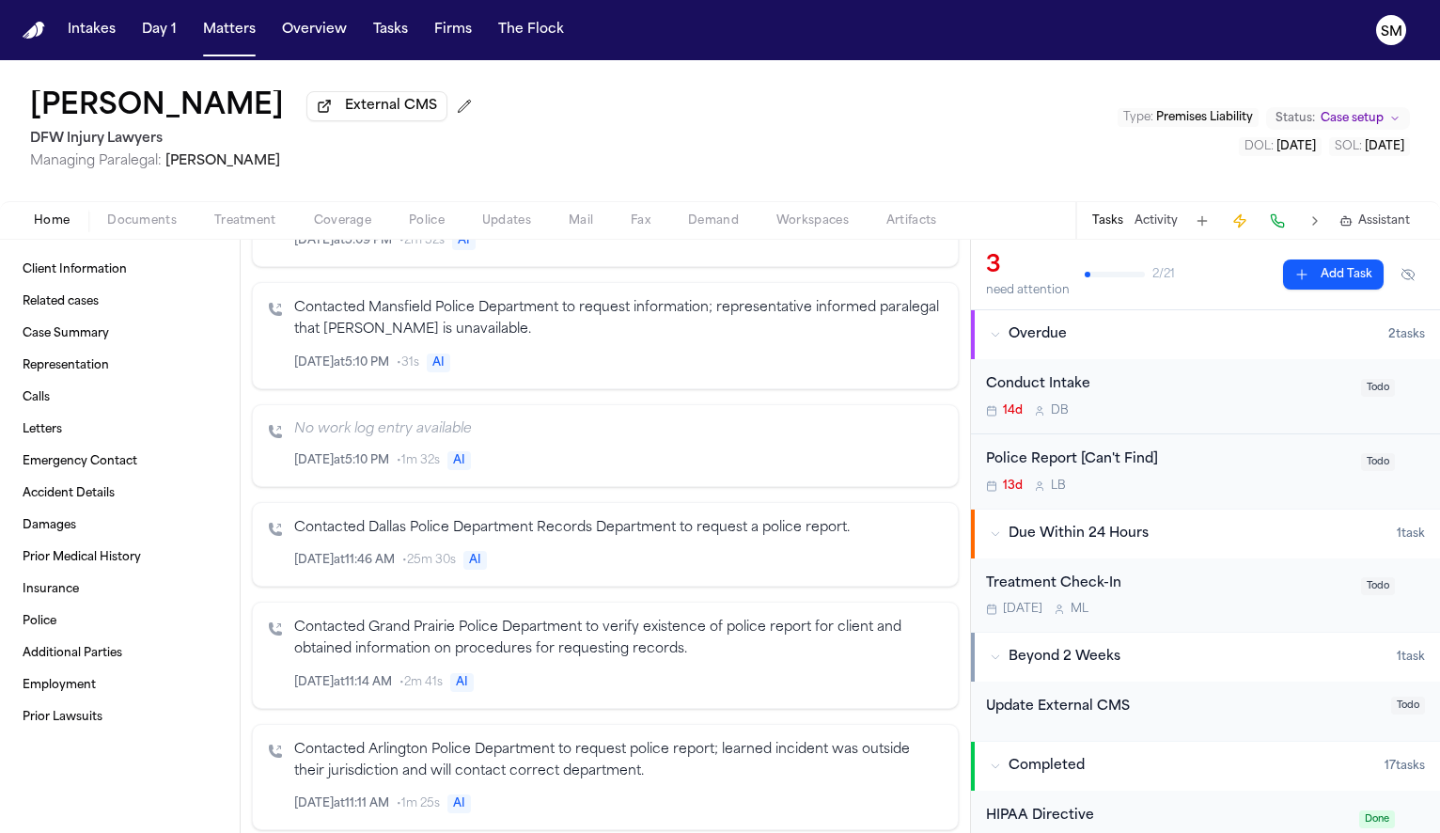
click at [54, 217] on span "Home" at bounding box center [52, 220] width 36 height 15
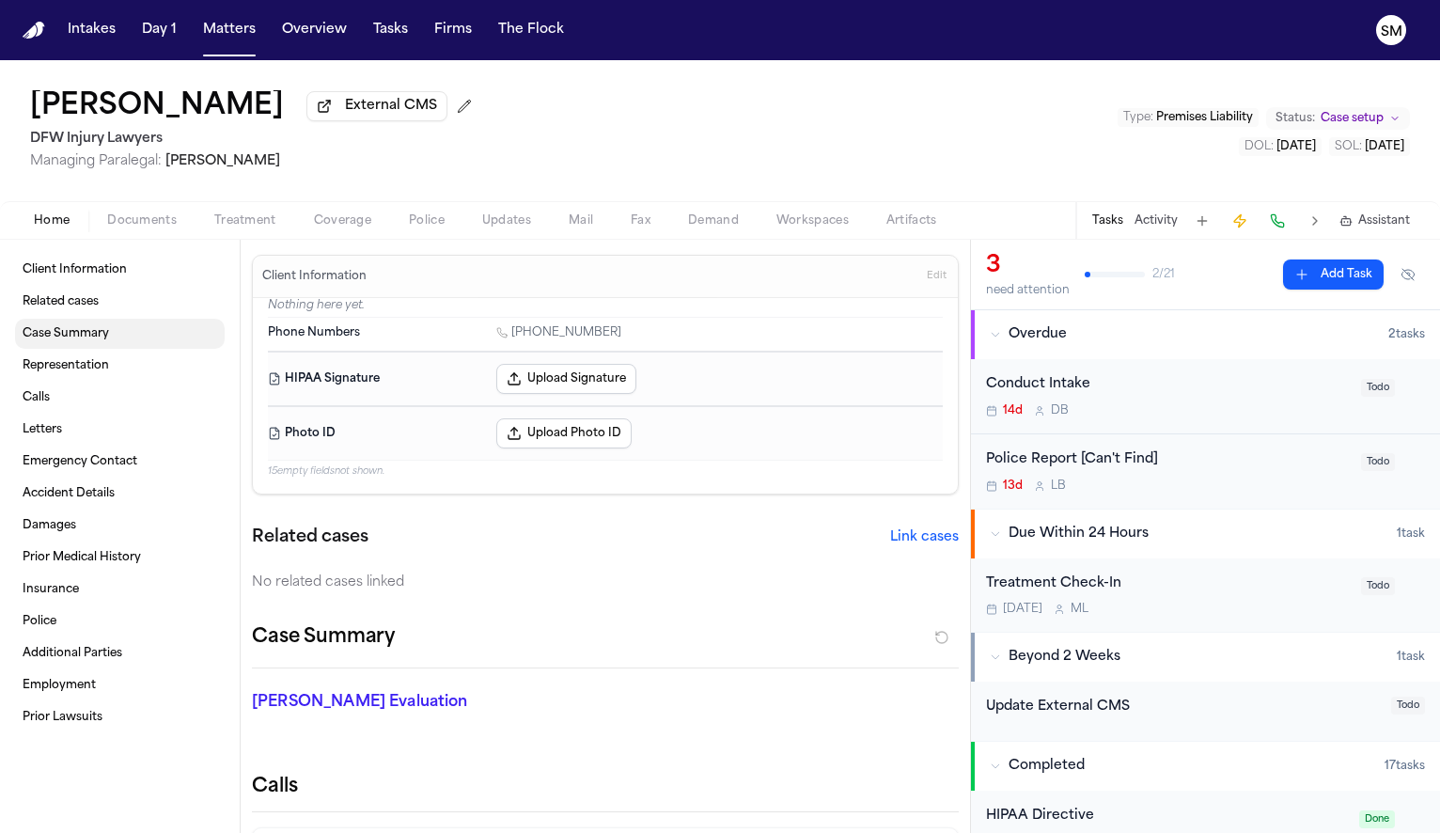
click at [153, 337] on link "Case Summary" at bounding box center [120, 334] width 210 height 30
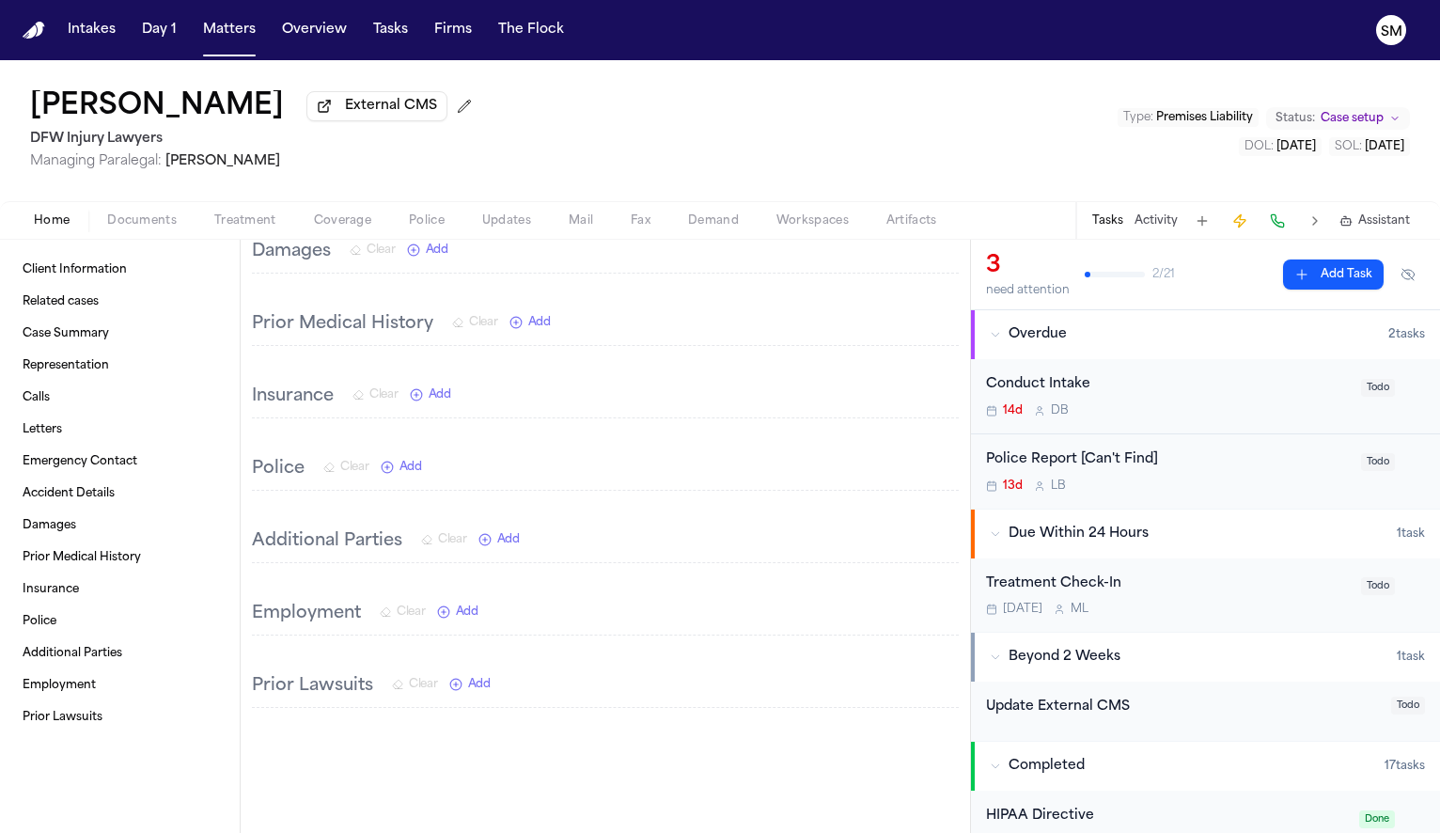
scroll to position [2997, 0]
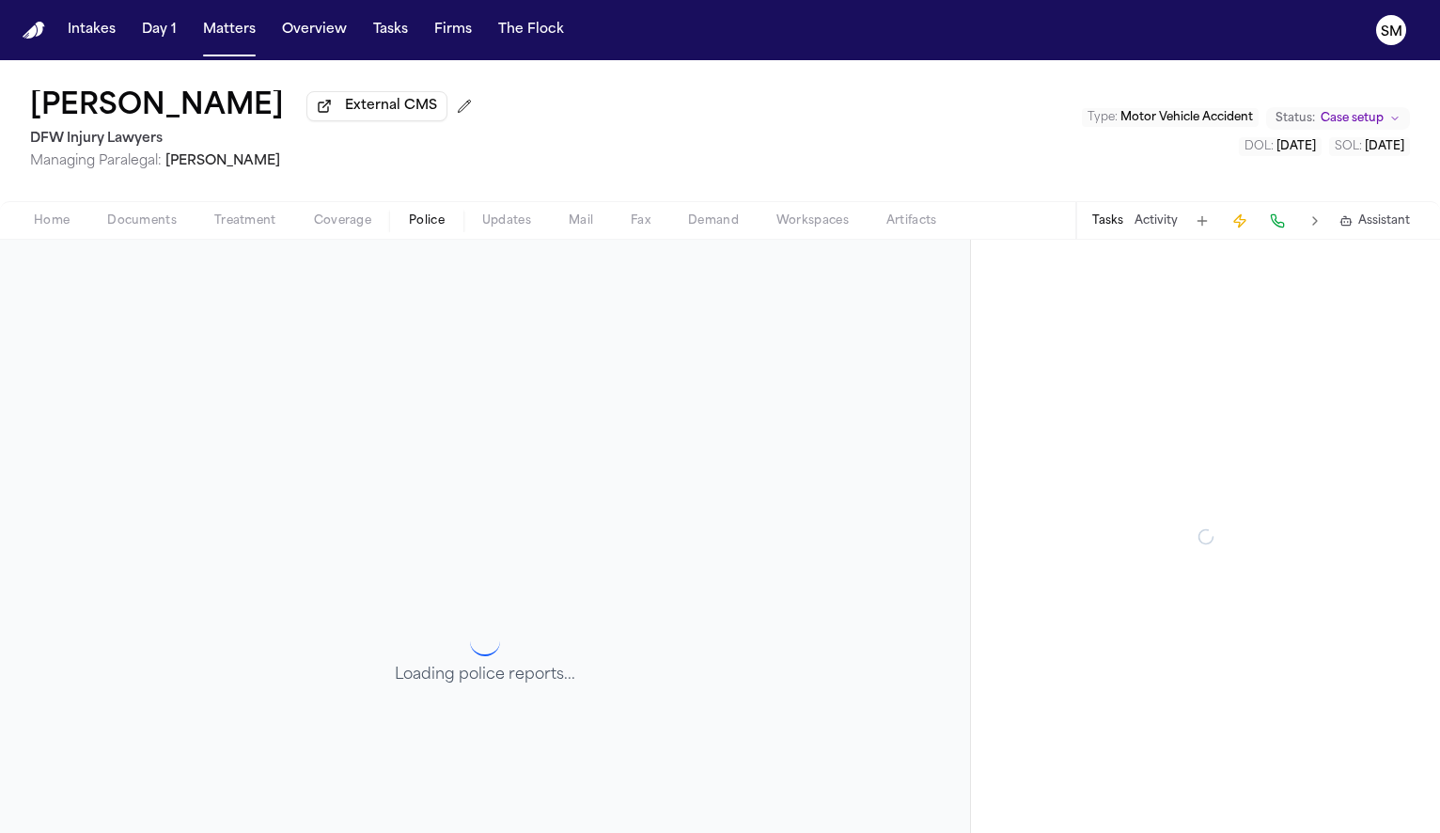
click at [440, 223] on span "Police" at bounding box center [427, 220] width 36 height 15
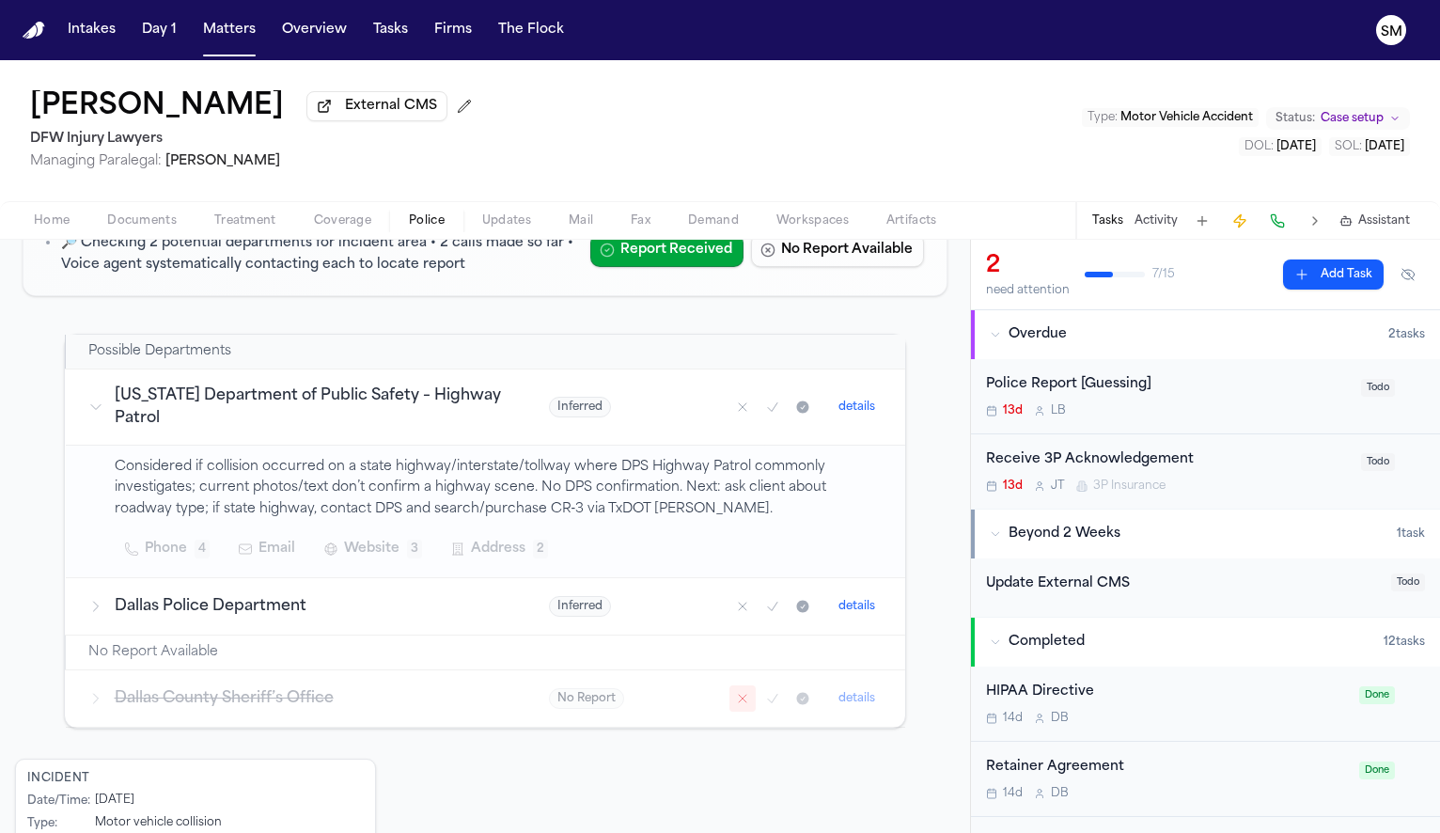
scroll to position [218, 0]
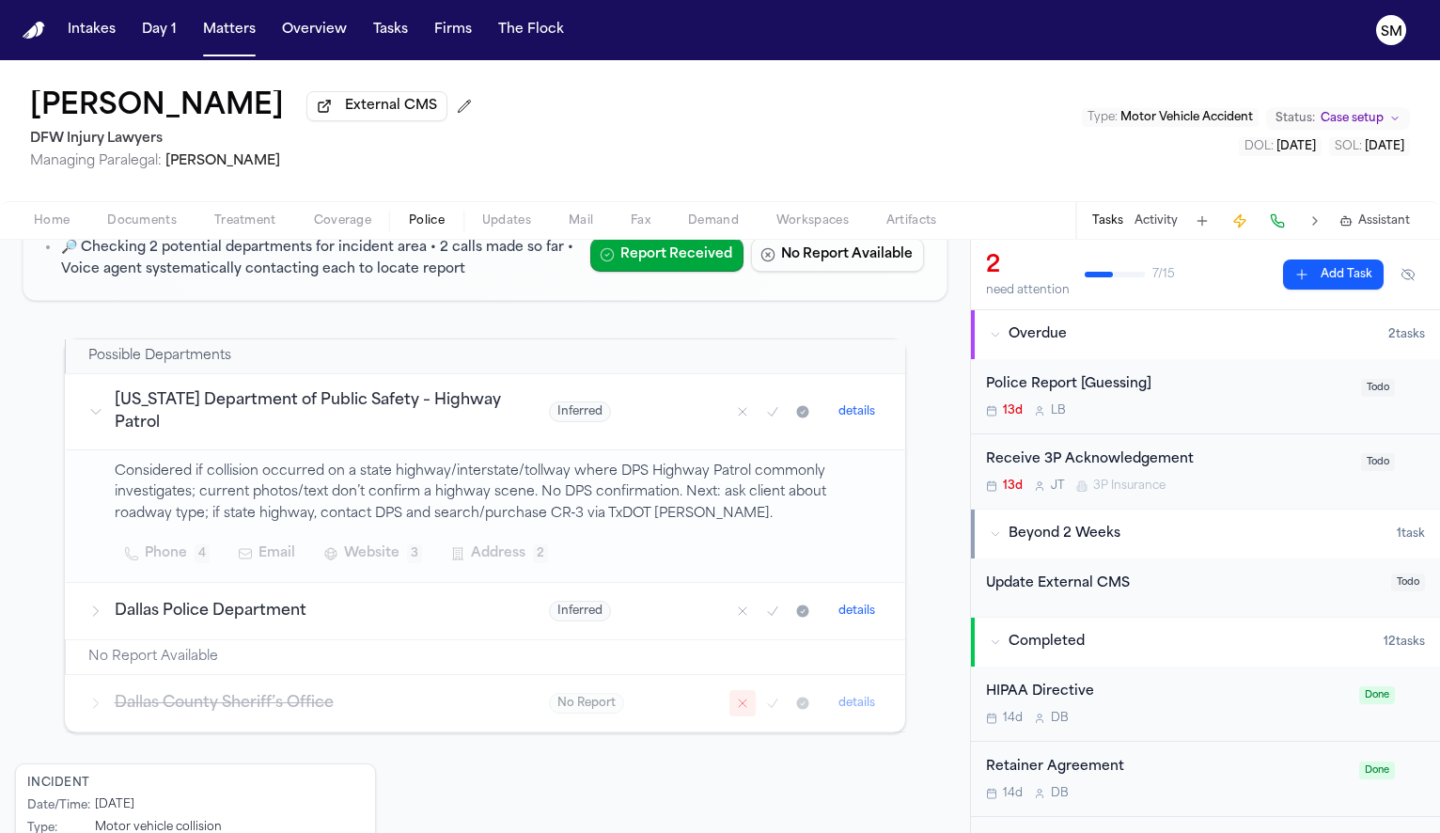
click at [1138, 417] on div "13d L B" at bounding box center [1168, 410] width 364 height 15
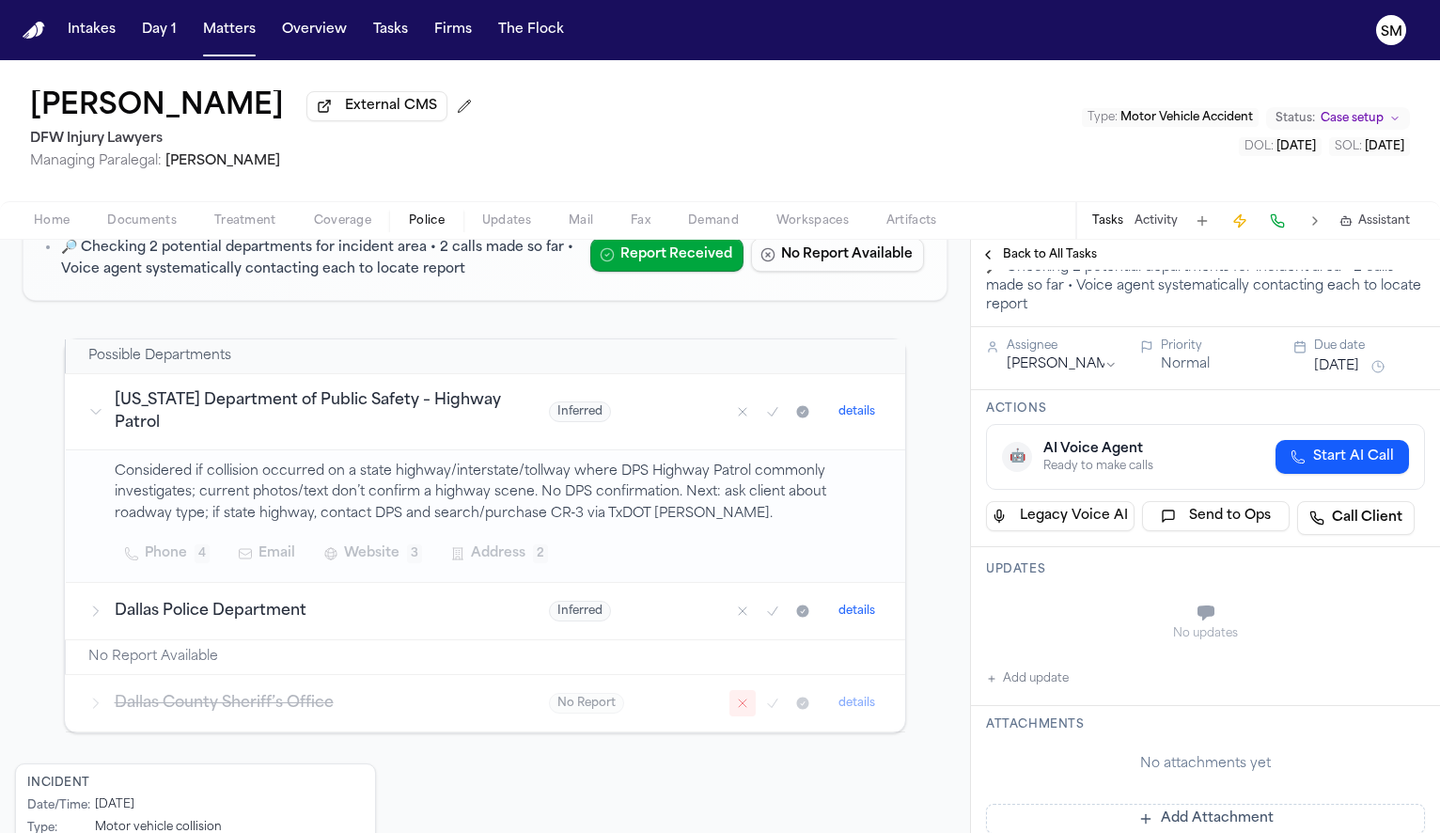
scroll to position [173, 0]
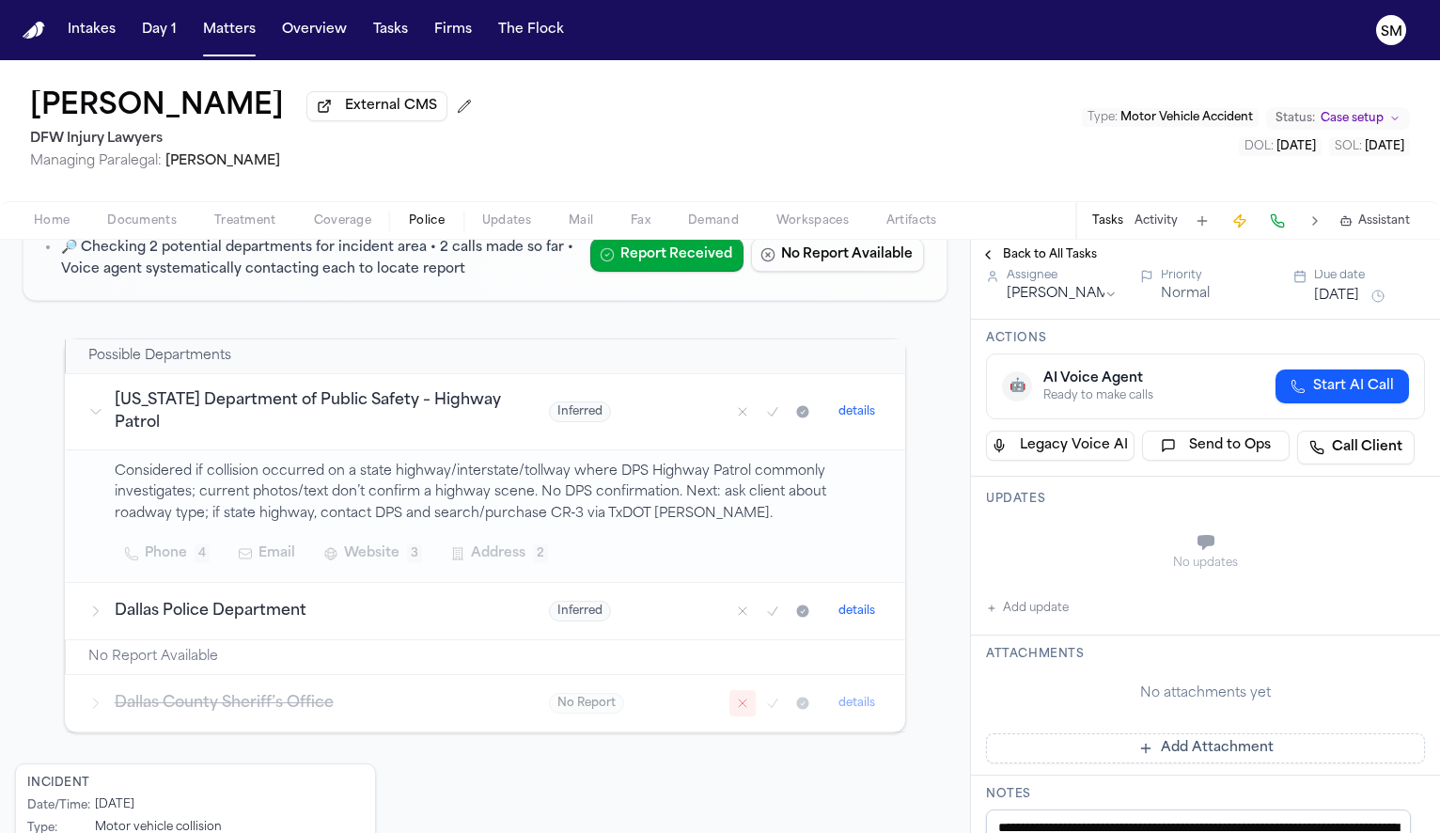
click at [102, 622] on div "Dallas Police Department" at bounding box center [295, 611] width 415 height 23
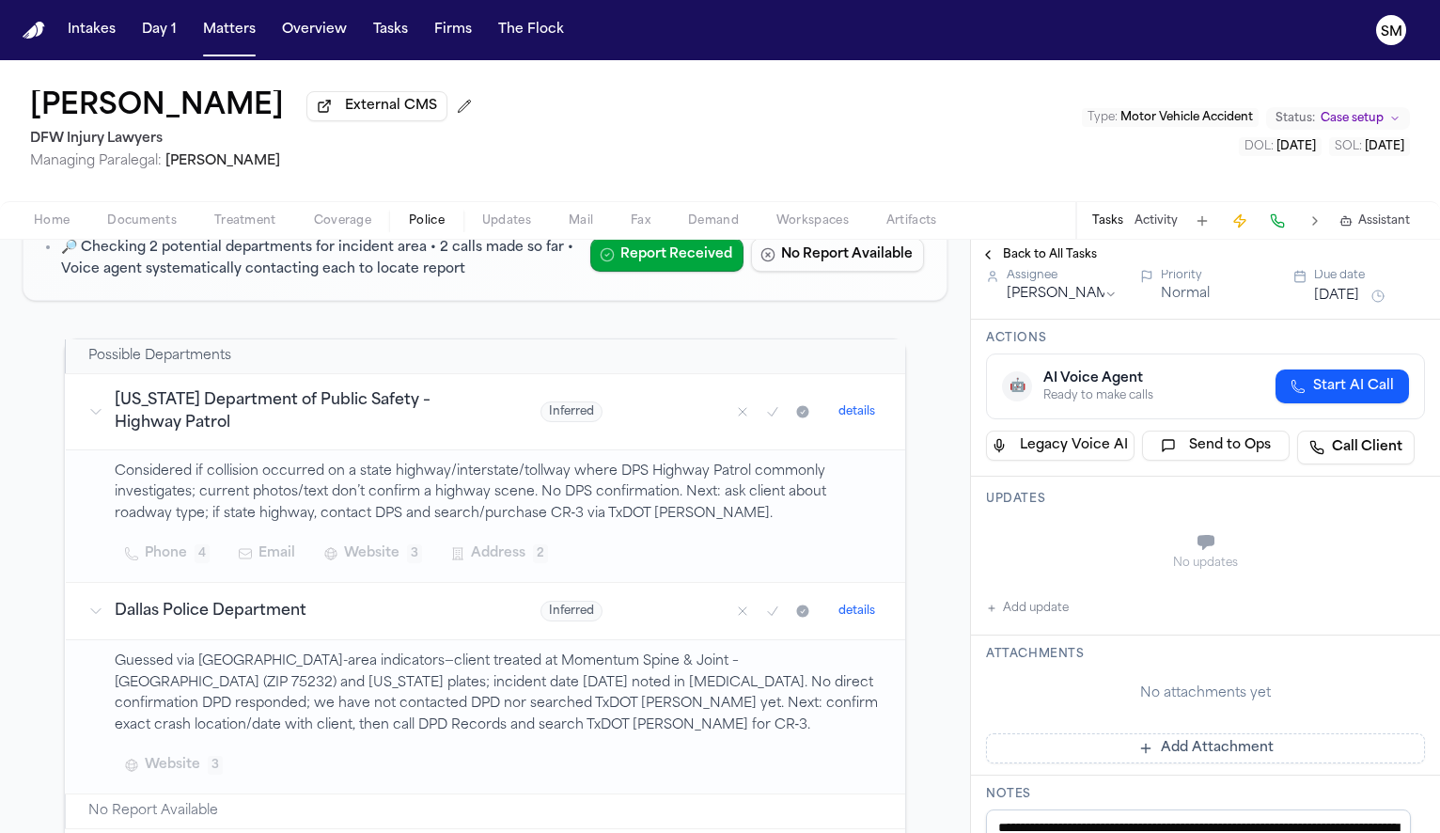
click at [102, 622] on div "Dallas Police Department" at bounding box center [292, 611] width 408 height 23
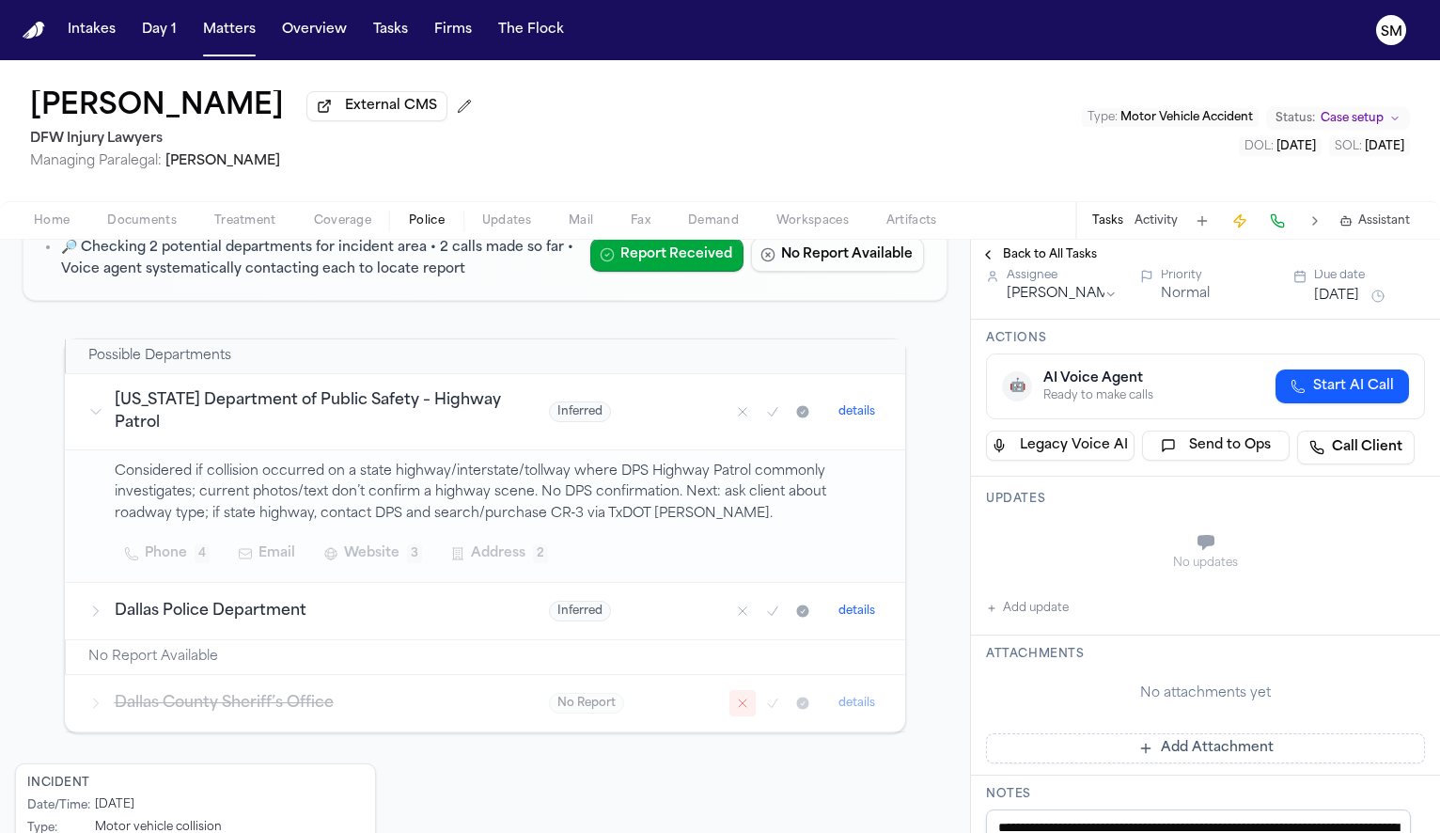
click at [117, 228] on span "Documents" at bounding box center [142, 220] width 70 height 15
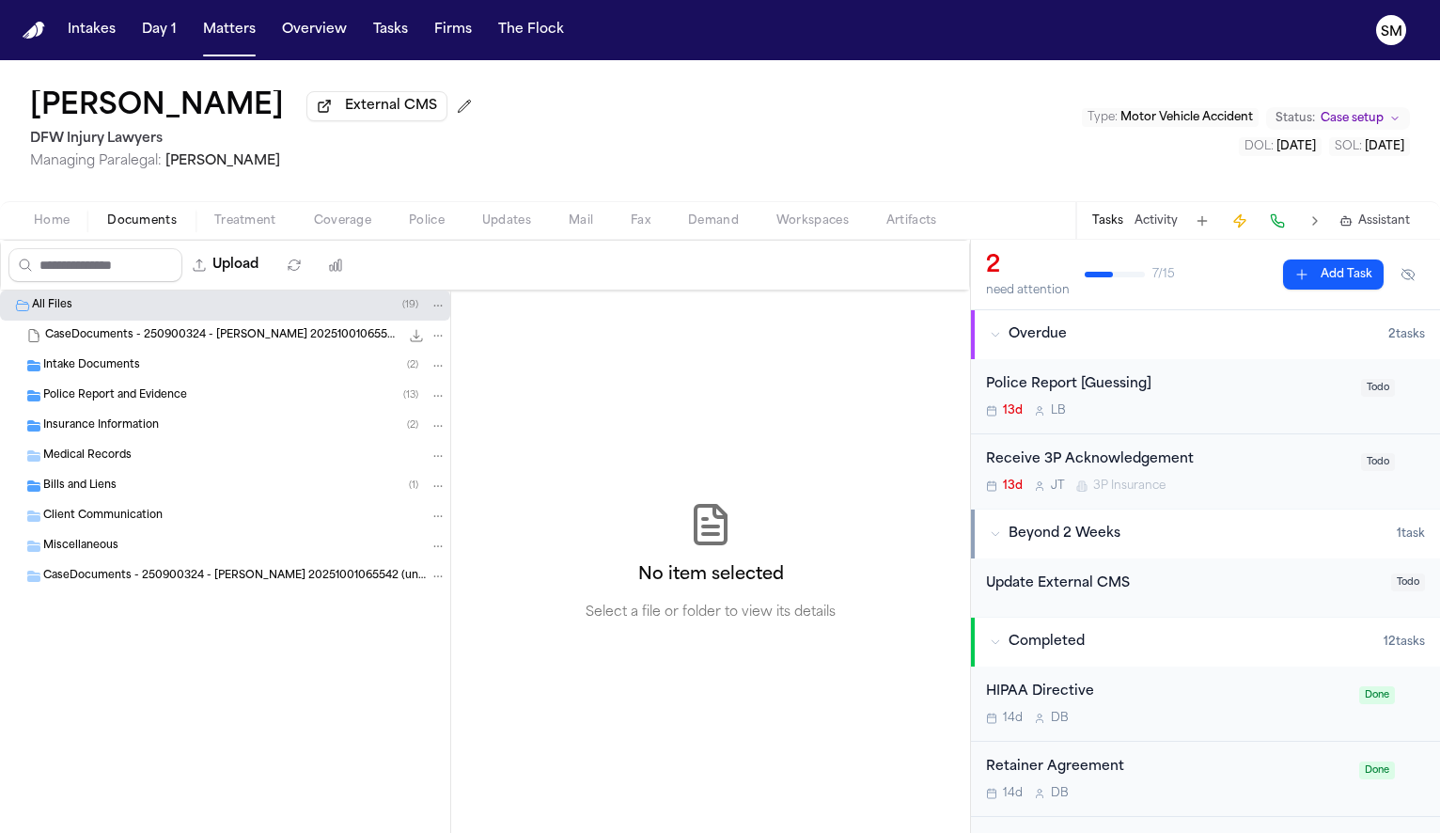
click at [128, 393] on span "Police Report and Evidence" at bounding box center [115, 396] width 144 height 16
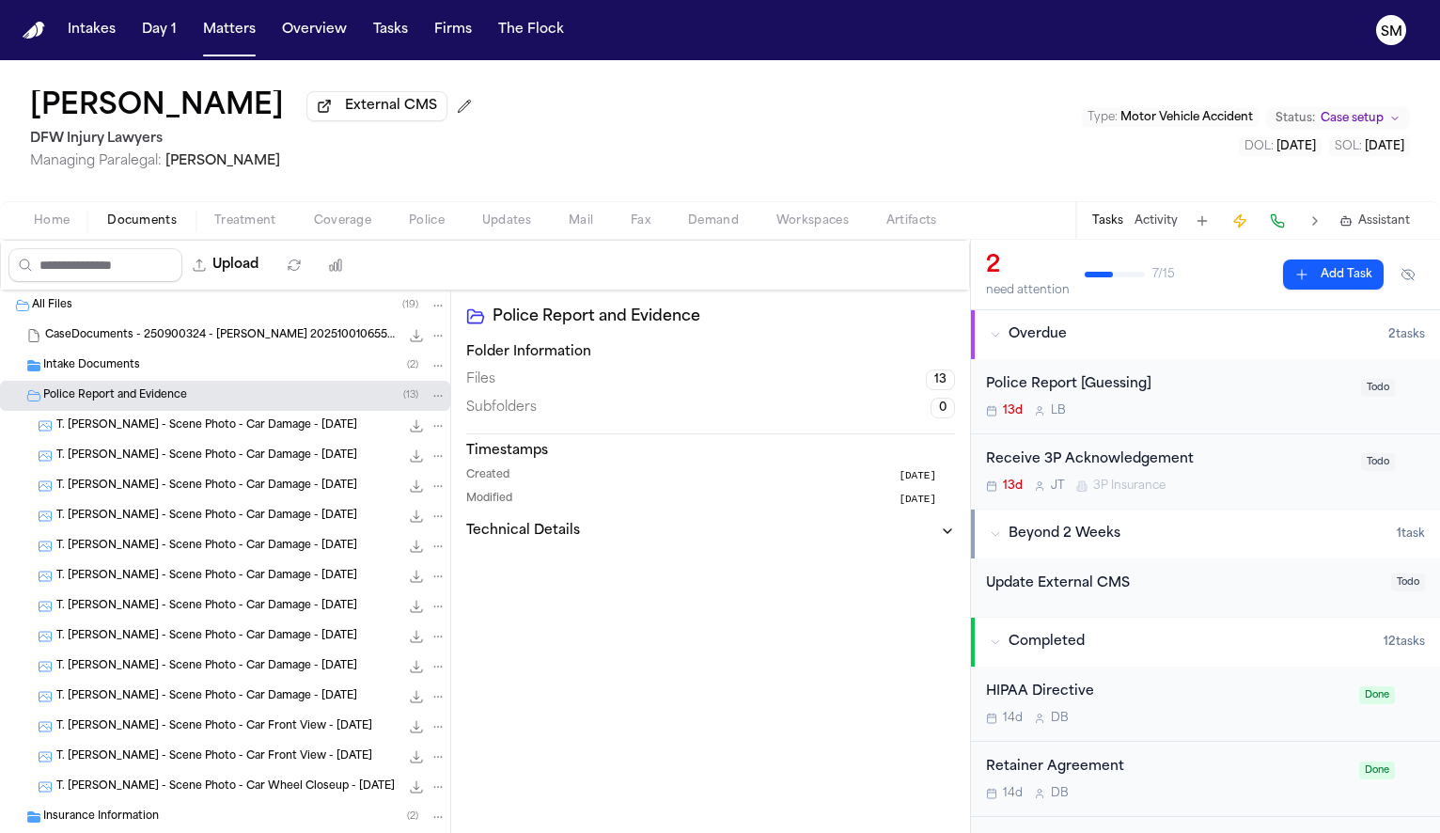
click at [155, 453] on span "T. [PERSON_NAME] - Scene Photo - Car Damage - [DATE]" at bounding box center [206, 456] width 301 height 16
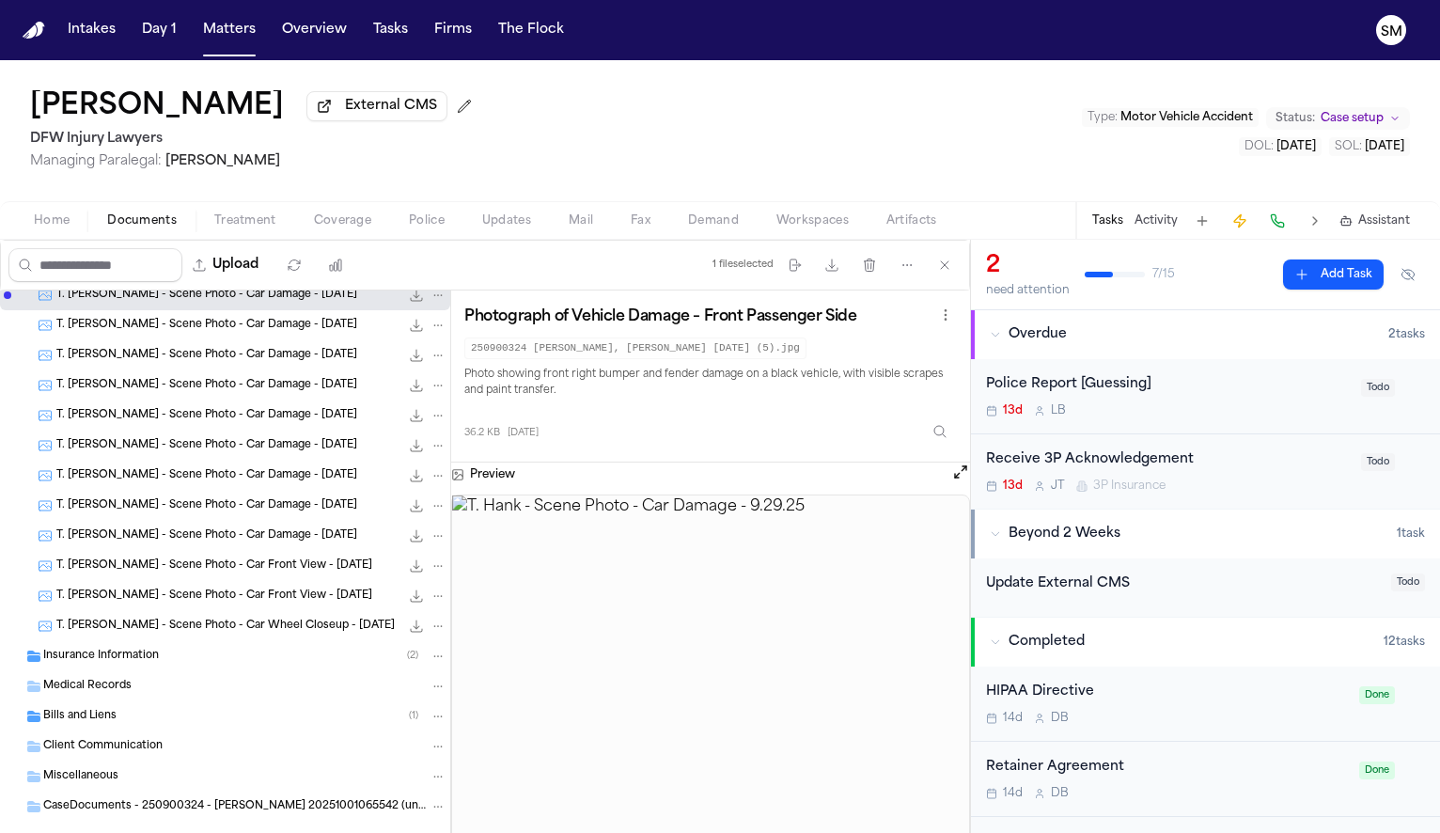
scroll to position [163, 0]
click at [168, 541] on span "T. [PERSON_NAME] - Scene Photo - Car Damage - [DATE]" at bounding box center [206, 534] width 301 height 16
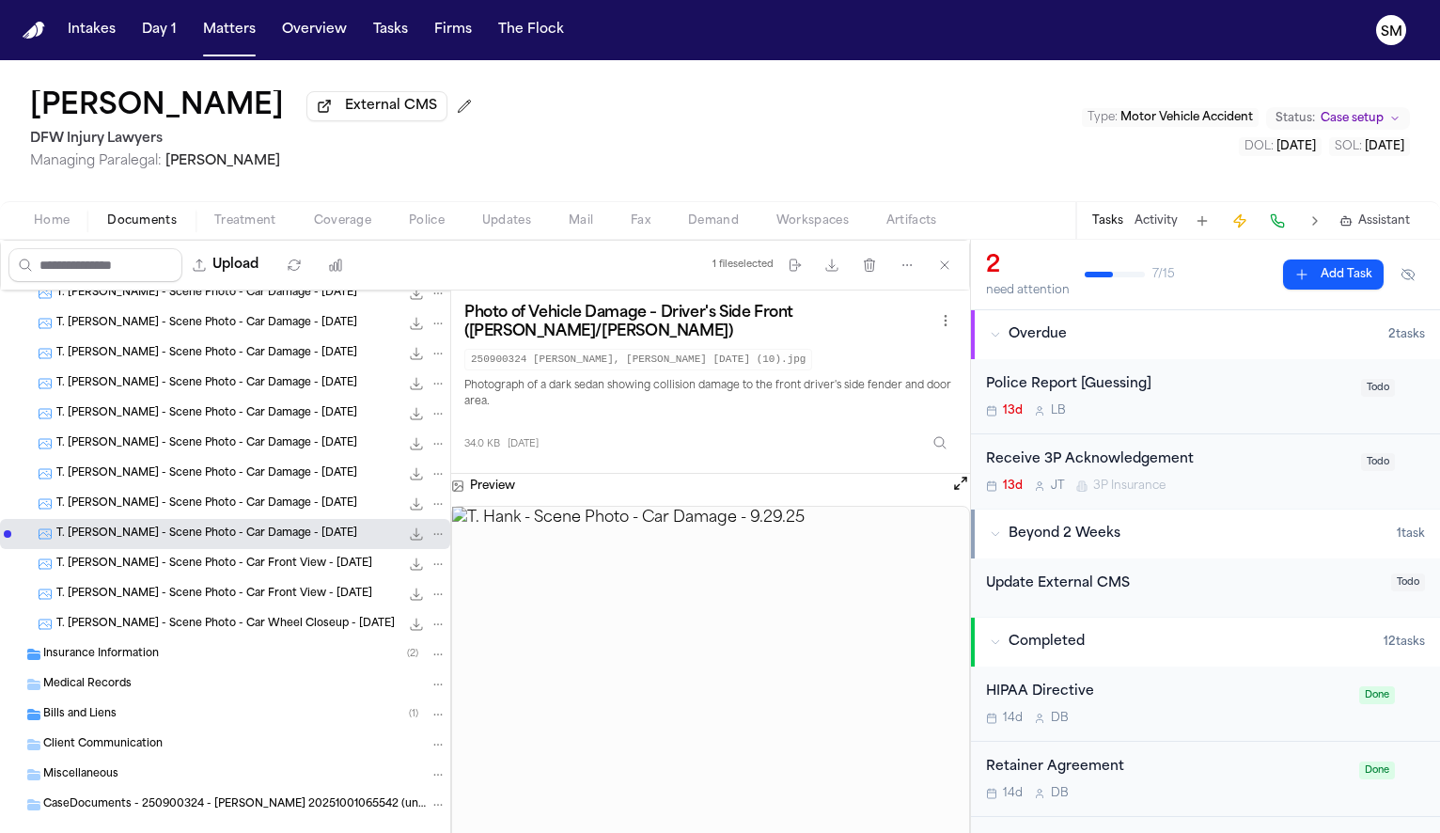
scroll to position [196, 0]
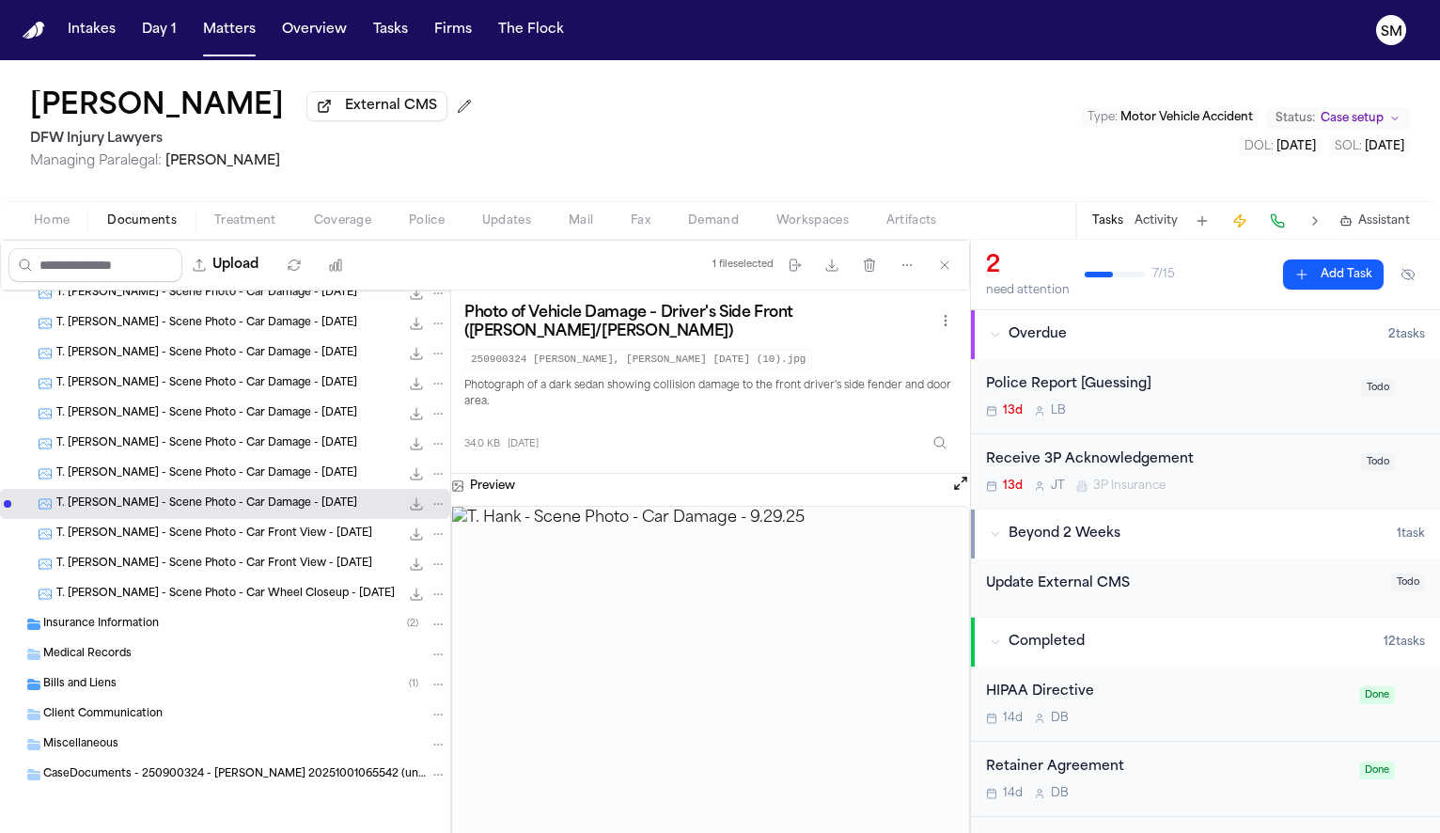
click at [119, 627] on span "Insurance Information" at bounding box center [101, 625] width 116 height 16
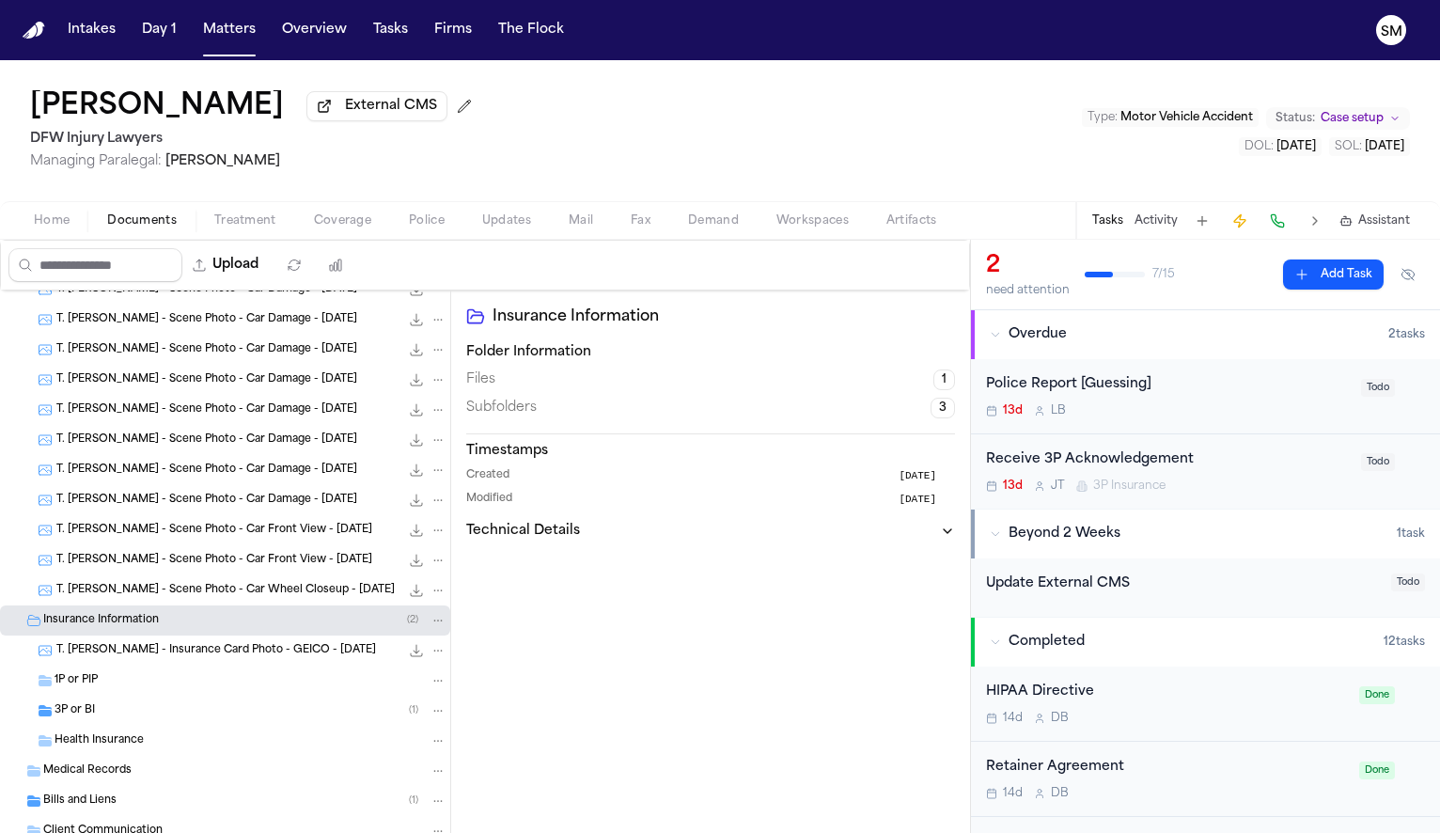
click at [314, 227] on span "Coverage" at bounding box center [342, 220] width 57 height 15
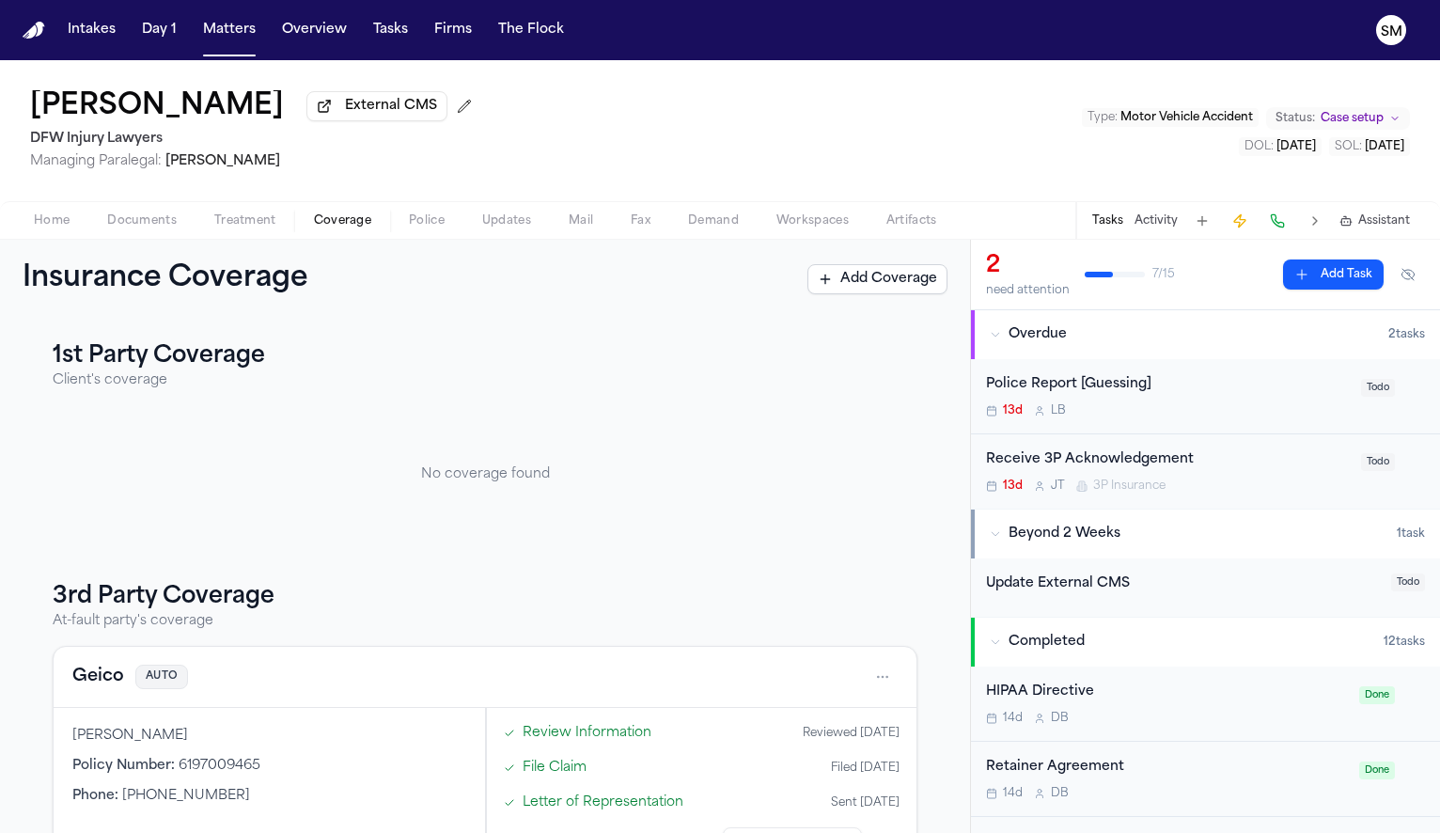
scroll to position [67, 0]
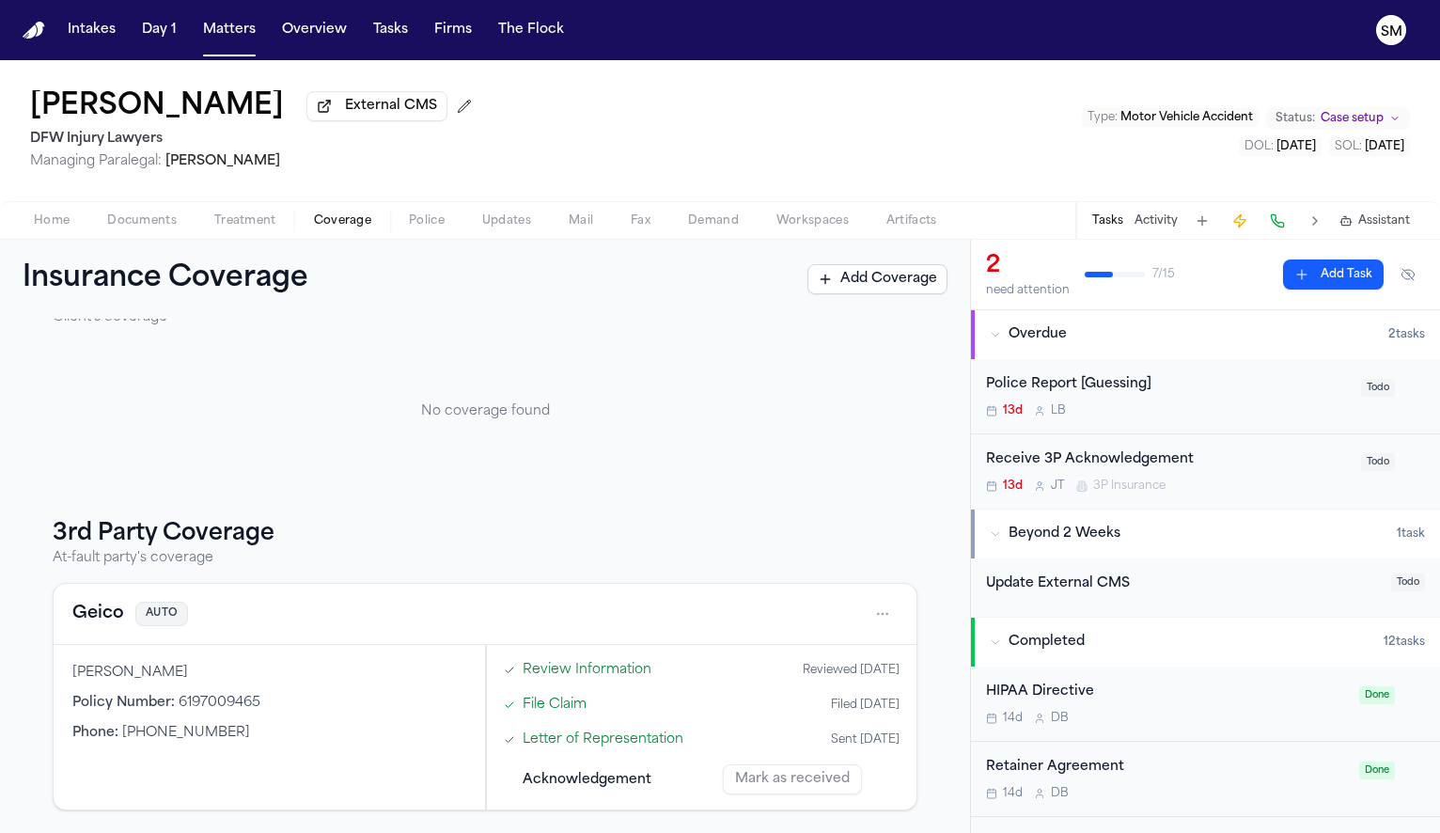
click at [158, 227] on span "Documents" at bounding box center [142, 220] width 70 height 15
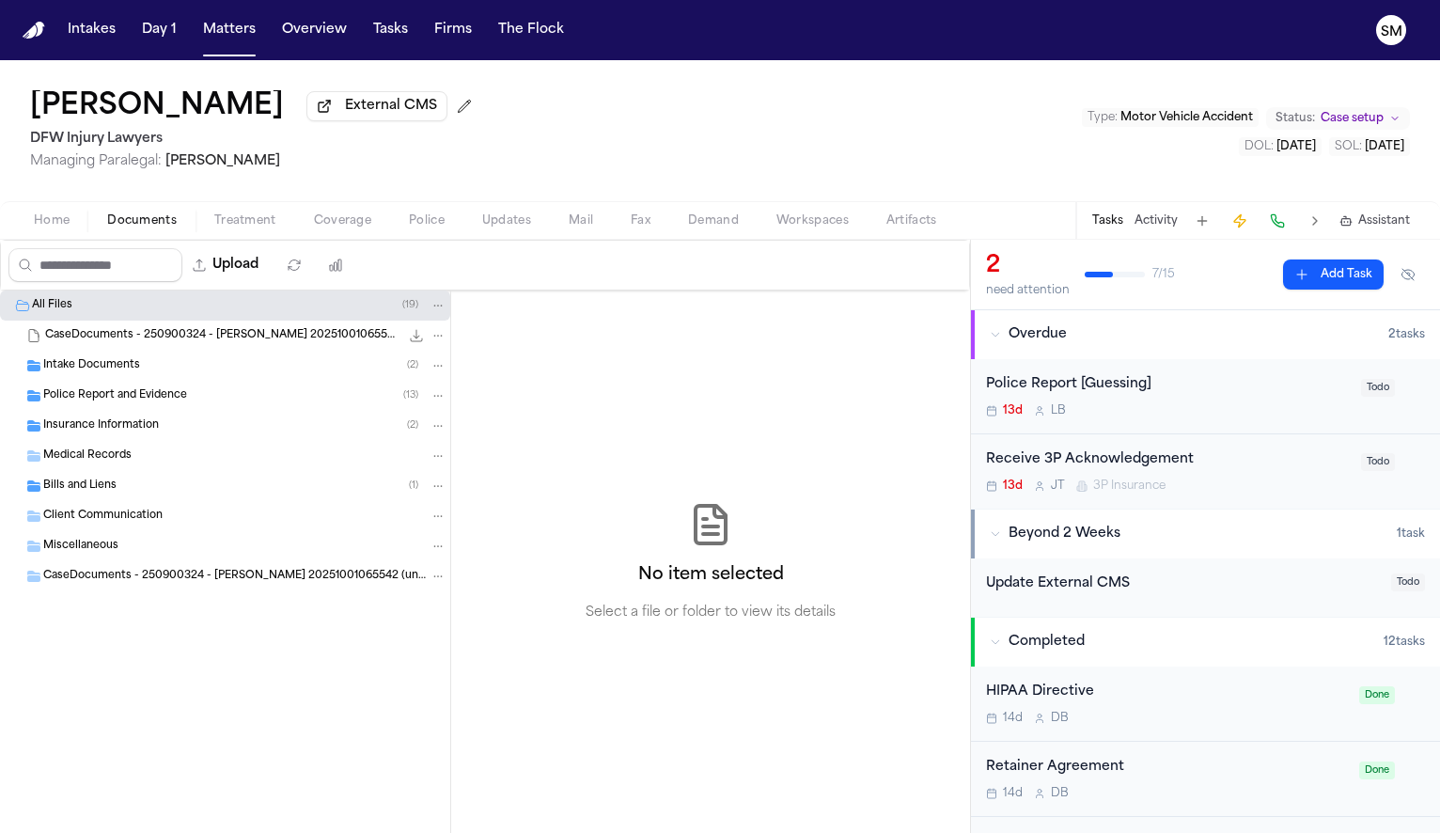
click at [83, 362] on span "Intake Documents" at bounding box center [91, 366] width 97 height 16
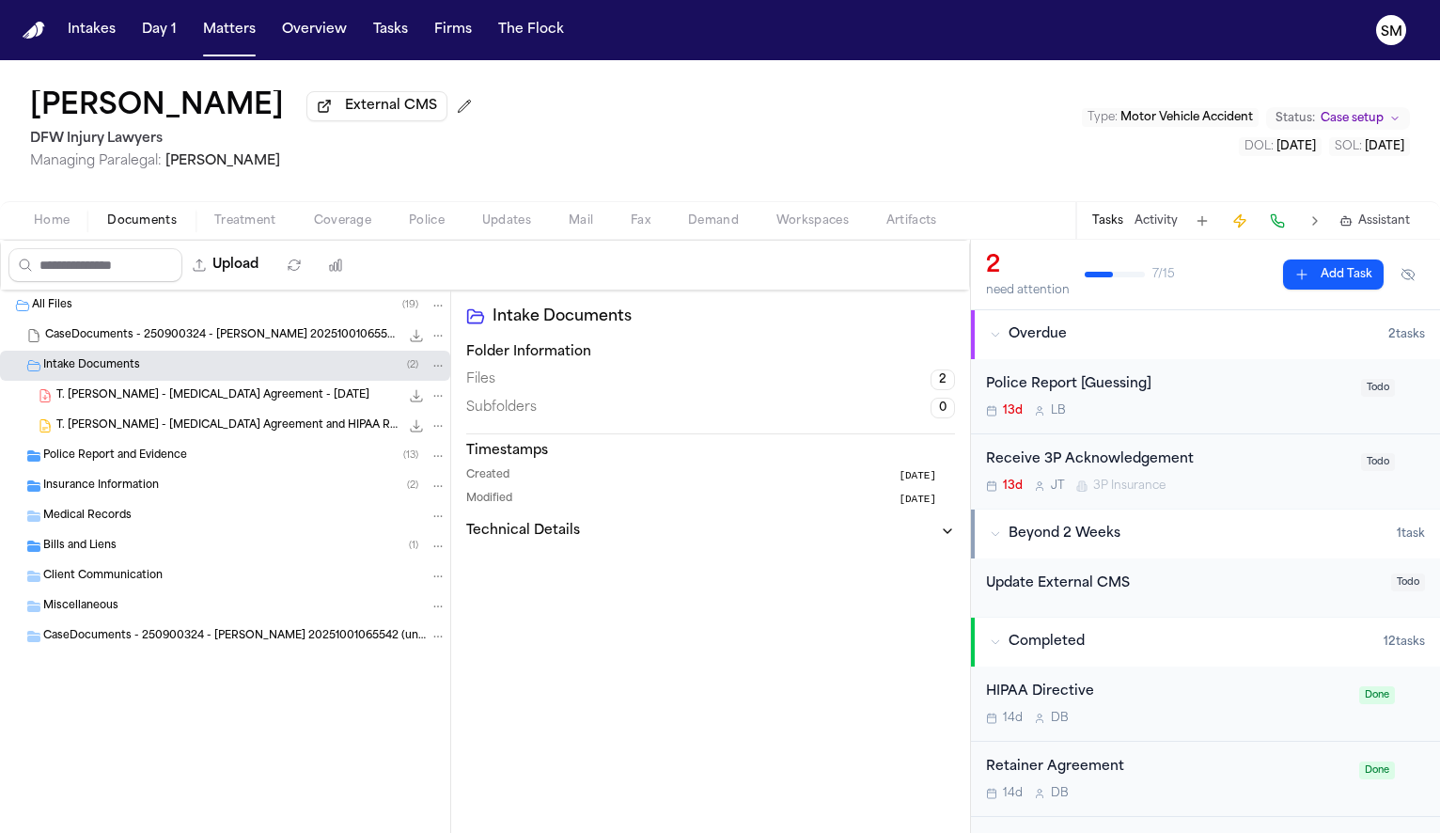
click at [67, 548] on span "Bills and Liens" at bounding box center [79, 547] width 73 height 16
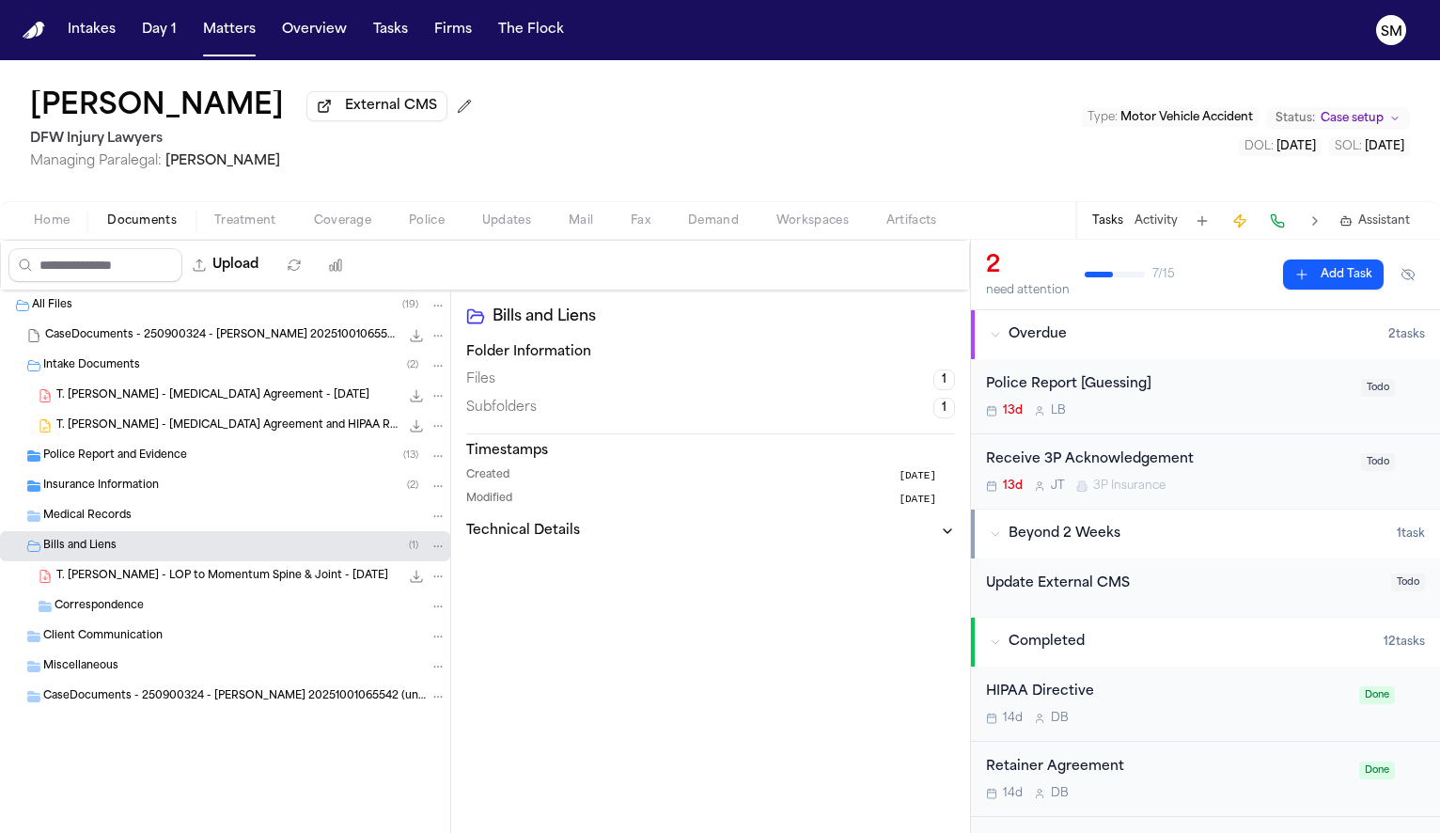
click at [58, 228] on span "Home" at bounding box center [52, 220] width 36 height 15
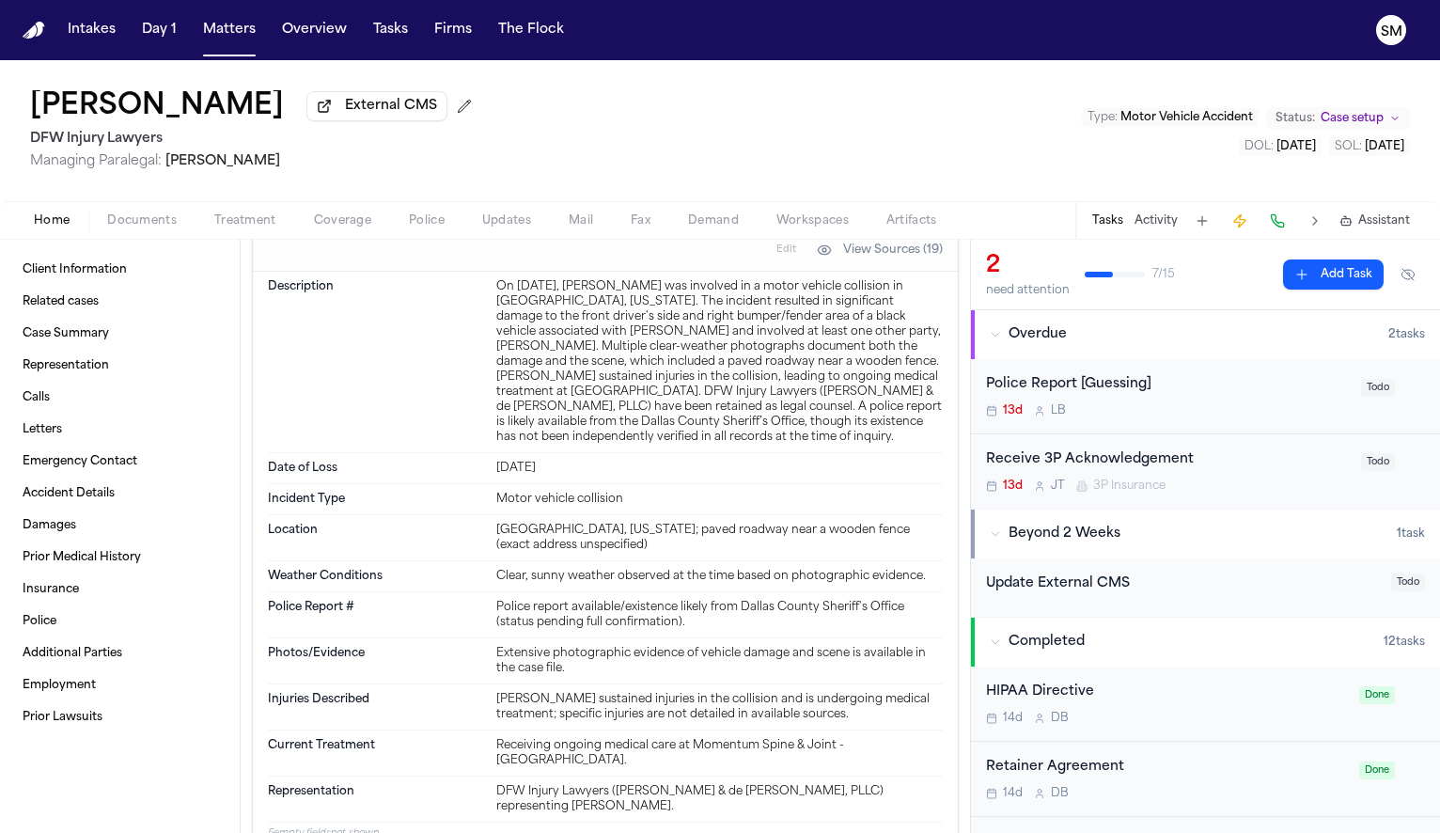
scroll to position [1481, 0]
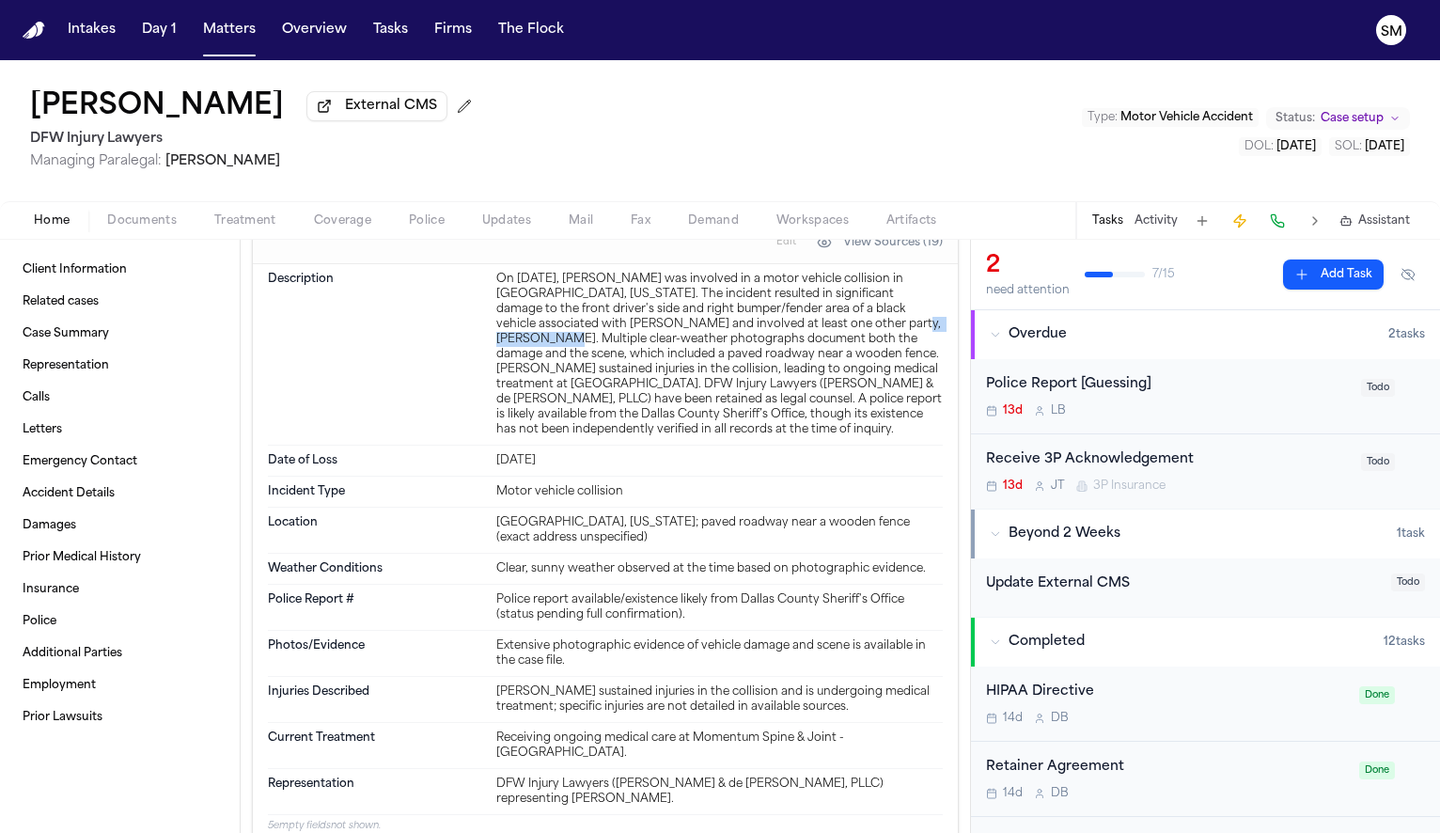
drag, startPoint x: 771, startPoint y: 326, endPoint x: 844, endPoint y: 330, distance: 73.4
click at [845, 331] on div "On [DATE], [PERSON_NAME] was involved in a motor vehicle collision in [GEOGRAPH…" at bounding box center [719, 354] width 446 height 165
copy div "[PERSON_NAME]"
click at [1215, 383] on div "Police Report [Guessing]" at bounding box center [1168, 385] width 364 height 22
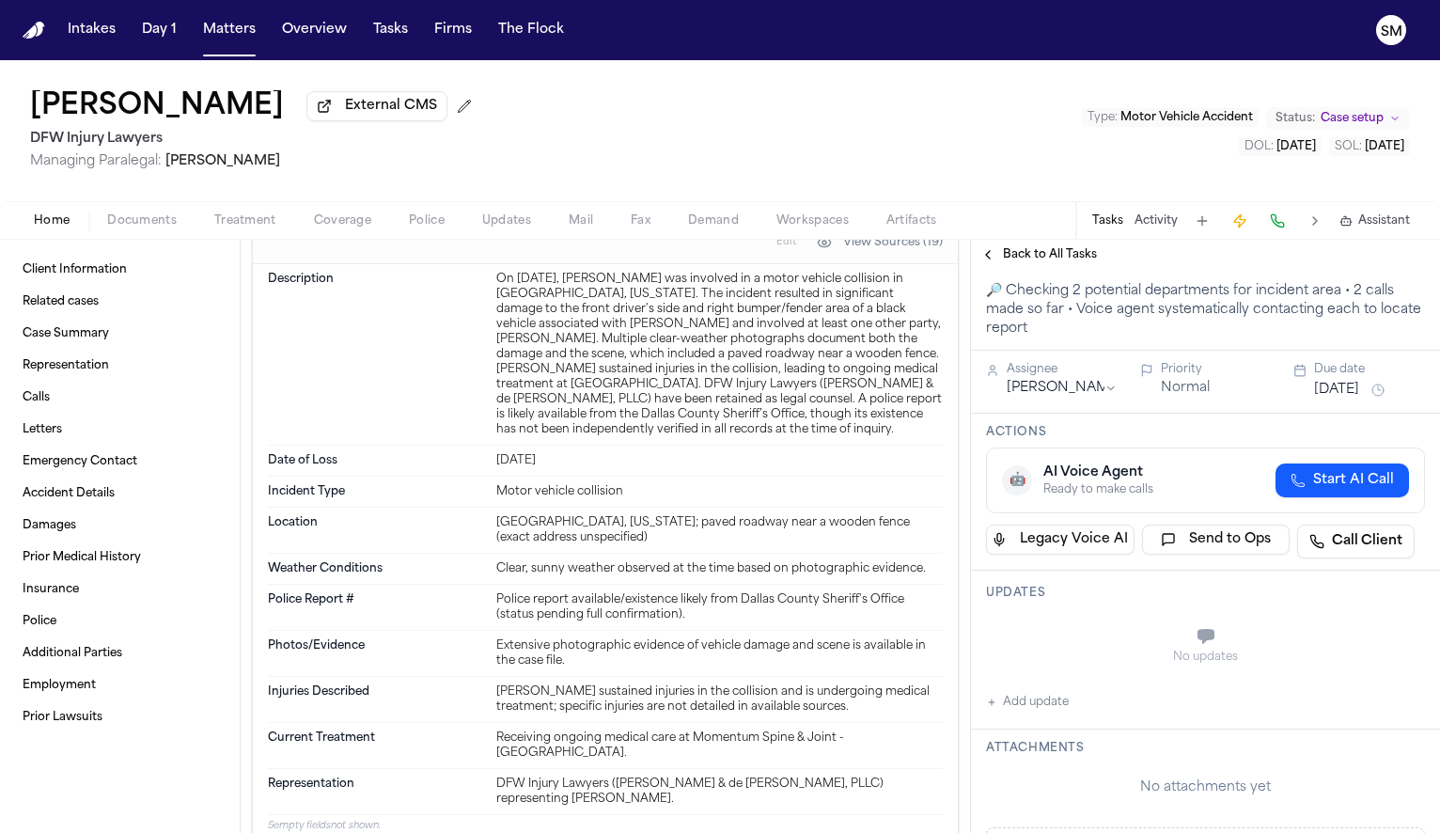
scroll to position [105, 0]
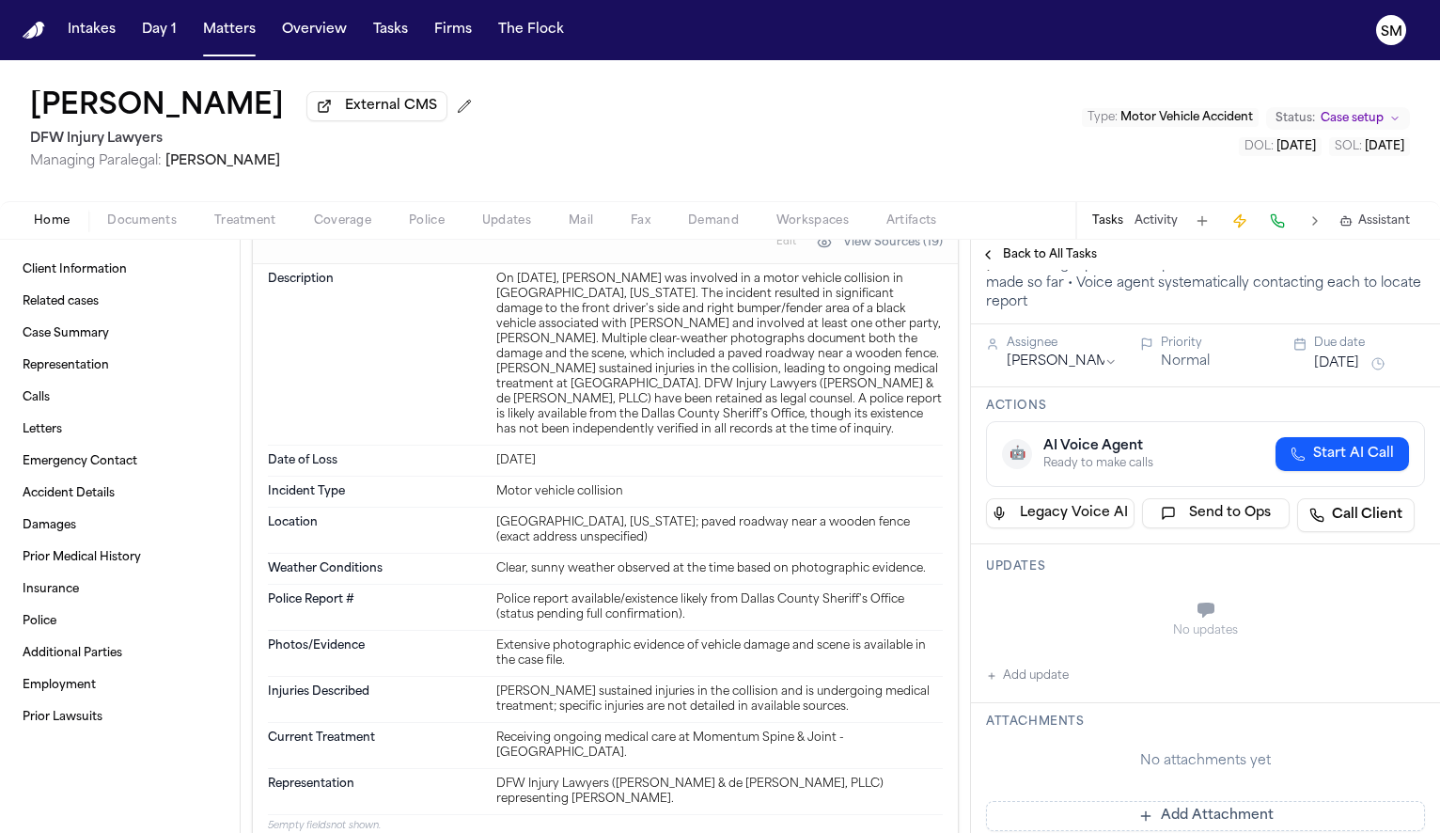
click at [1022, 678] on button "Add update" at bounding box center [1027, 676] width 83 height 23
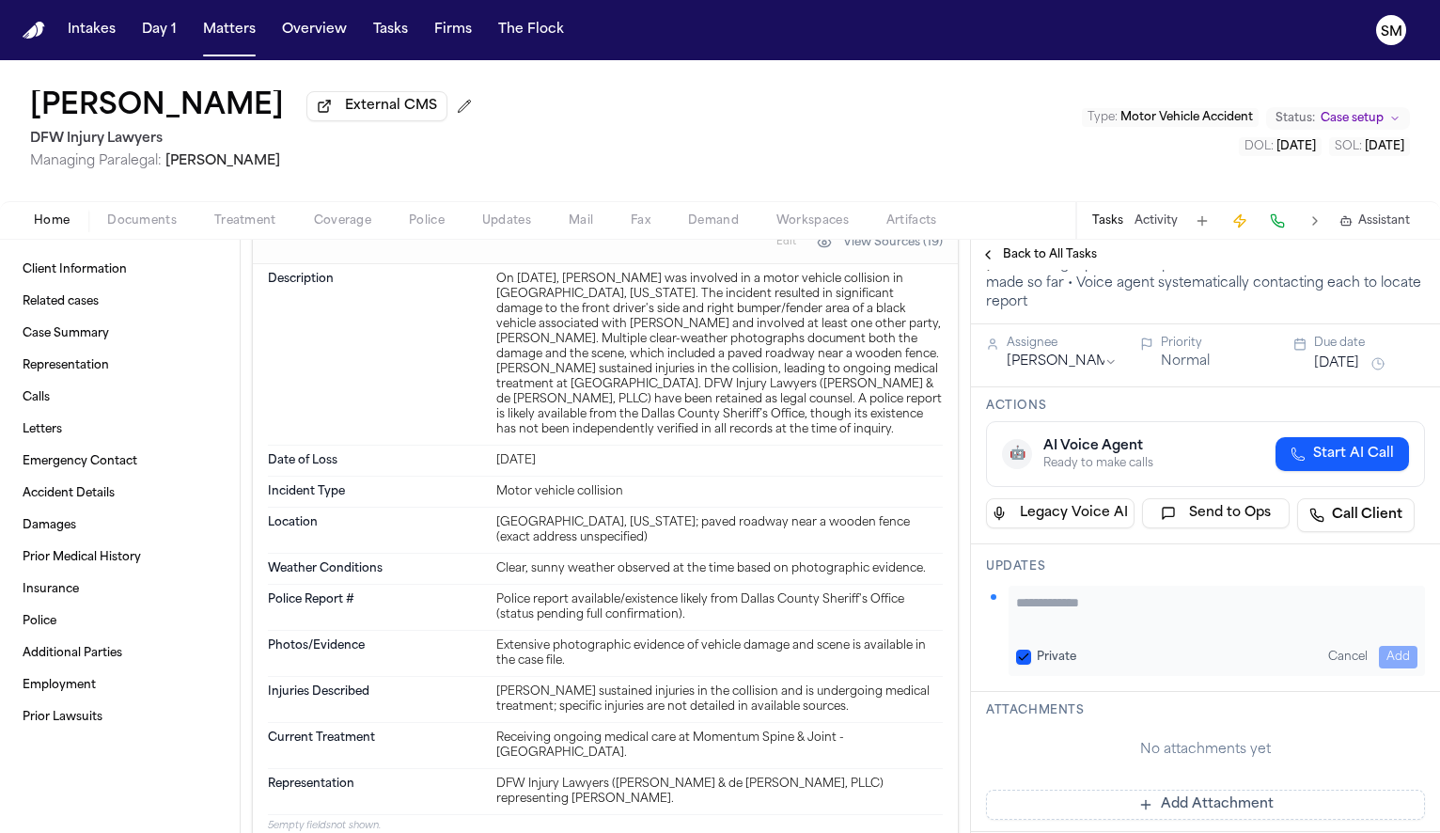
click at [1048, 607] on textarea "Add your update" at bounding box center [1216, 612] width 401 height 38
type textarea "**********"
click at [1387, 654] on button "Add" at bounding box center [1398, 657] width 39 height 23
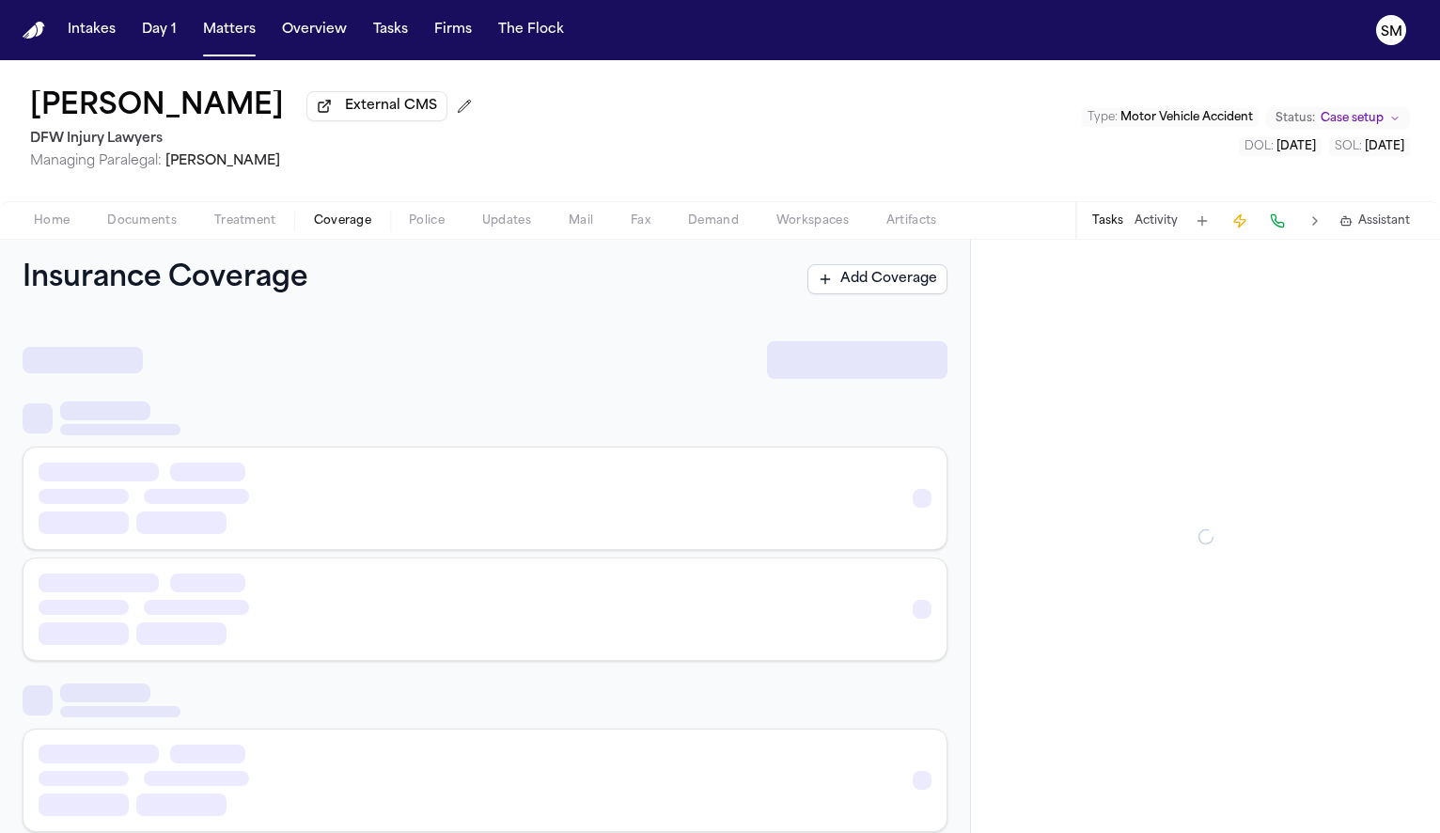
click at [362, 222] on span "Coverage" at bounding box center [342, 220] width 57 height 15
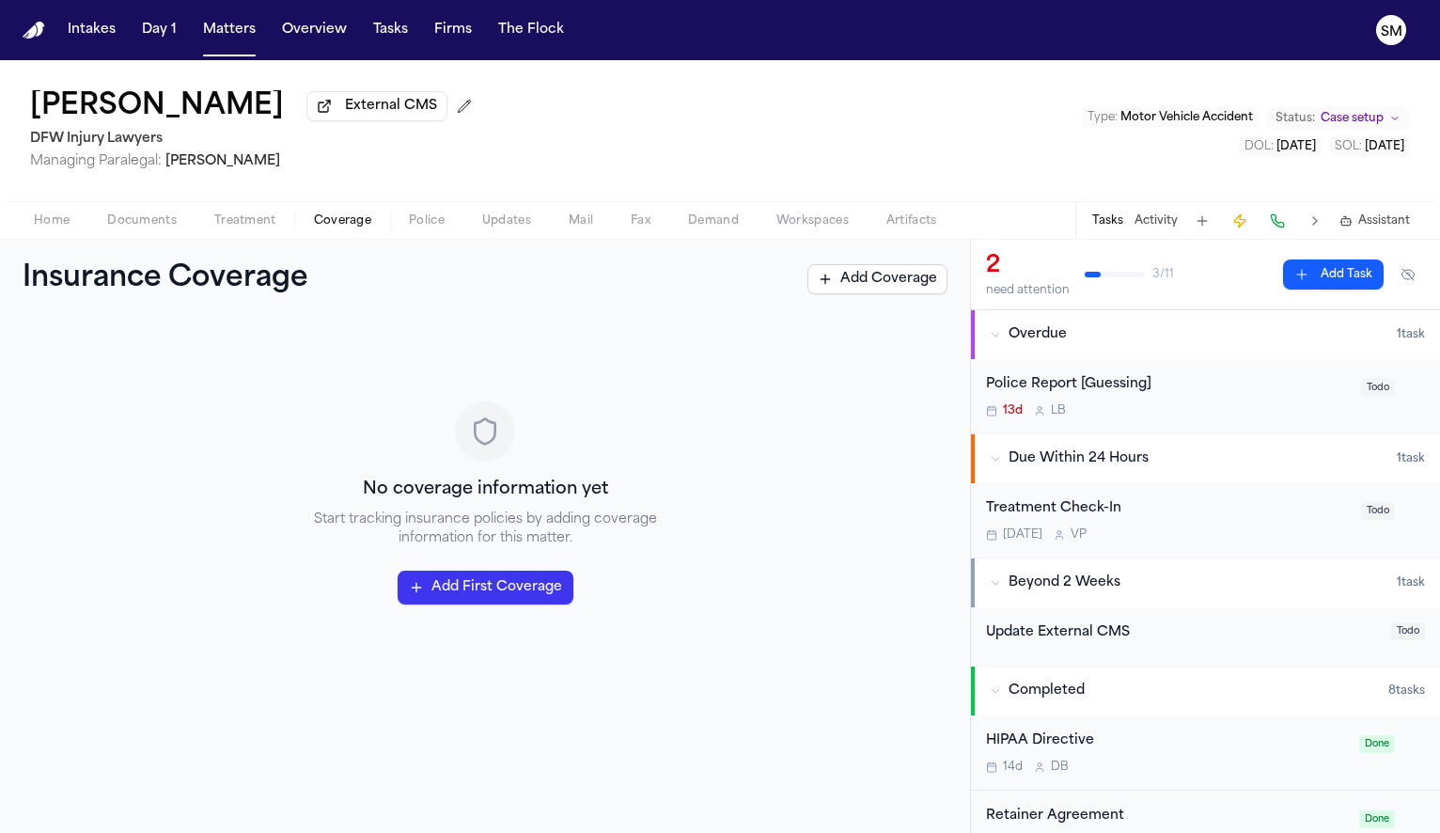
click at [406, 227] on button "Police" at bounding box center [426, 221] width 73 height 23
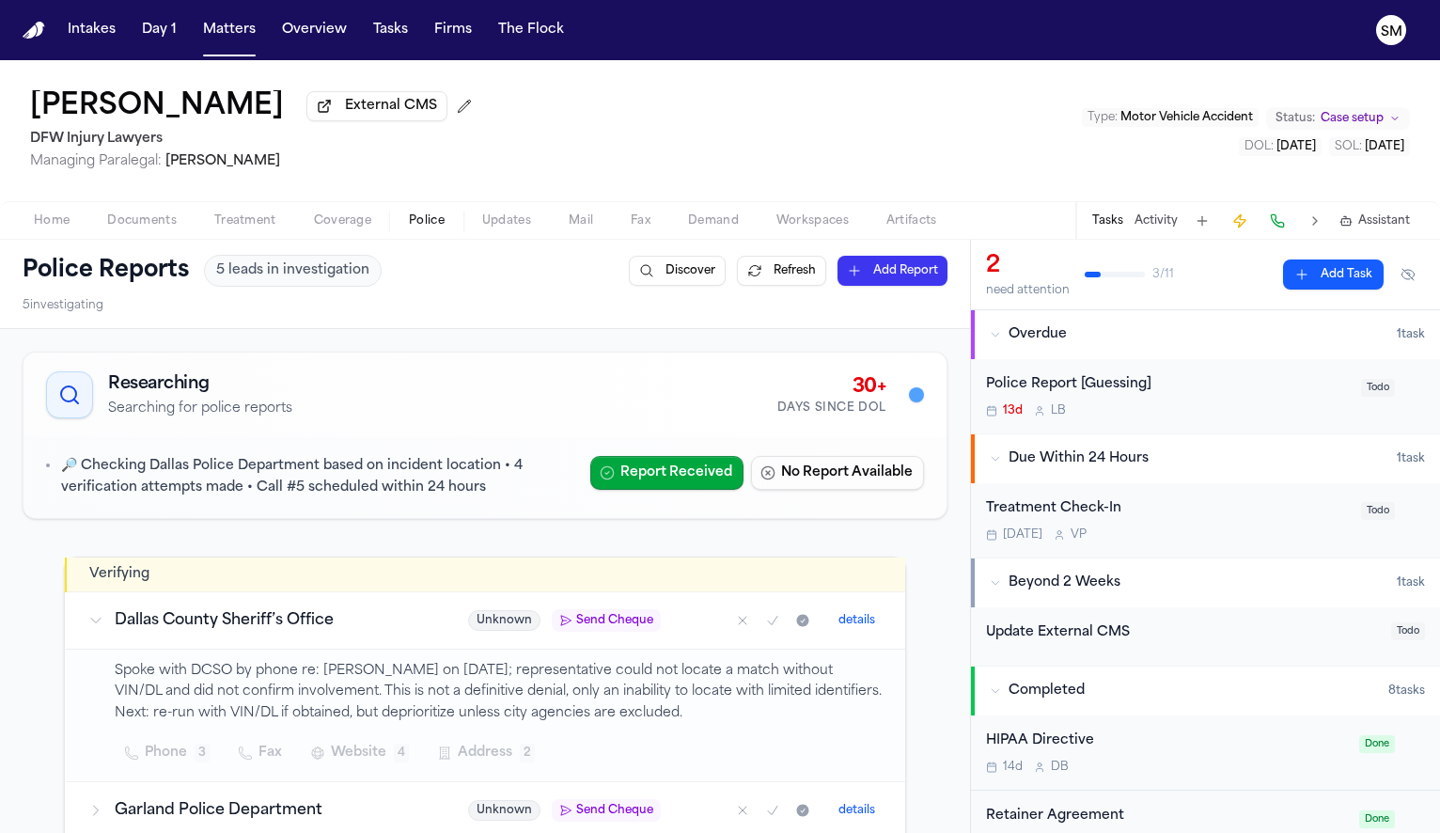
click at [1147, 396] on div "Police Report [Guessing]" at bounding box center [1168, 385] width 364 height 22
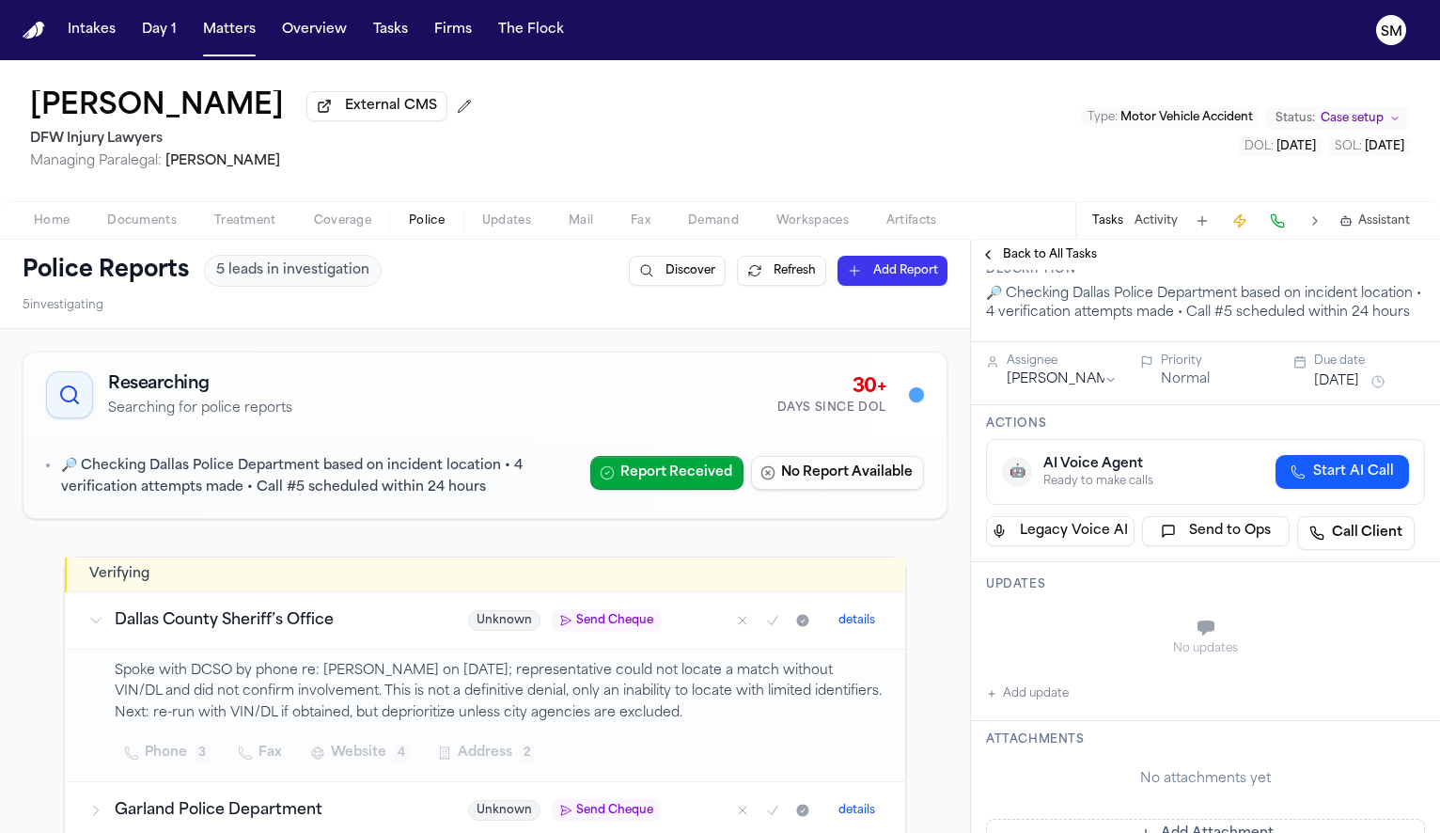
scroll to position [78, 0]
click at [73, 227] on button "Home" at bounding box center [51, 221] width 73 height 23
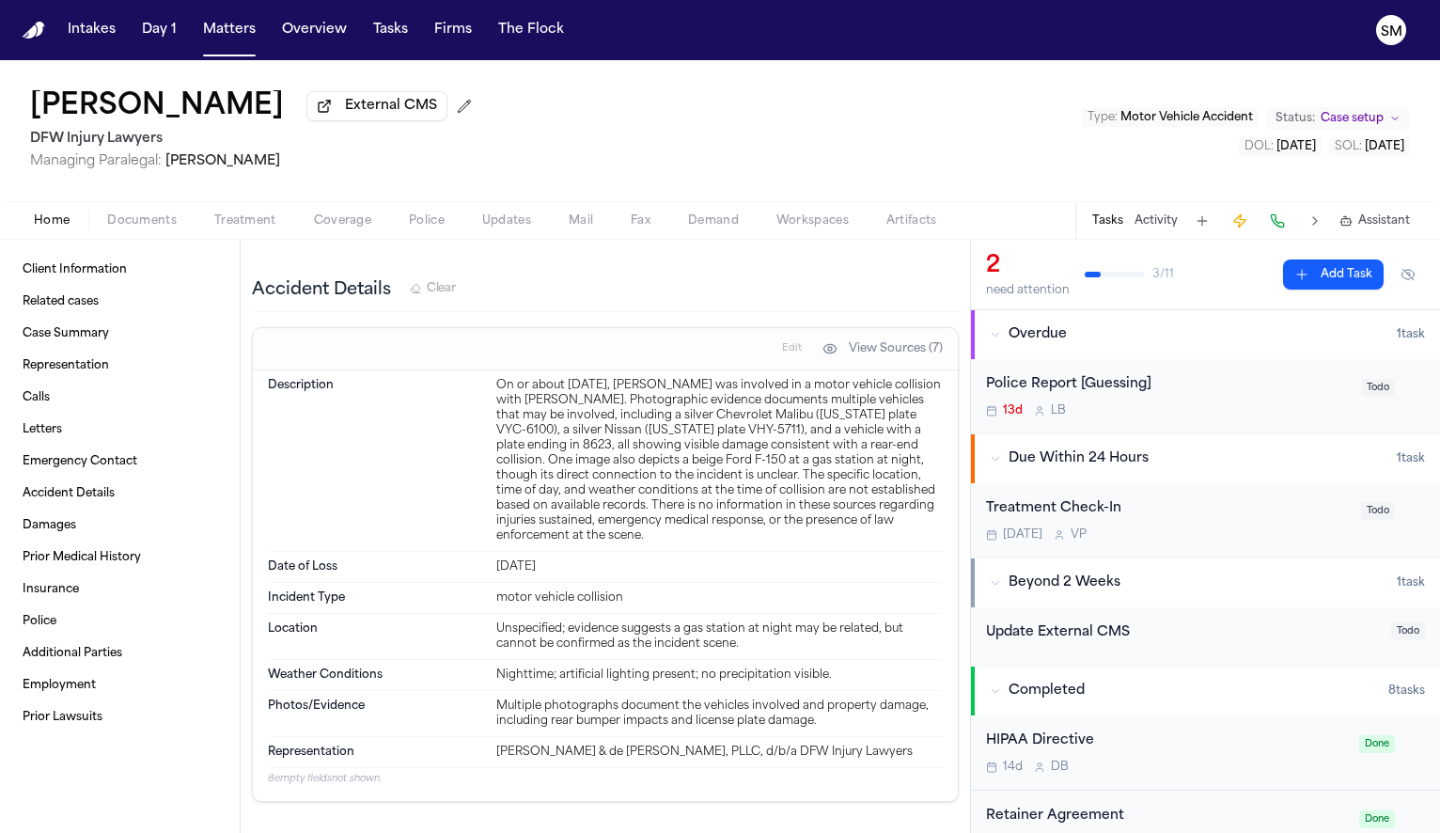
scroll to position [1759, 0]
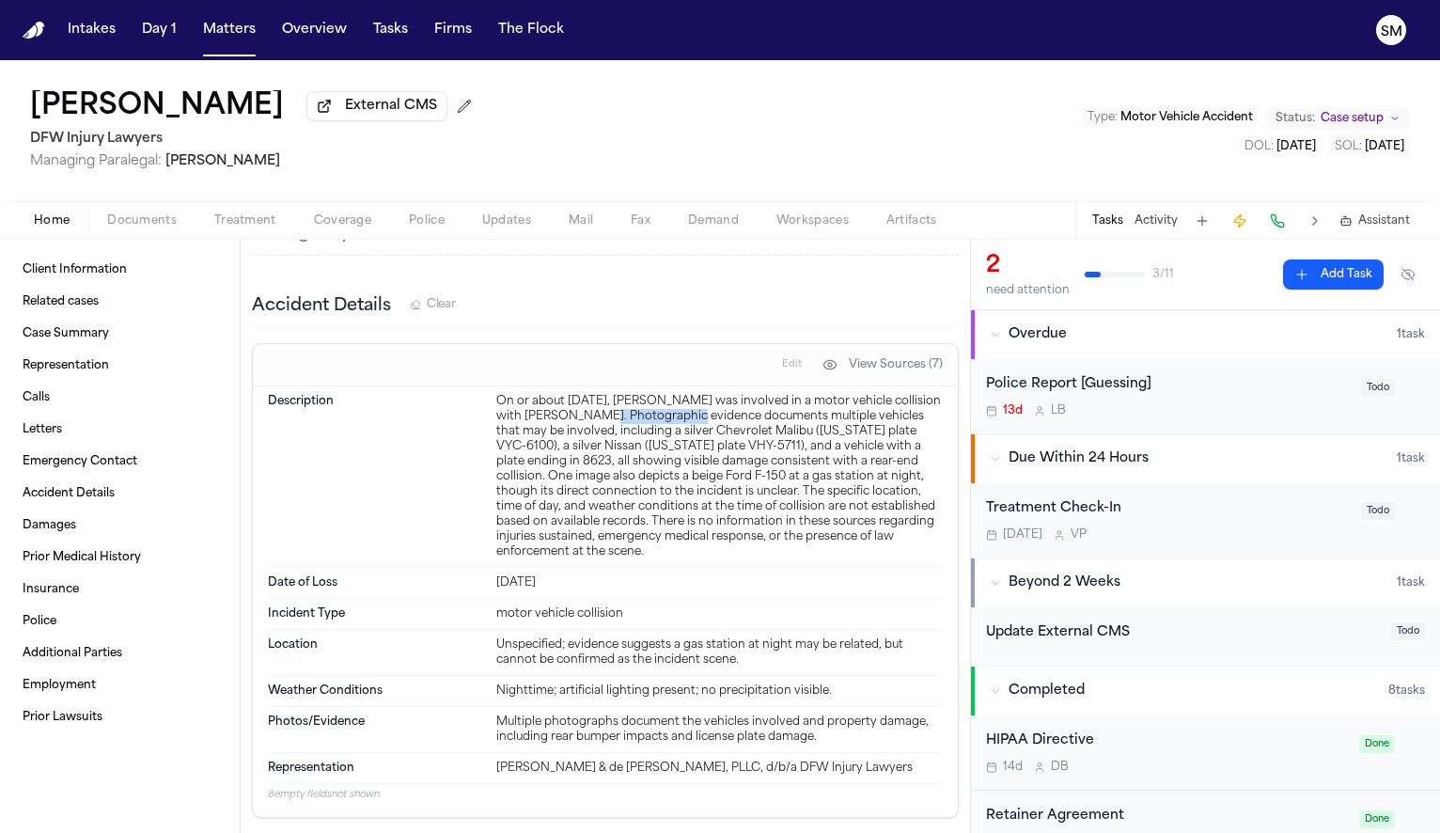
drag, startPoint x: 611, startPoint y: 441, endPoint x: 695, endPoint y: 446, distance: 83.8
click at [695, 446] on div "On or about [DATE], [PERSON_NAME] was involved in a motor vehicle collision wit…" at bounding box center [719, 476] width 446 height 165
copy div "[PERSON_NAME]"
click at [1122, 418] on div "13d L B" at bounding box center [1168, 410] width 364 height 15
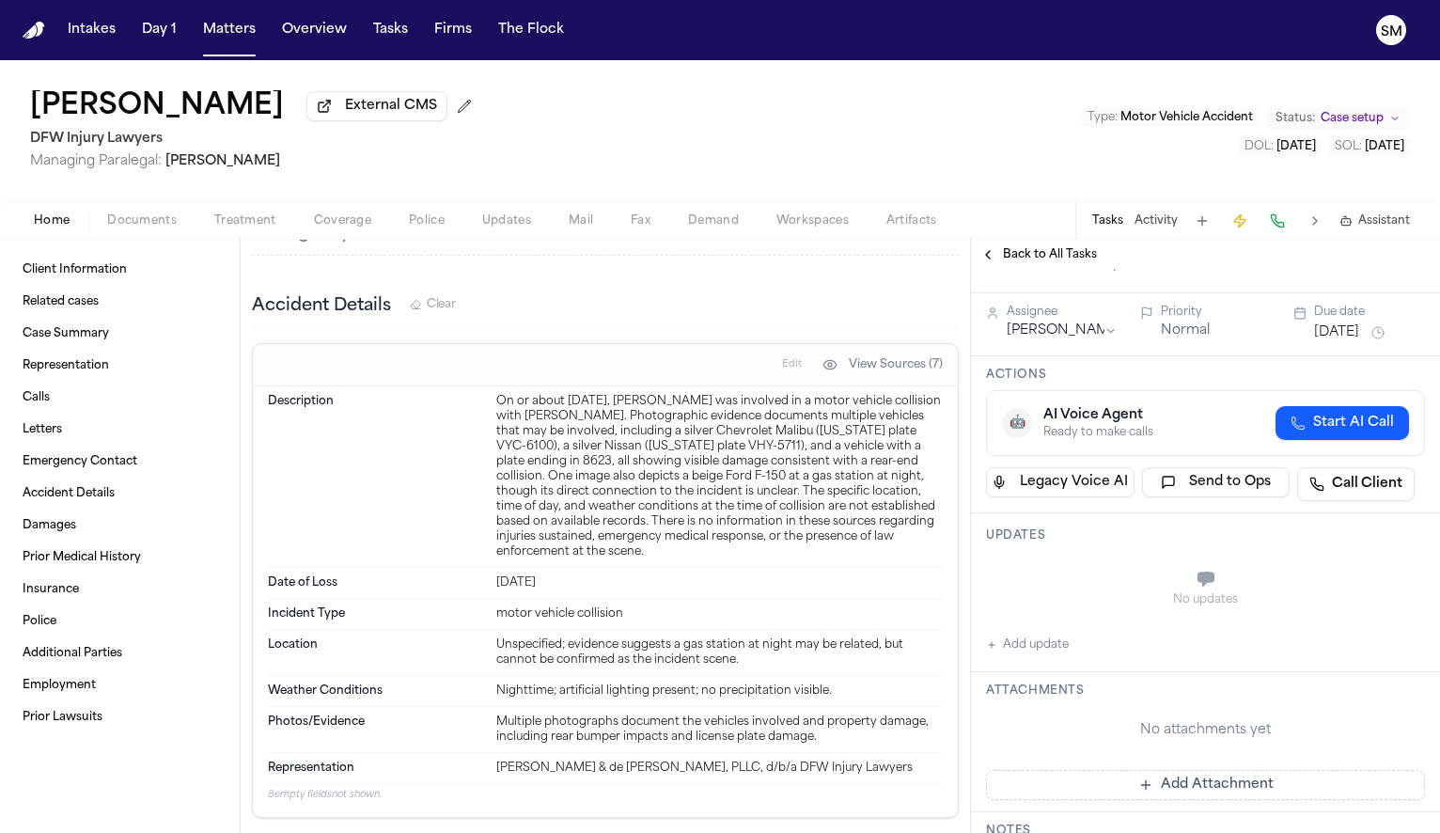
scroll to position [153, 0]
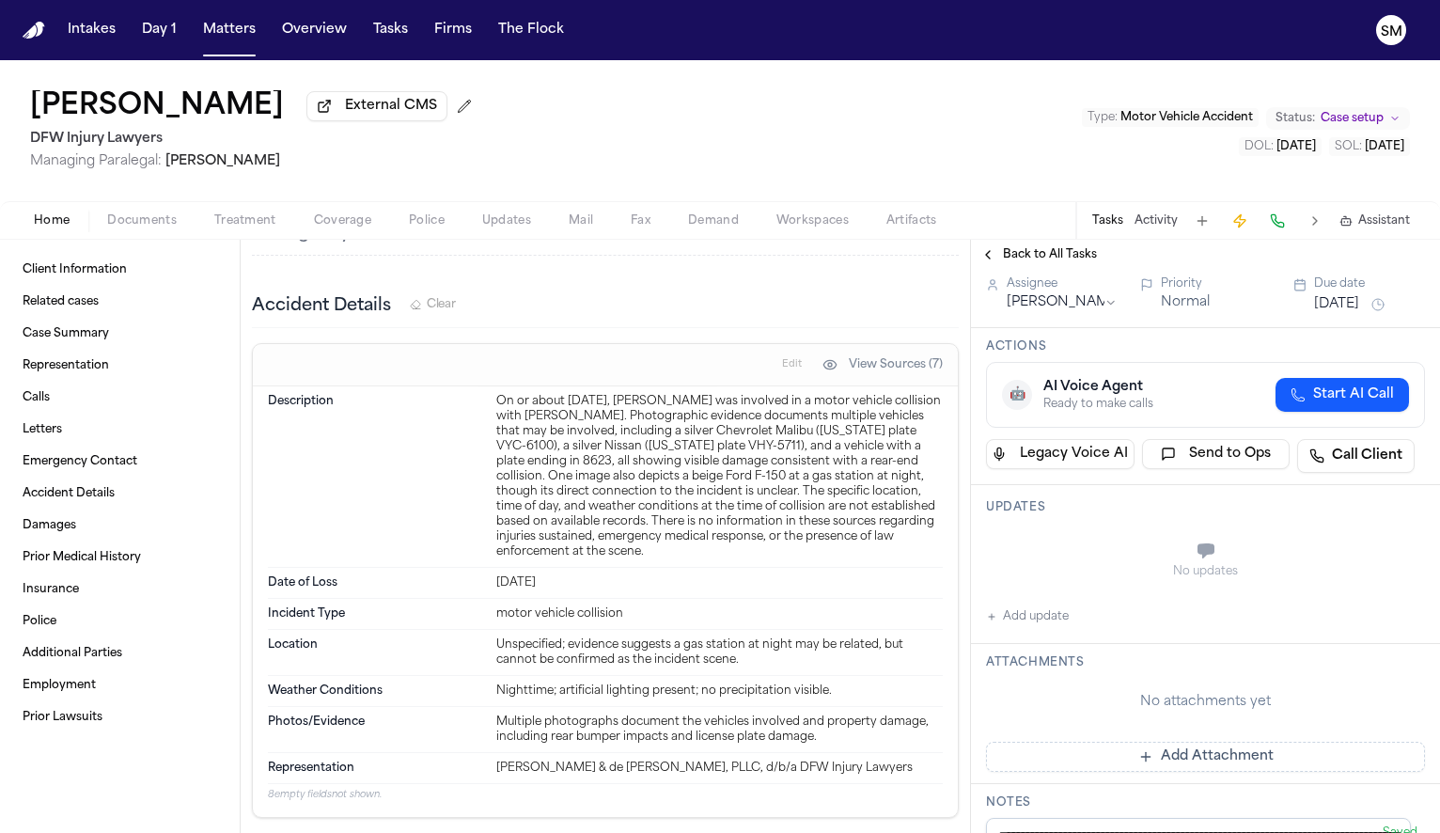
click at [1048, 628] on button "Add update" at bounding box center [1027, 616] width 83 height 23
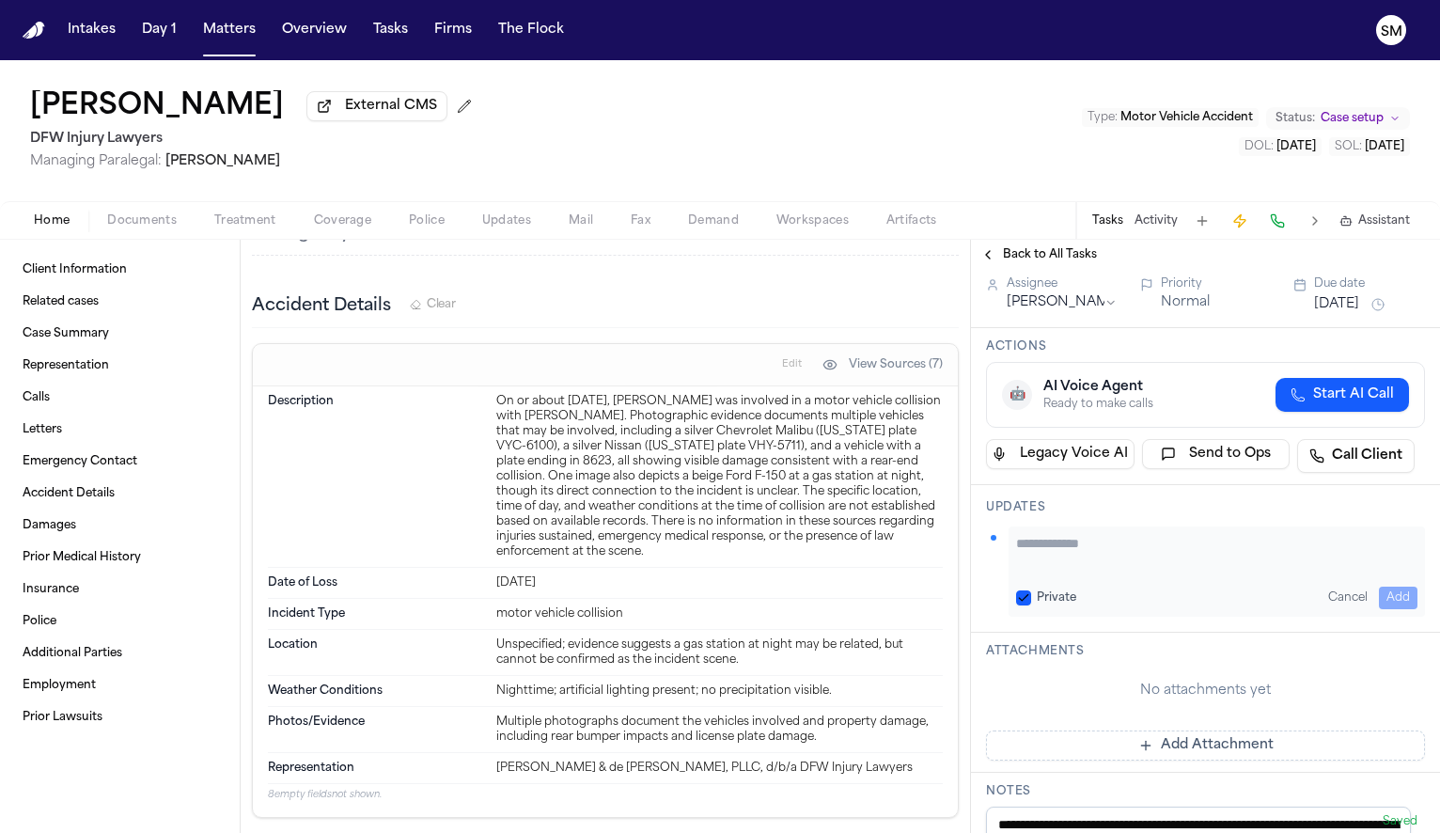
click at [1069, 571] on textarea "Add your update" at bounding box center [1216, 553] width 401 height 38
type textarea "**********"
click at [1387, 609] on button "Add" at bounding box center [1398, 598] width 39 height 23
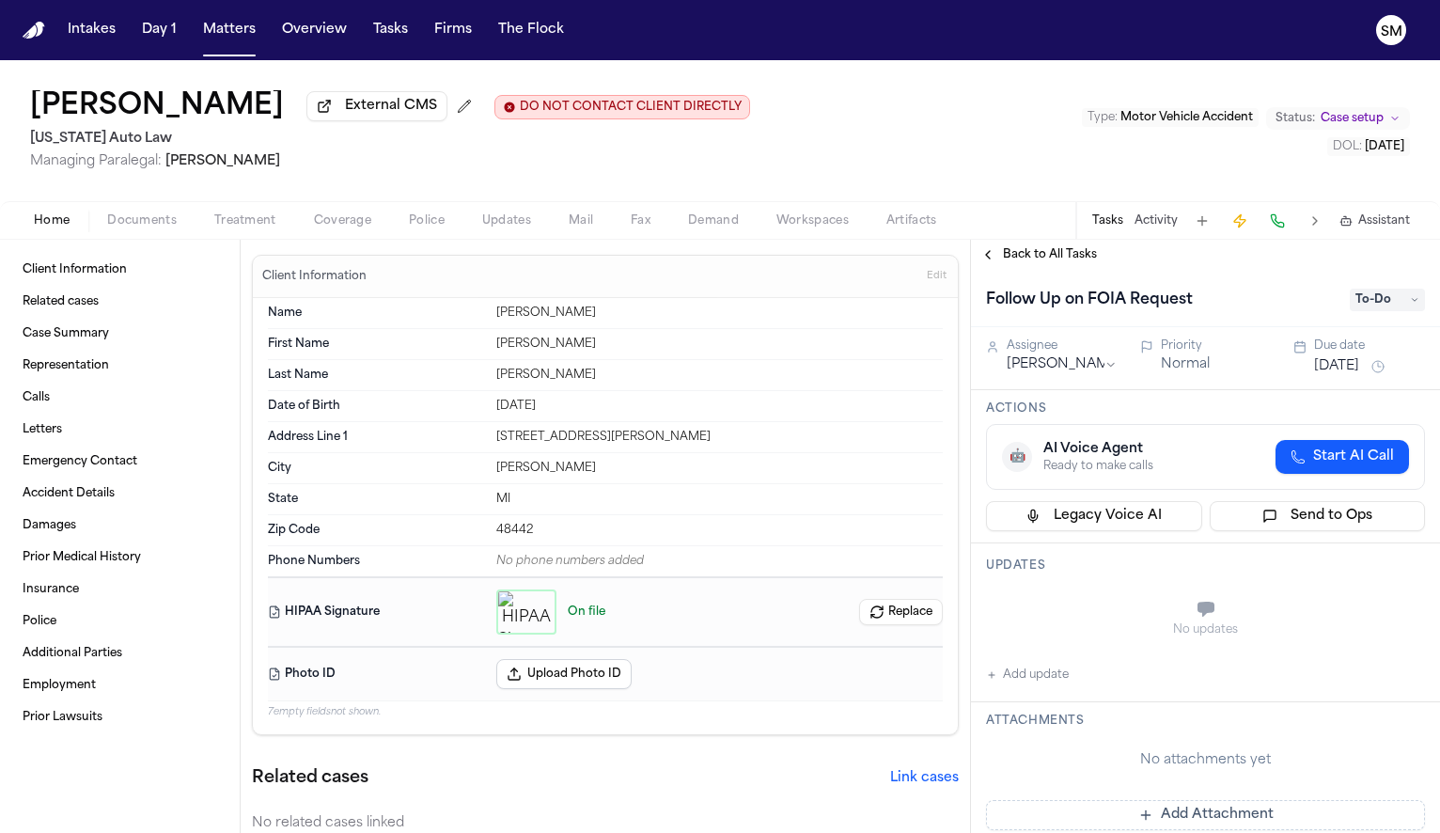
click at [428, 228] on span "Police" at bounding box center [427, 220] width 36 height 15
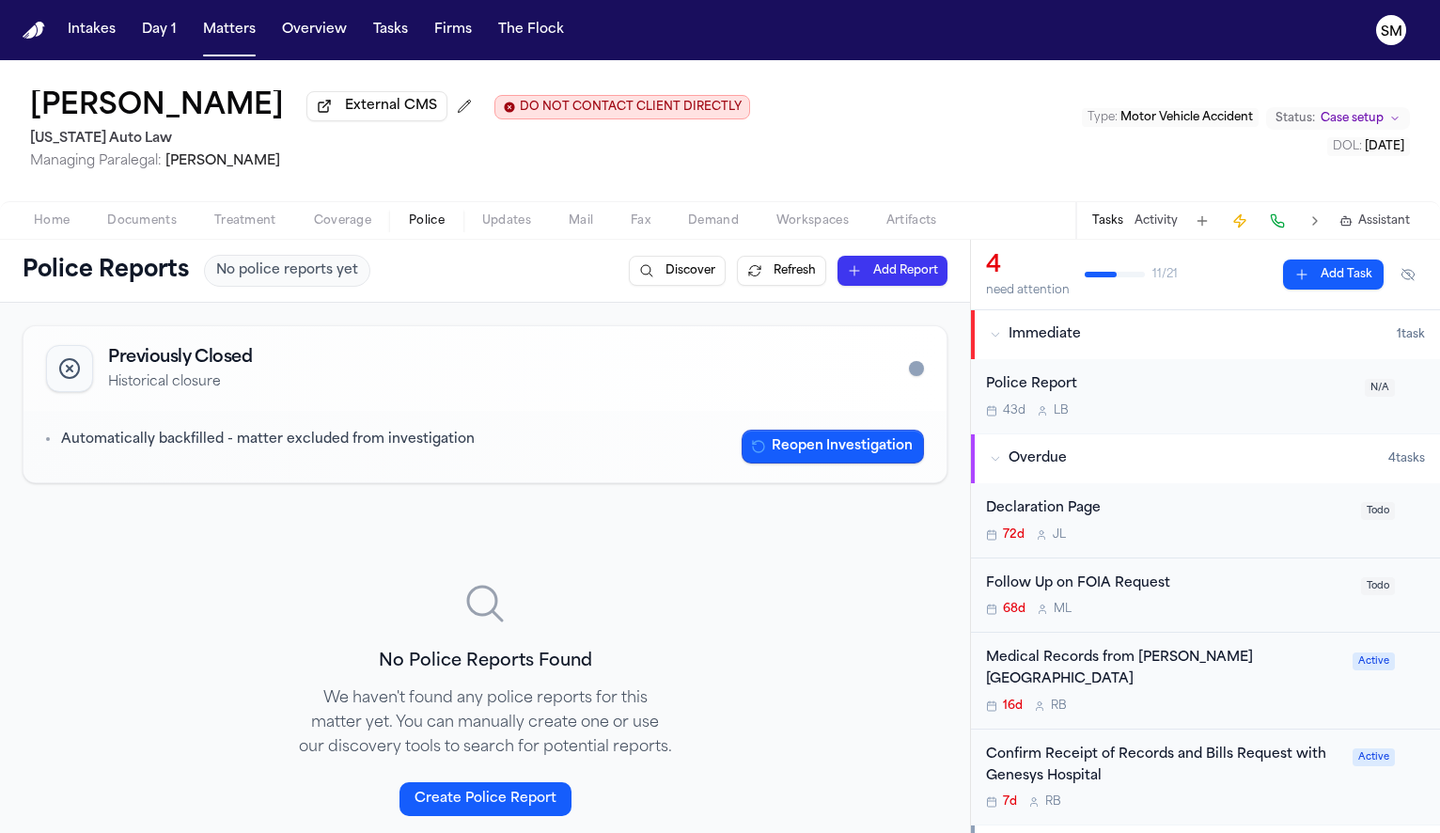
click at [1155, 403] on div "Police Report 43d L B" at bounding box center [1170, 396] width 368 height 44
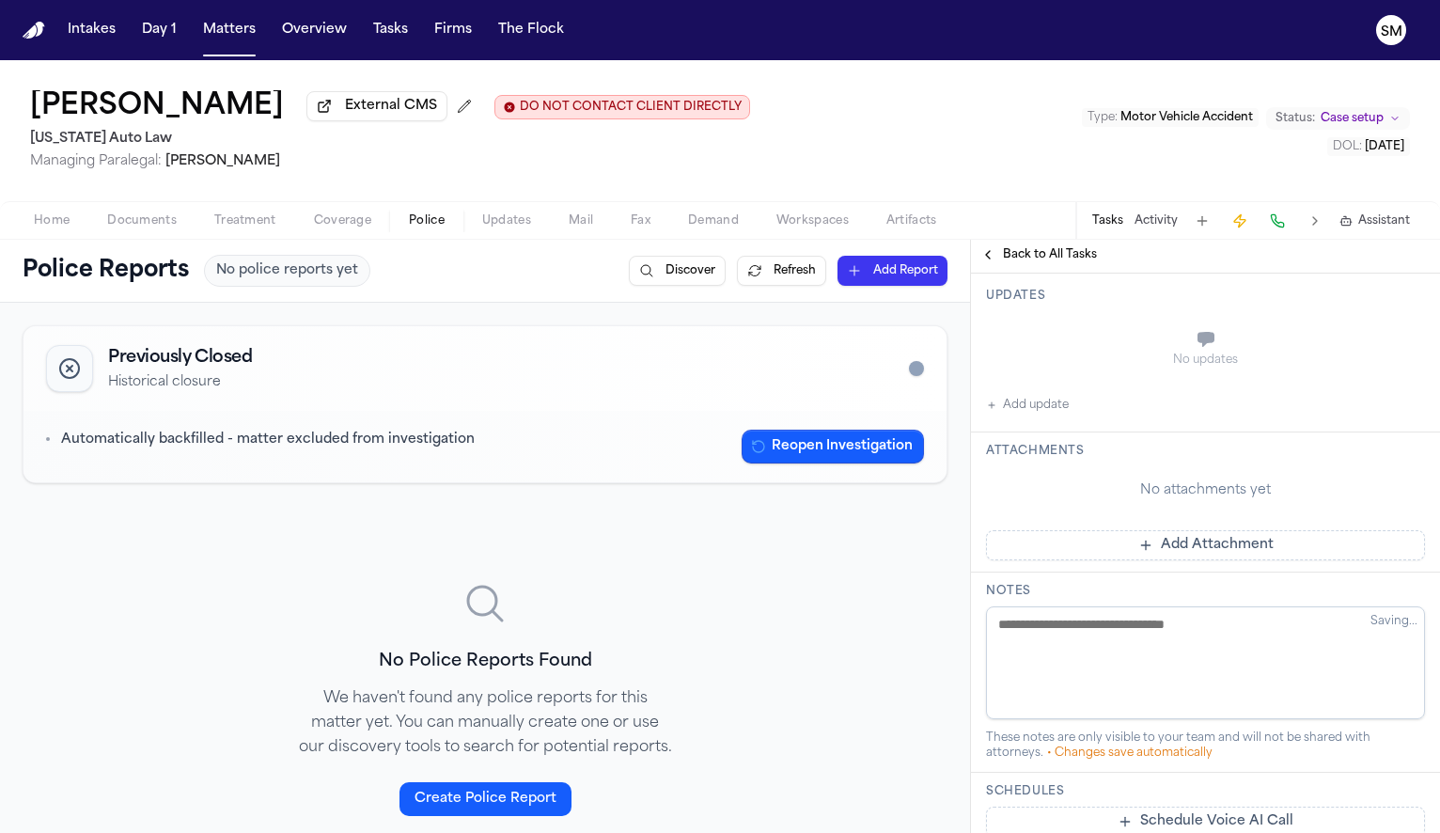
scroll to position [288, 0]
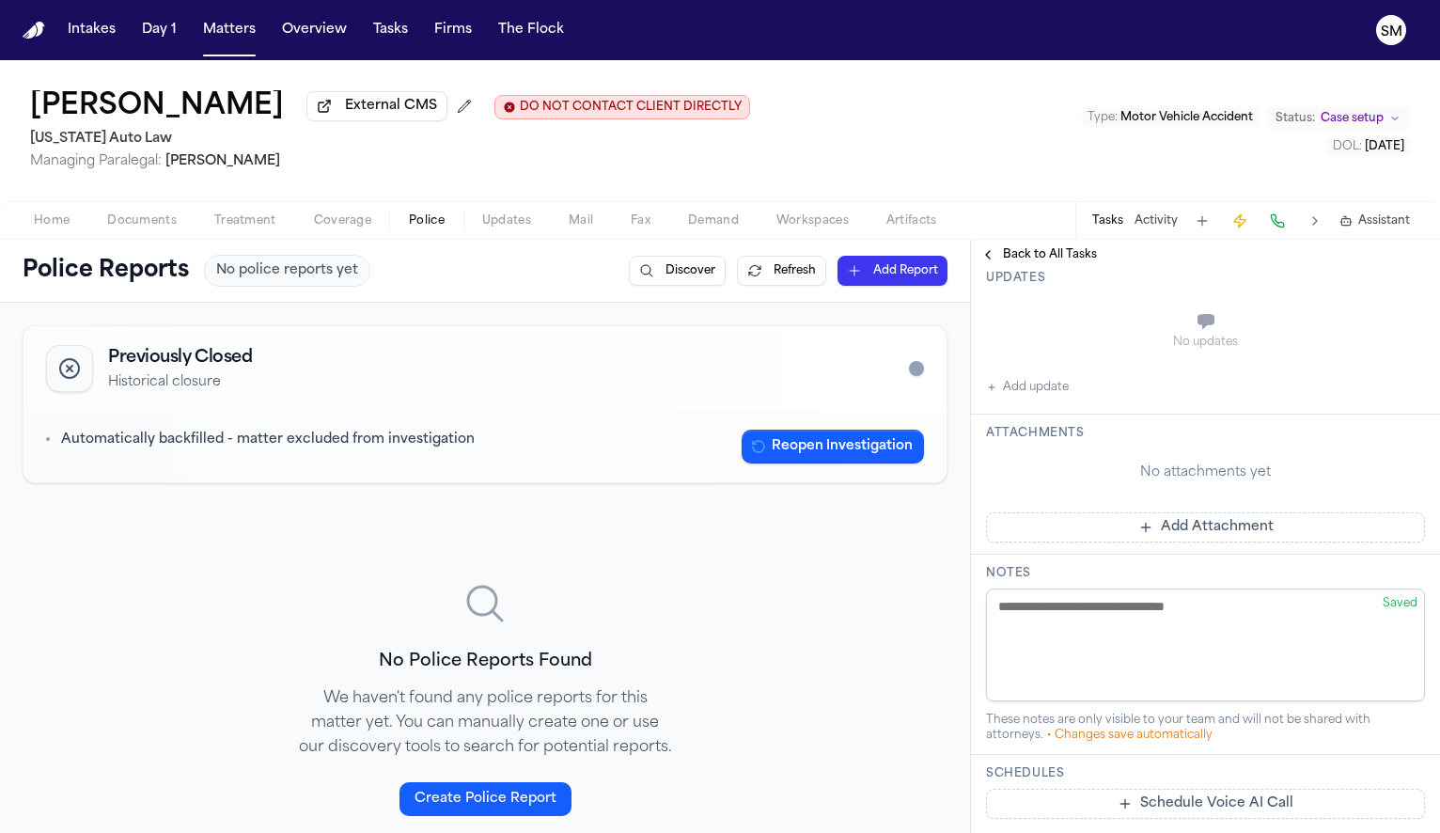
click at [132, 226] on span "Documents" at bounding box center [142, 220] width 70 height 15
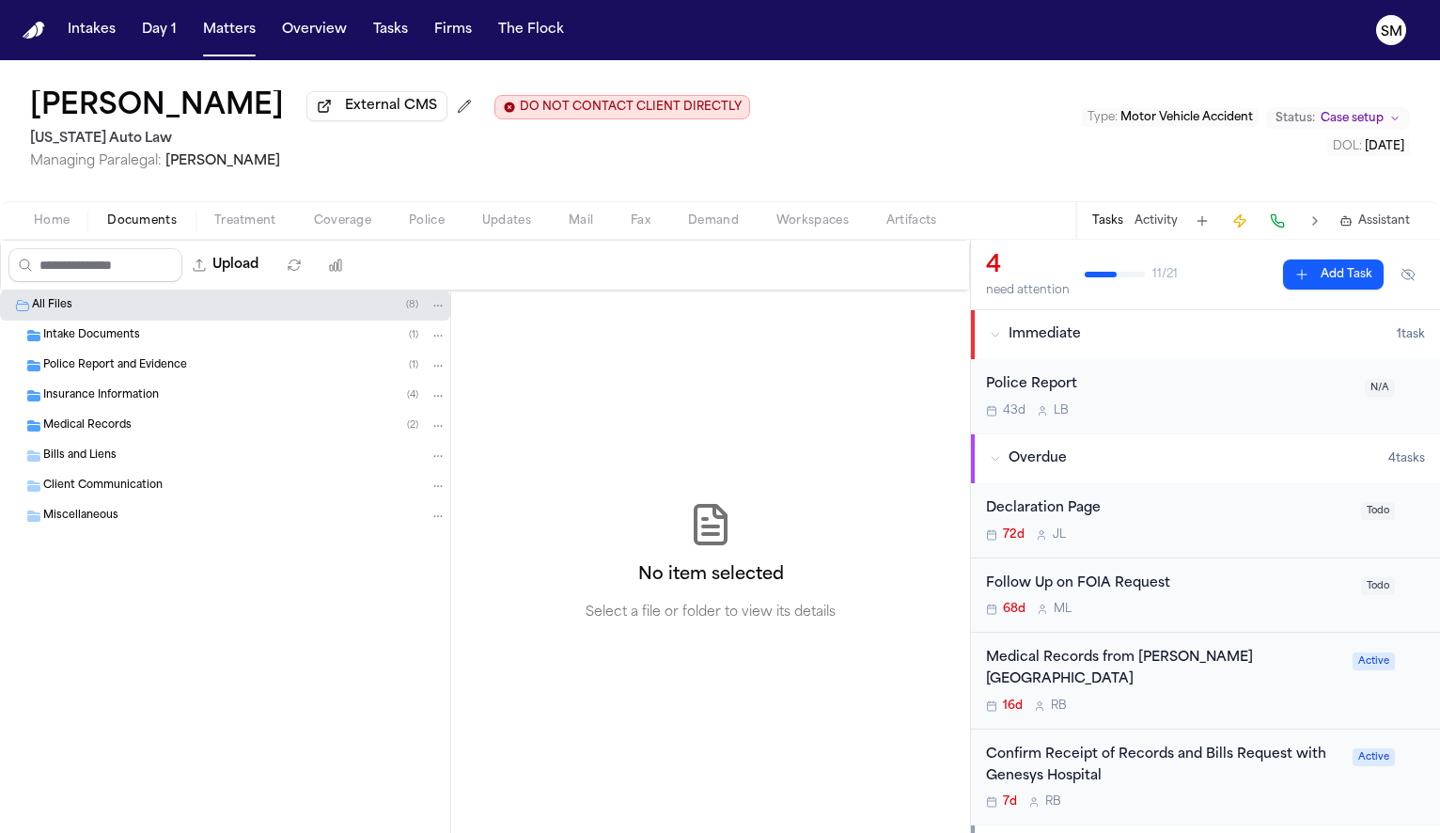
click at [105, 374] on span "Police Report and Evidence" at bounding box center [115, 366] width 144 height 16
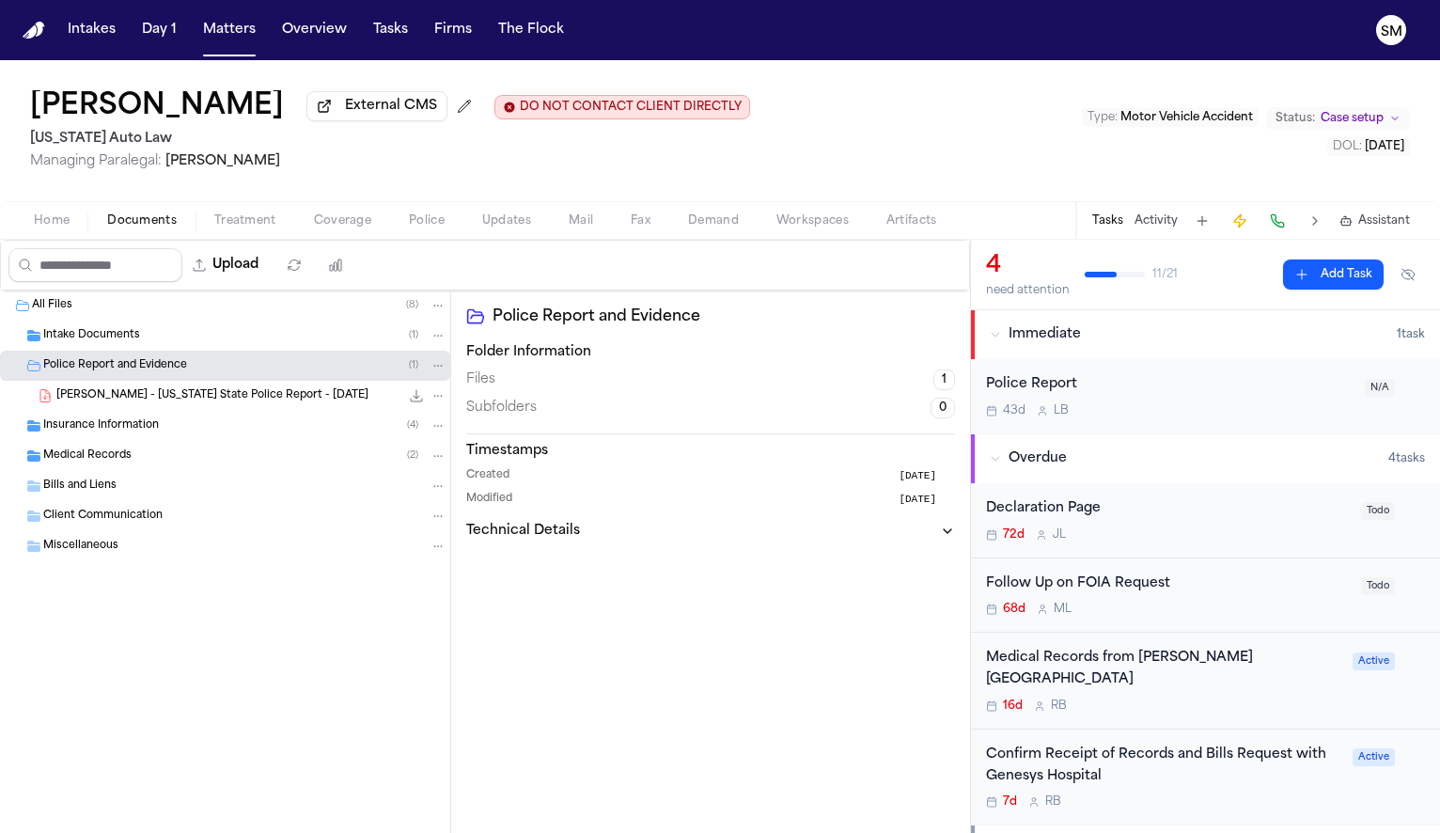
click at [157, 404] on span "[PERSON_NAME] - [US_STATE] State Police Report - [DATE]" at bounding box center [212, 396] width 312 height 16
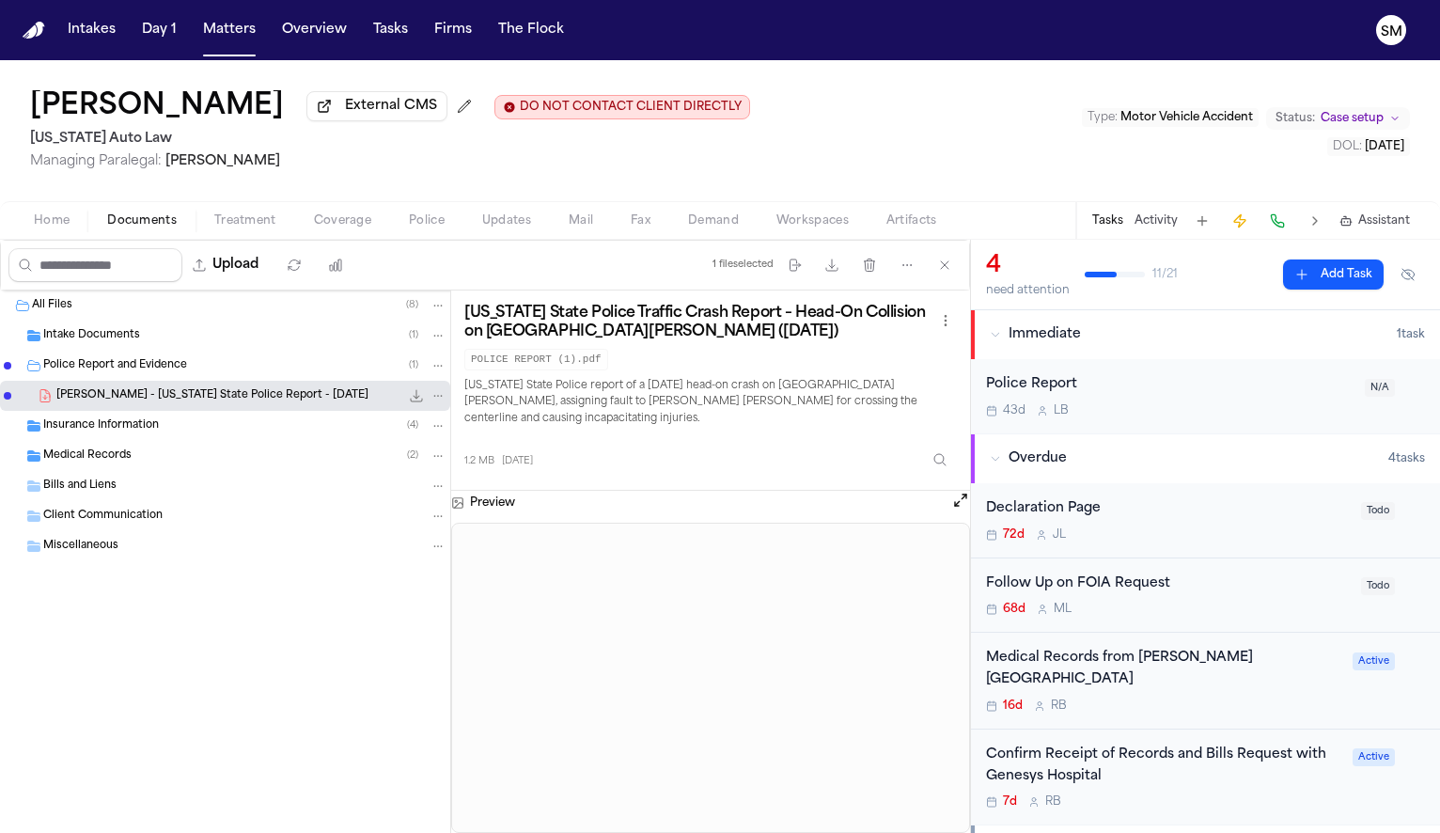
click at [1243, 621] on div "Follow Up on FOIA Request 68d M L Todo" at bounding box center [1205, 595] width 469 height 75
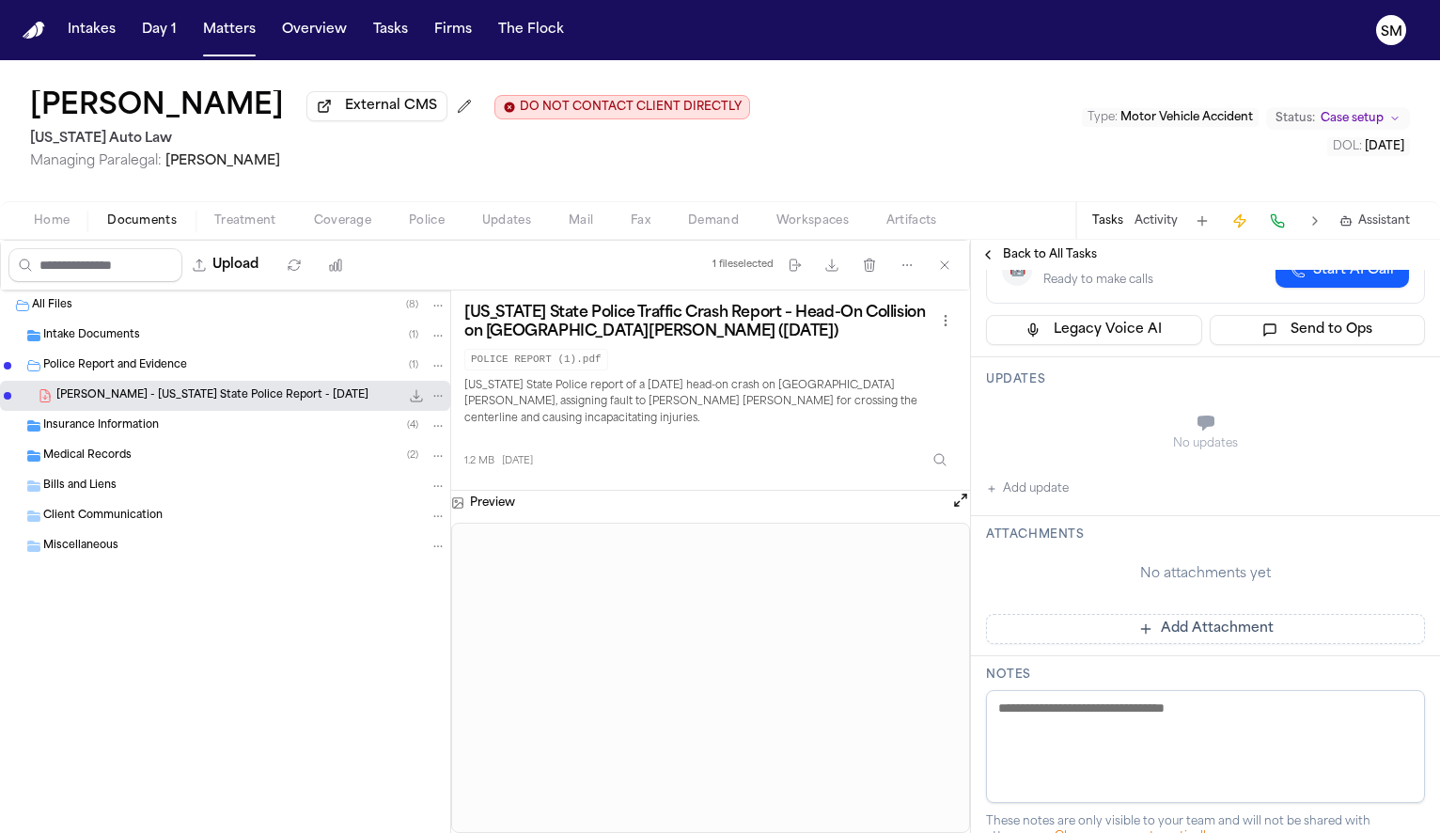
scroll to position [230, 0]
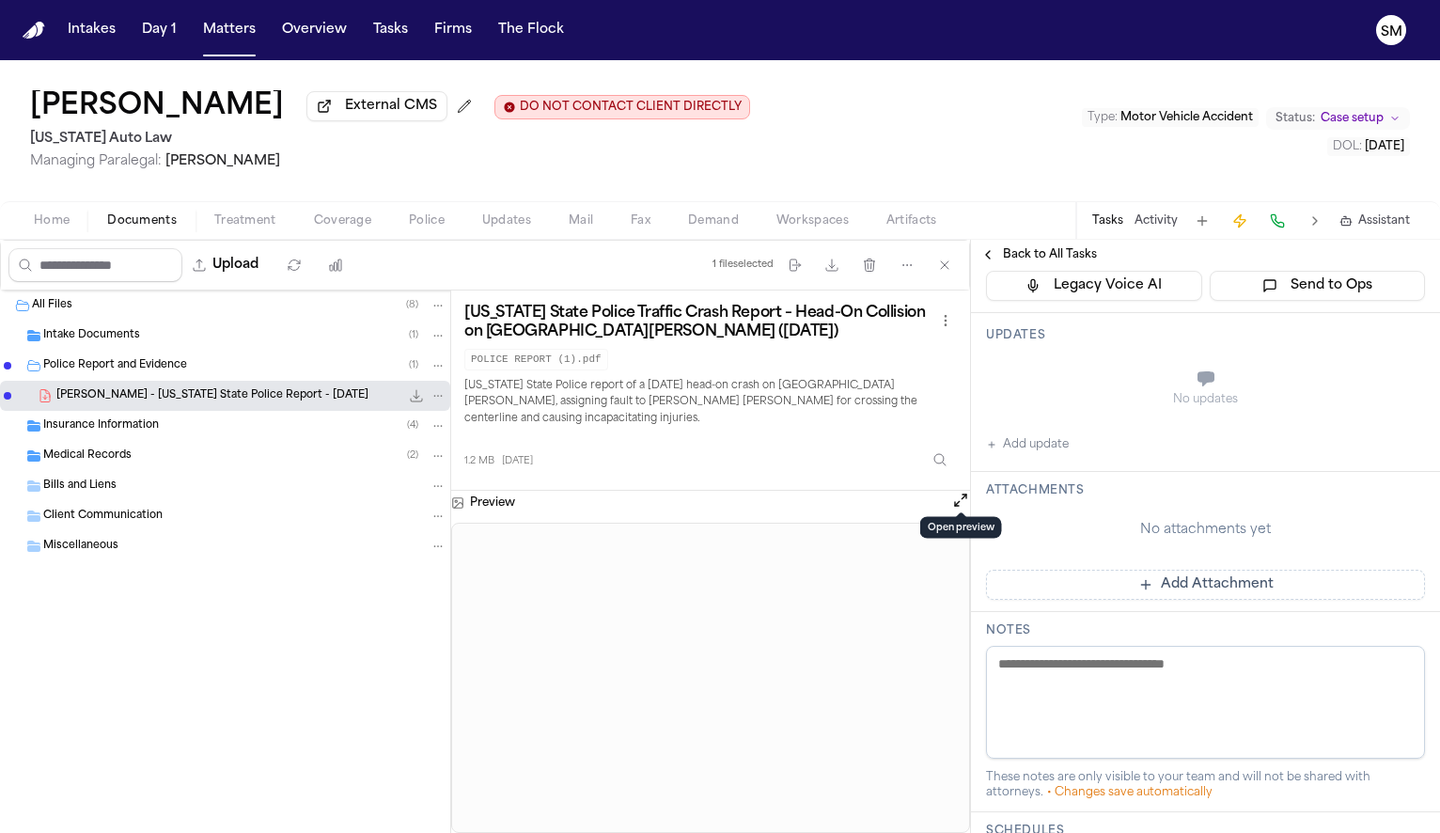
click at [956, 493] on button "Open preview" at bounding box center [960, 500] width 19 height 19
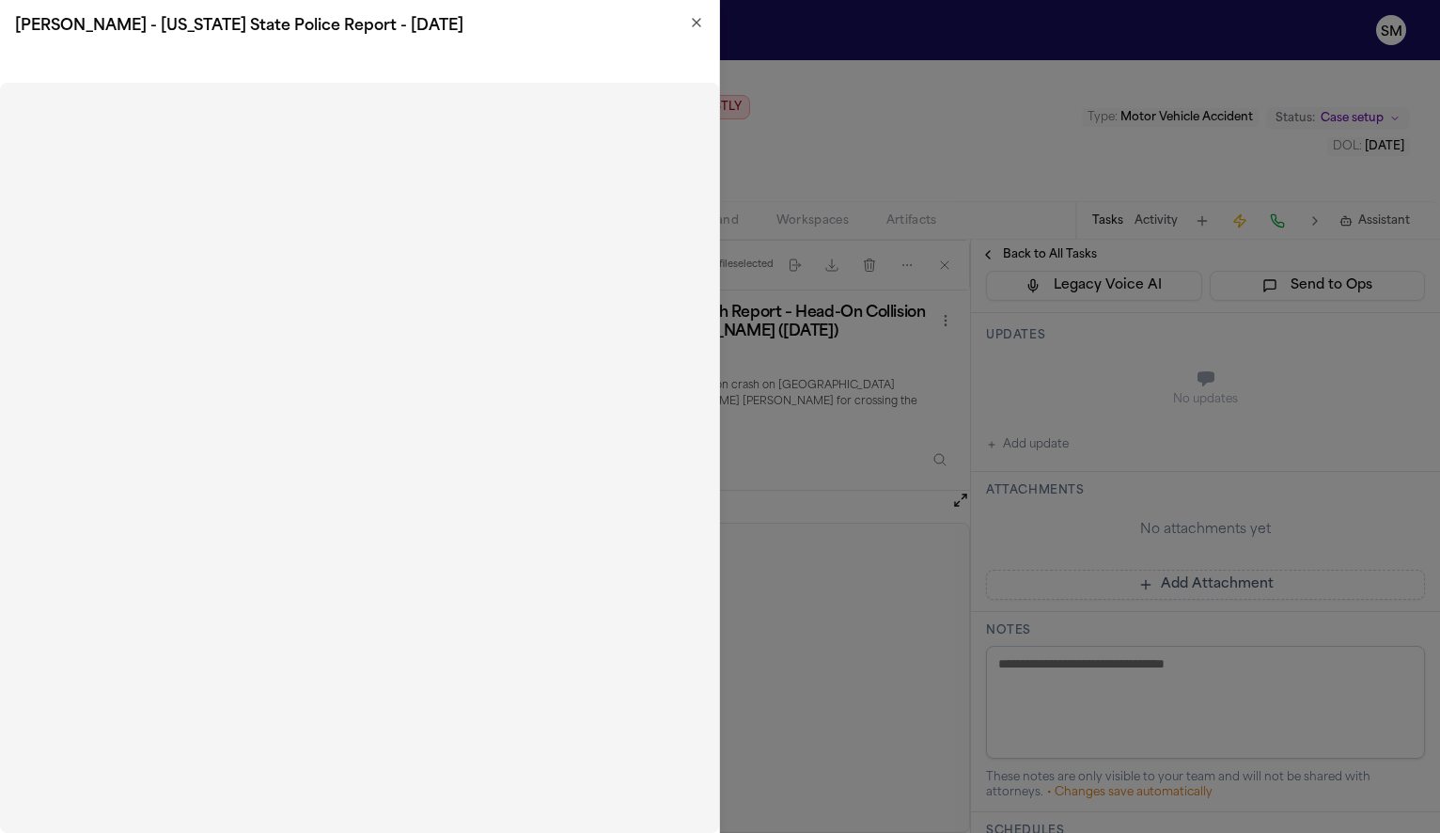
click at [696, 13] on div "C. Palmer - Michigan State Police Report - 5.30.25" at bounding box center [359, 26] width 719 height 53
click at [696, 18] on icon "button" at bounding box center [696, 22] width 15 height 15
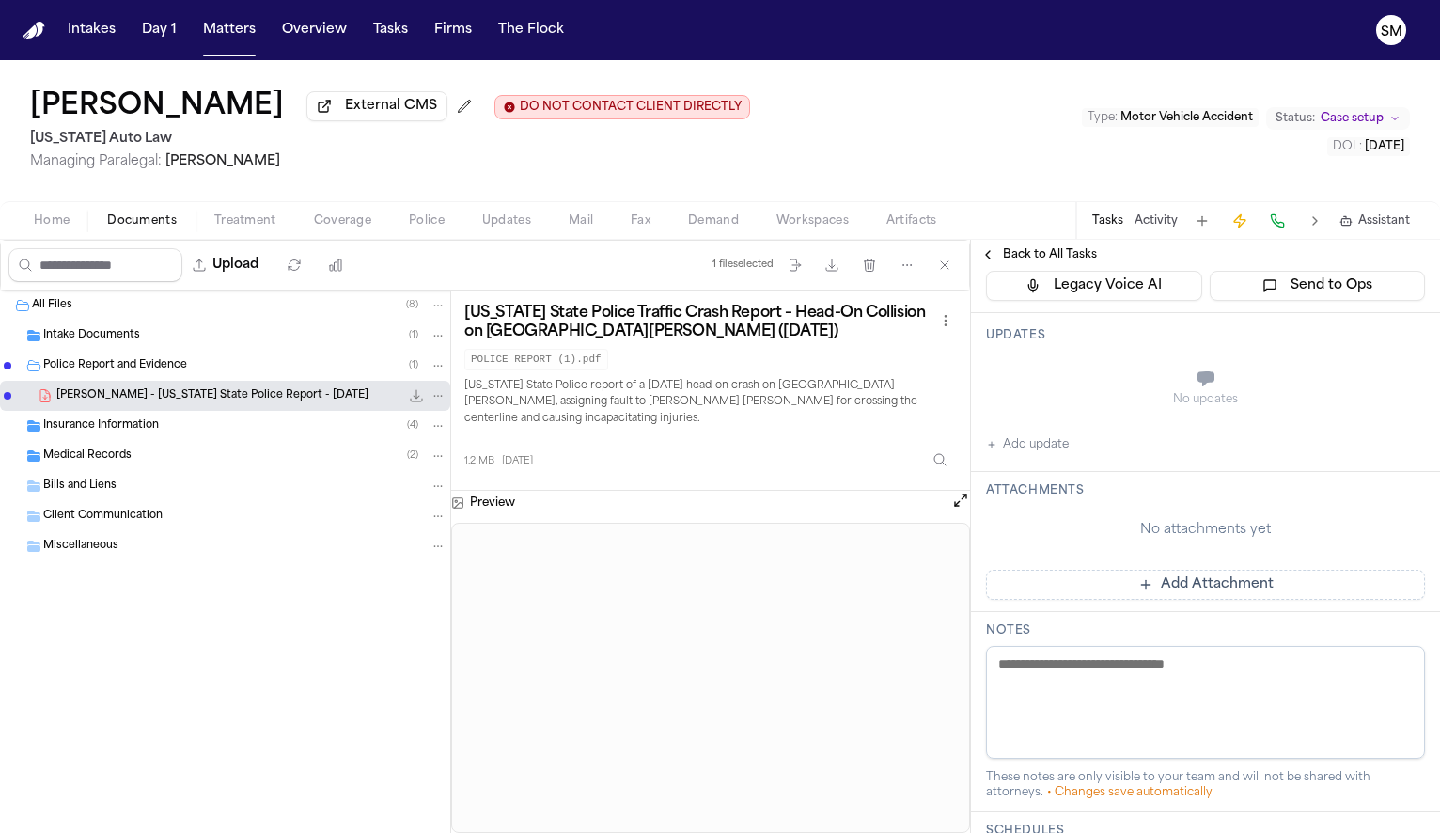
click at [1009, 260] on span "Back to All Tasks" at bounding box center [1050, 254] width 94 height 15
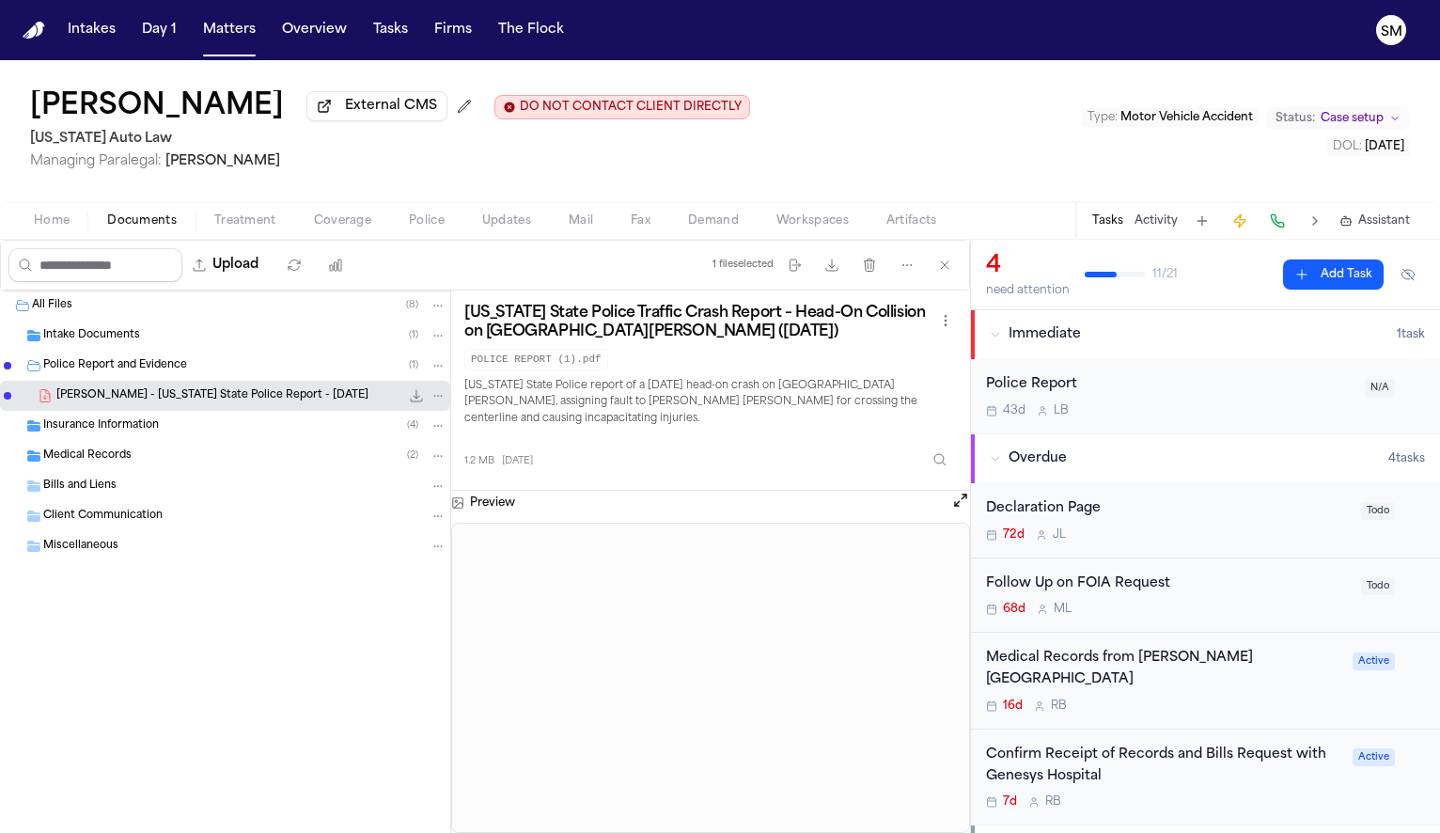
click at [1261, 396] on div "Police Report" at bounding box center [1170, 385] width 368 height 22
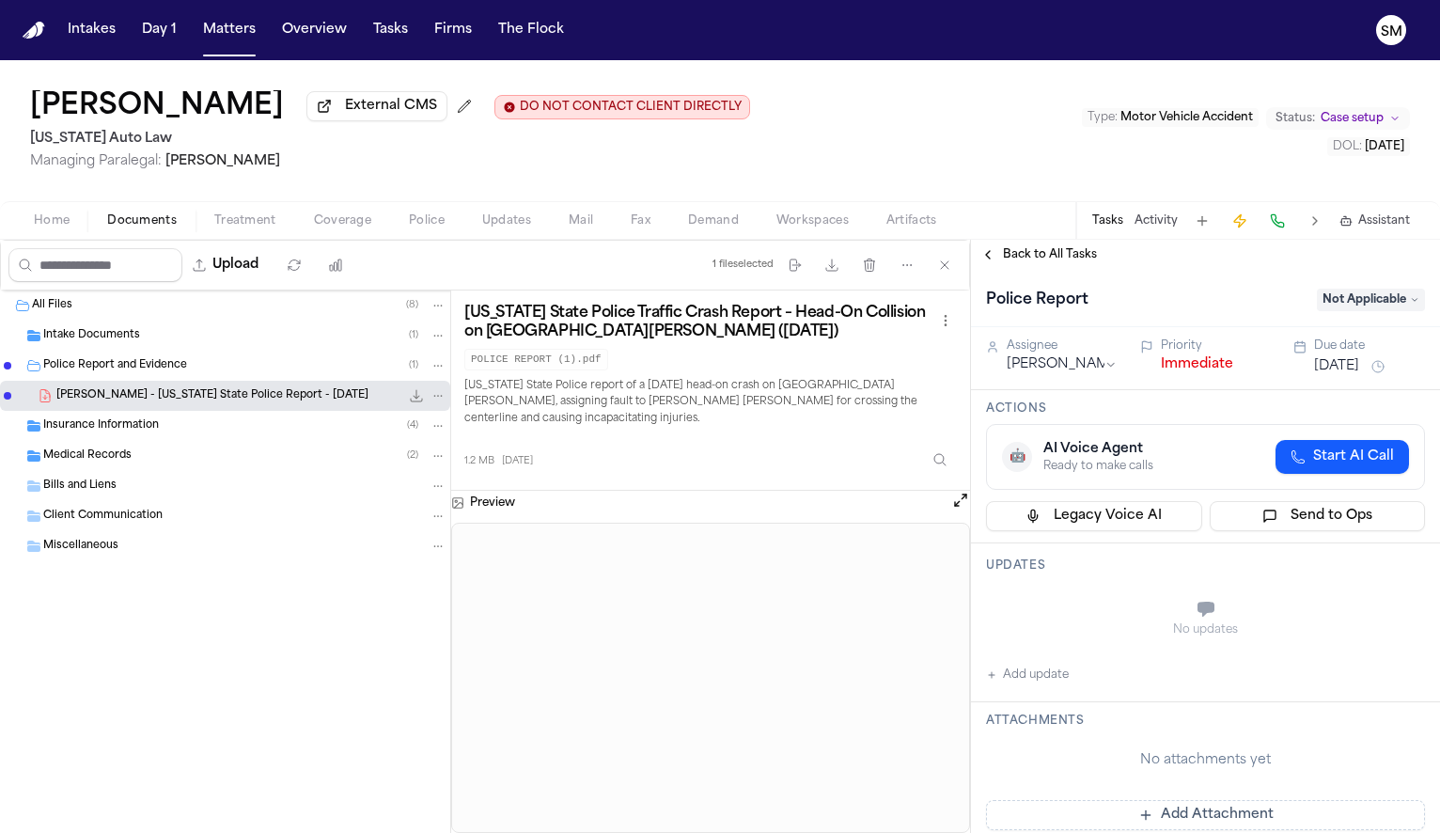
click at [123, 350] on div "Intake Documents ( 1 )" at bounding box center [225, 336] width 450 height 30
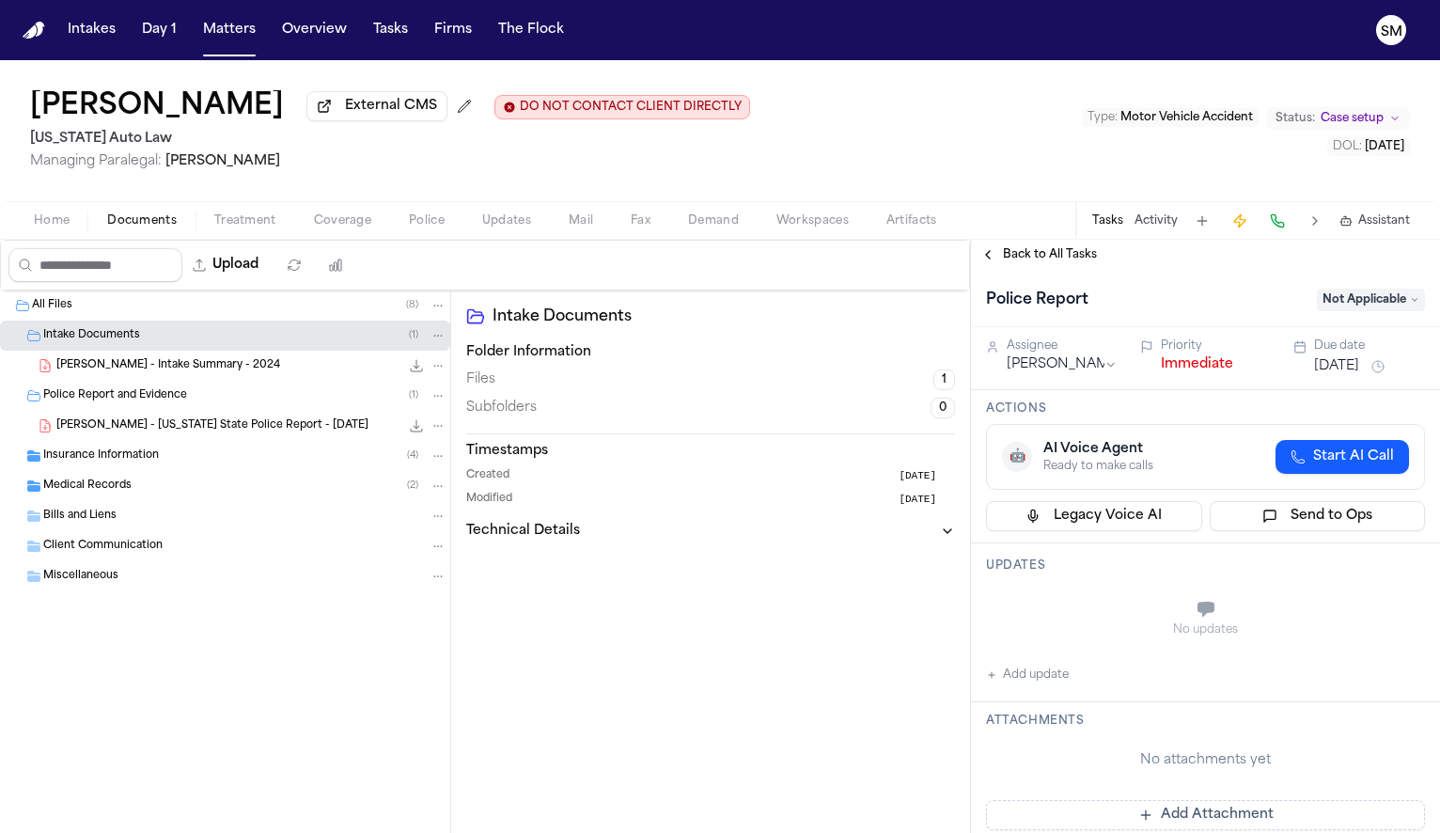
click at [123, 350] on div "Intake Documents ( 1 )" at bounding box center [225, 336] width 450 height 30
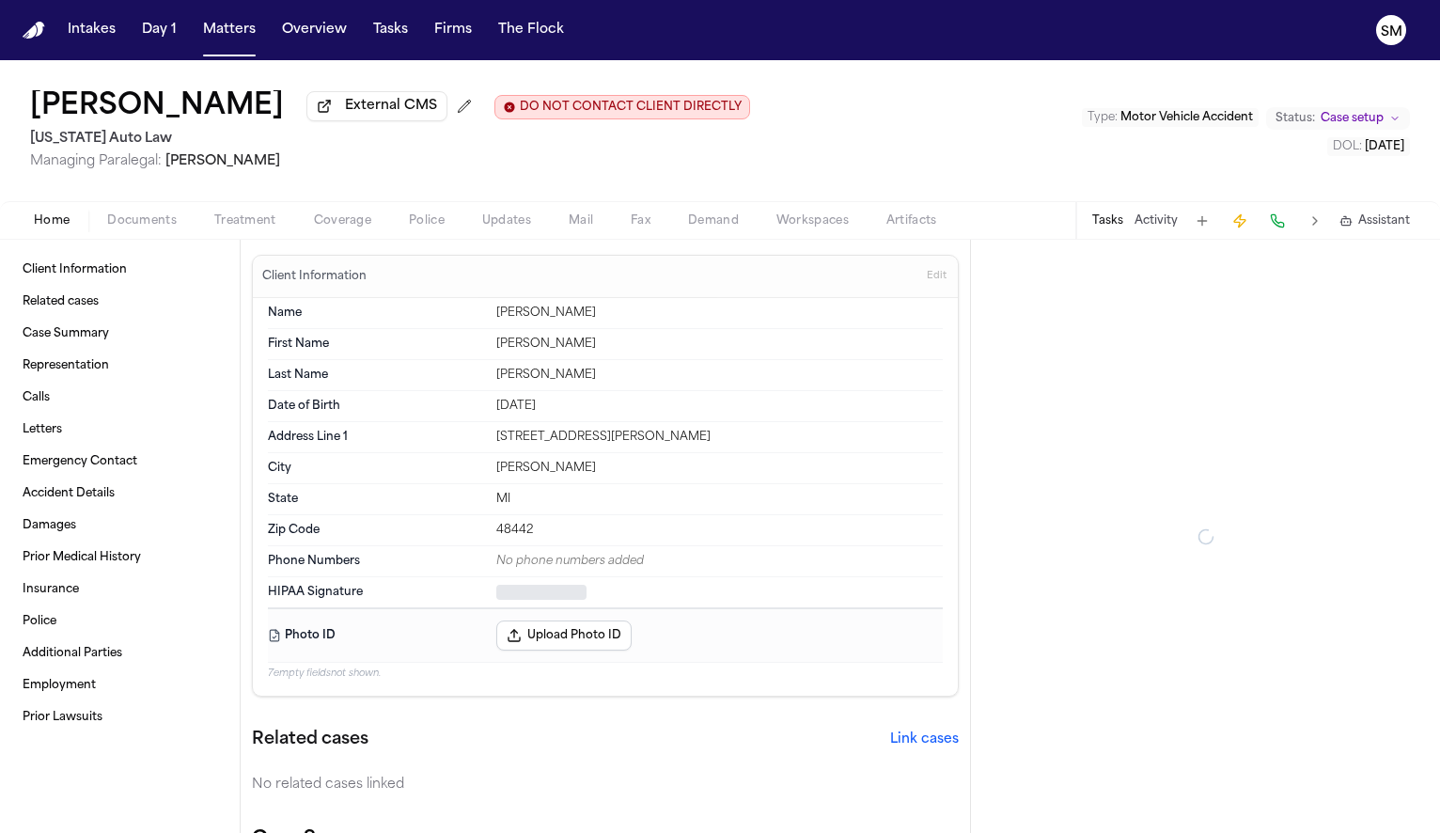
click at [53, 227] on span "Home" at bounding box center [52, 220] width 36 height 15
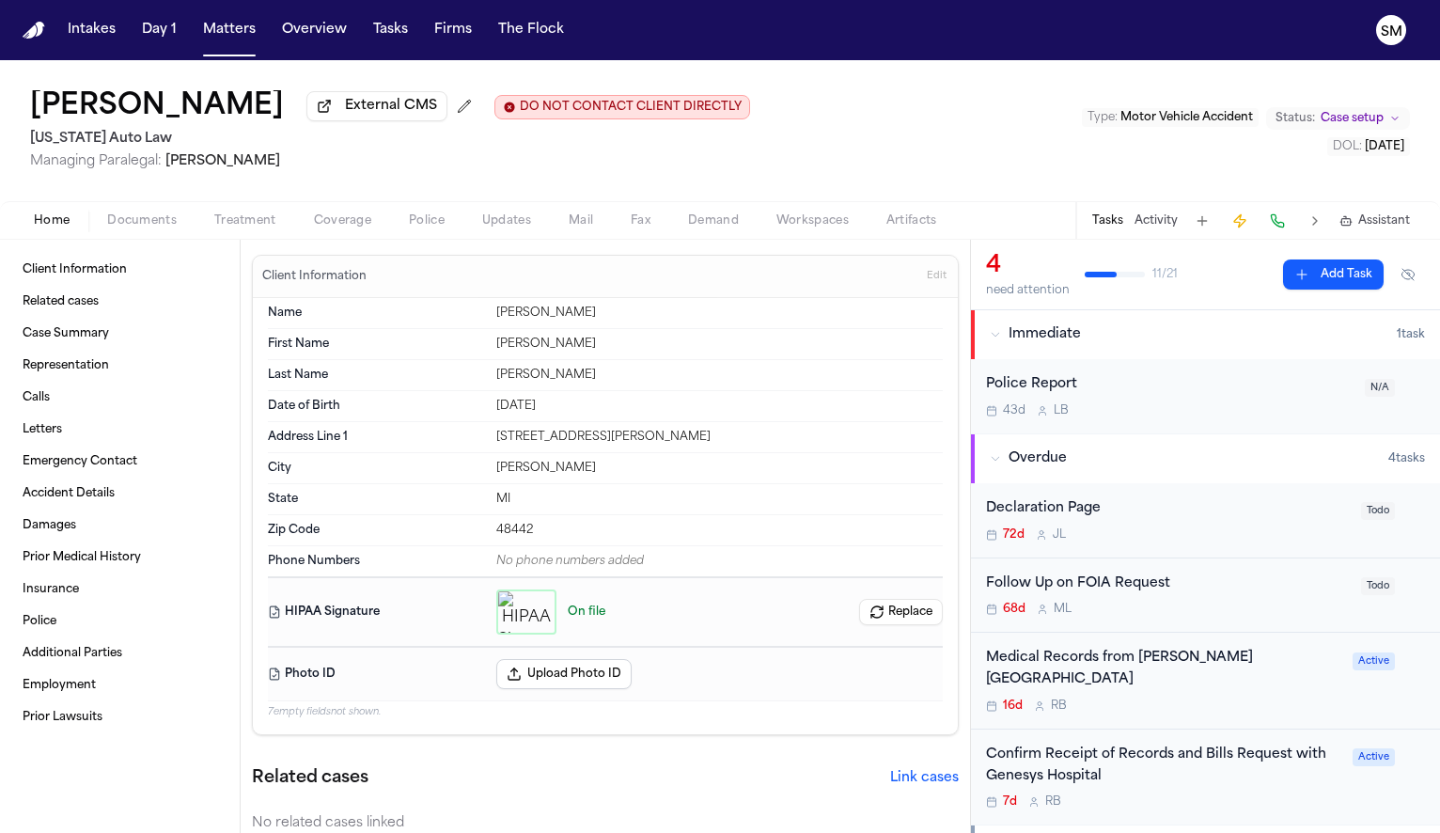
click at [149, 225] on span "Documents" at bounding box center [142, 220] width 70 height 15
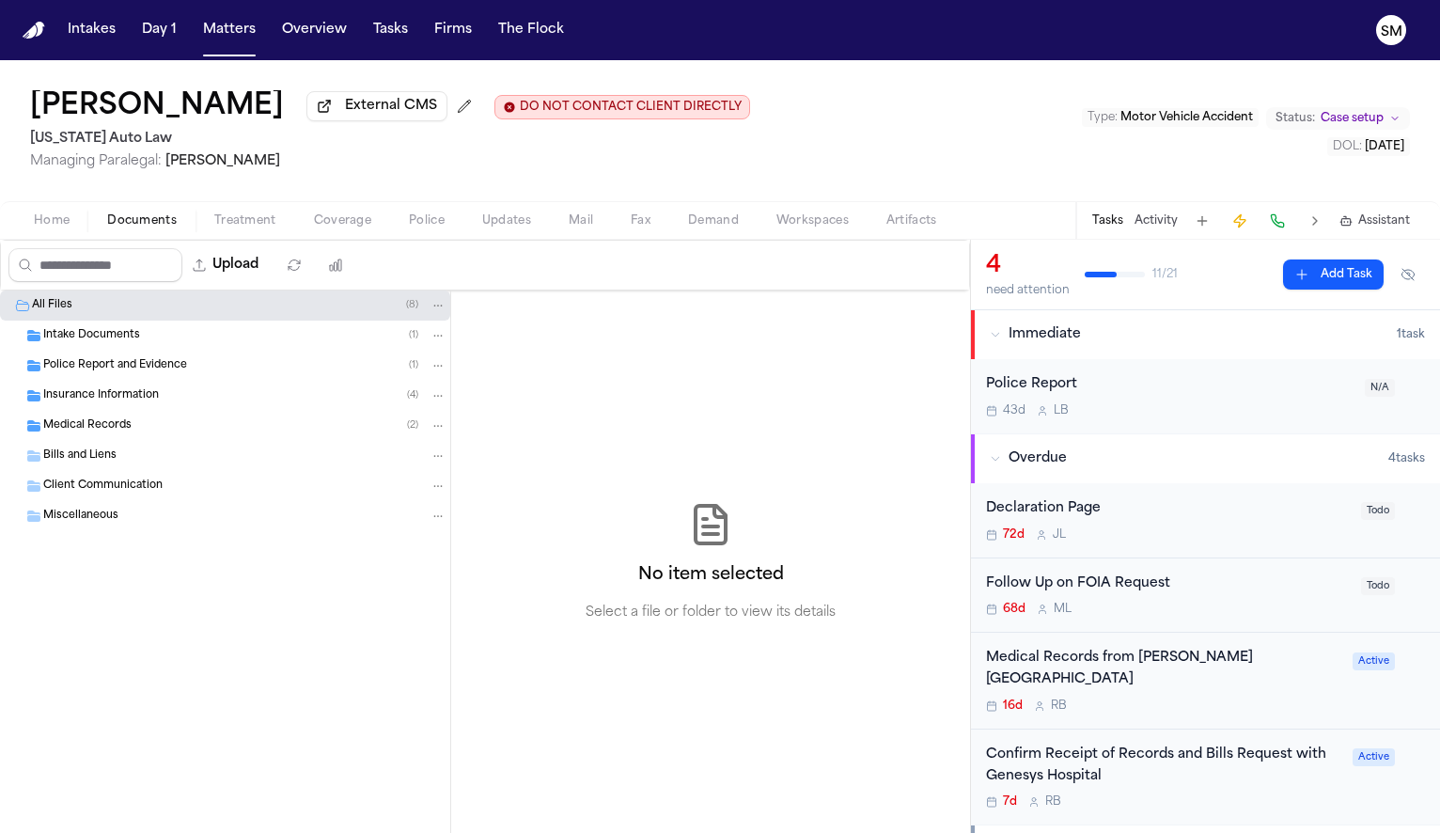
click at [1218, 582] on div "Follow Up on FOIA Request" at bounding box center [1168, 584] width 364 height 22
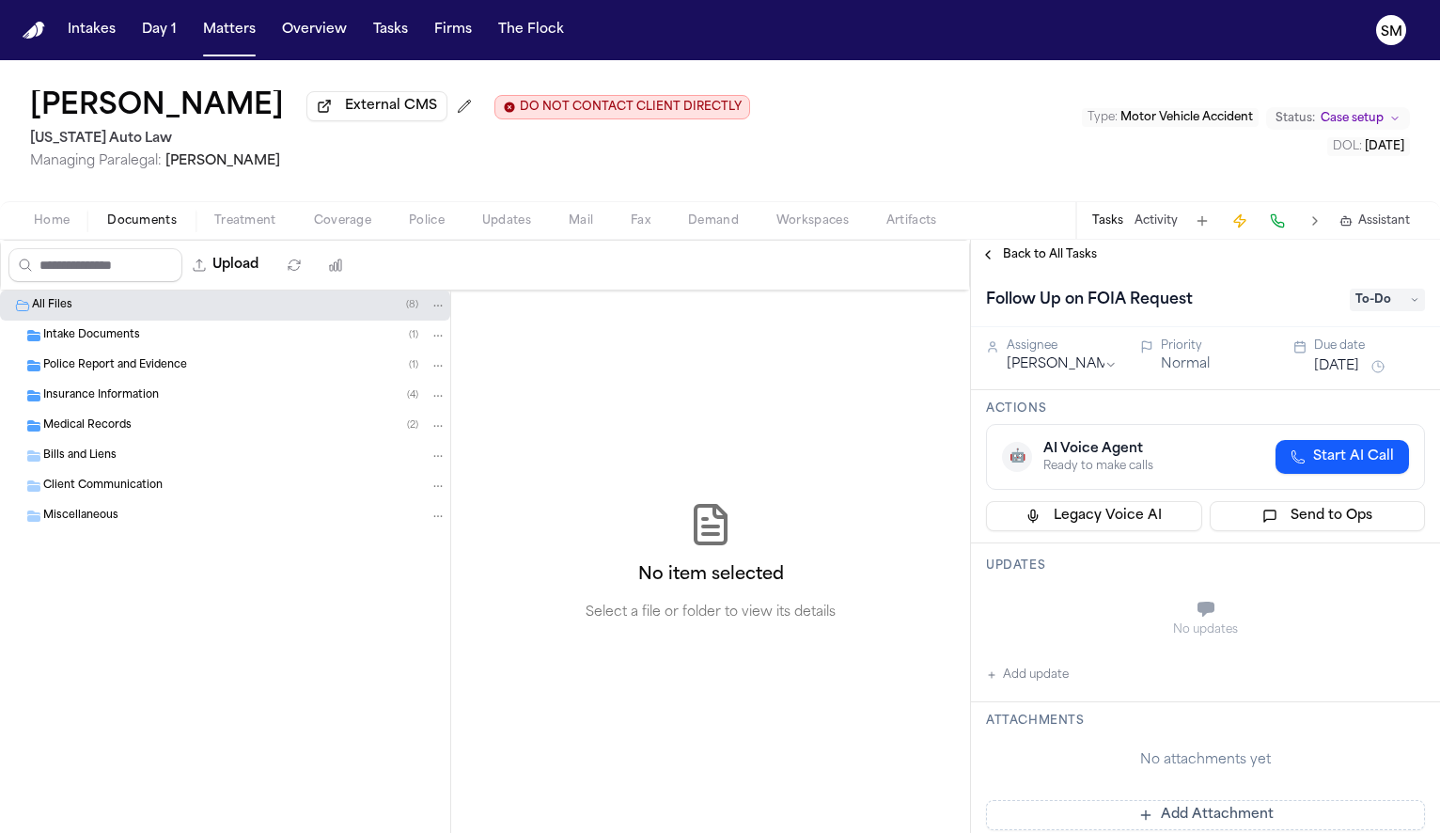
click at [268, 374] on div "Police Report and Evidence ( 1 )" at bounding box center [244, 365] width 403 height 17
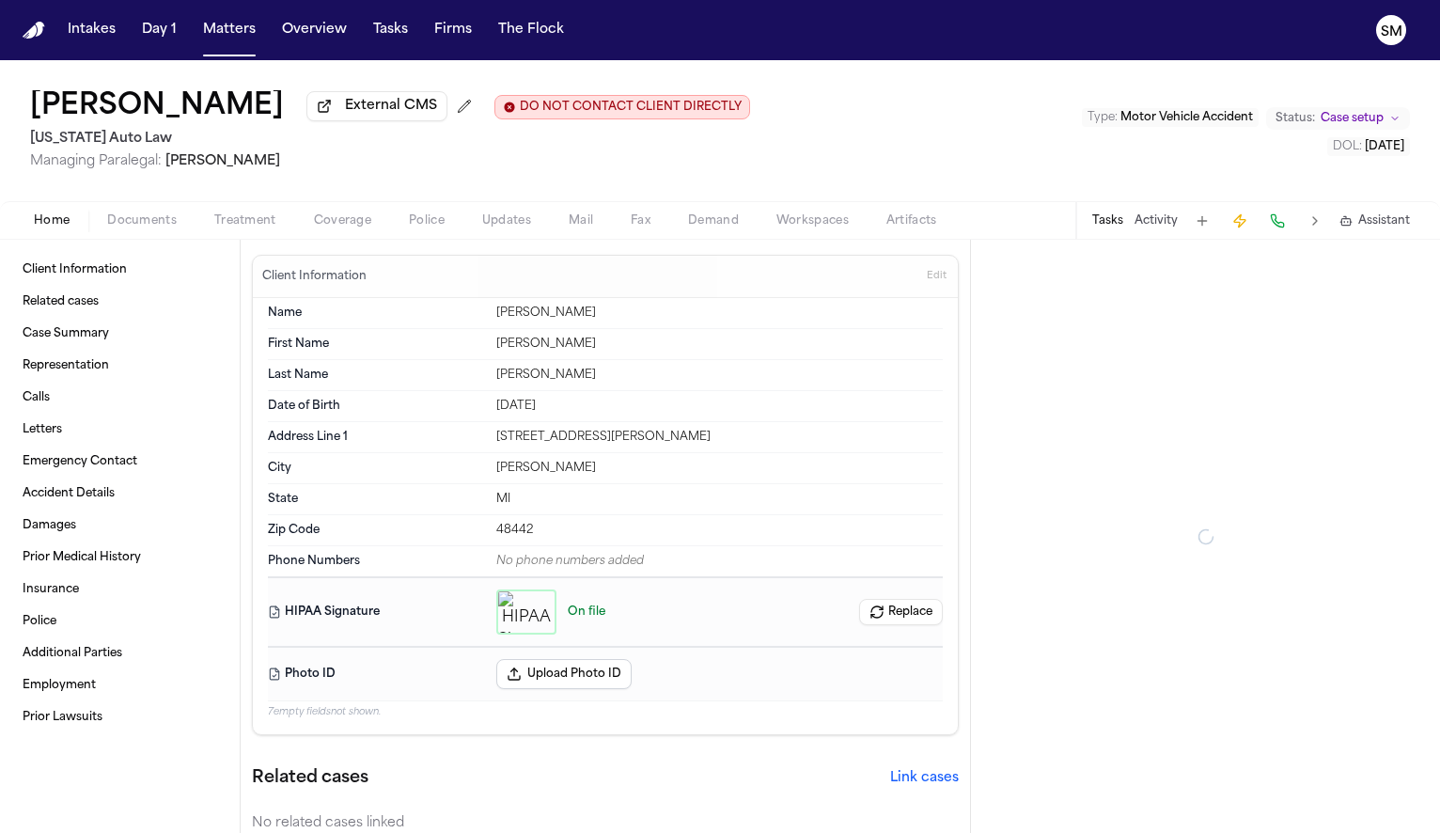
click at [70, 219] on button "Home" at bounding box center [51, 221] width 73 height 23
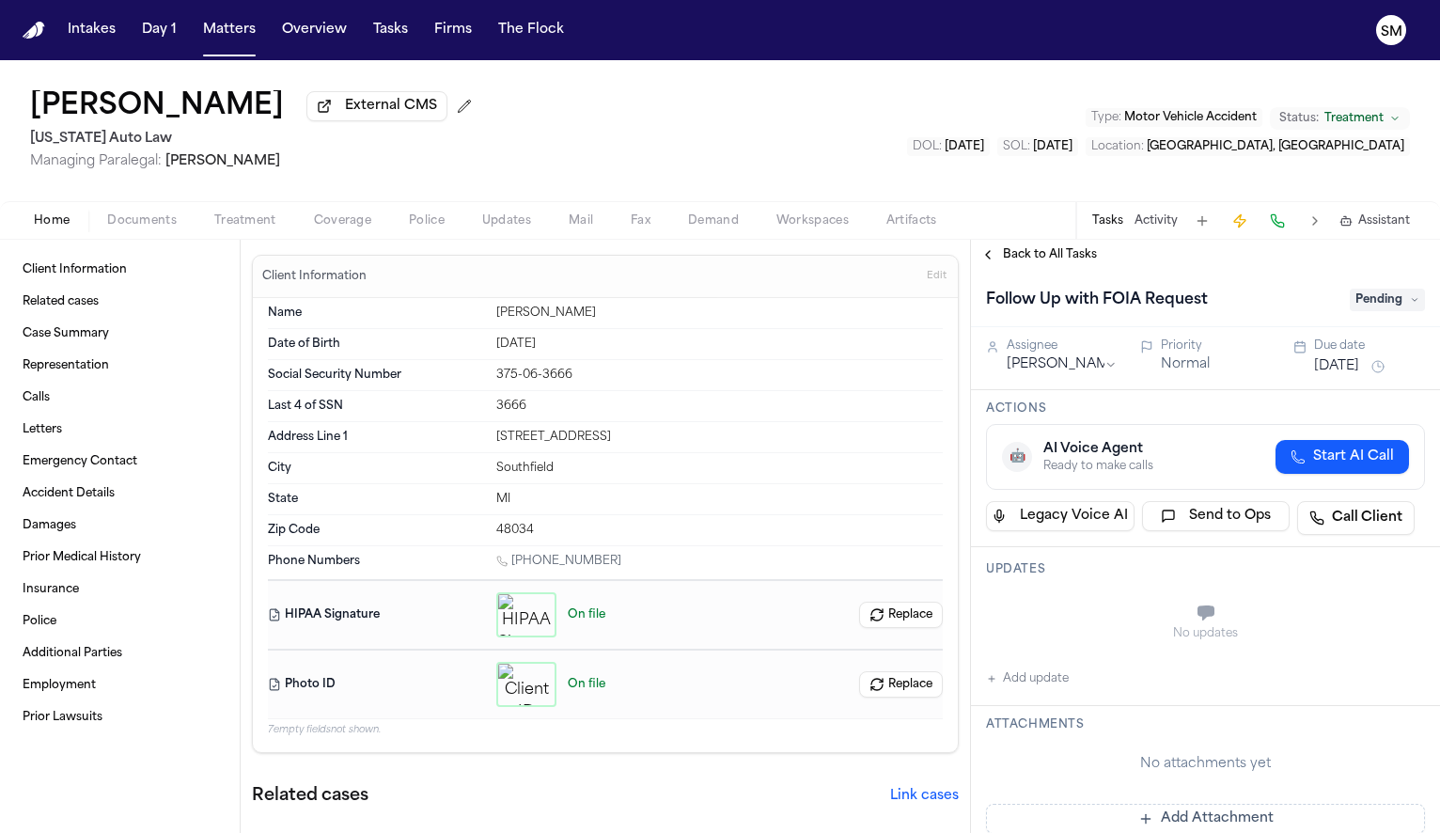
click at [144, 227] on span "Documents" at bounding box center [142, 220] width 70 height 15
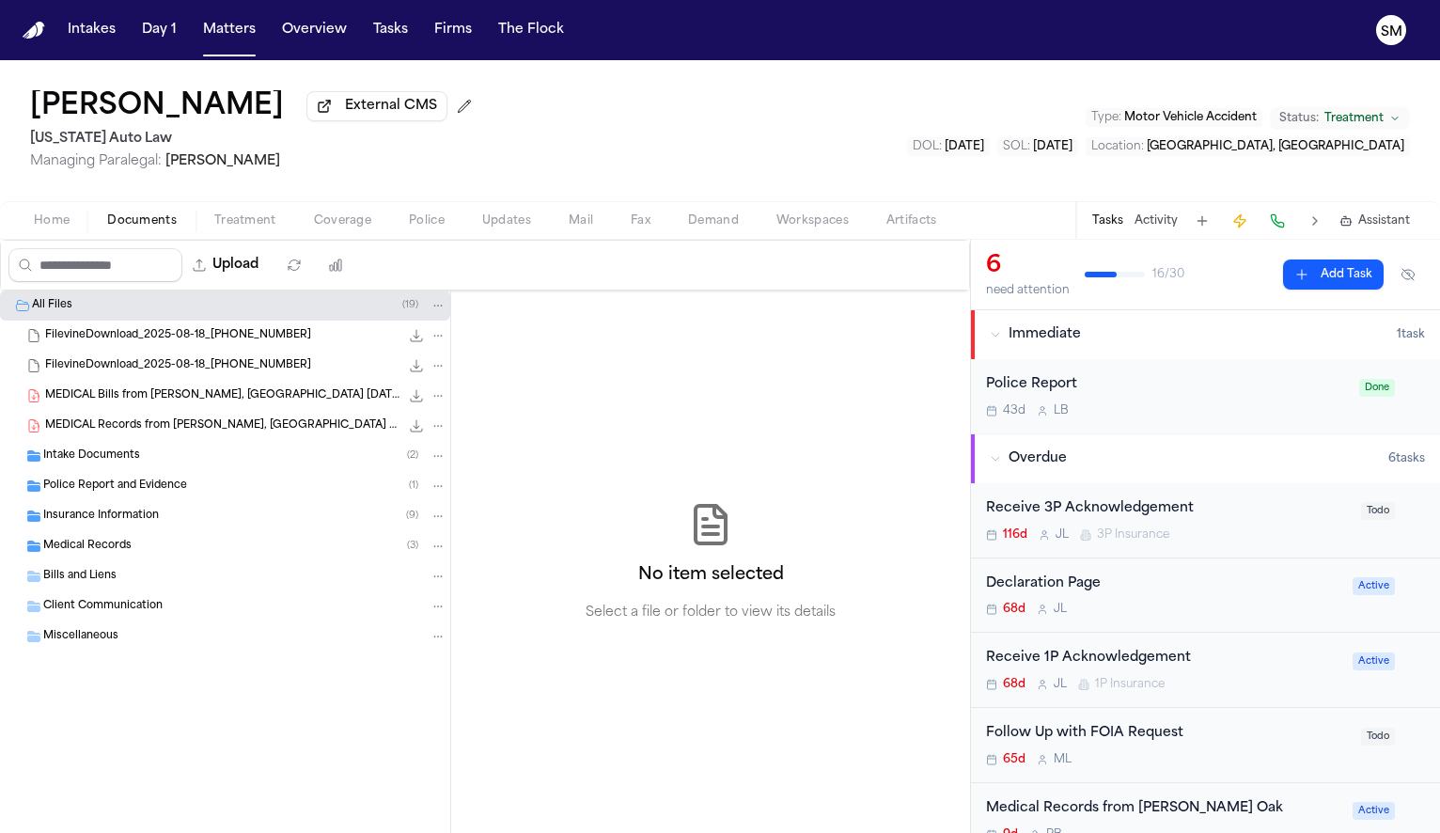
click at [129, 482] on span "Police Report and Evidence" at bounding box center [115, 486] width 144 height 16
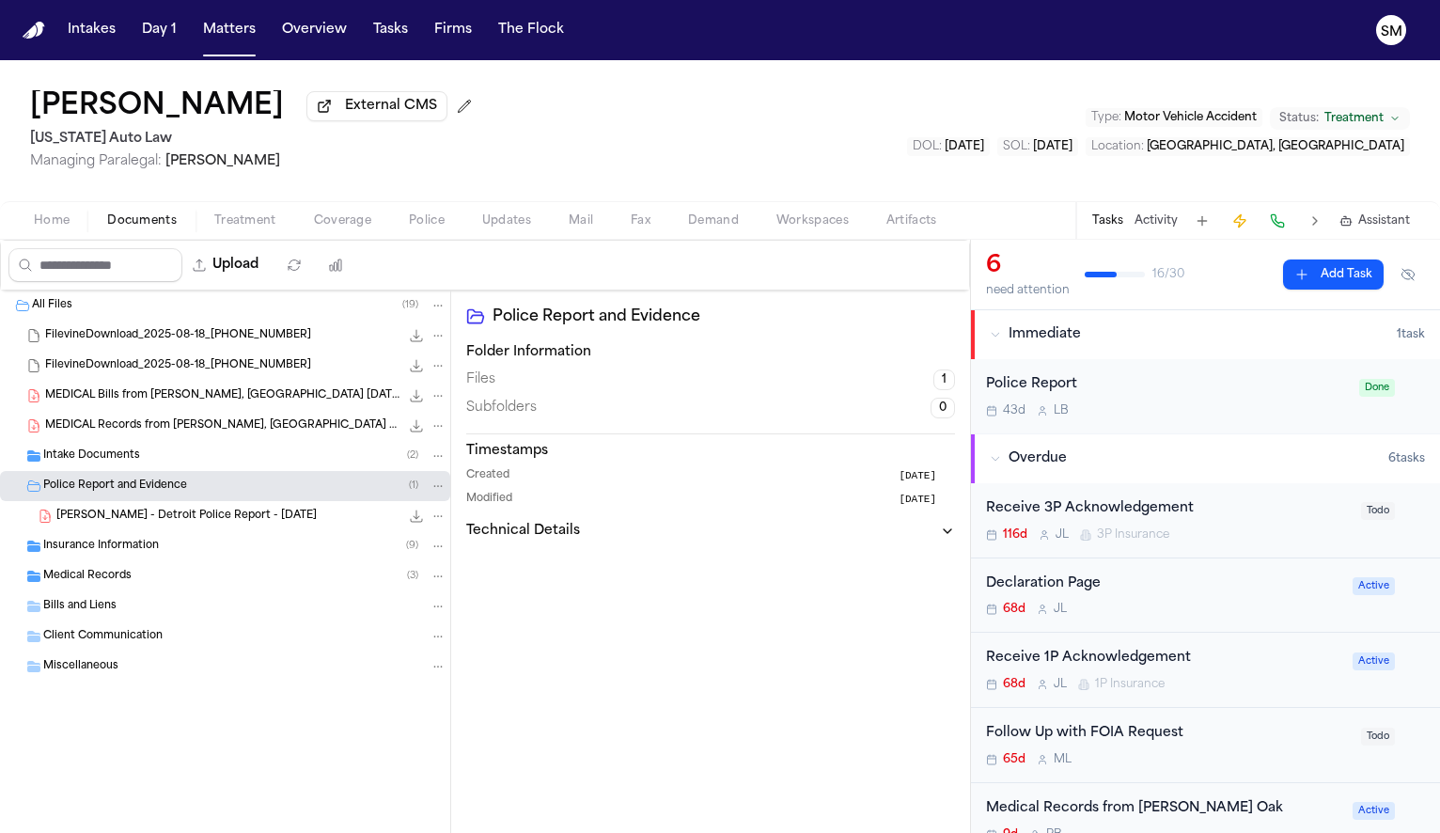
click at [148, 516] on span "T. Norwood - Detroit Police Report - 12.21.24" at bounding box center [186, 517] width 260 height 16
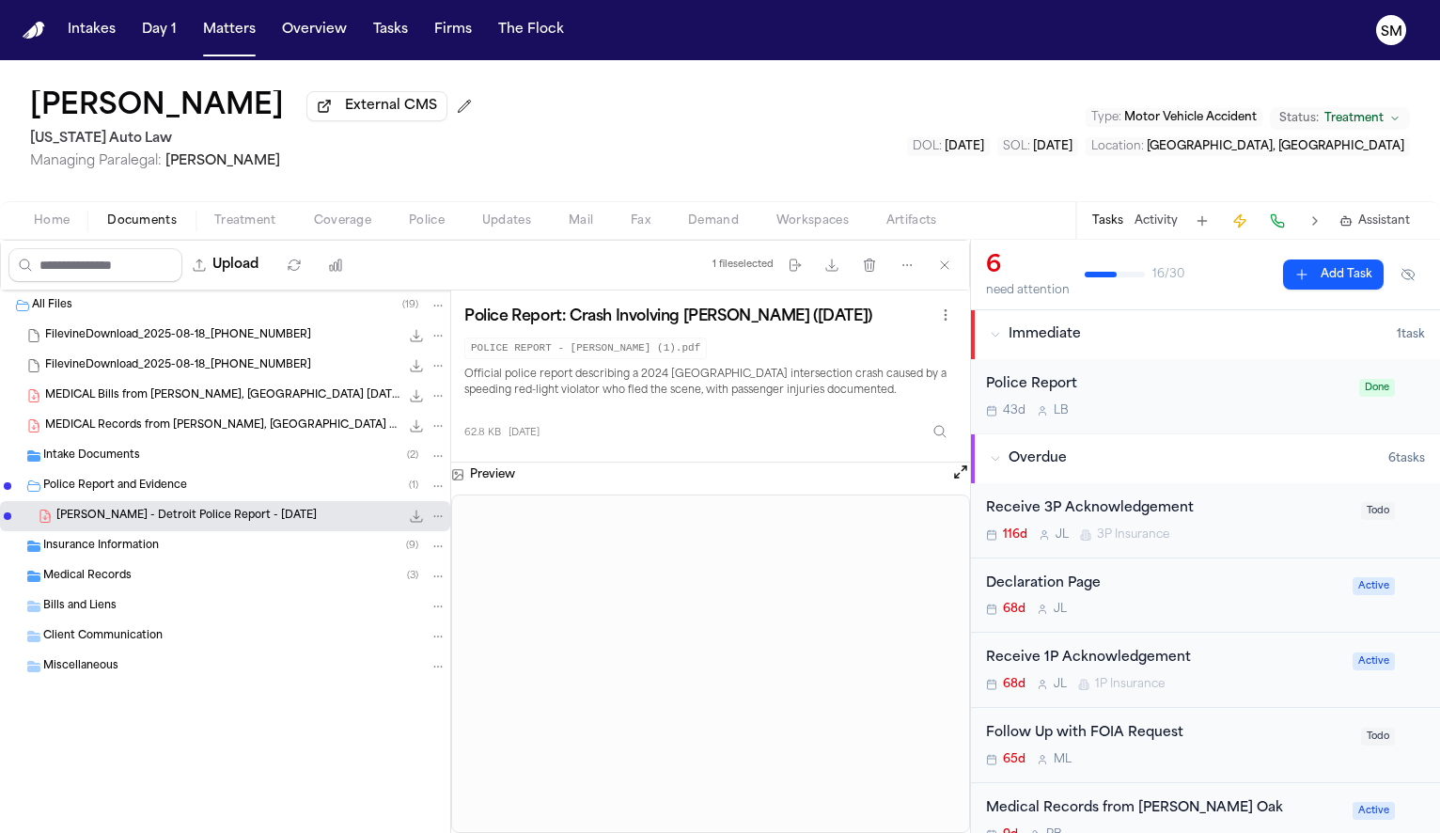
click at [952, 480] on button "Open preview" at bounding box center [960, 471] width 19 height 19
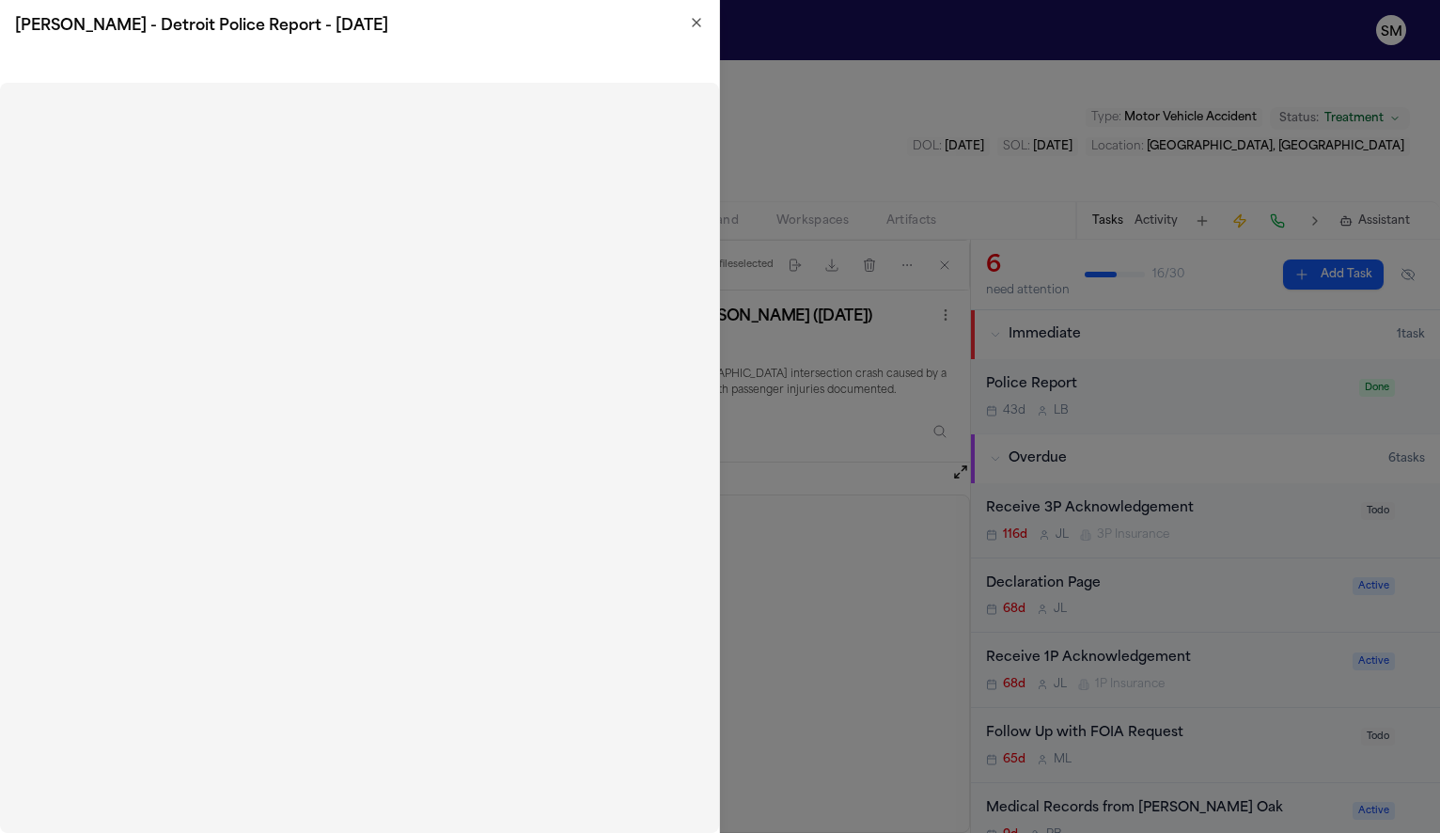
click at [699, 15] on icon "button" at bounding box center [696, 22] width 15 height 15
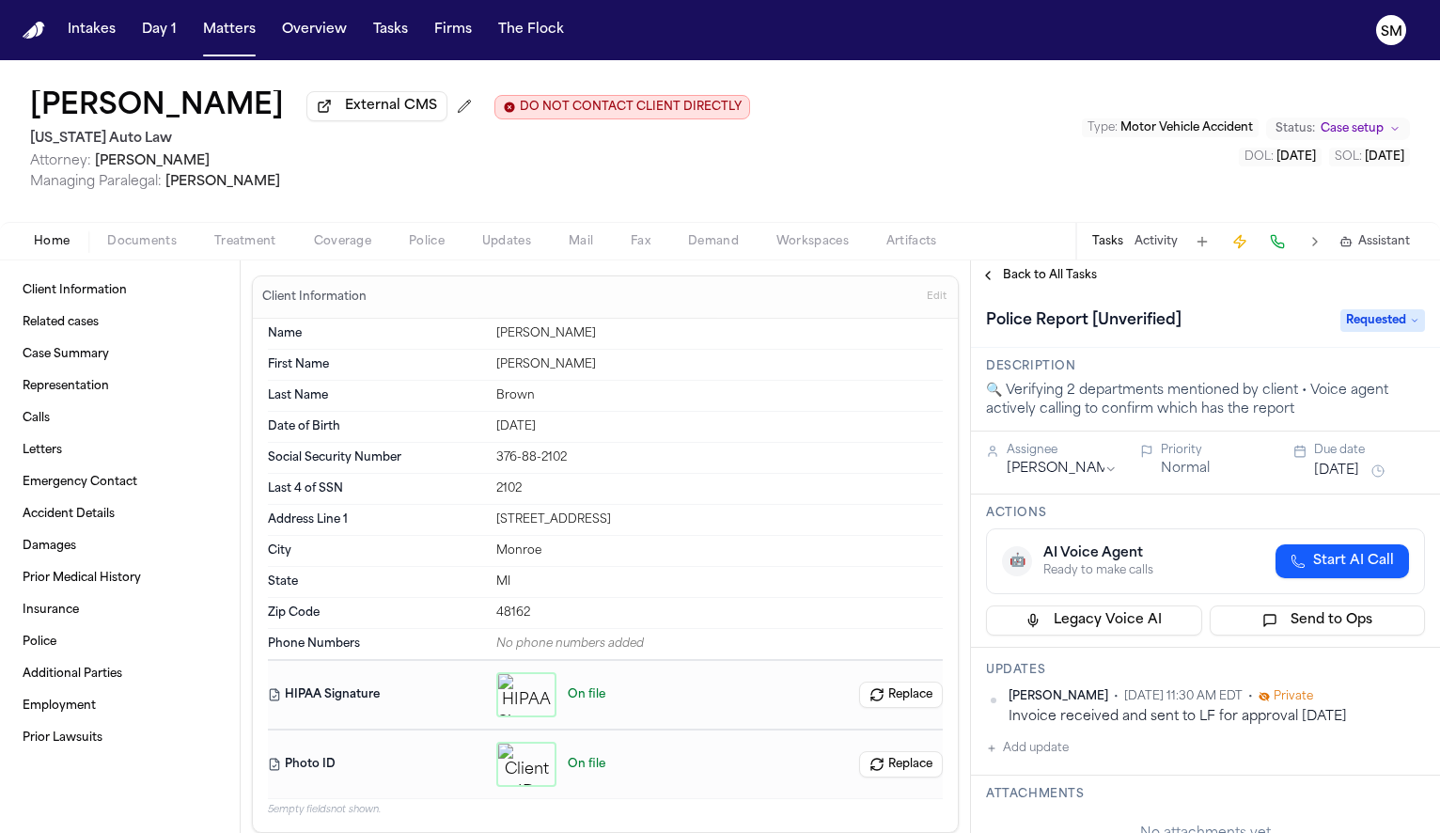
click at [426, 244] on span "Police" at bounding box center [427, 241] width 36 height 15
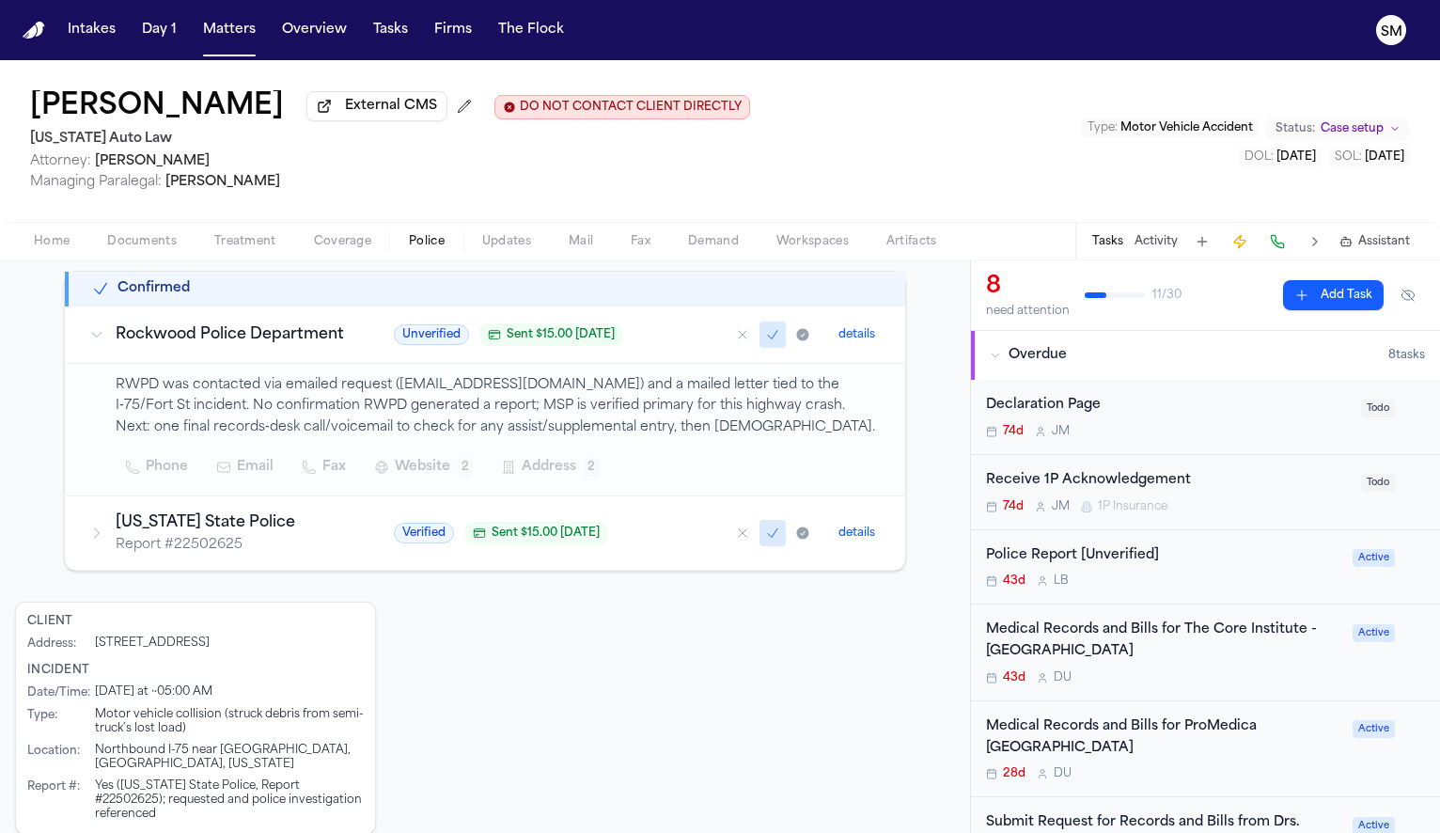
scroll to position [369, 0]
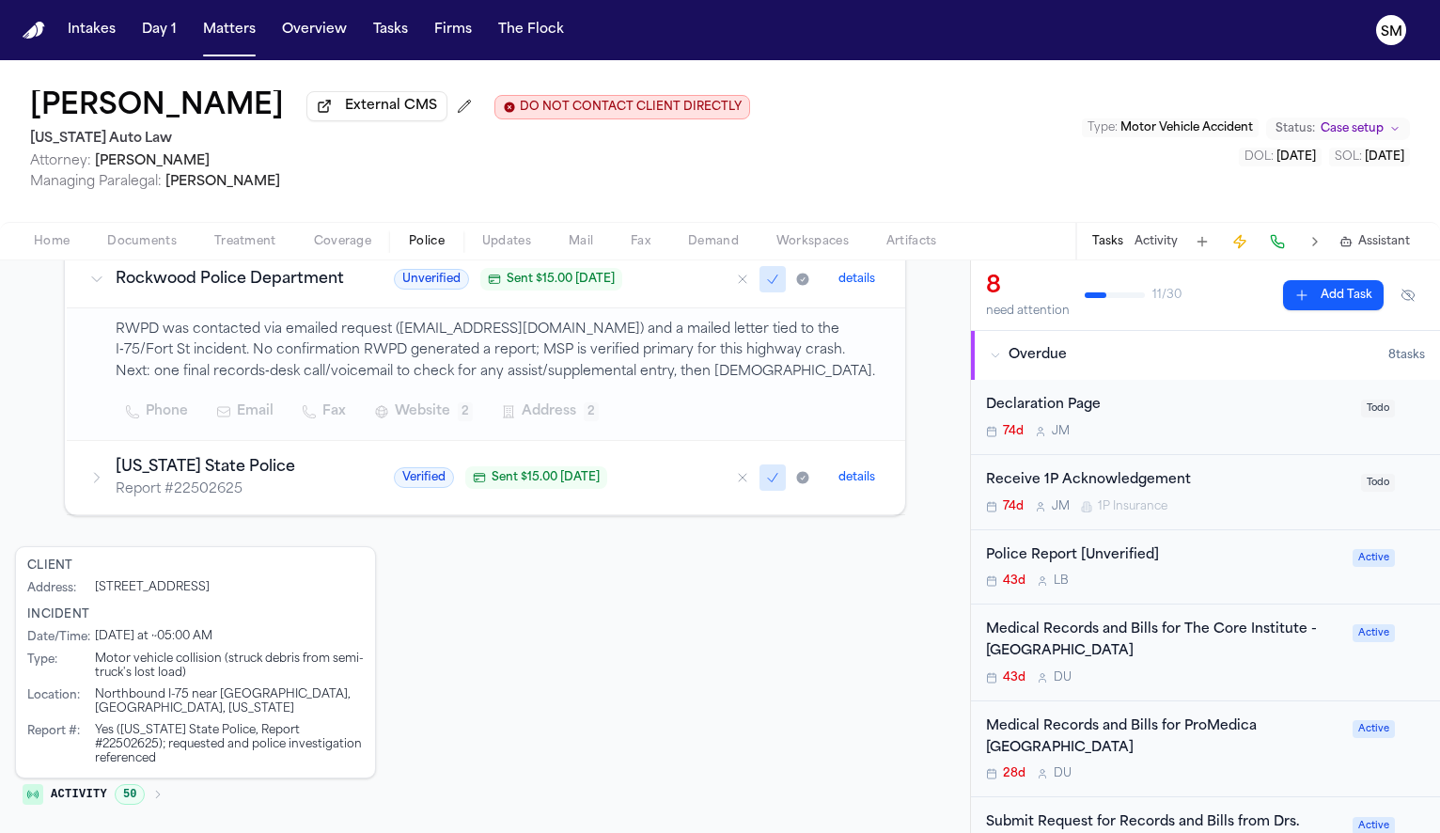
click at [210, 499] on p "Report # 22502625" at bounding box center [232, 489] width 233 height 19
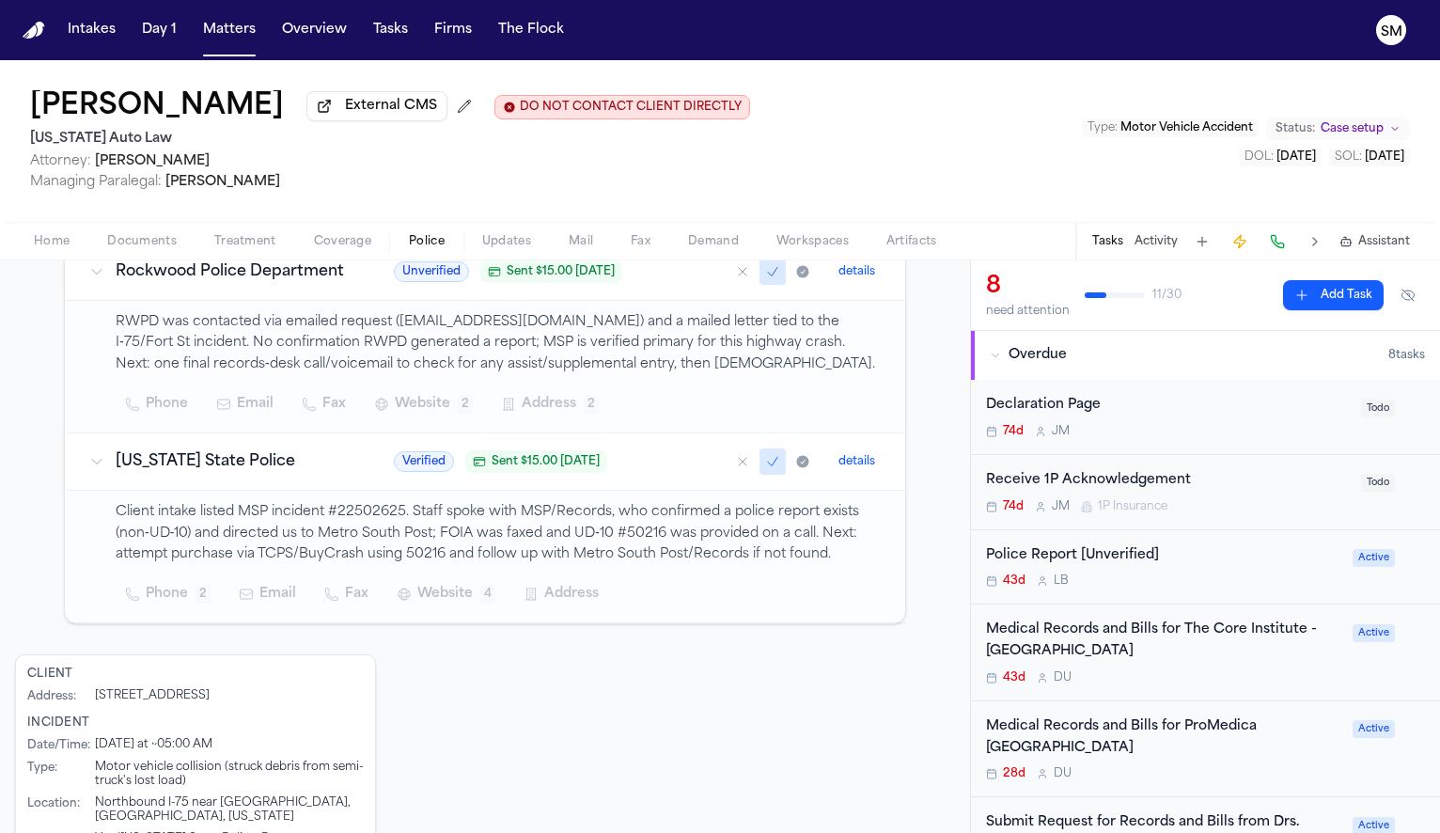
scroll to position [389, 0]
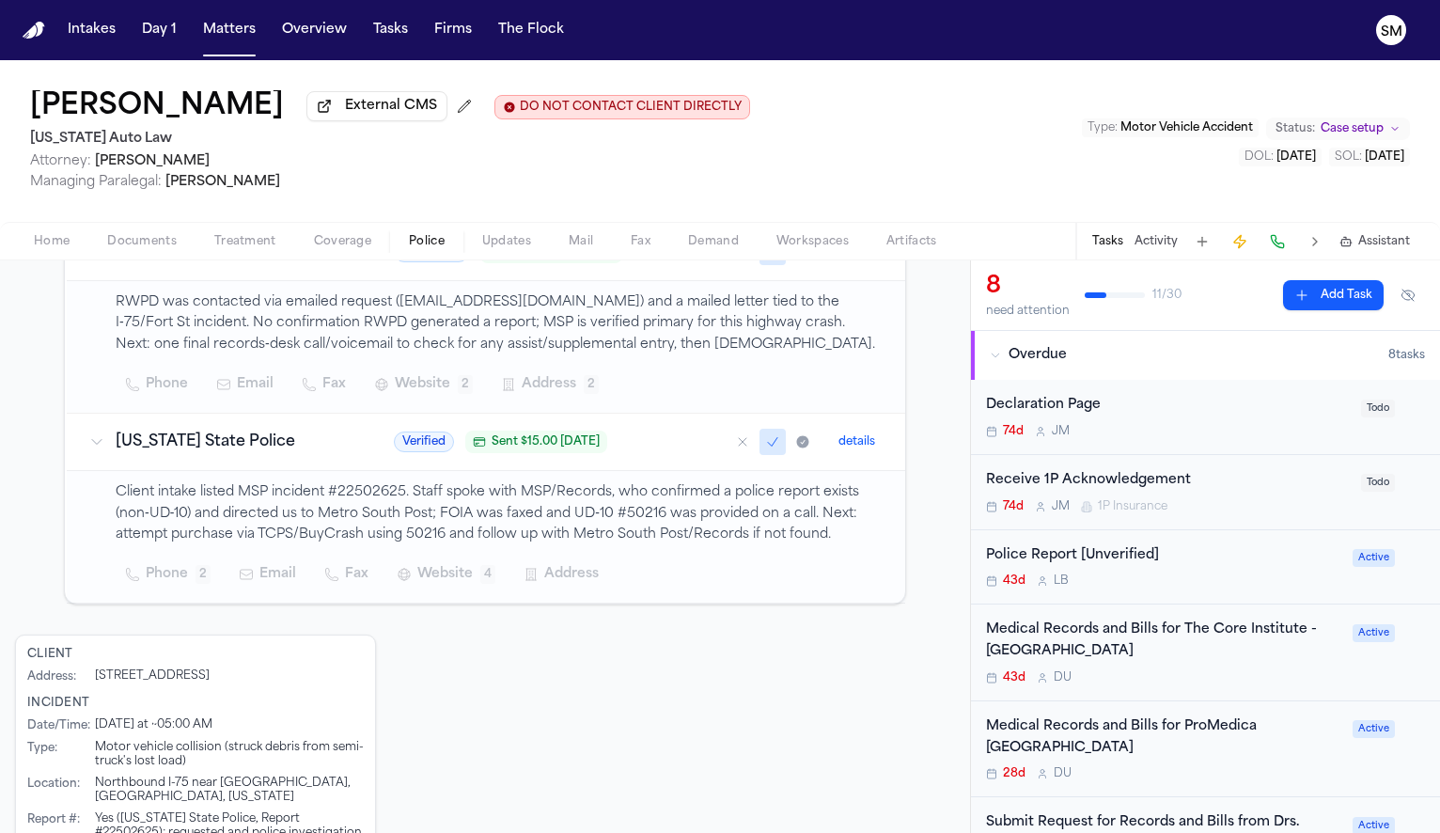
click at [60, 242] on span "Home" at bounding box center [52, 241] width 36 height 15
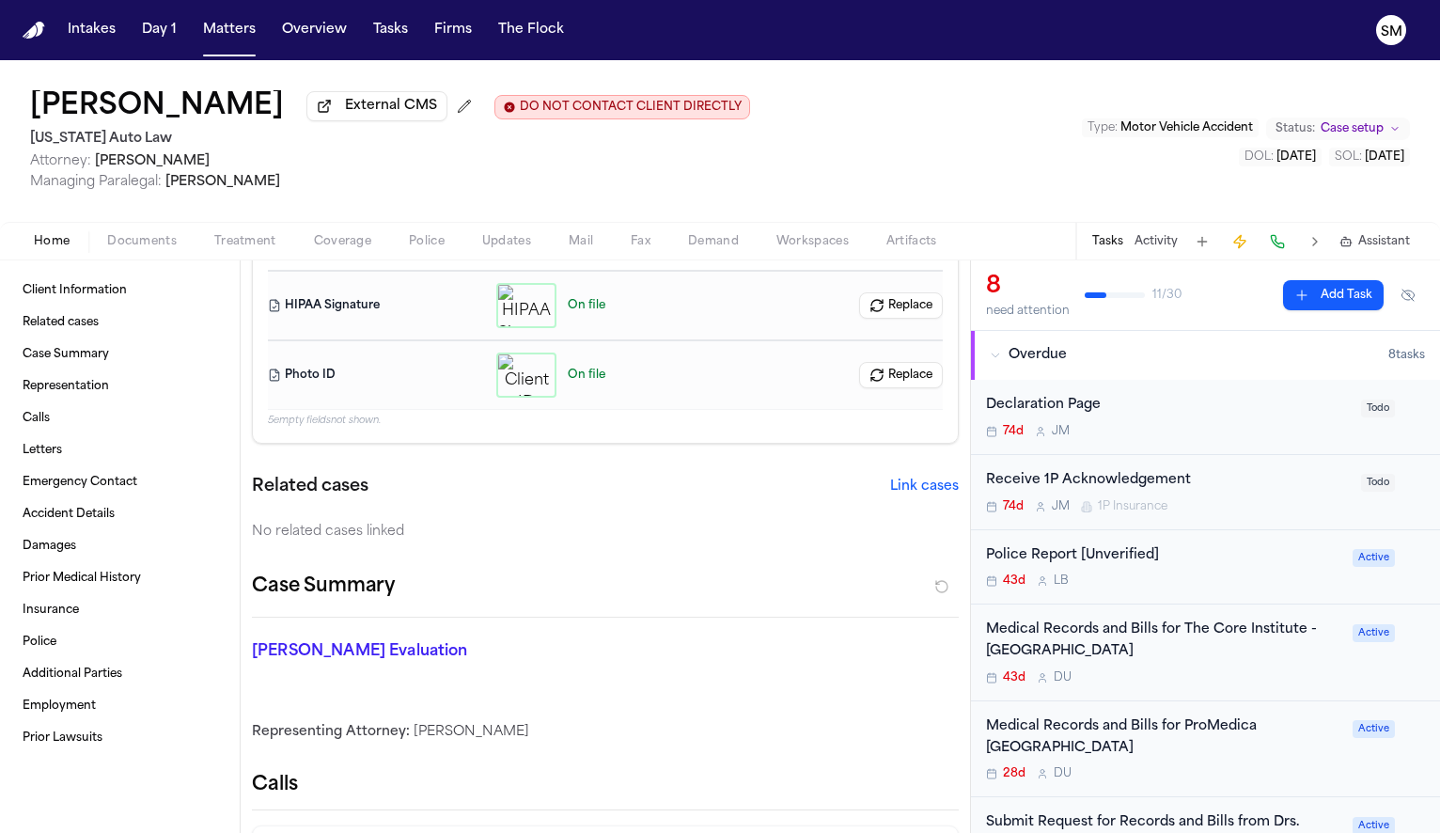
click at [548, 384] on div "button" at bounding box center [526, 374] width 60 height 45
click at [429, 241] on span "Police" at bounding box center [427, 241] width 36 height 15
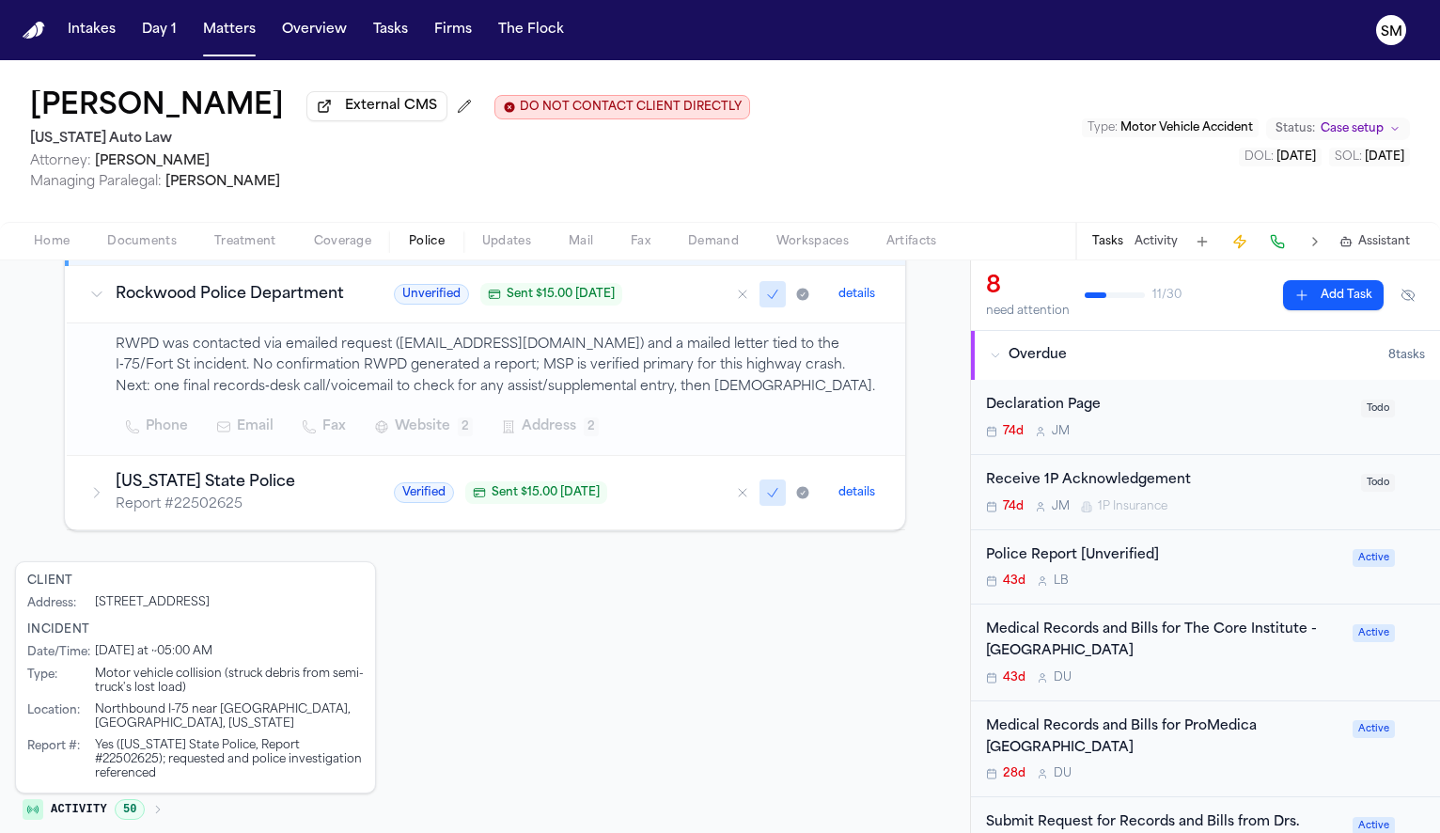
scroll to position [338, 0]
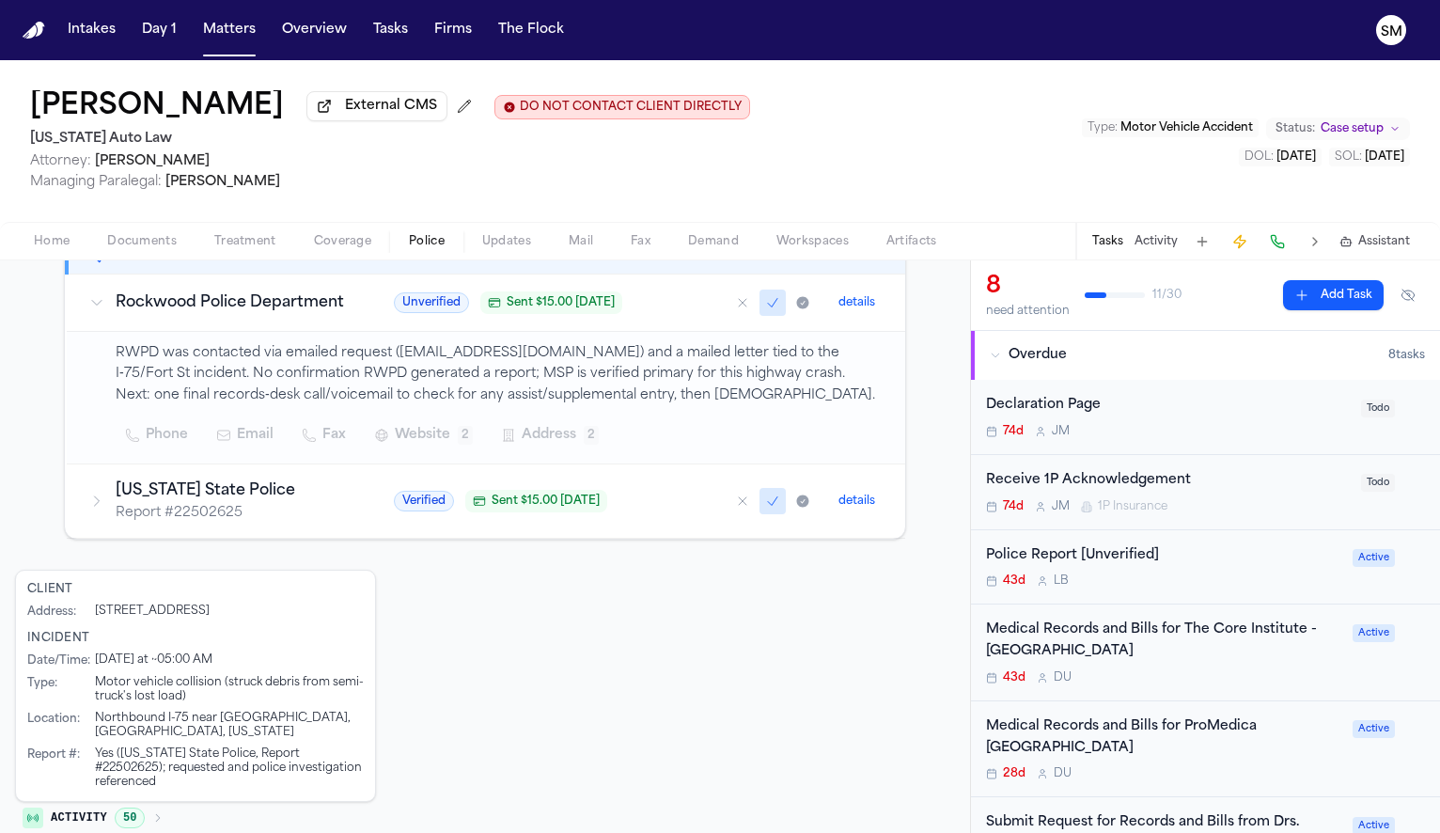
click at [322, 788] on div "Yes (Michigan State Police, Report #22502625); requested and police investigati…" at bounding box center [229, 768] width 269 height 42
copy div "22502625"
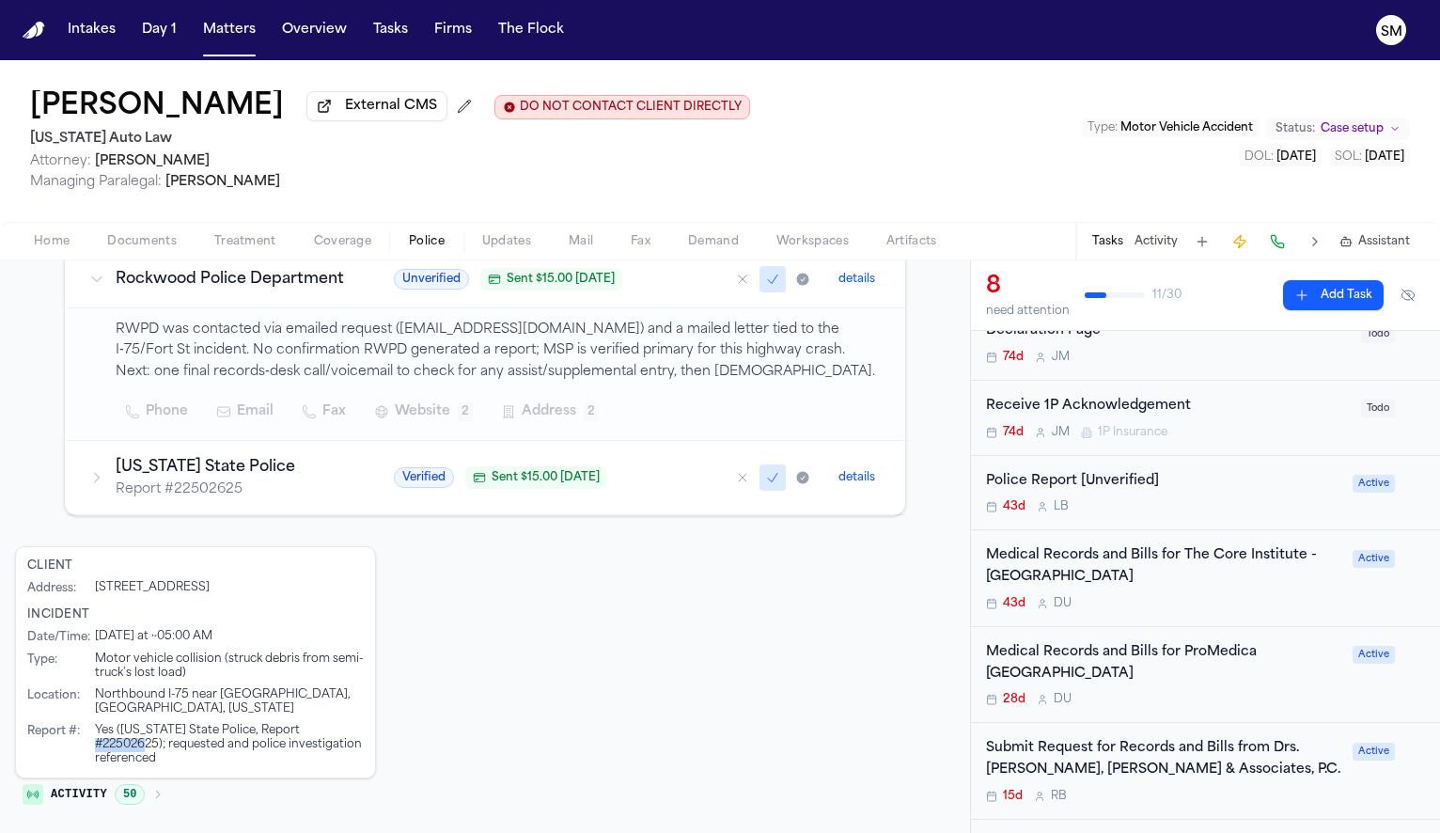
scroll to position [0, 0]
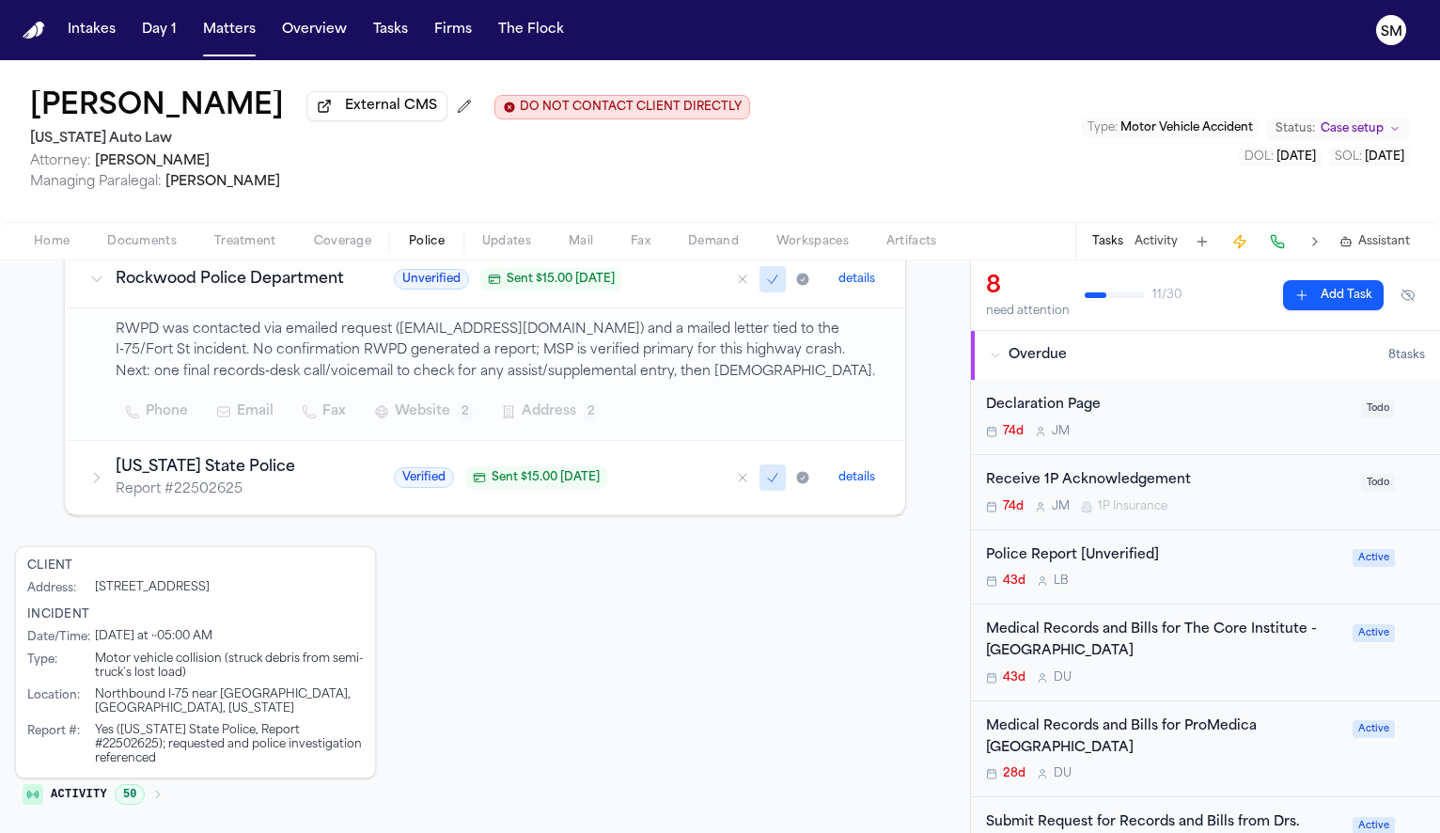
click at [1130, 583] on div "43d L B" at bounding box center [1163, 580] width 355 height 15
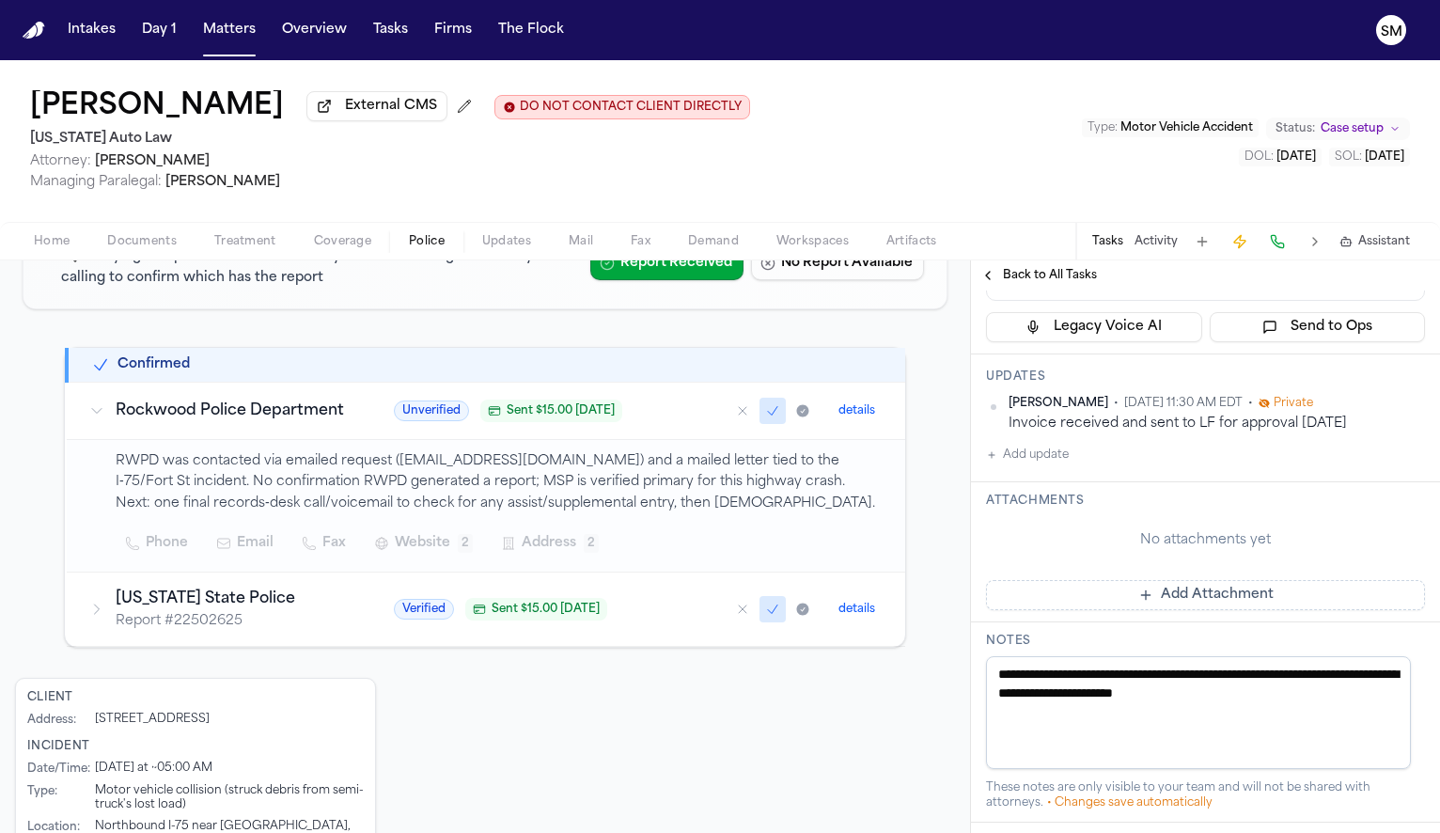
scroll to position [219, 0]
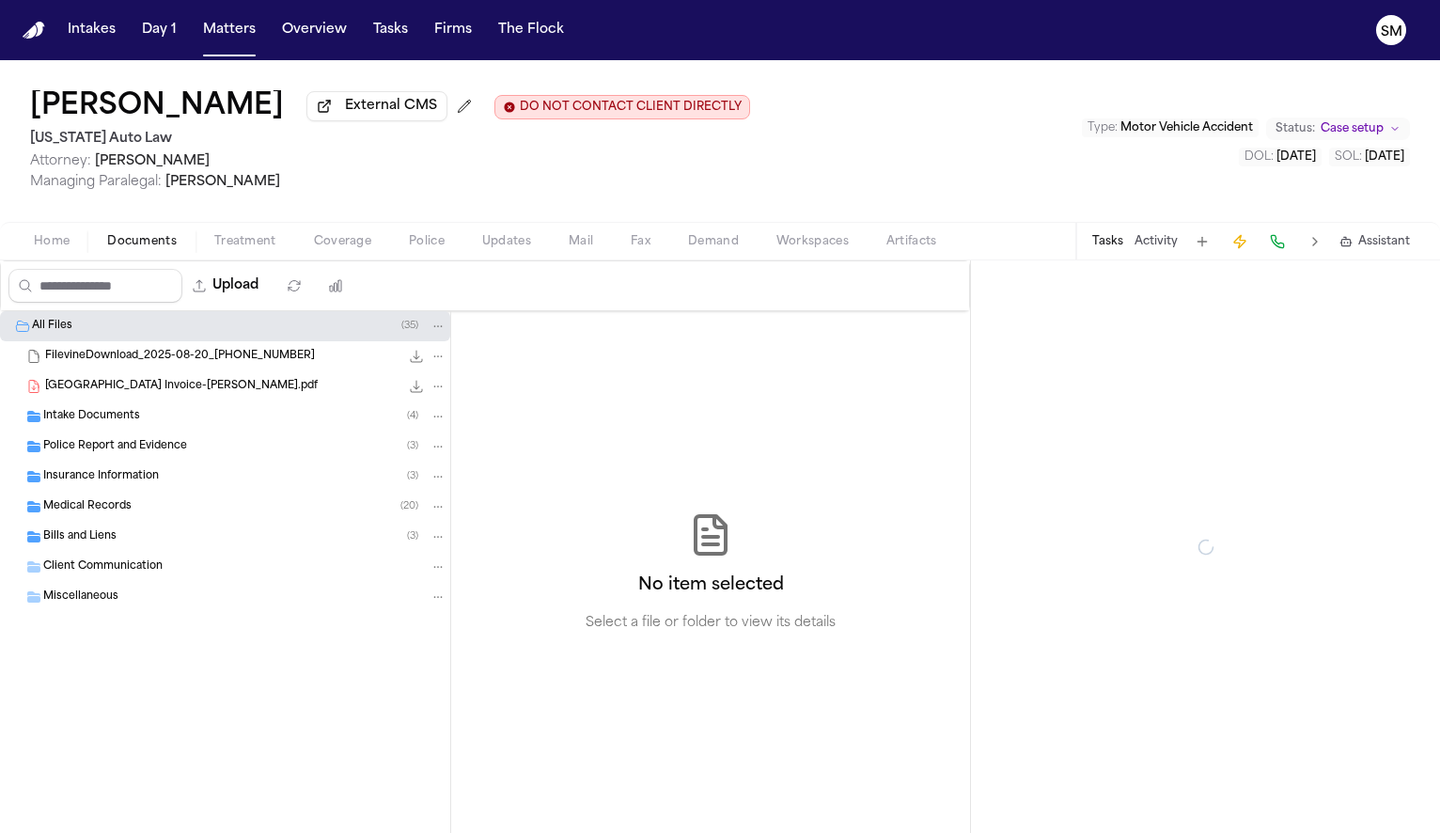
click at [161, 249] on span "Documents" at bounding box center [142, 241] width 70 height 15
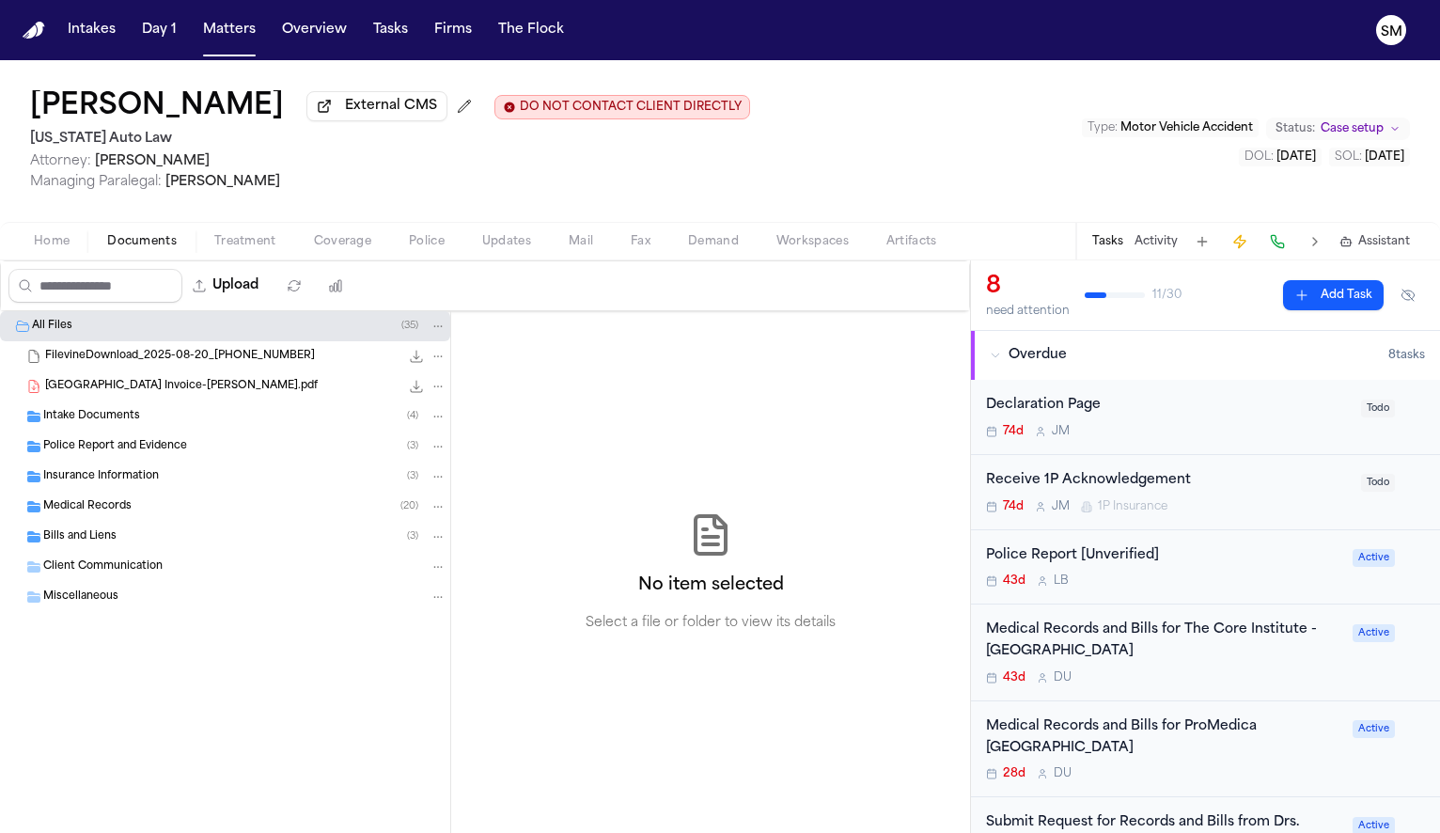
click at [189, 383] on span "Monroe Regional Hospital Invoice-S.Brown.pdf" at bounding box center [181, 387] width 273 height 16
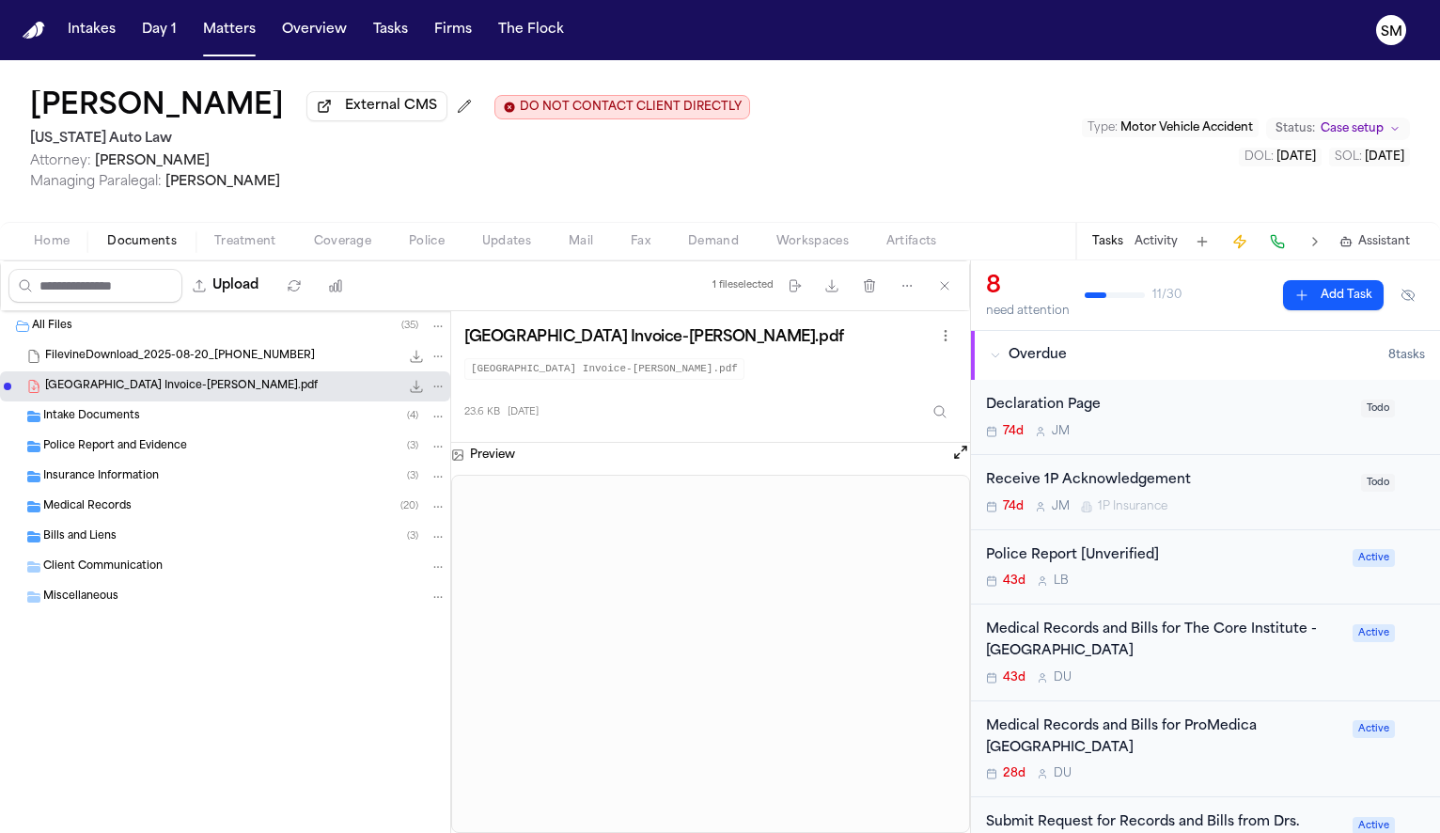
click at [193, 354] on span "FilevineDownload_2025-08-20_16-23-07-241" at bounding box center [180, 357] width 270 height 16
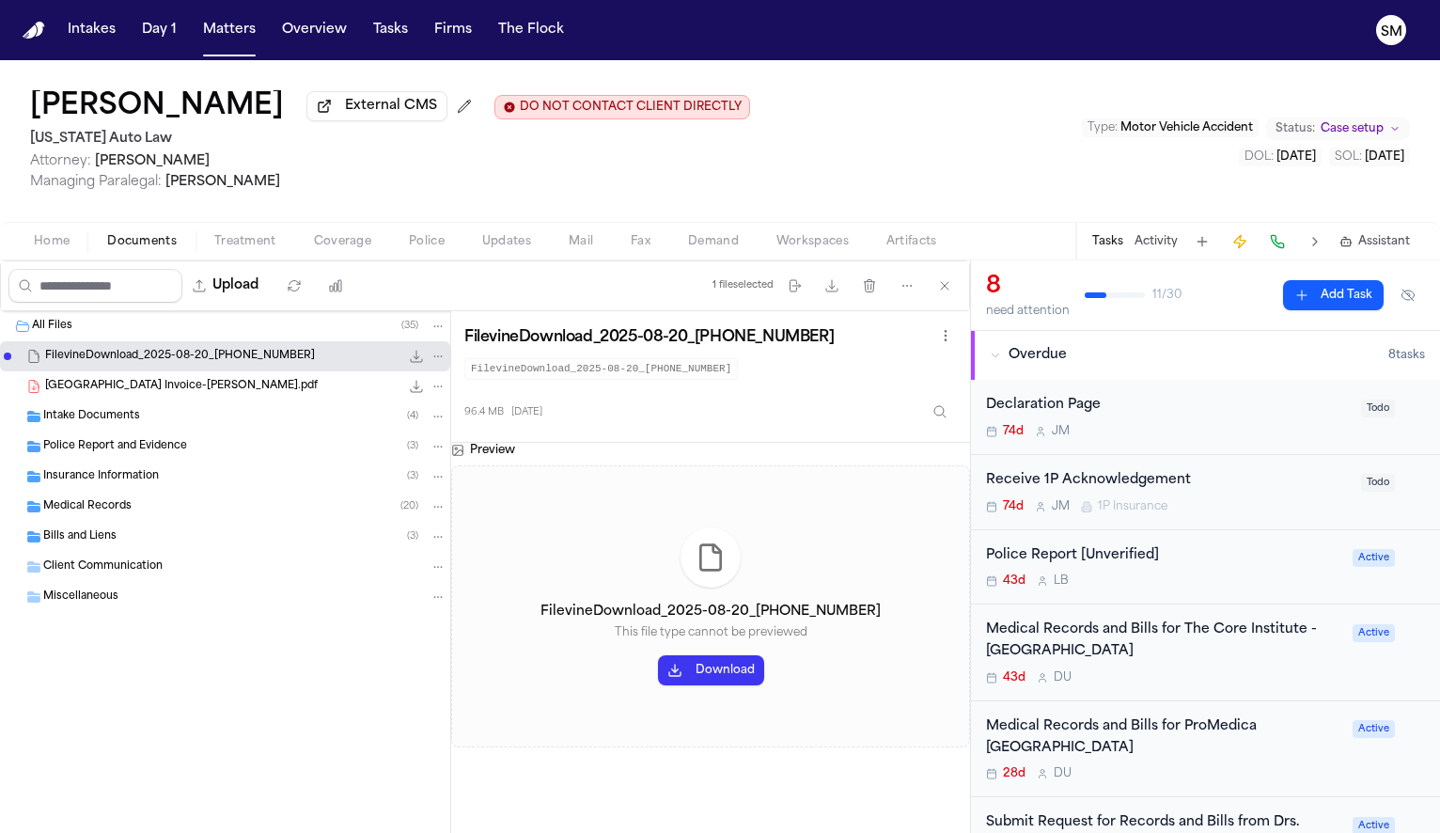
click at [159, 455] on span "Police Report and Evidence" at bounding box center [115, 447] width 144 height 16
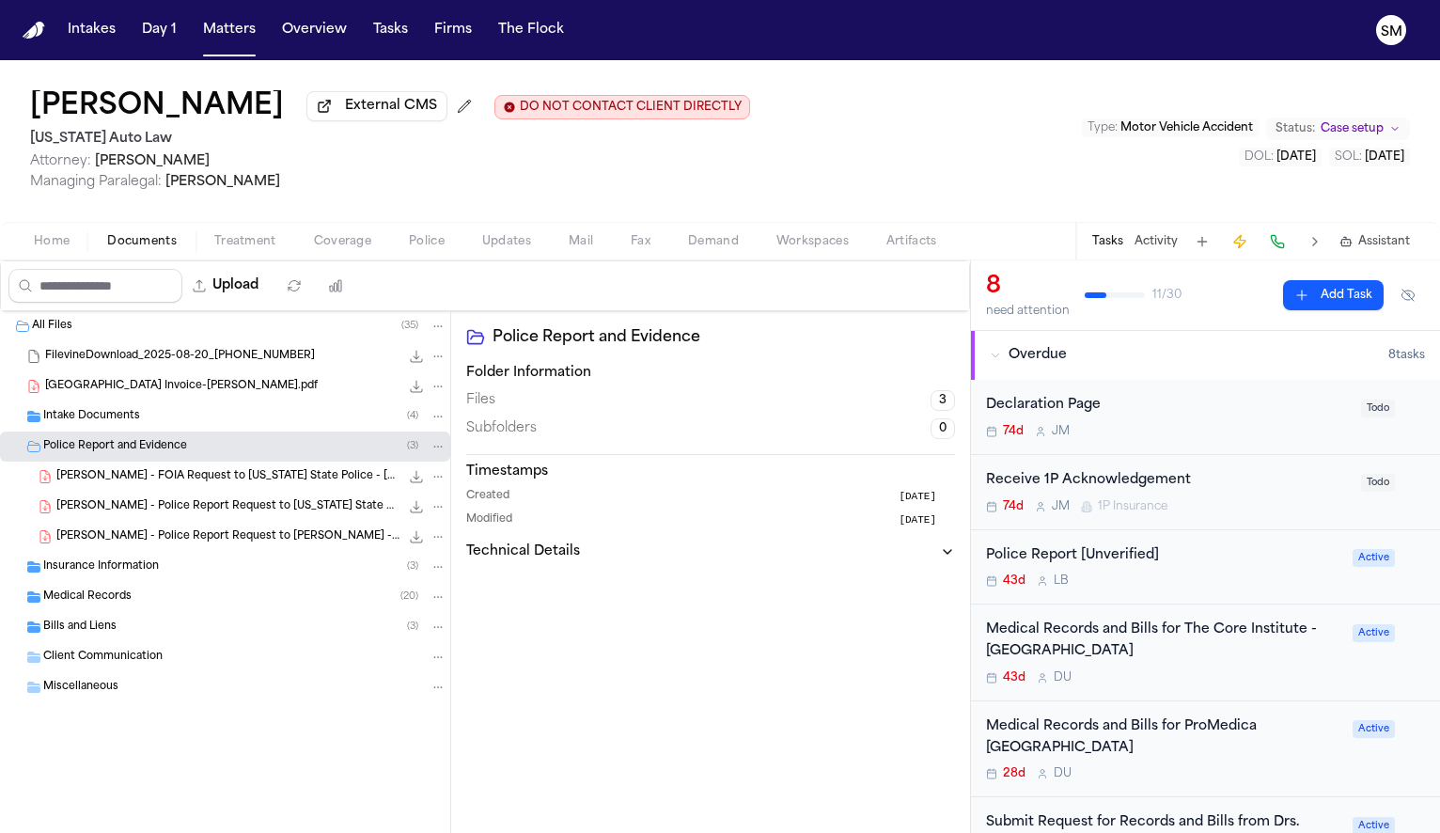
click at [159, 479] on span "S. Brown - FOIA Request to Michigan State Police - 9.23.25" at bounding box center [227, 477] width 343 height 16
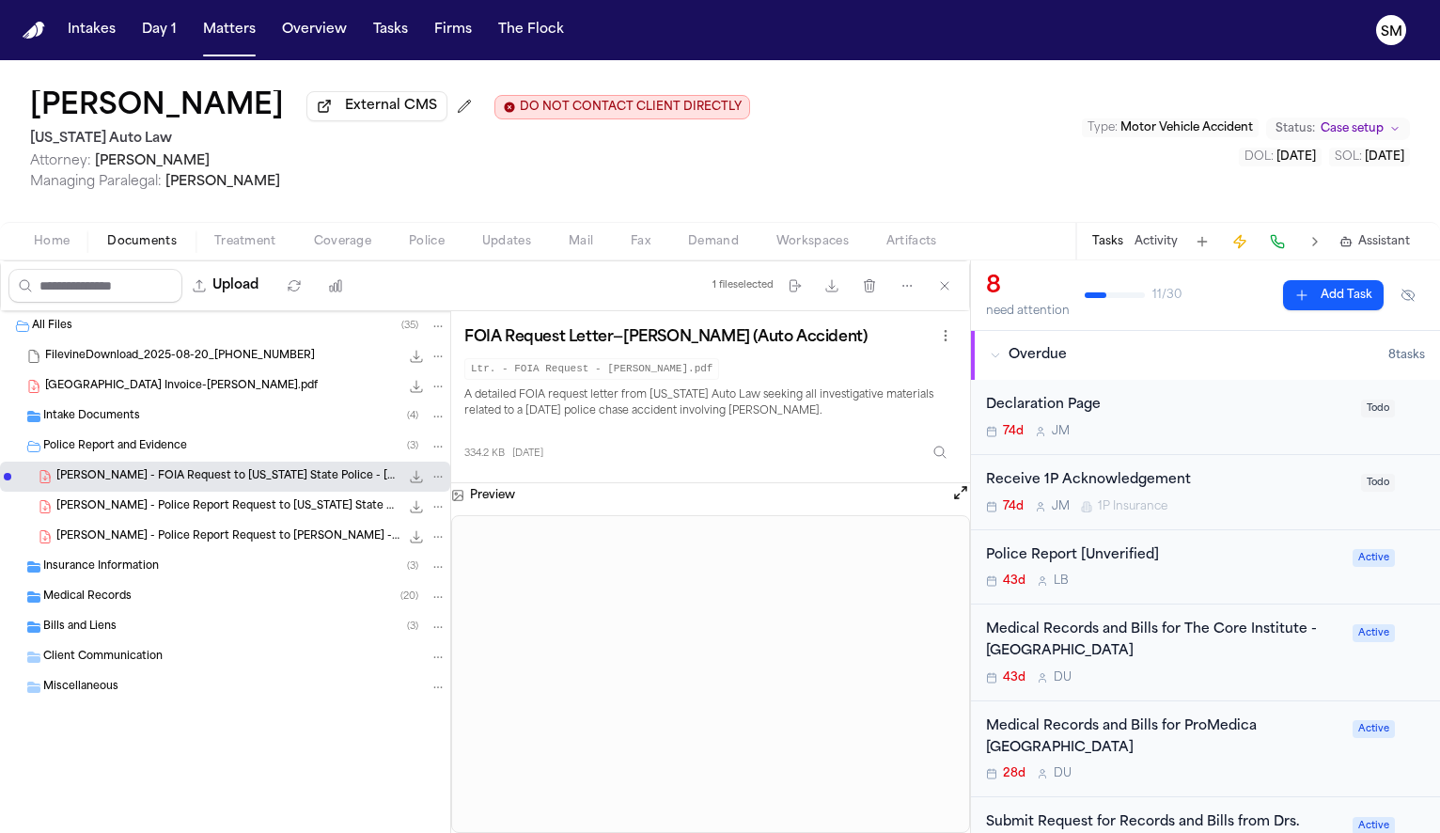
click at [243, 522] on div "S. Brown - Police Report Request to Michigan State Police - 10.10.25 132.1 KB •…" at bounding box center [225, 507] width 450 height 30
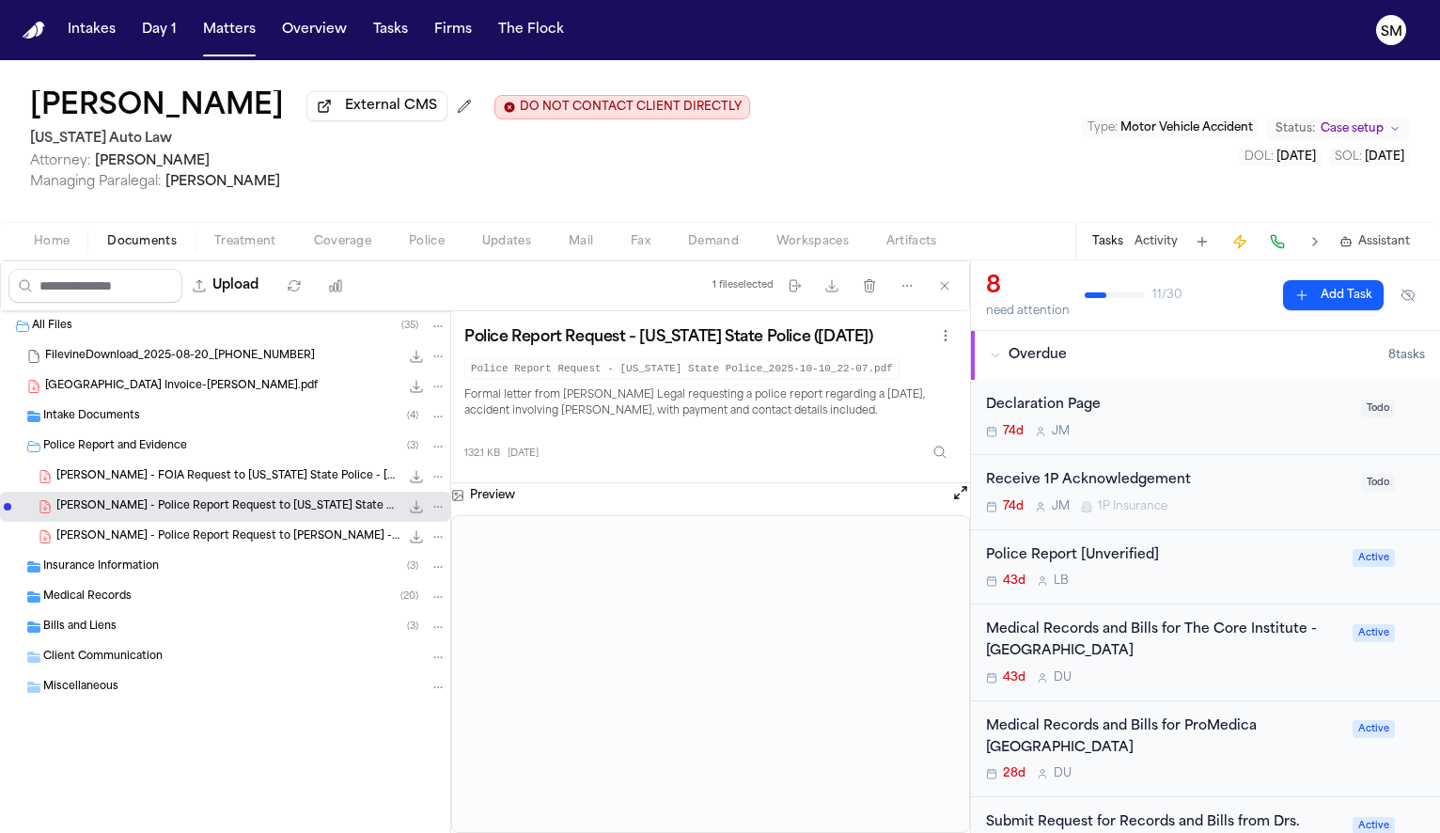
click at [237, 545] on span "S. Brown - Police Report Request to Rockwood PD - 10.10.25" at bounding box center [227, 537] width 343 height 16
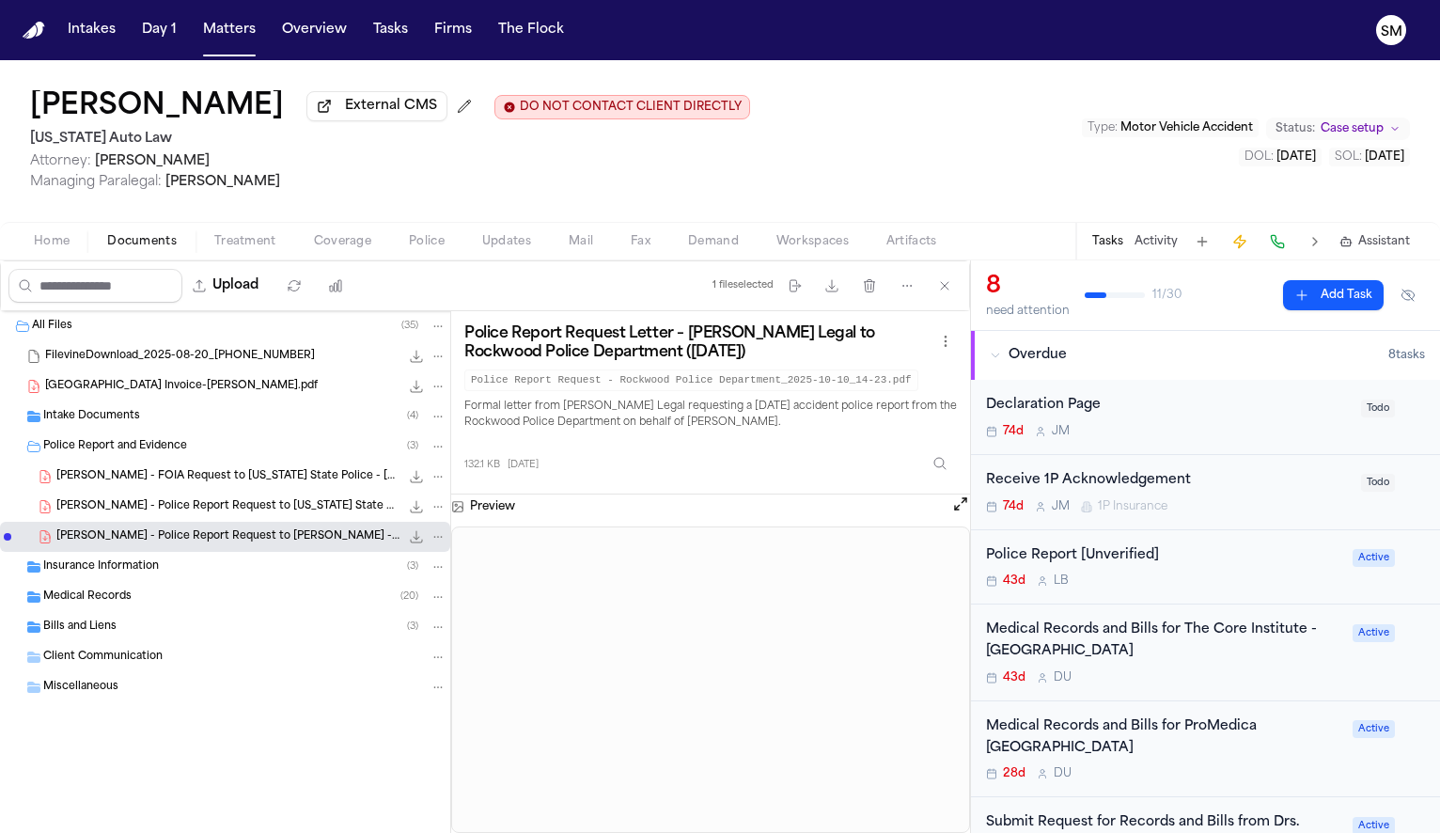
click at [227, 573] on div "Insurance Information ( 3 )" at bounding box center [244, 566] width 403 height 17
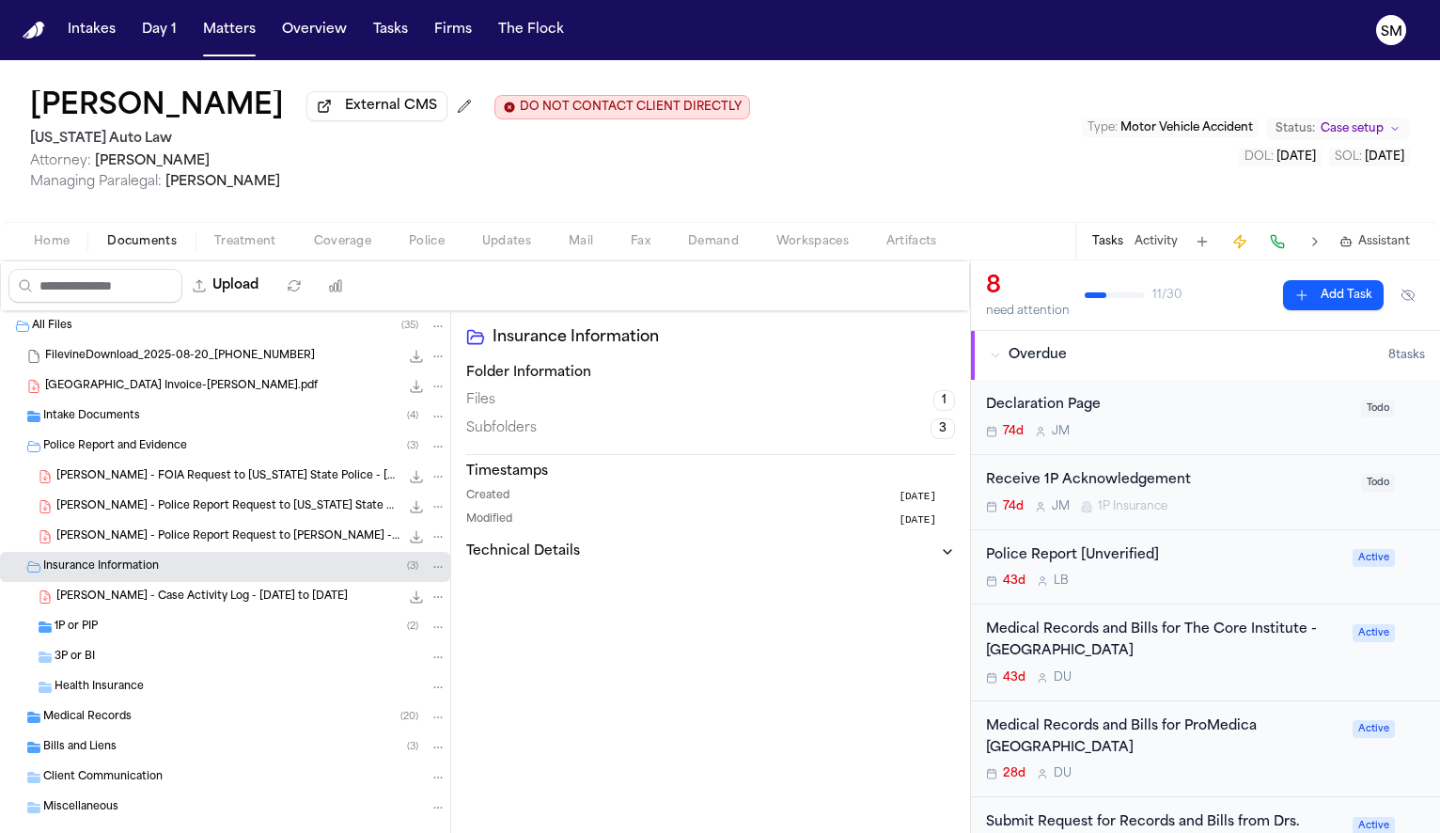
click at [227, 573] on div "Insurance Information ( 3 )" at bounding box center [244, 566] width 403 height 17
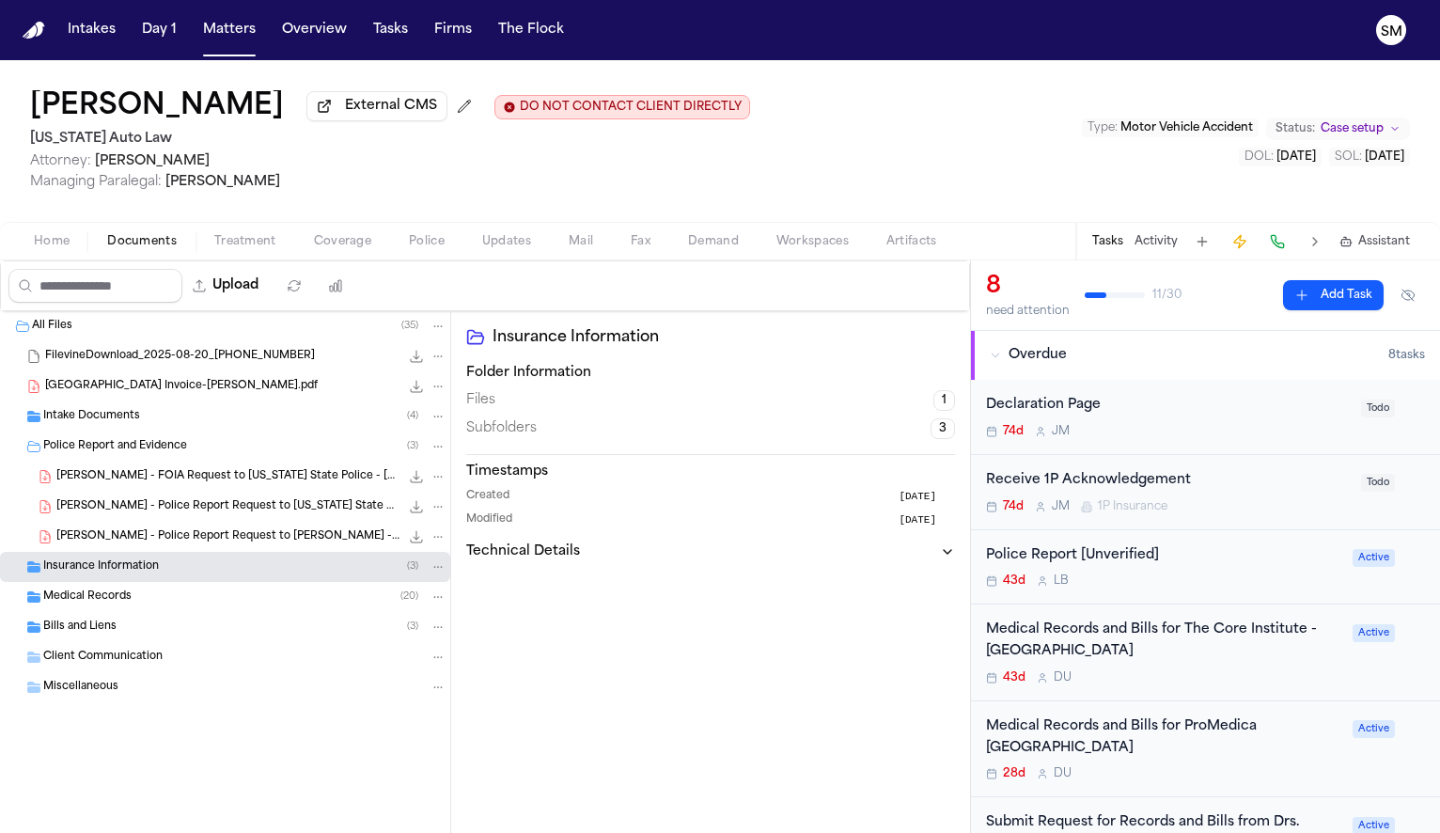
click at [200, 602] on div "Medical Records ( 20 )" at bounding box center [244, 596] width 403 height 17
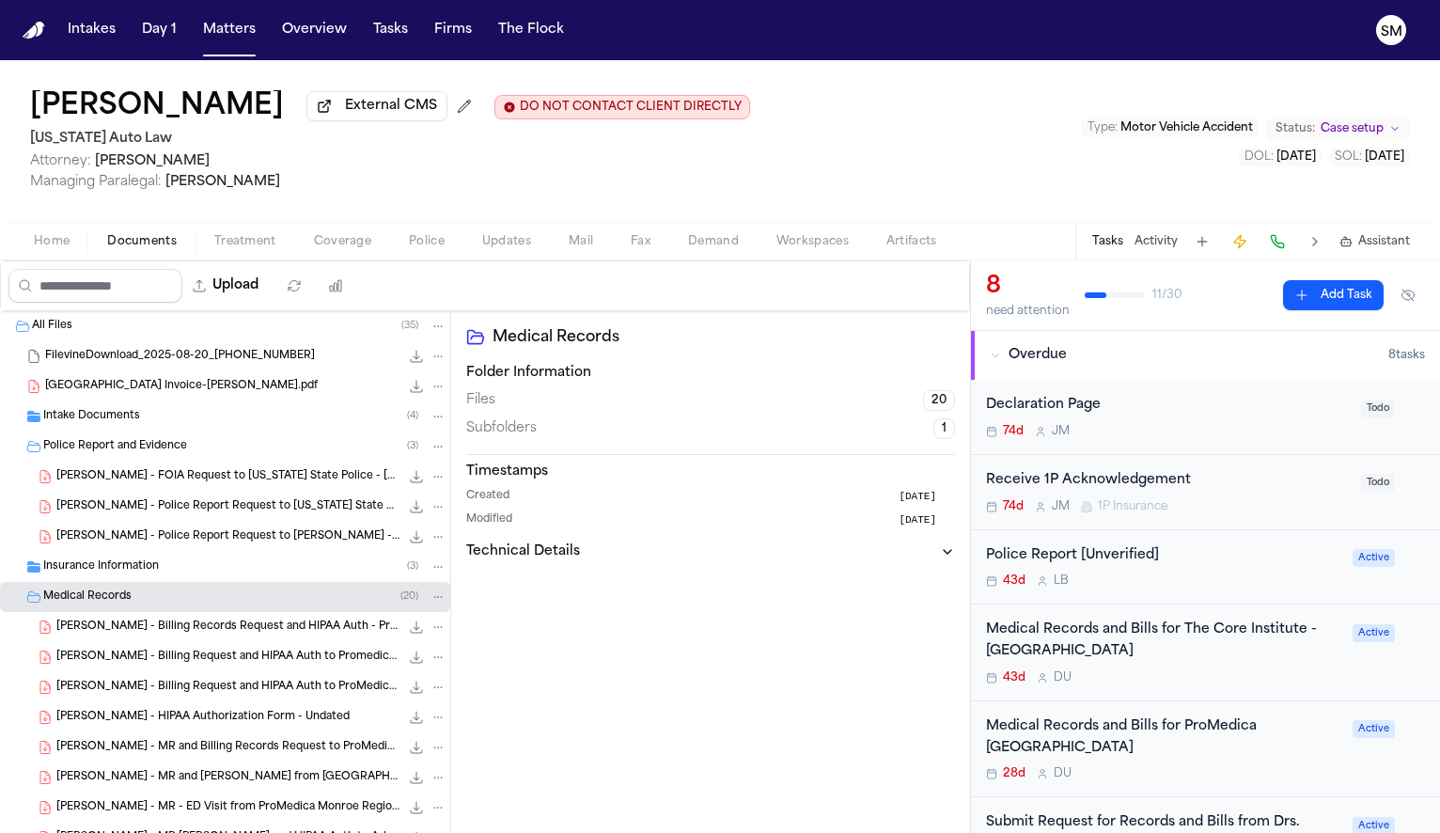
click at [200, 602] on div "Medical Records ( 20 )" at bounding box center [244, 596] width 403 height 17
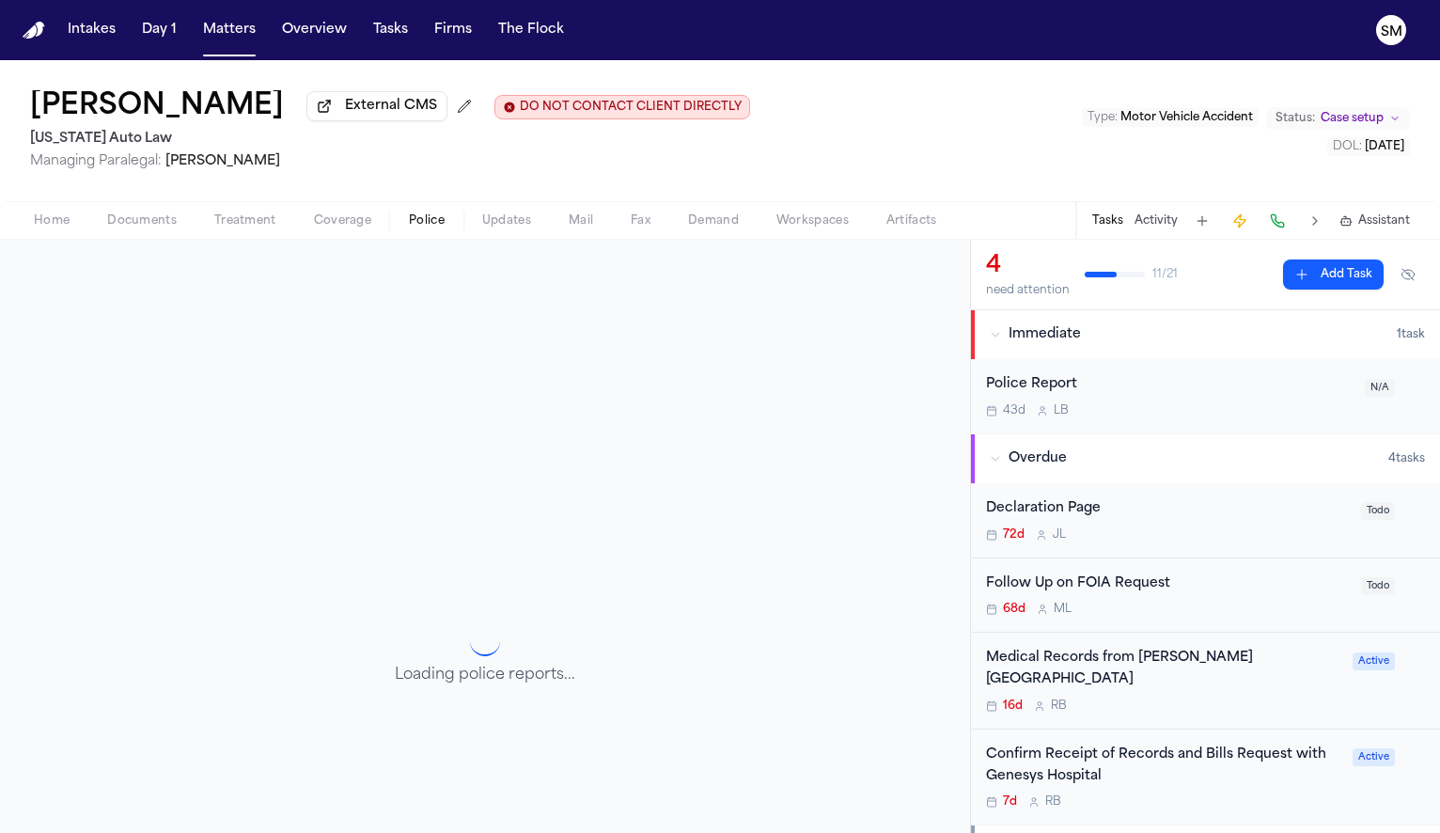
click at [428, 228] on span "Police" at bounding box center [427, 220] width 36 height 15
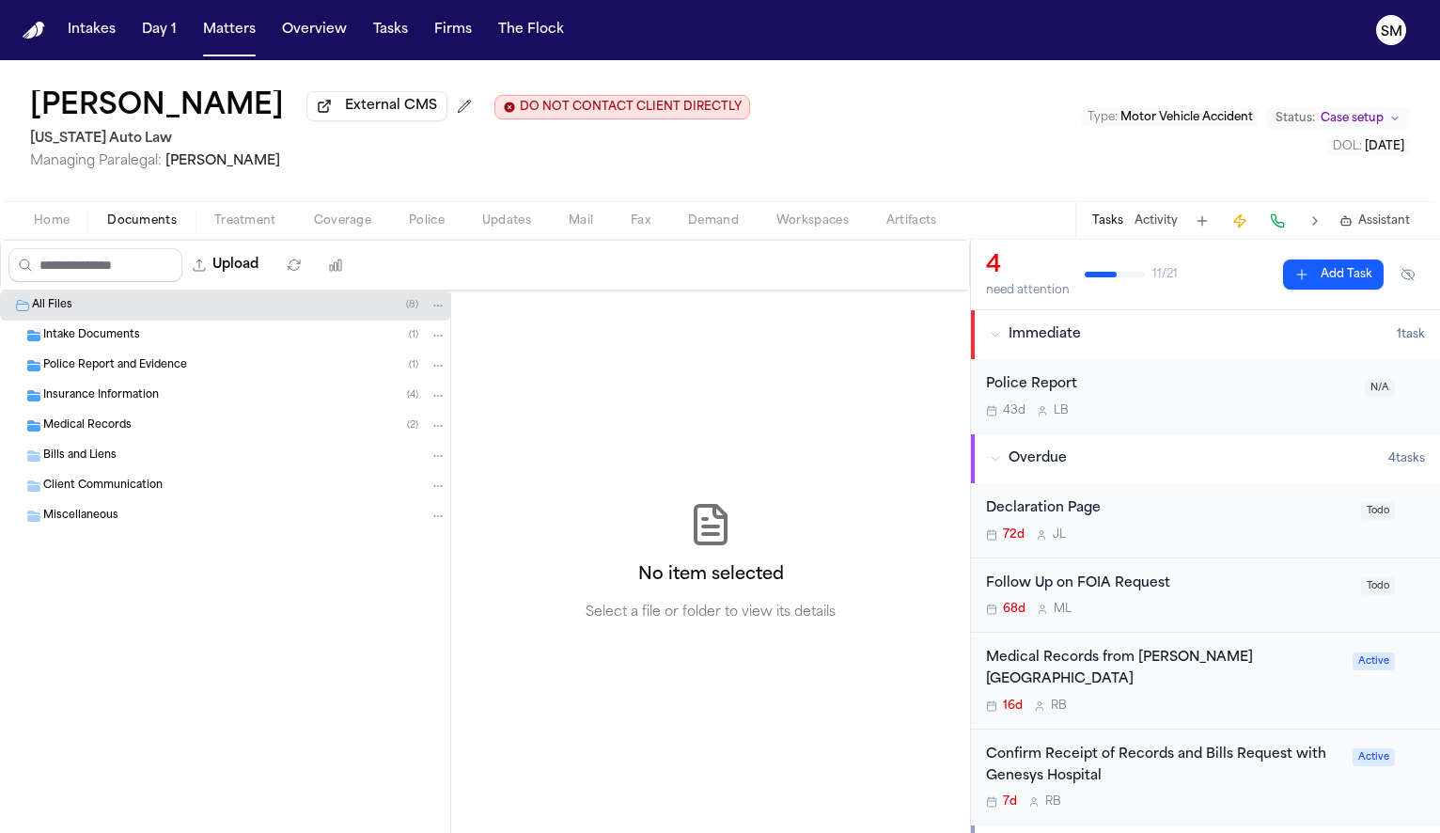
click at [134, 227] on span "Documents" at bounding box center [142, 220] width 70 height 15
click at [127, 368] on span "Police Report and Evidence" at bounding box center [115, 366] width 144 height 16
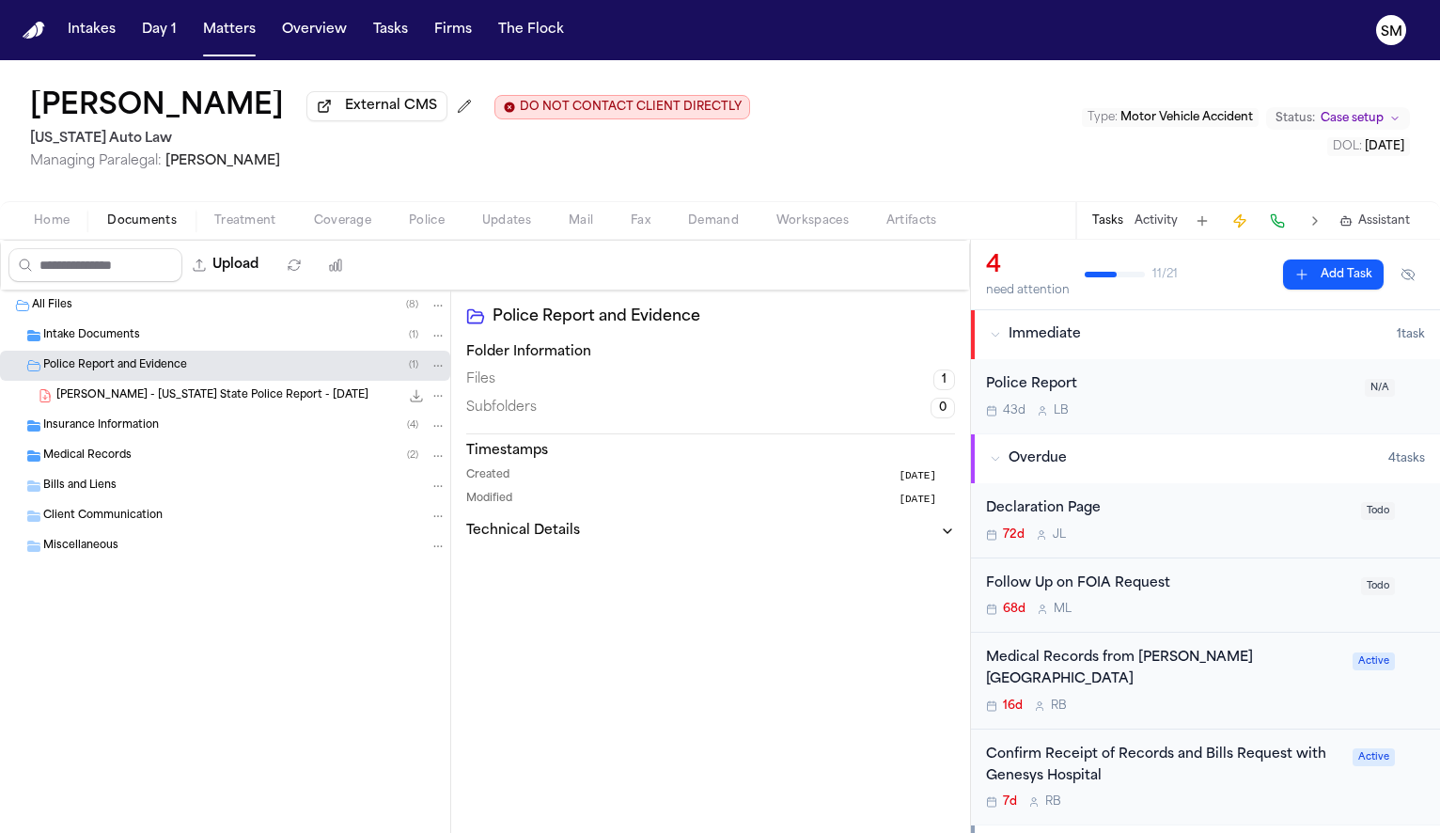
click at [276, 403] on span "[PERSON_NAME] - [US_STATE] State Police Report - [DATE]" at bounding box center [212, 396] width 312 height 16
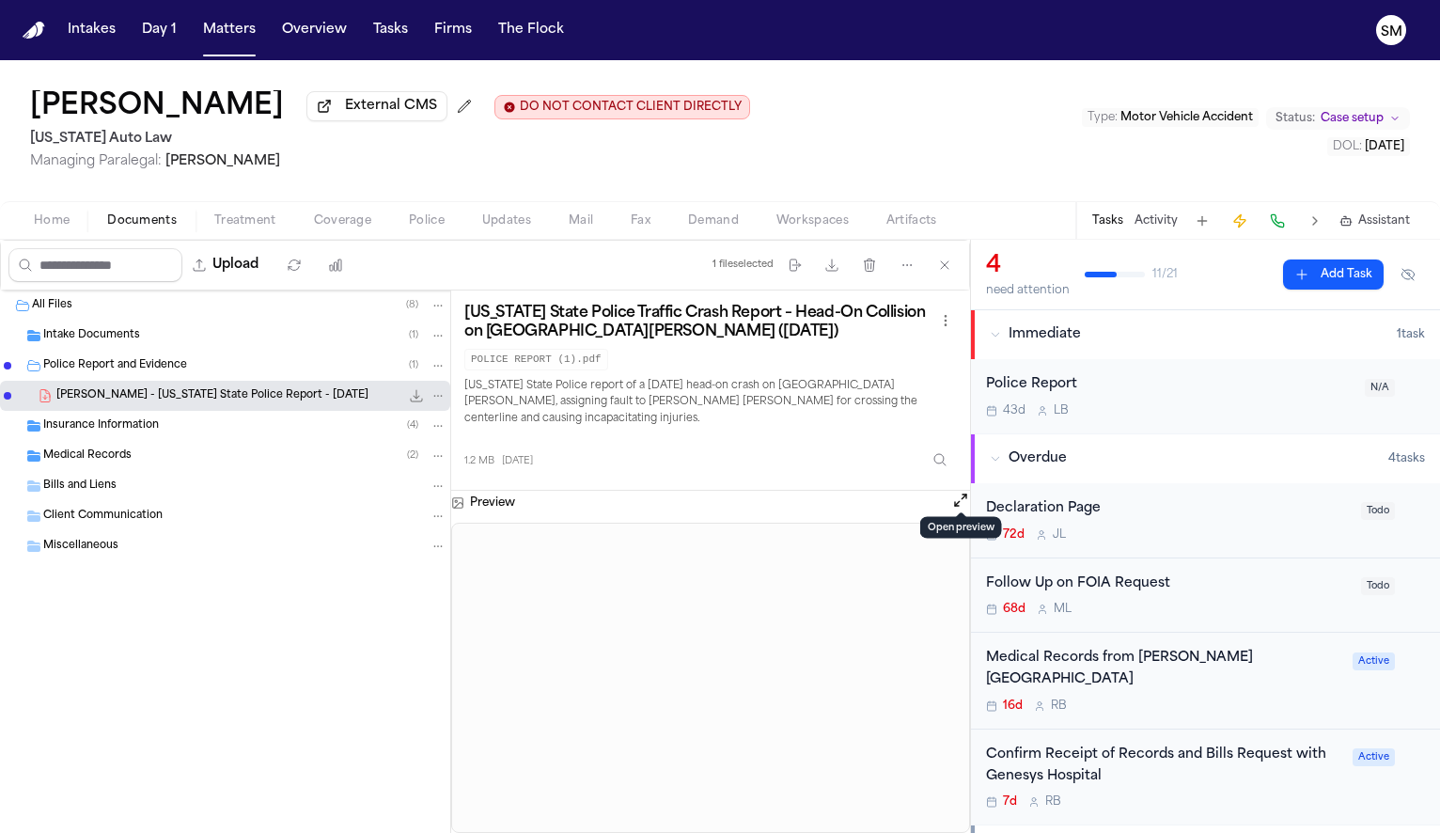
click at [959, 500] on button at bounding box center [960, 503] width 19 height 24
click at [965, 491] on button "Open preview" at bounding box center [960, 500] width 19 height 19
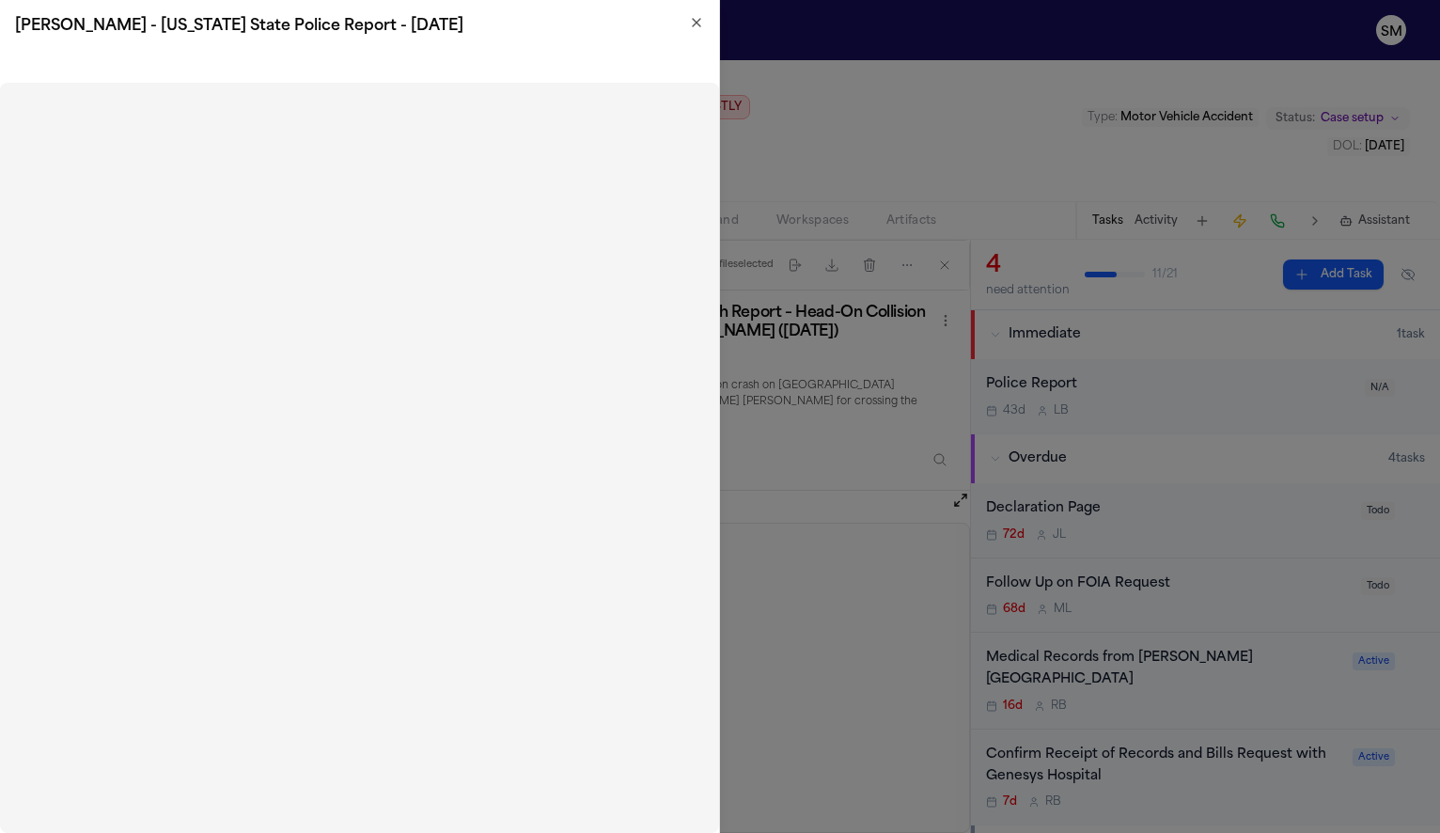
click at [696, 27] on icon "button" at bounding box center [696, 22] width 15 height 15
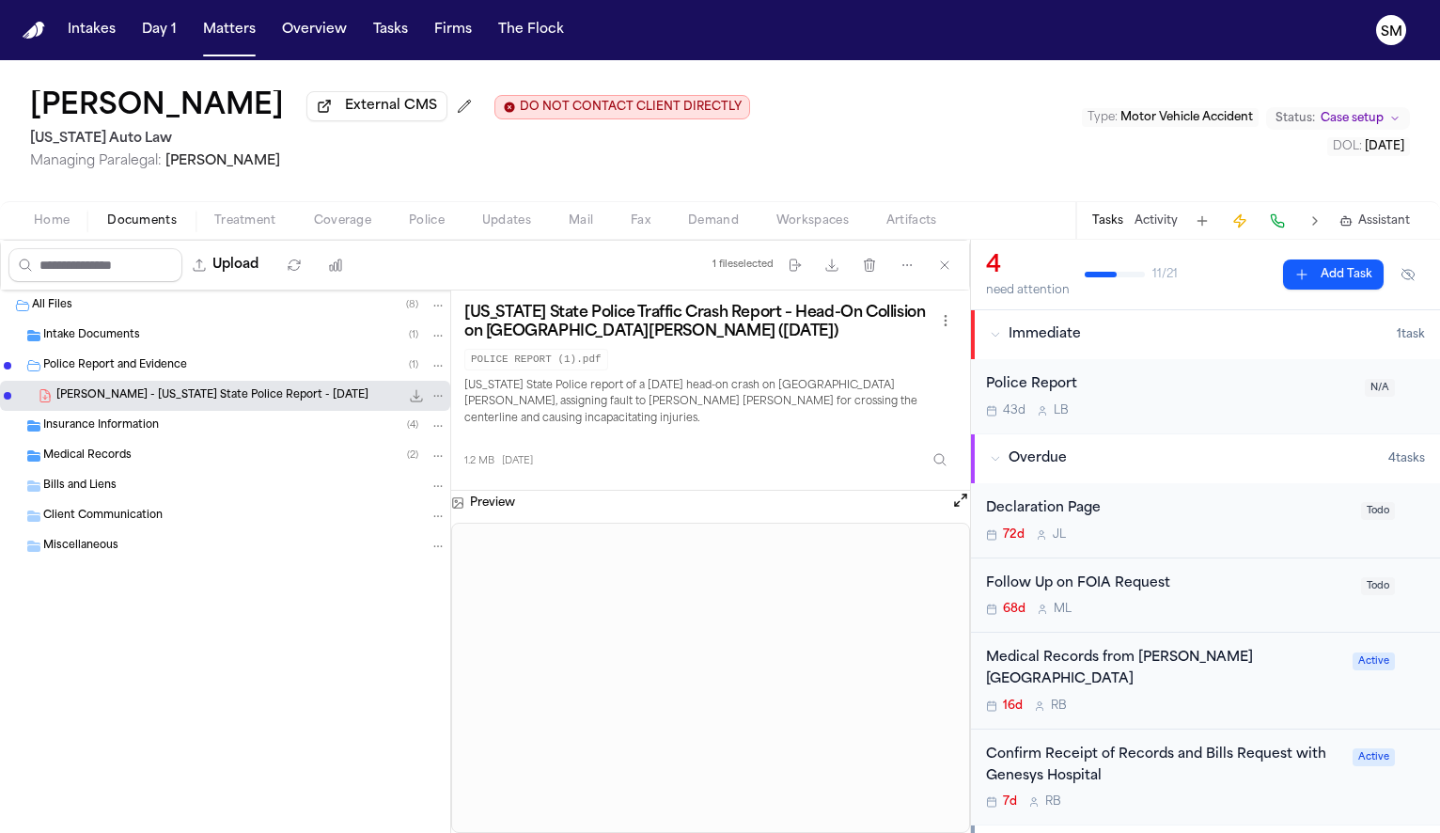
click at [1246, 396] on div "Police Report" at bounding box center [1170, 385] width 368 height 22
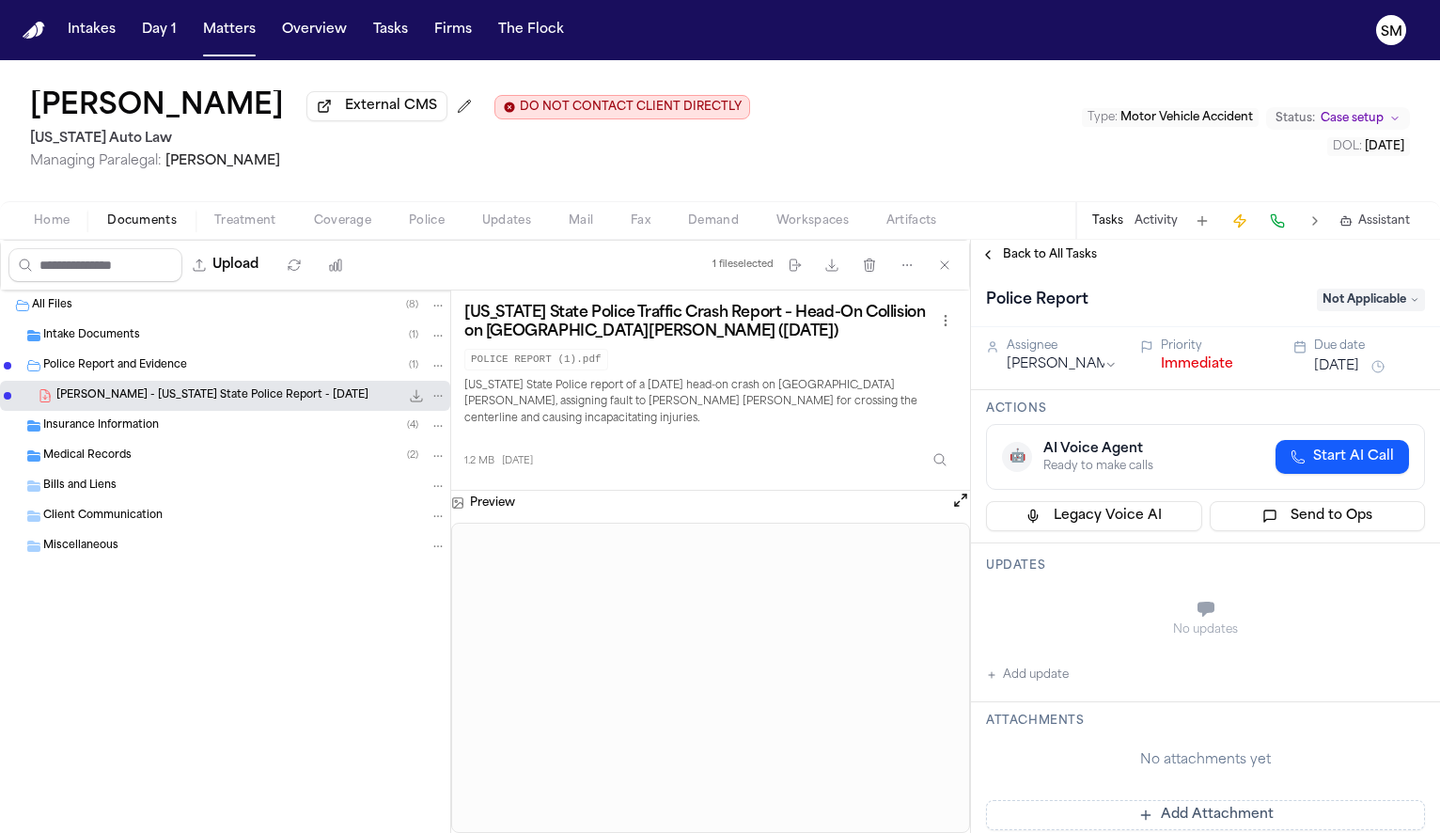
click at [1340, 305] on span "Not Applicable" at bounding box center [1371, 300] width 108 height 23
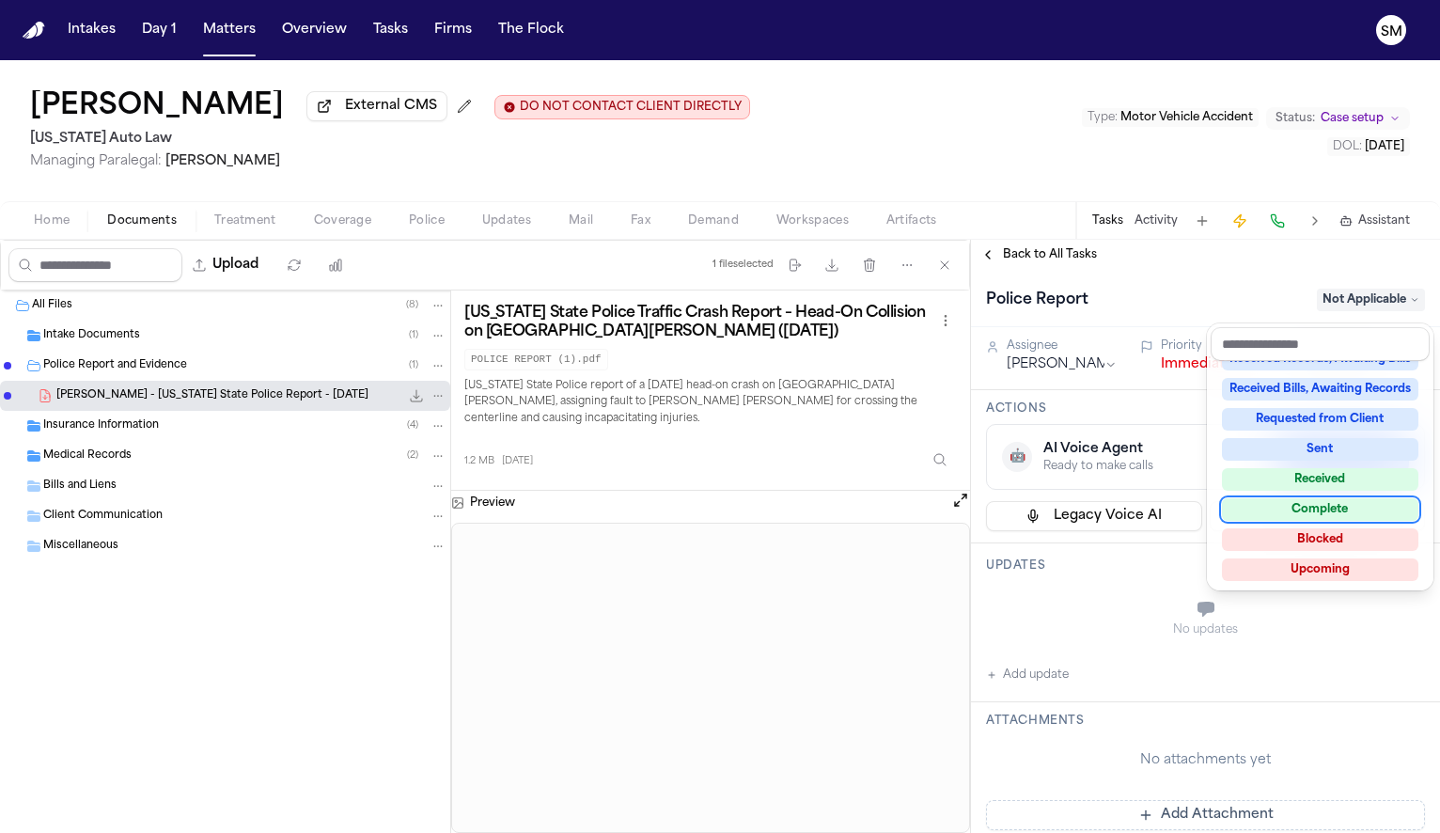
click at [1305, 507] on div "Complete" at bounding box center [1320, 509] width 196 height 23
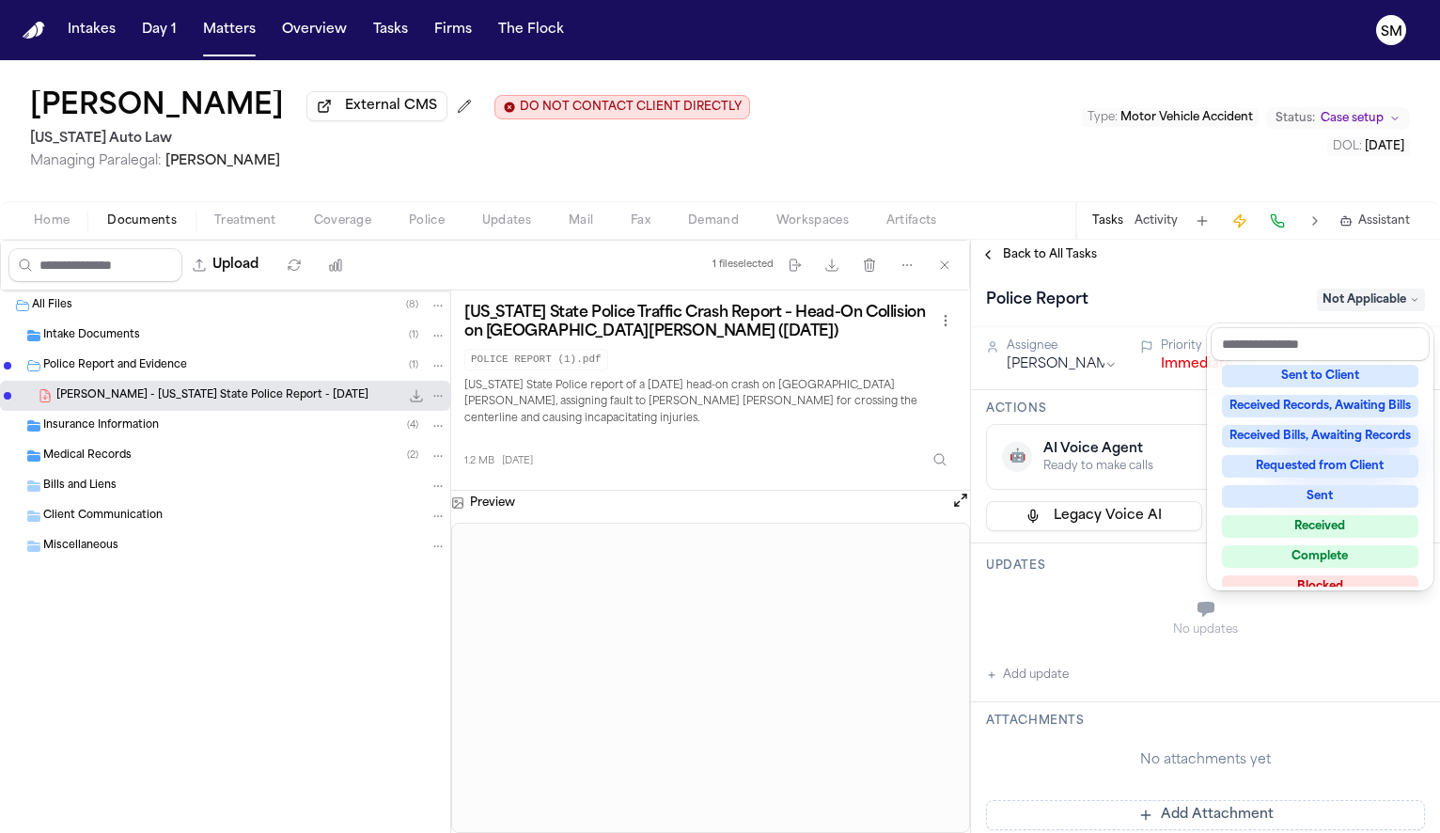
scroll to position [117, 0]
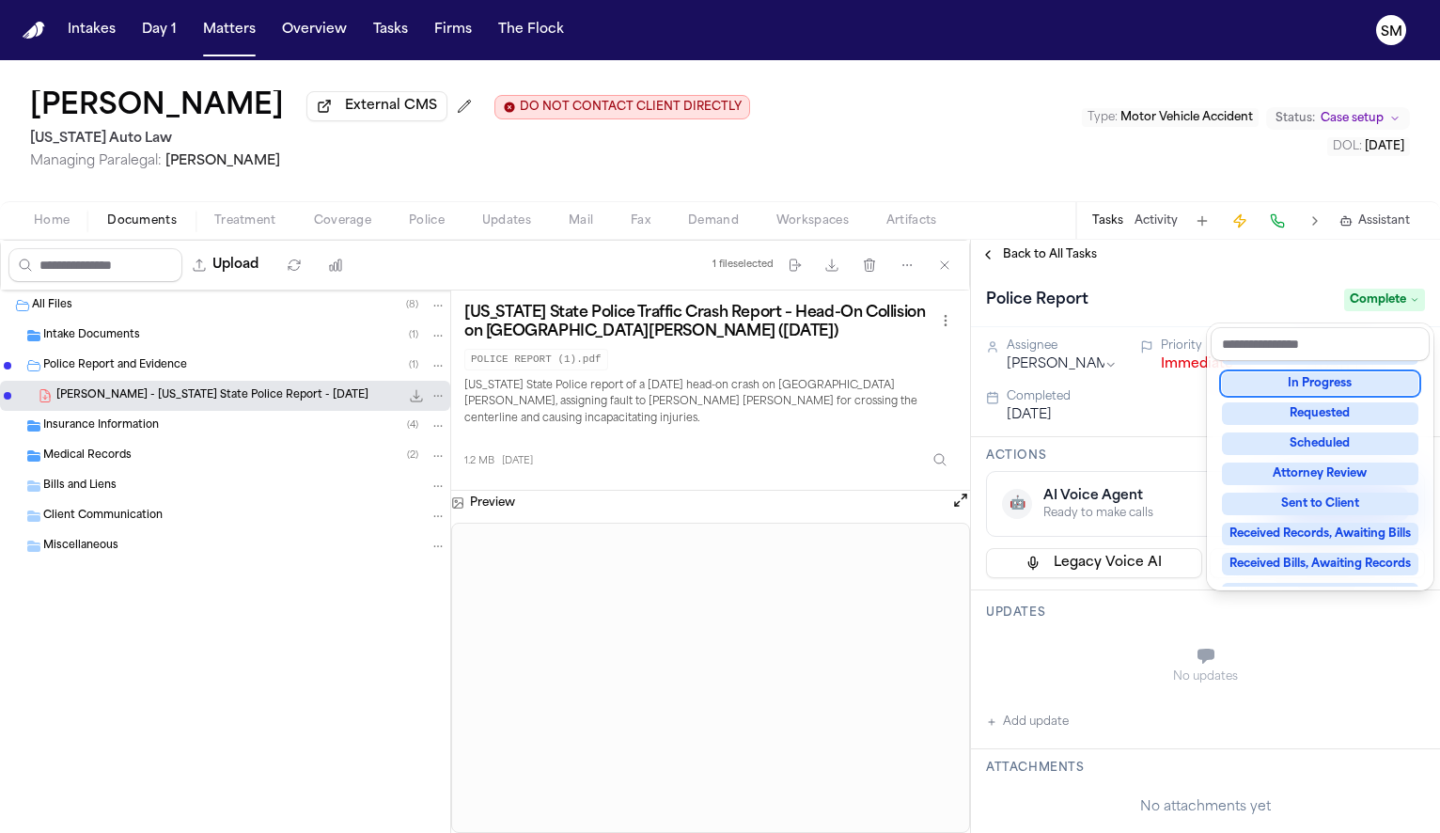
click at [1270, 287] on div "Police Report Complete" at bounding box center [1205, 298] width 469 height 57
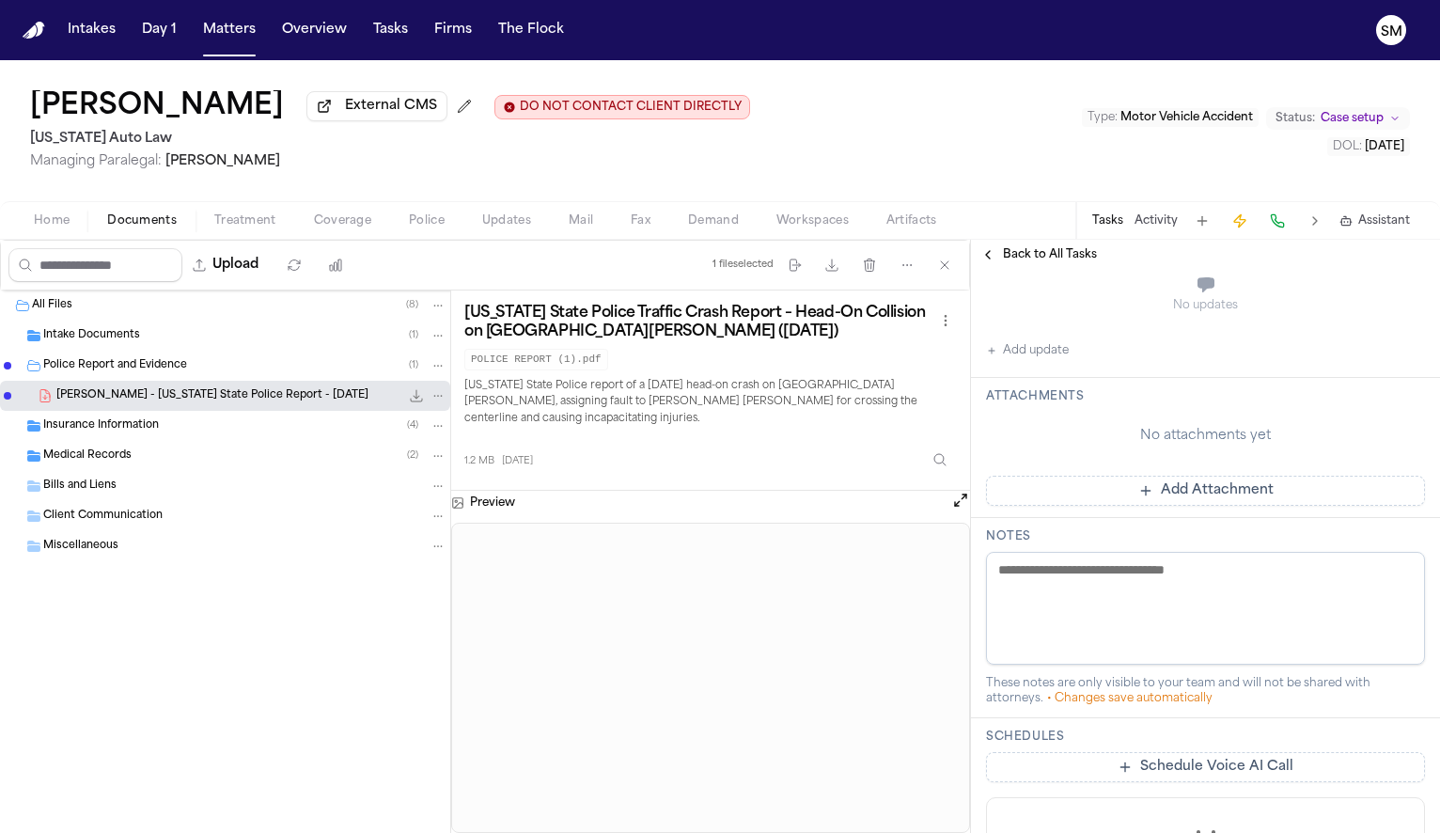
scroll to position [556, 0]
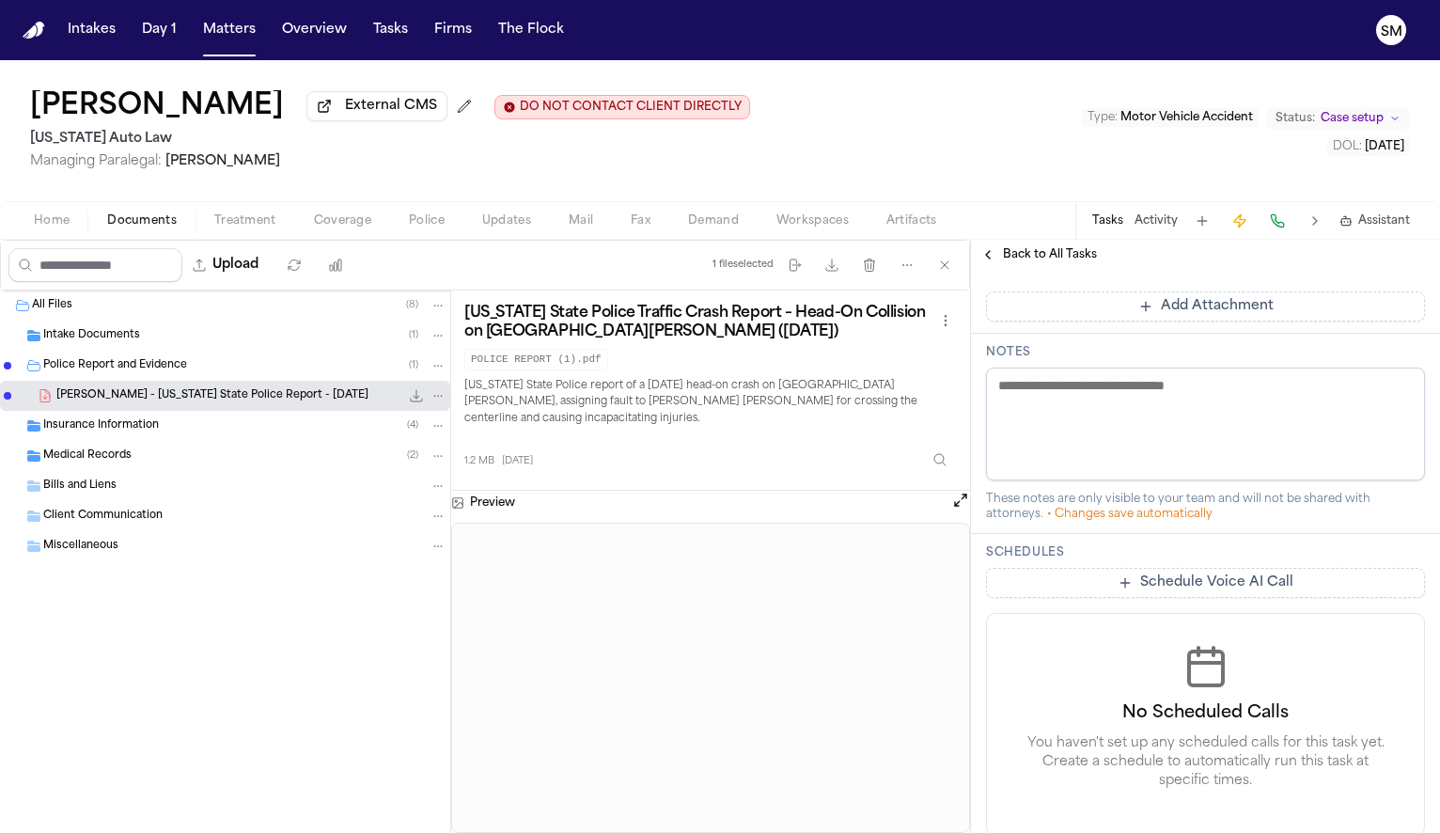
click at [1058, 262] on span "Back to All Tasks" at bounding box center [1050, 254] width 94 height 15
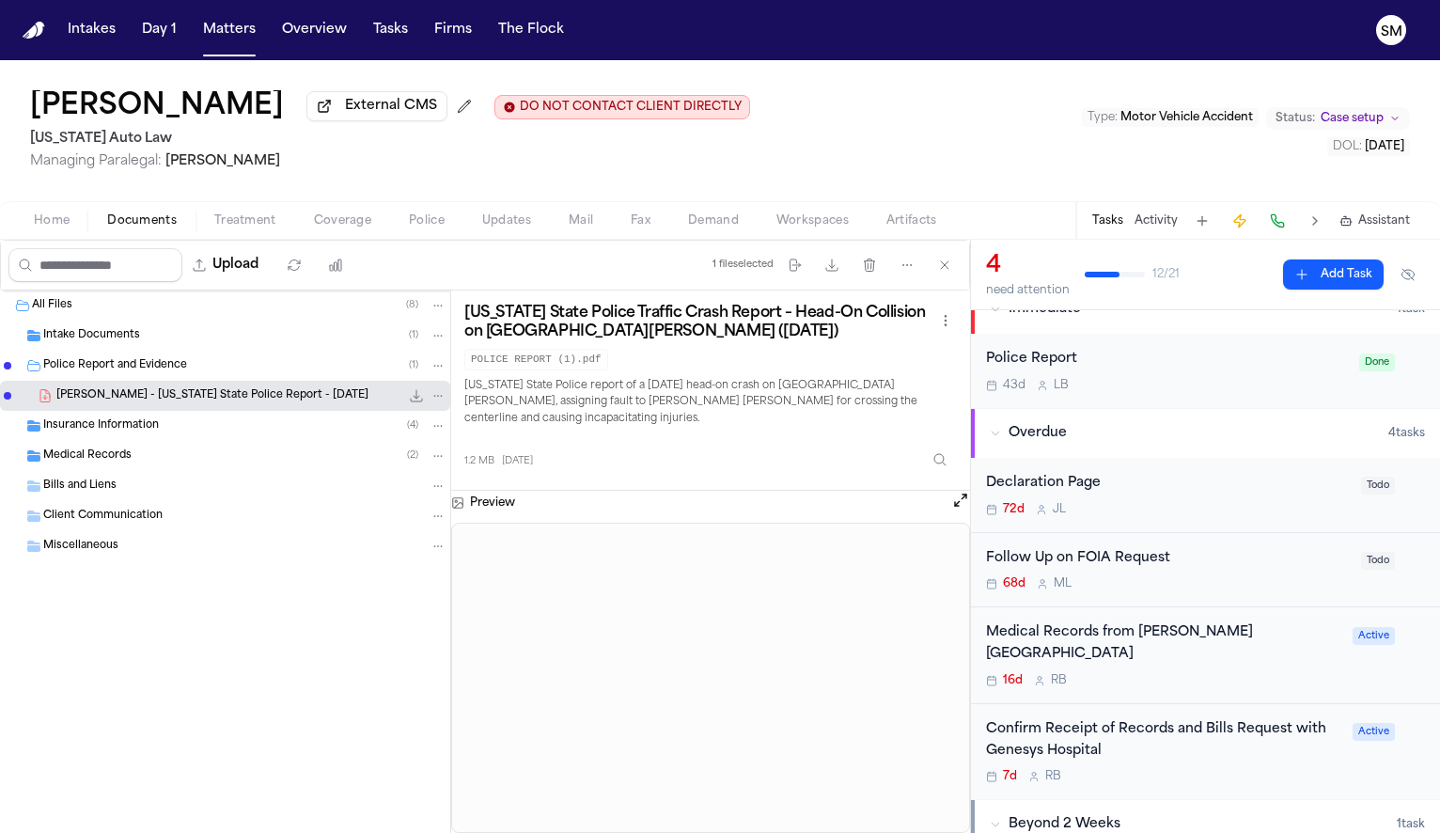
scroll to position [38, 0]
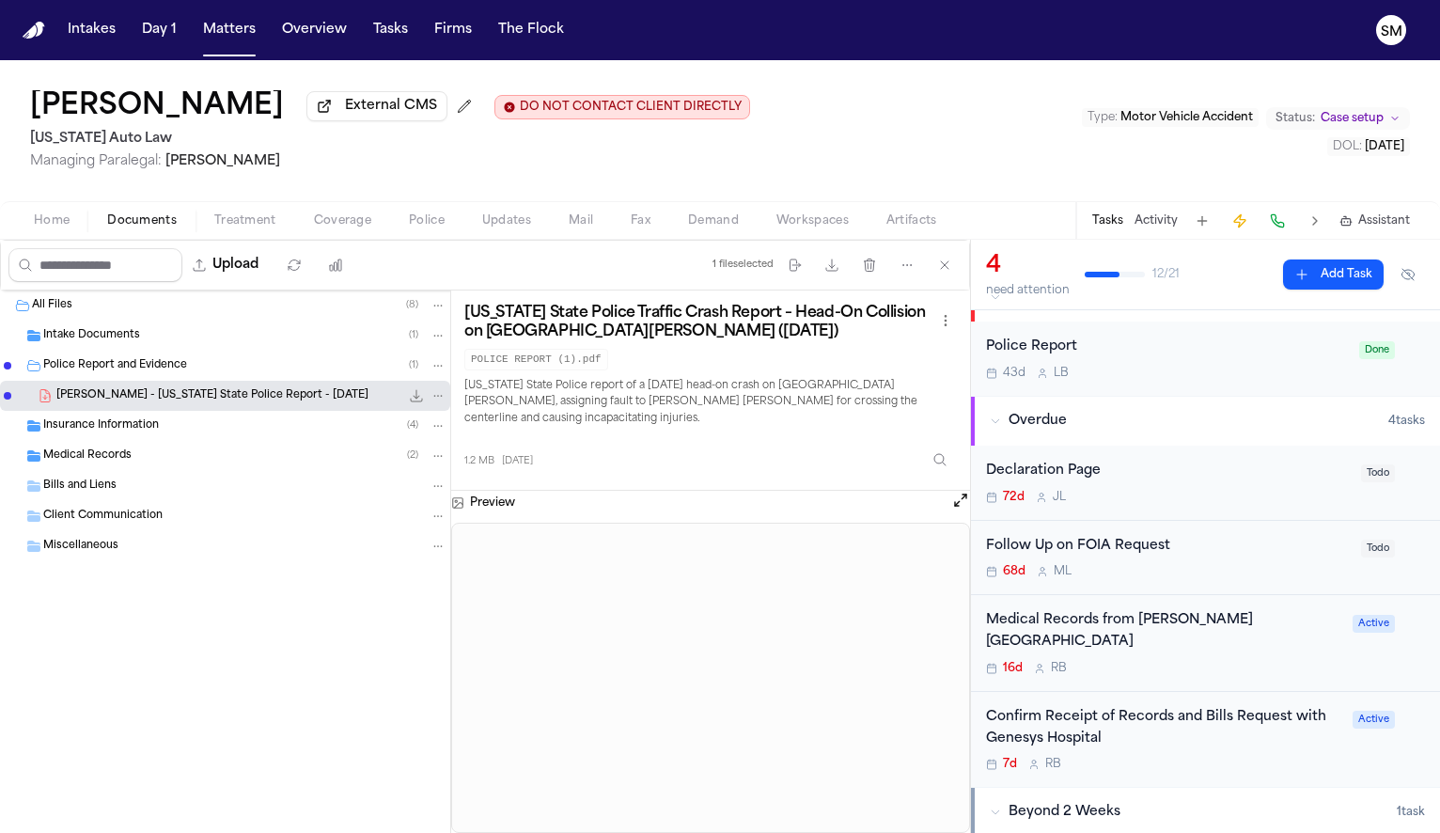
click at [1232, 557] on div "Follow Up on FOIA Request" at bounding box center [1168, 547] width 364 height 22
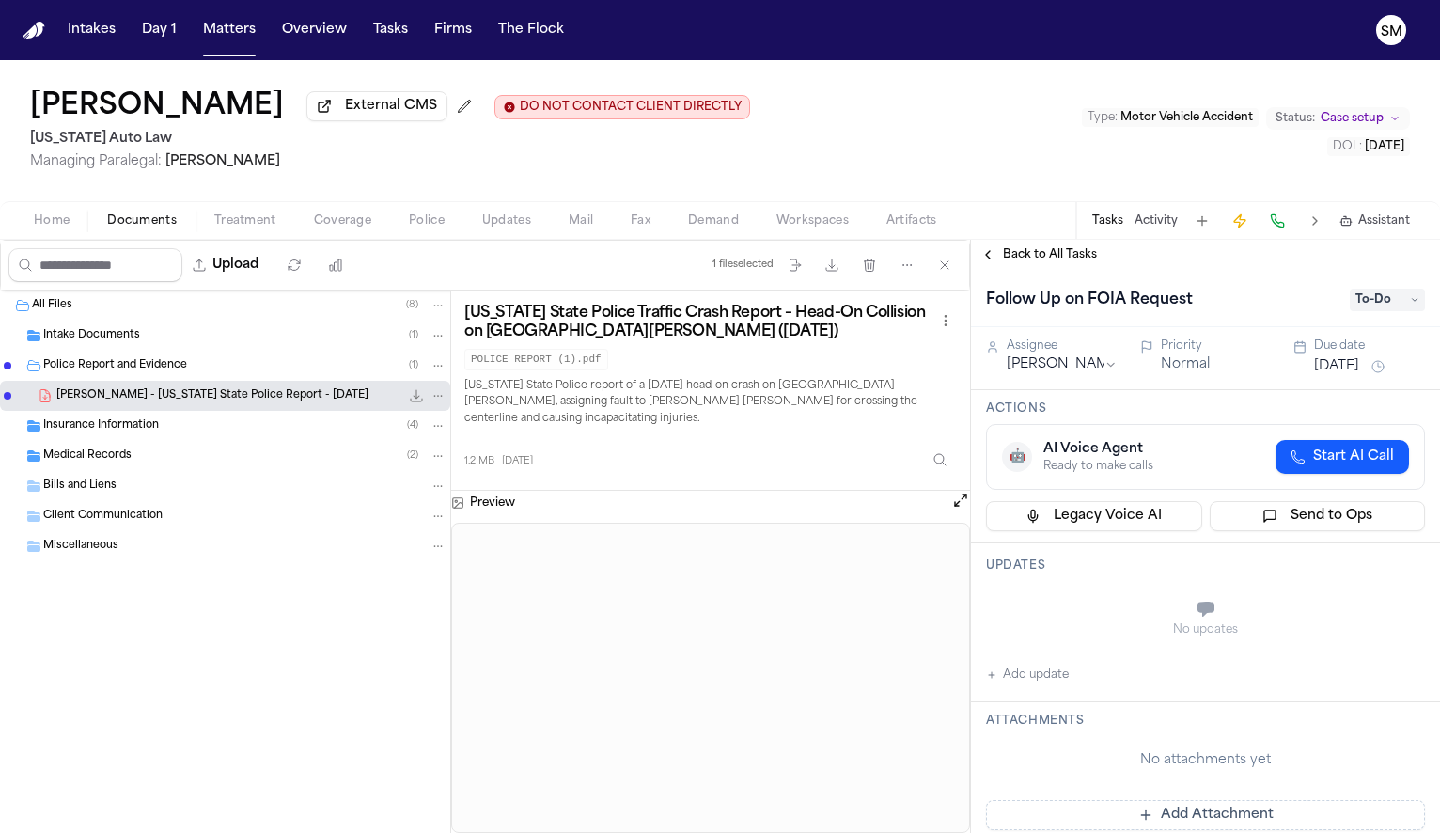
click at [1365, 302] on span "To-Do" at bounding box center [1387, 300] width 75 height 23
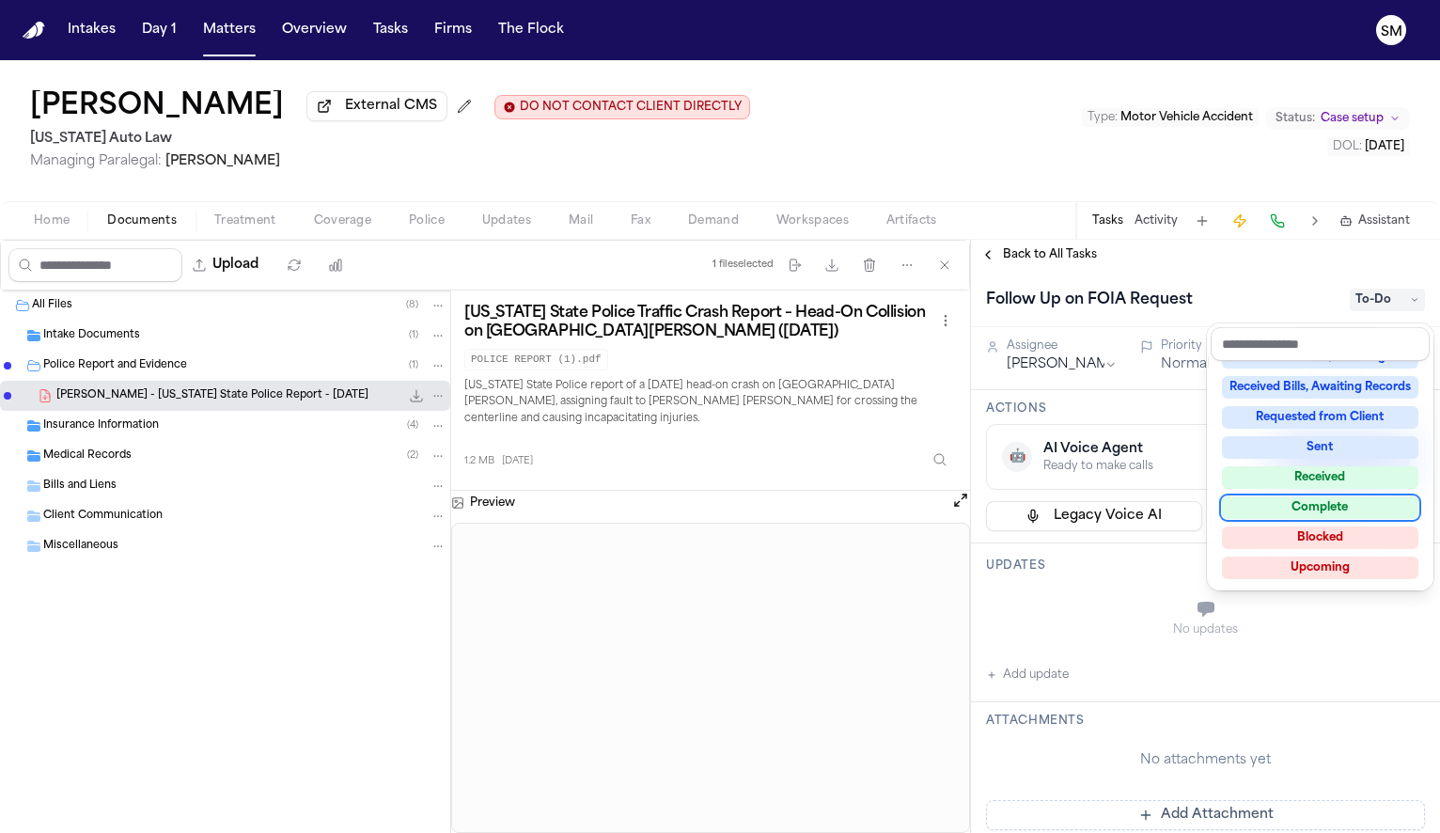
click at [1335, 511] on div "Complete" at bounding box center [1320, 507] width 196 height 23
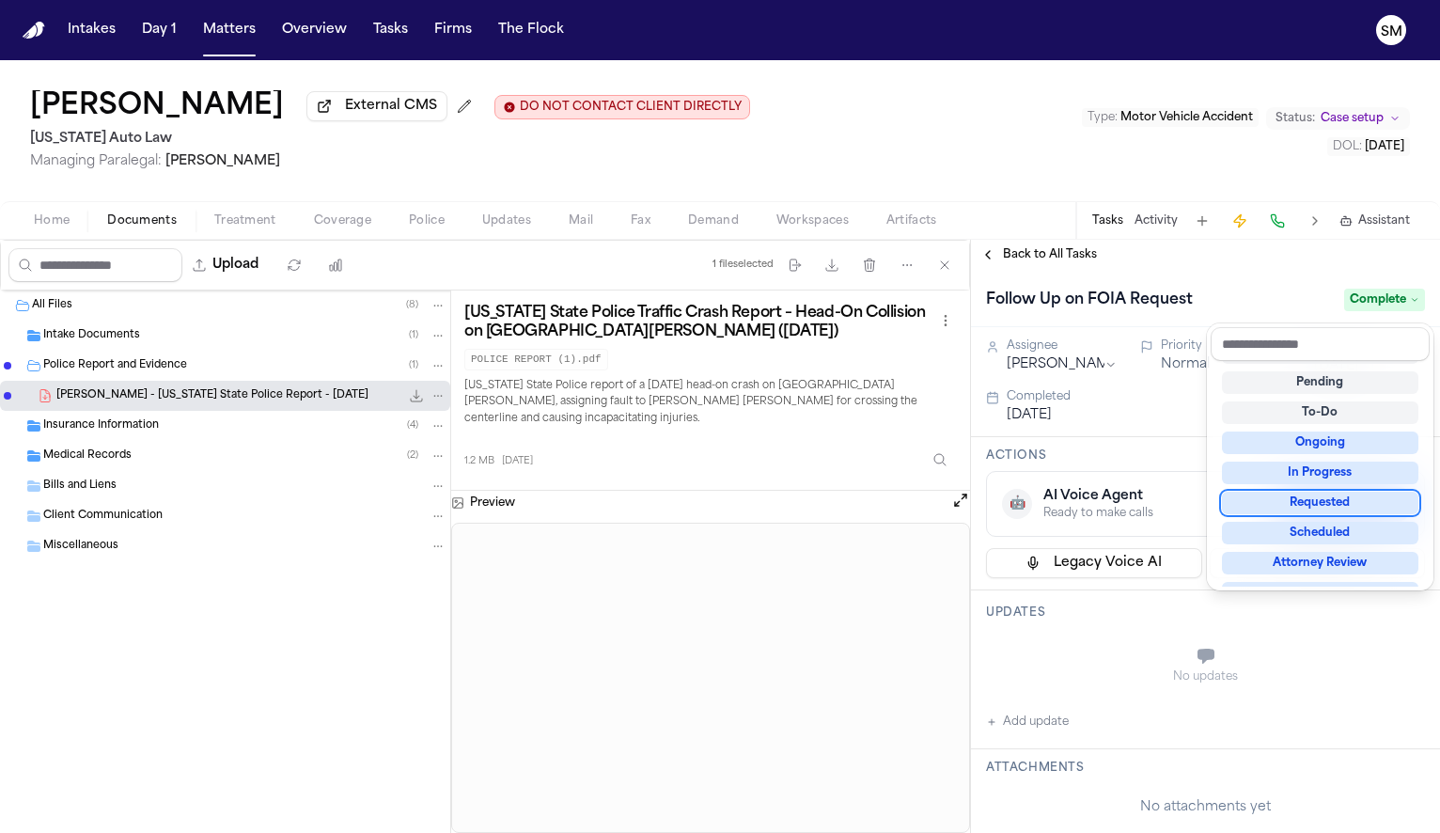
scroll to position [9, 0]
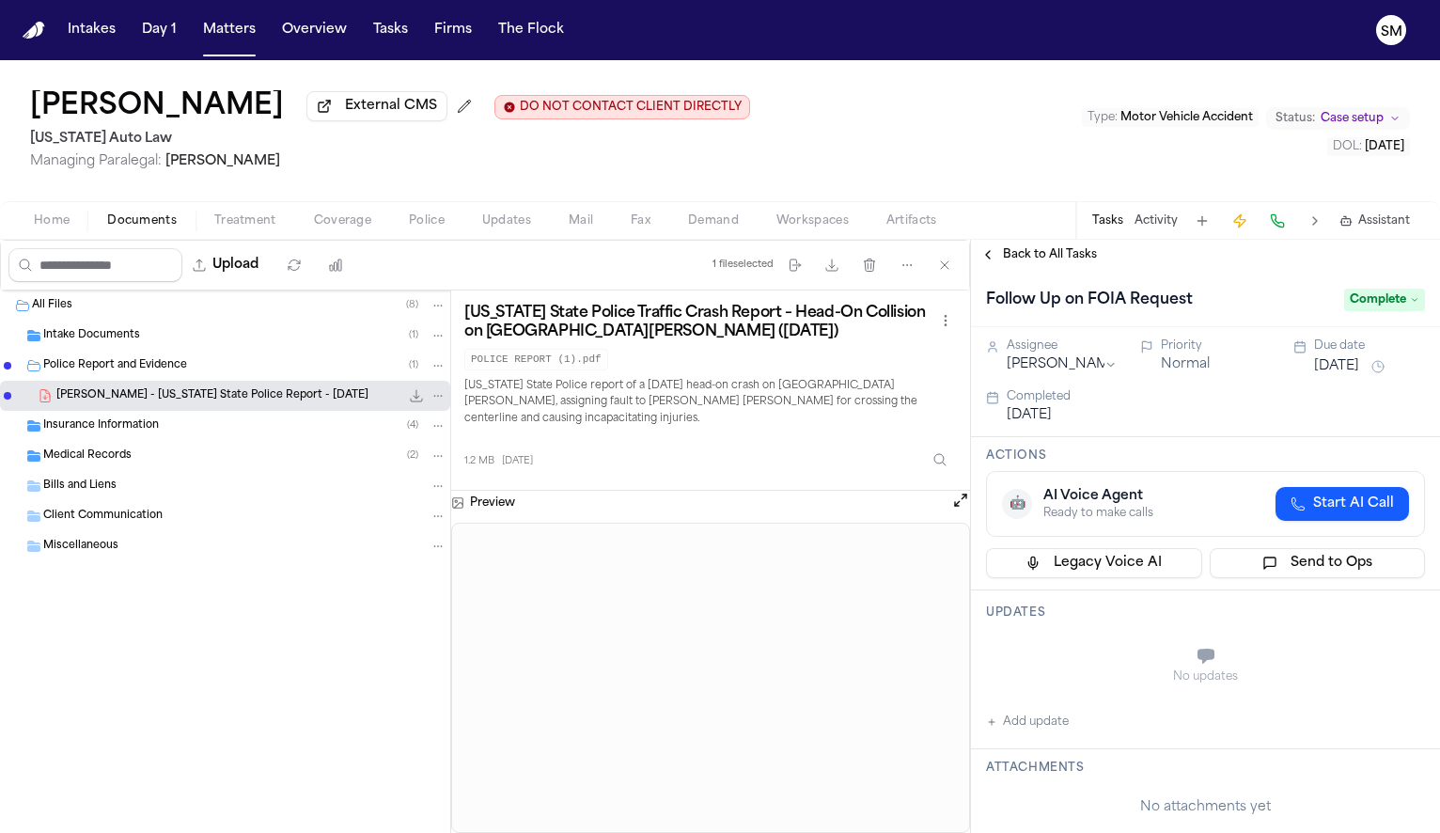
click at [1021, 732] on button "Add update" at bounding box center [1027, 722] width 83 height 23
click at [1059, 648] on textarea "Add your update" at bounding box center [1216, 658] width 401 height 38
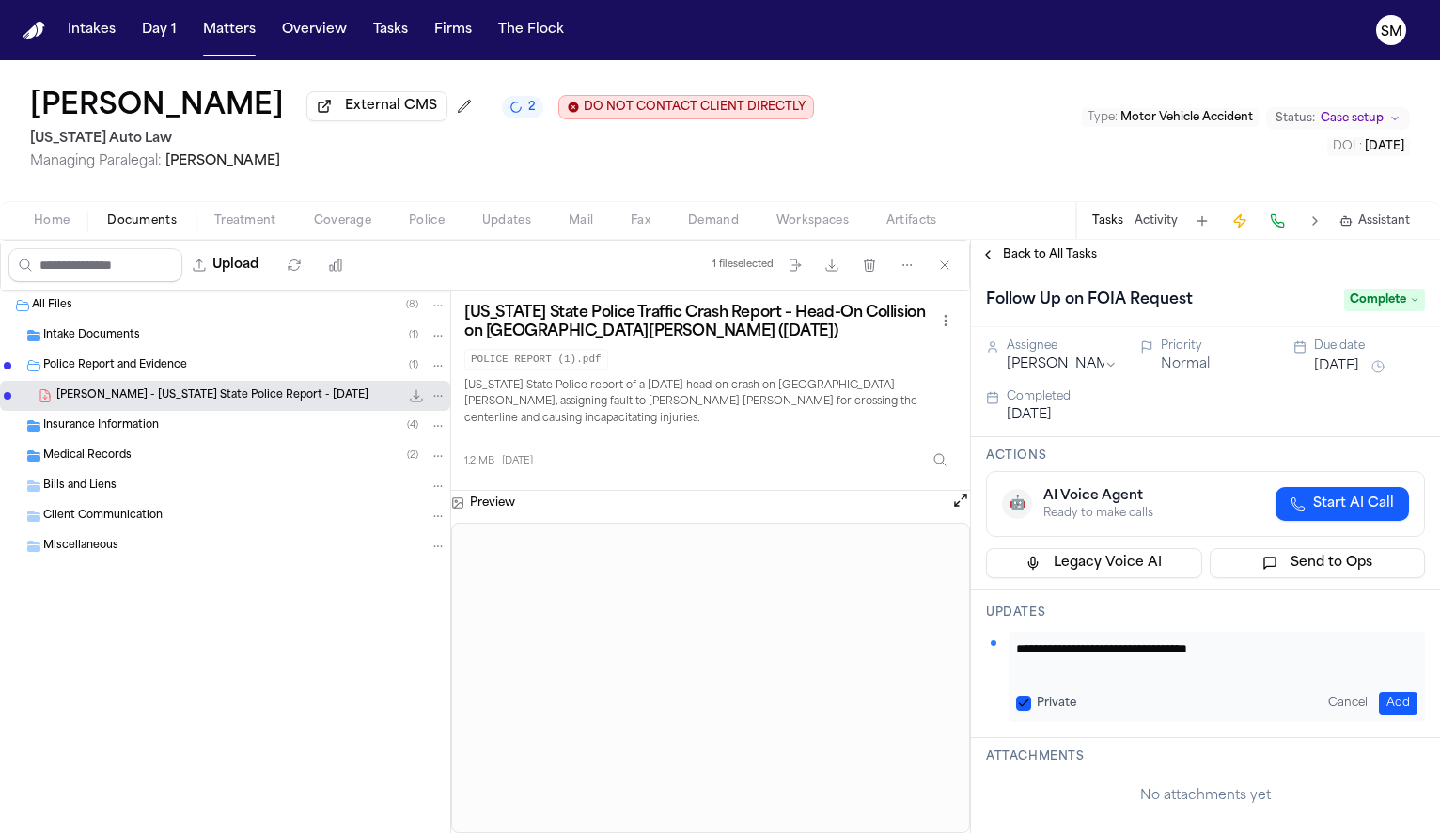
click at [1311, 657] on textarea "**********" at bounding box center [1209, 658] width 387 height 38
paste textarea "*********"
type textarea "**********"
click at [1386, 711] on button "Add" at bounding box center [1398, 703] width 39 height 23
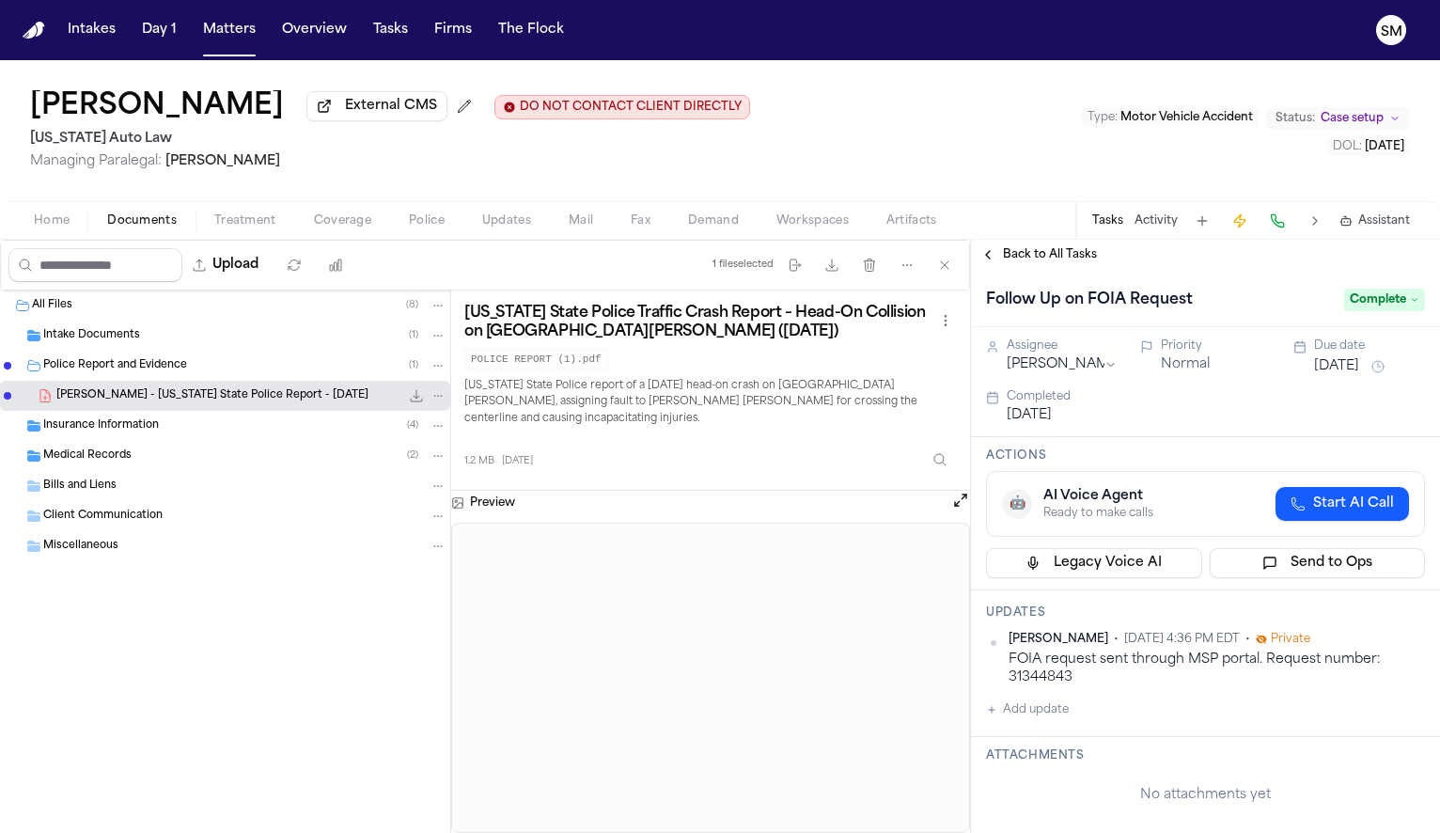
click at [951, 499] on button at bounding box center [960, 503] width 19 height 24
click at [958, 491] on button "Open preview" at bounding box center [960, 500] width 19 height 19
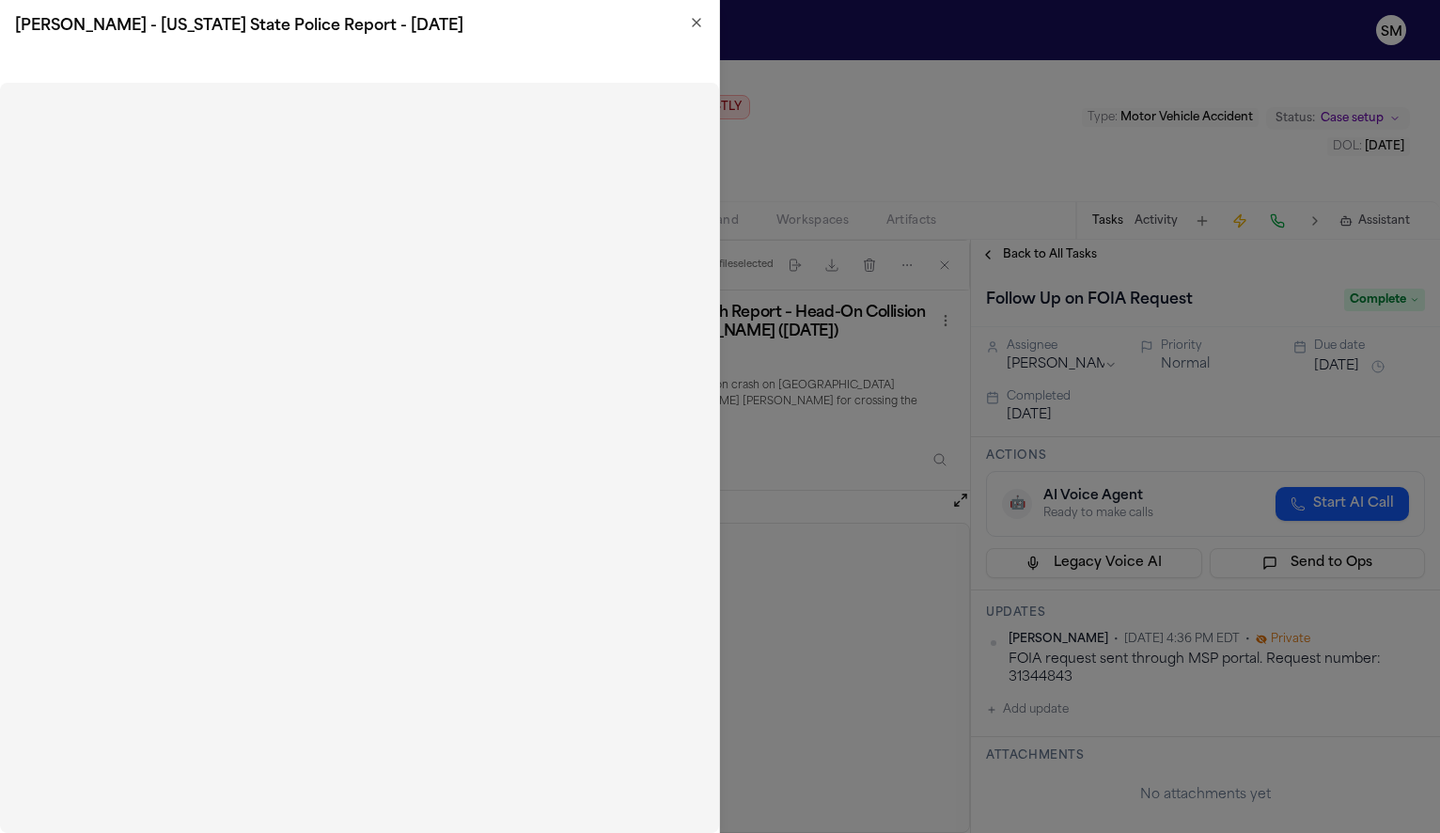
click at [697, 22] on icon "button" at bounding box center [697, 23] width 8 height 8
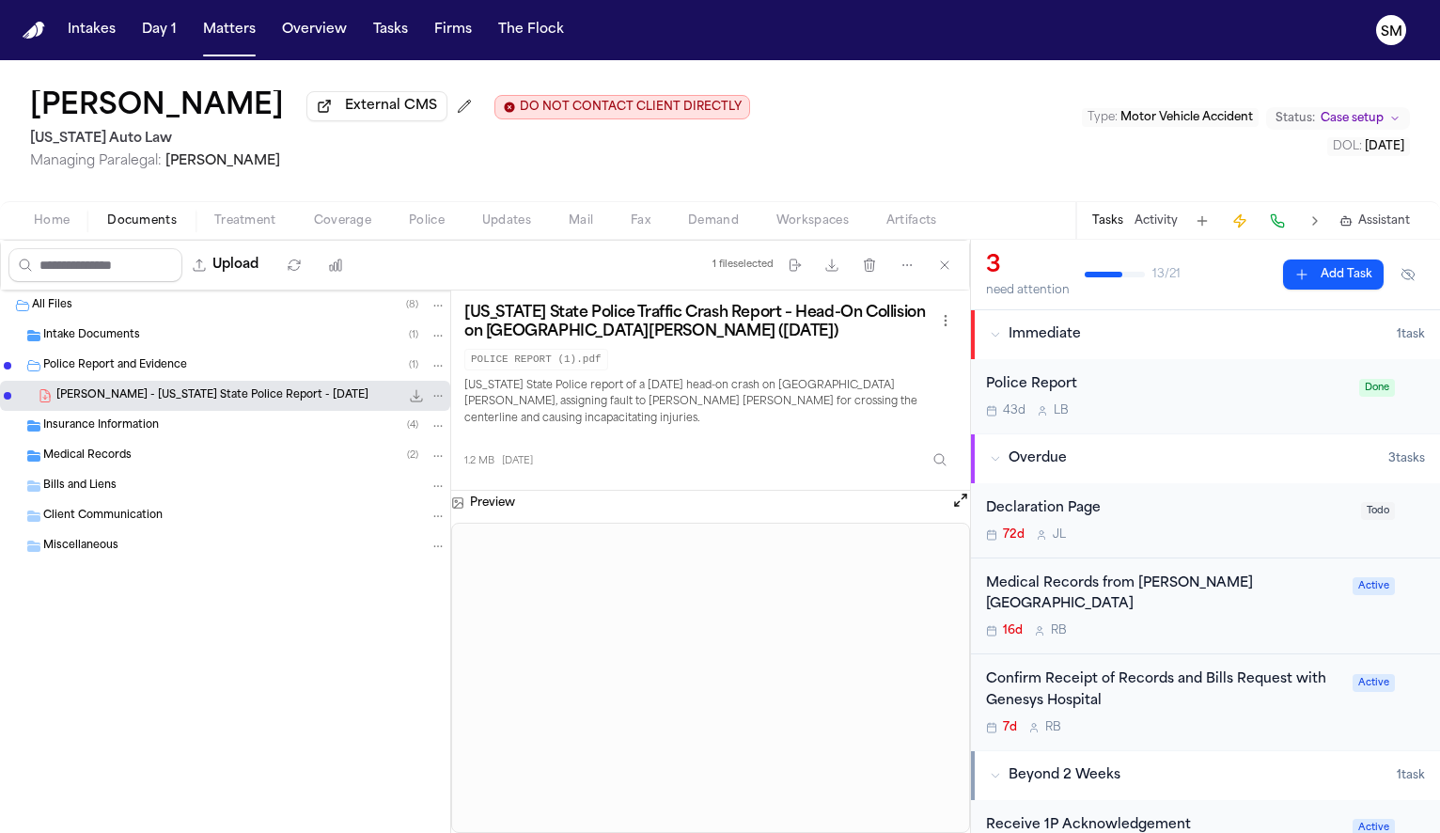
click at [128, 328] on div "Intake Documents ( 1 )" at bounding box center [225, 336] width 450 height 30
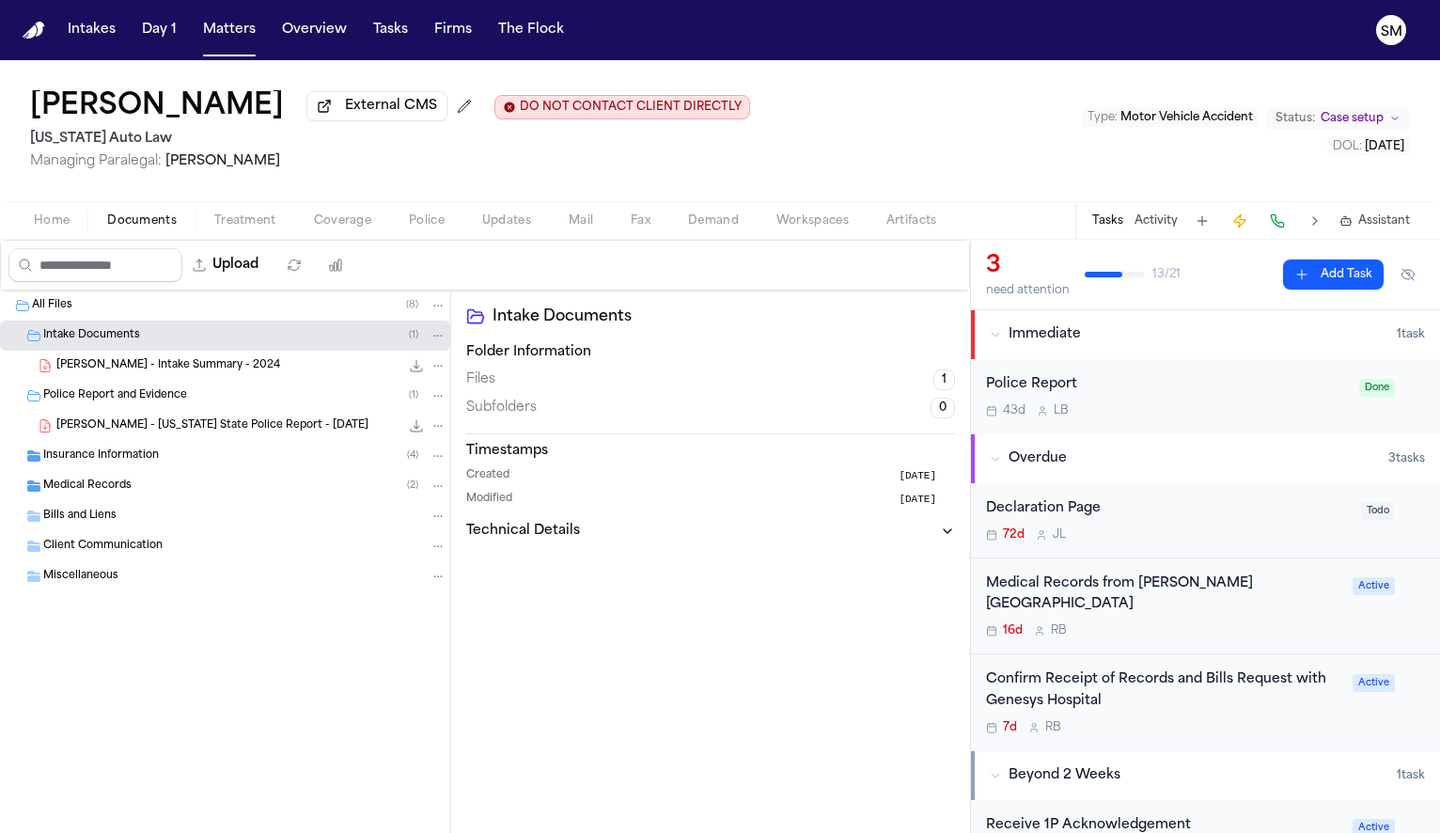
click at [160, 369] on span "[PERSON_NAME] - Intake Summary - 2024" at bounding box center [168, 366] width 224 height 16
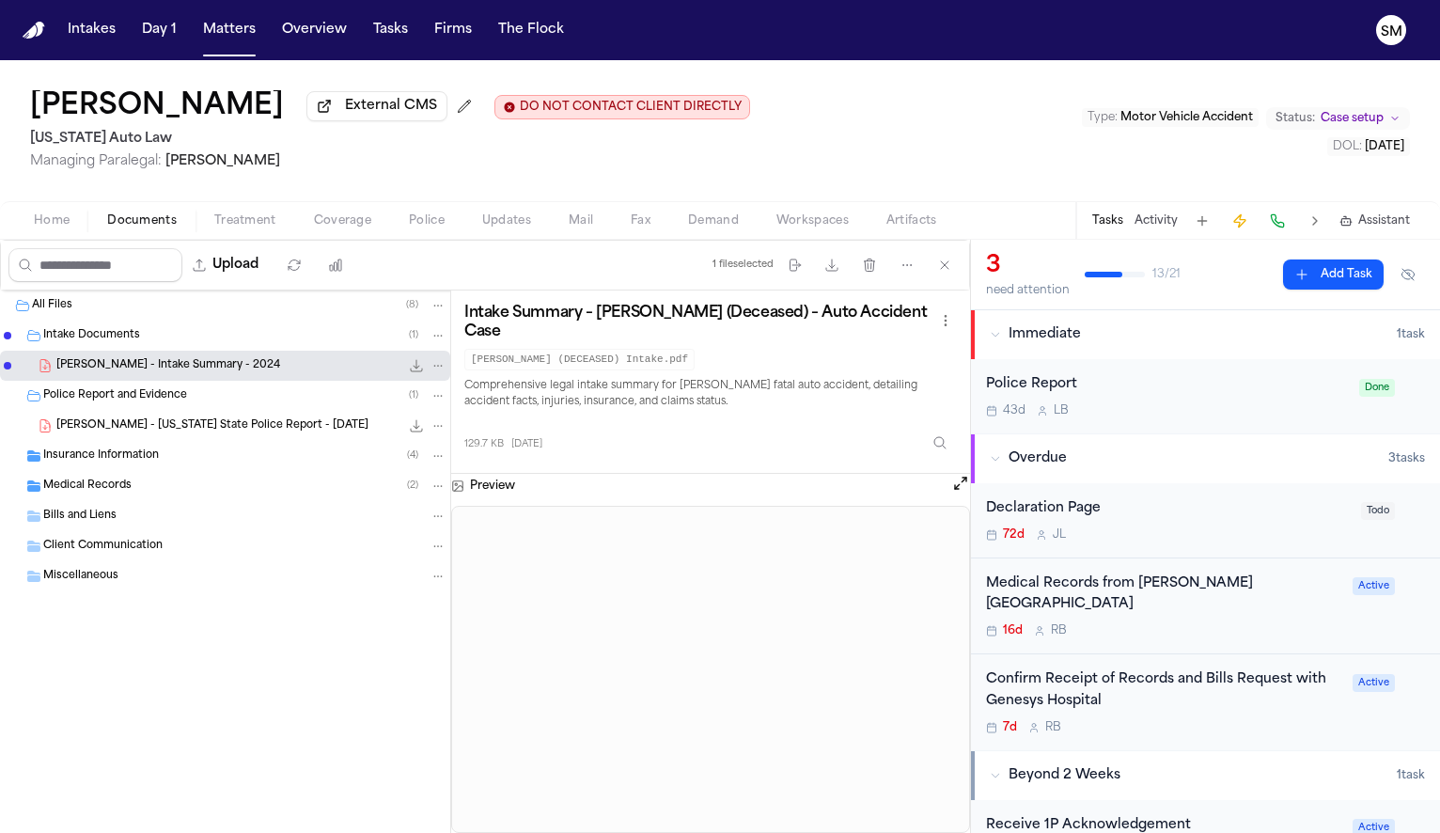
click at [961, 493] on button "Open preview" at bounding box center [960, 483] width 19 height 19
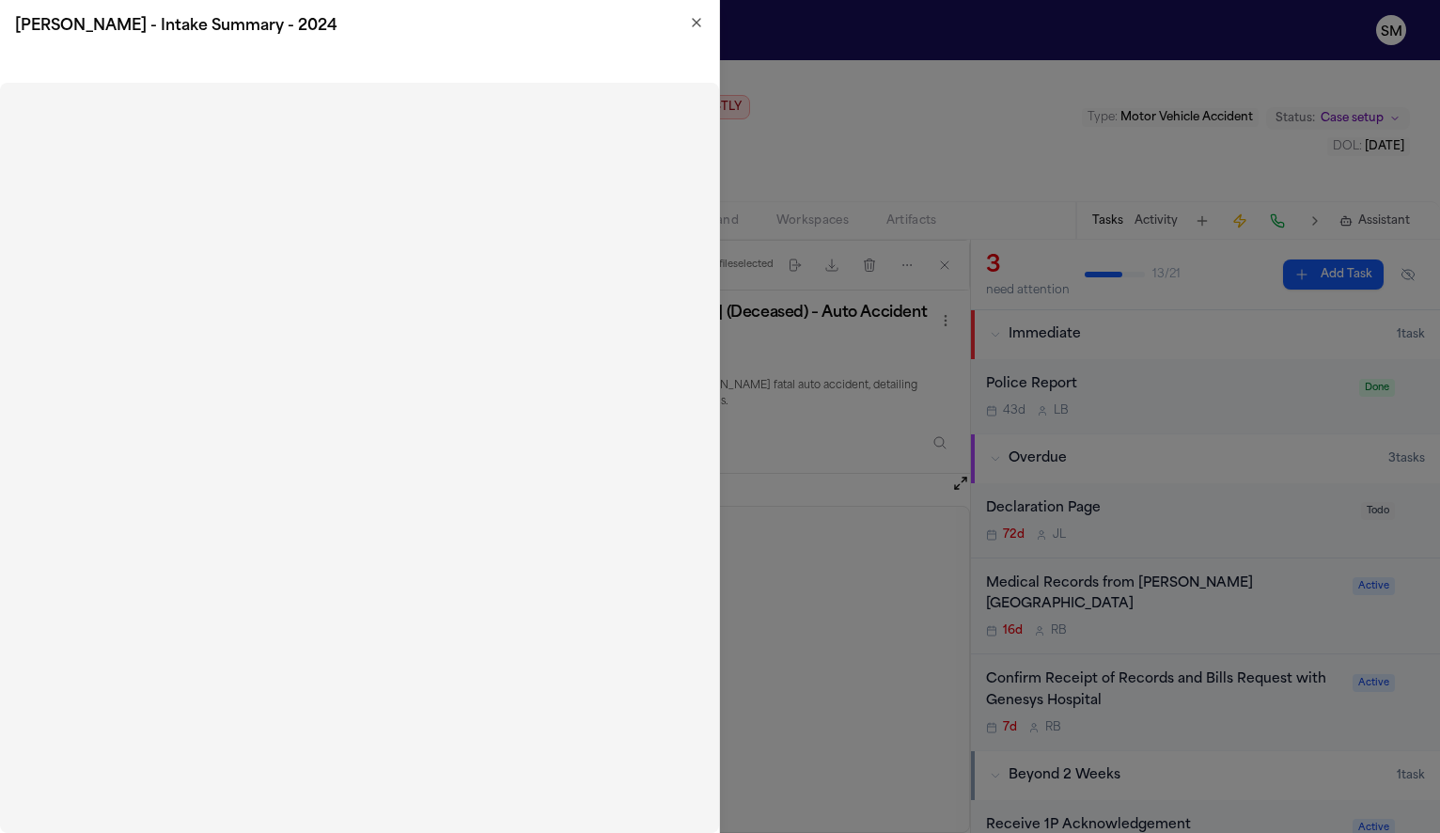
click at [696, 18] on icon "button" at bounding box center [696, 22] width 15 height 15
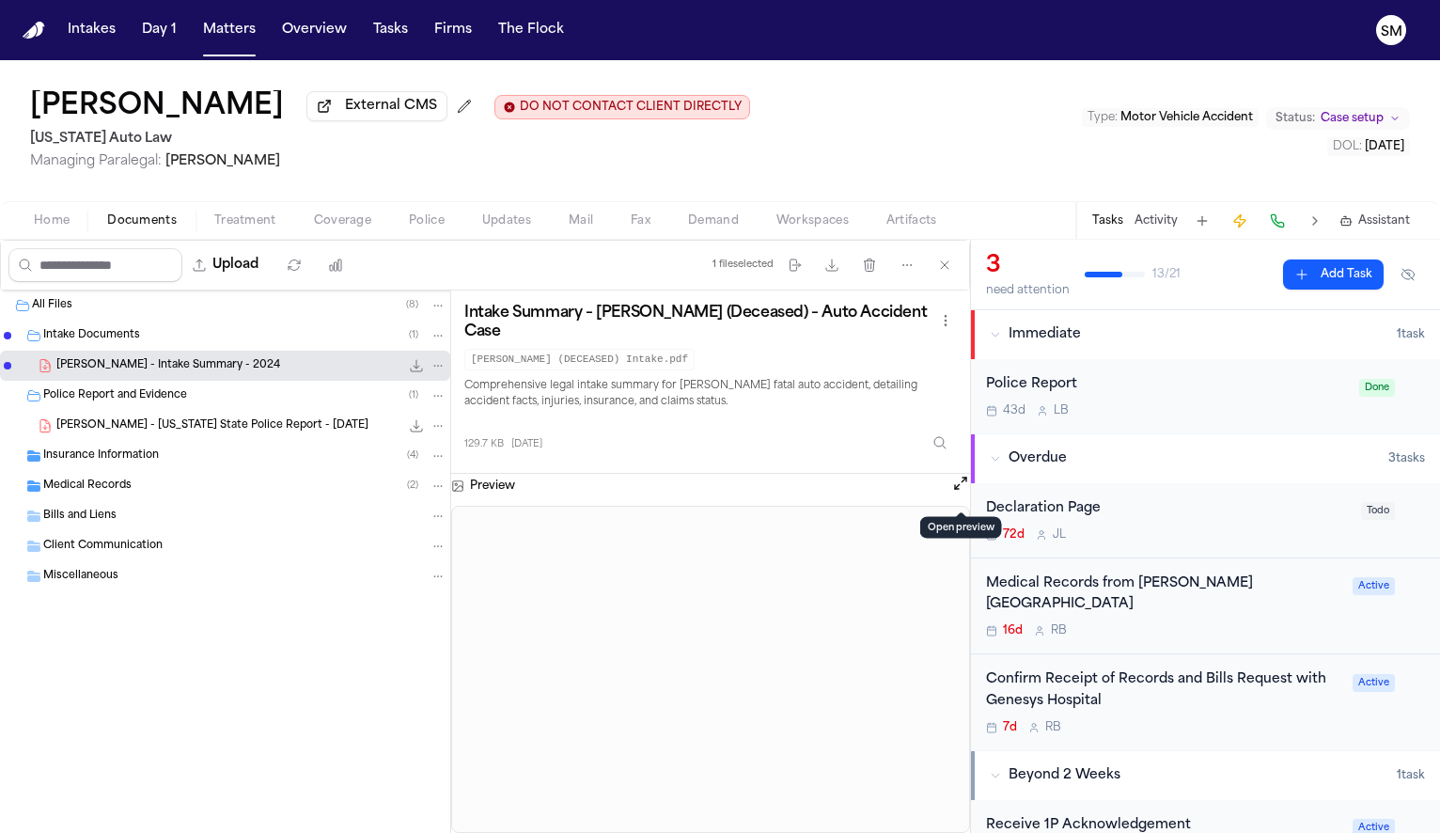
click at [215, 390] on div "Police Report and Evidence ( 1 )" at bounding box center [225, 396] width 450 height 30
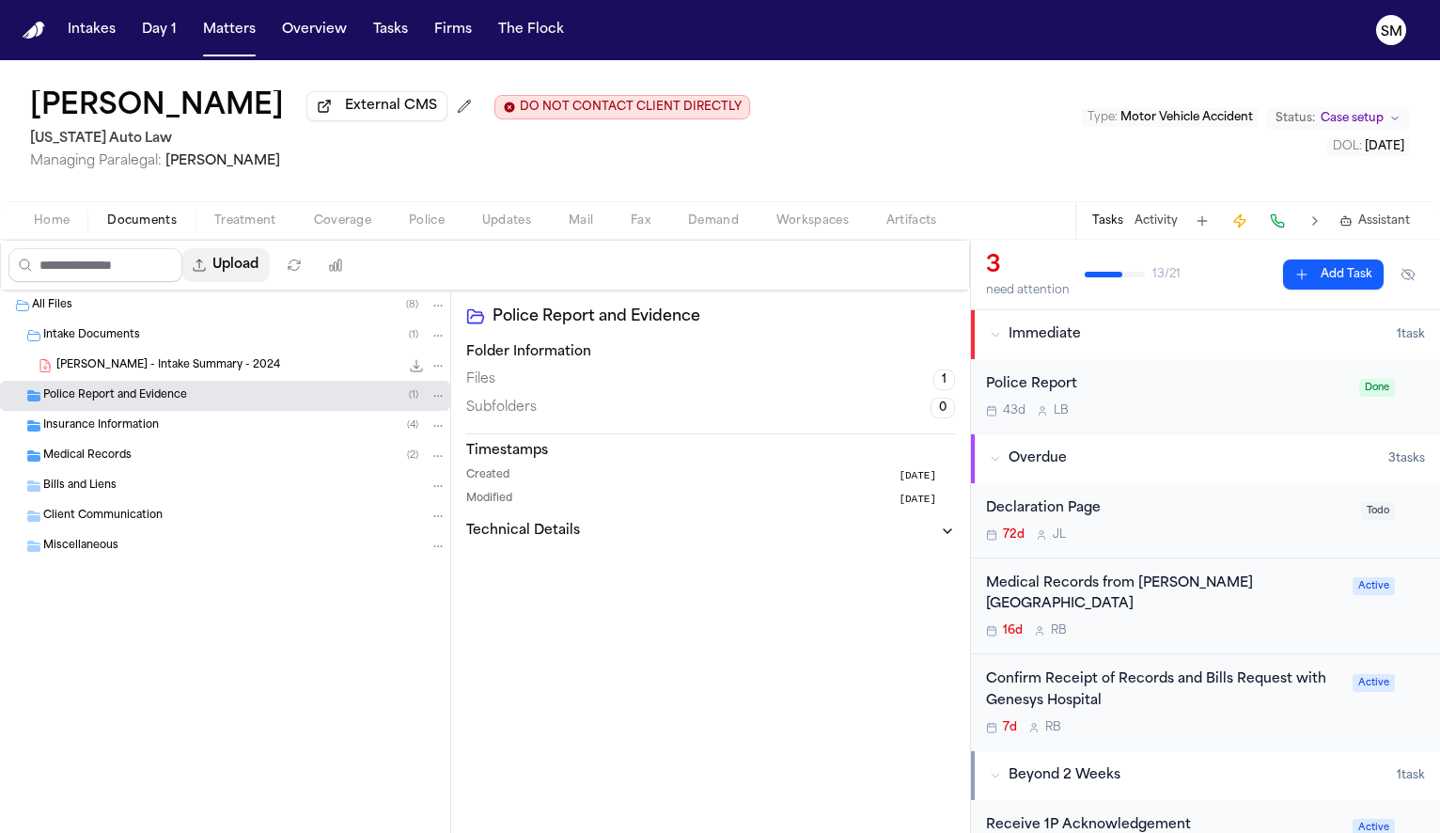
click at [238, 260] on button "Upload" at bounding box center [225, 265] width 87 height 34
select select "**********"
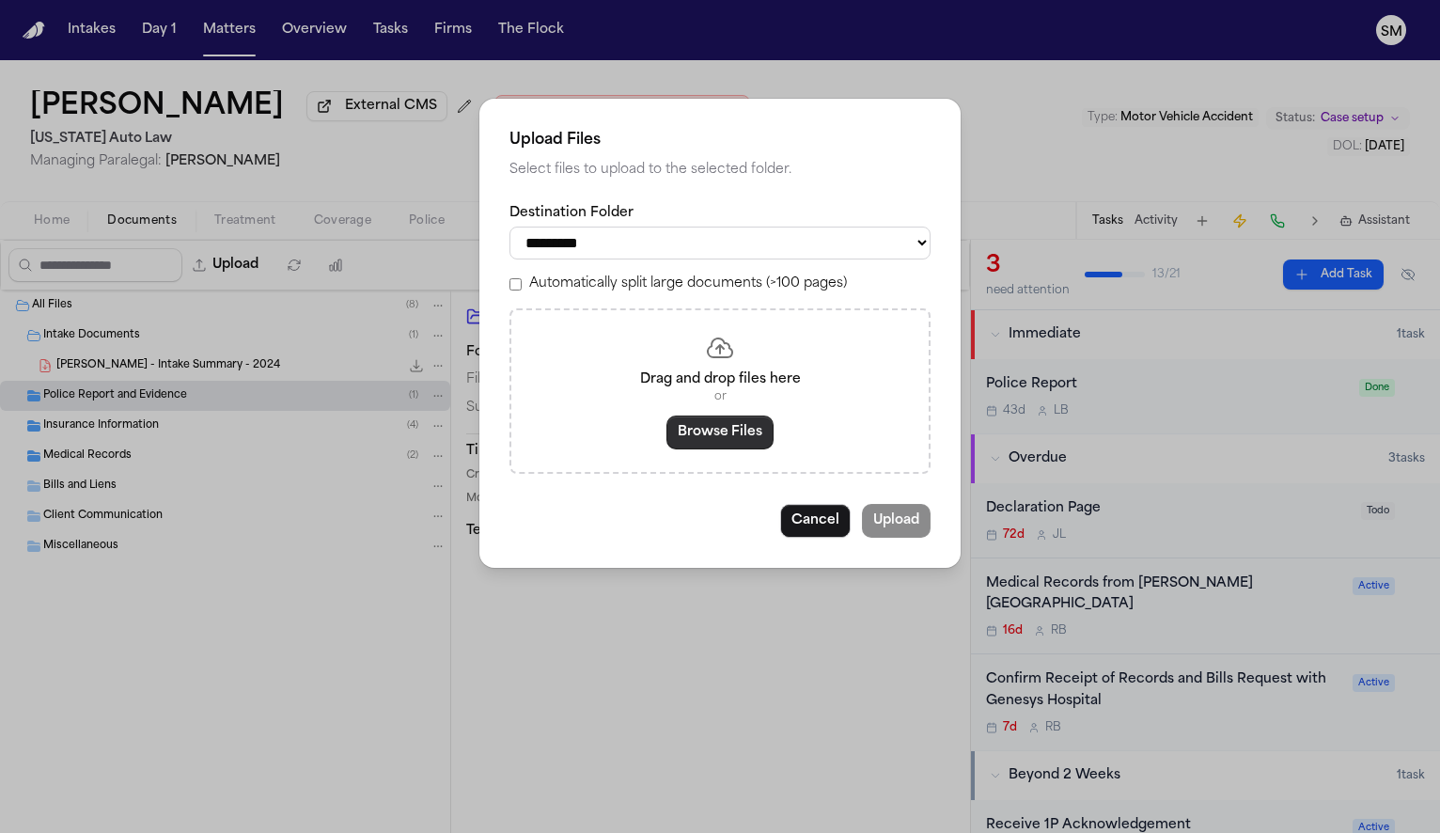
click at [719, 441] on button "Browse Files" at bounding box center [719, 432] width 107 height 34
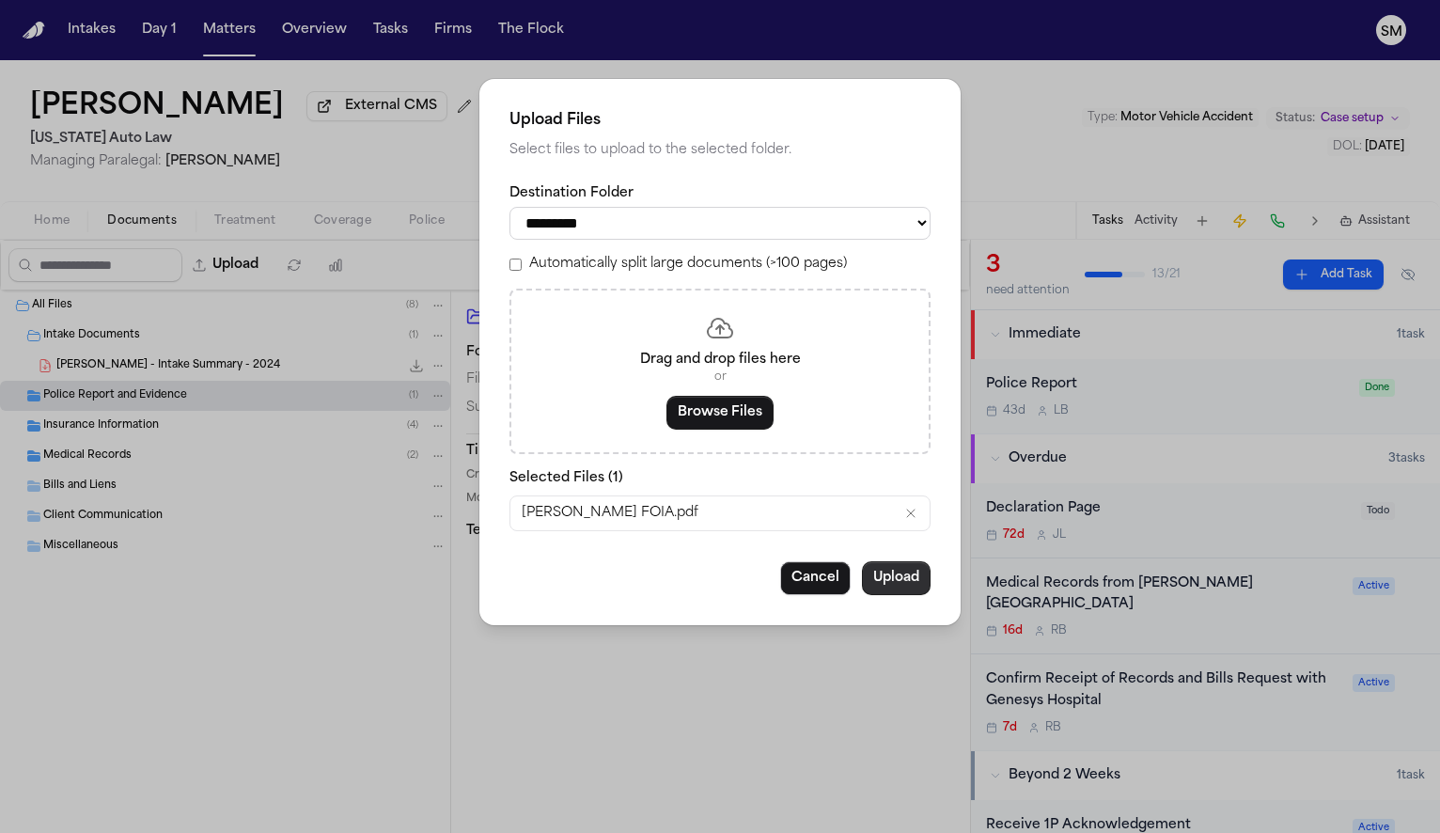
click at [896, 591] on button "Upload" at bounding box center [896, 578] width 69 height 34
